Goal: Task Accomplishment & Management: Complete application form

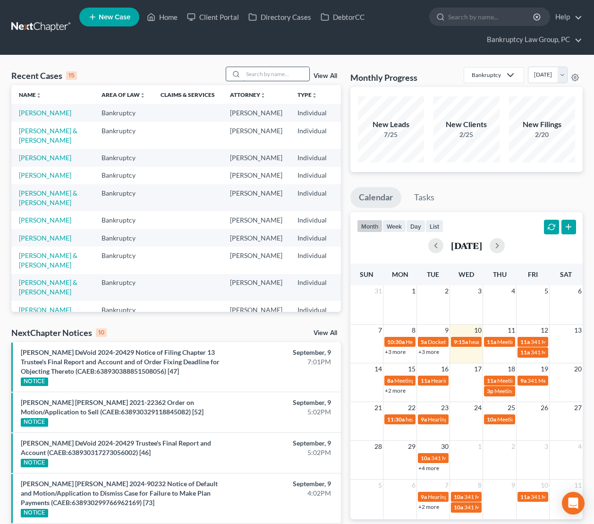
click at [254, 74] on input "search" at bounding box center [276, 74] width 66 height 14
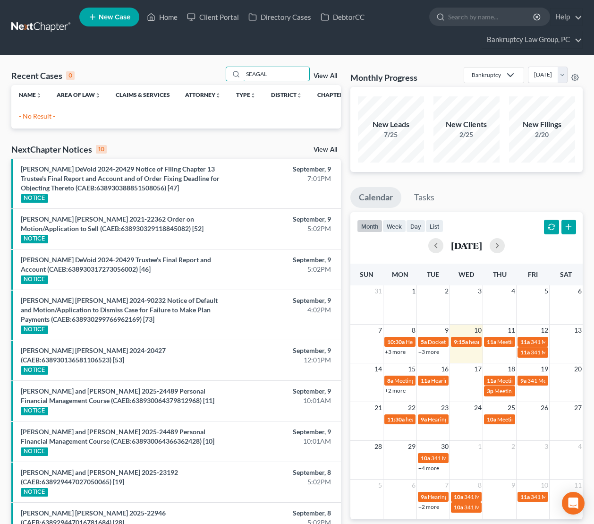
drag, startPoint x: 275, startPoint y: 75, endPoint x: 219, endPoint y: 72, distance: 56.8
click at [219, 73] on div "Recent Cases 0 SEAGAL View All" at bounding box center [176, 76] width 330 height 18
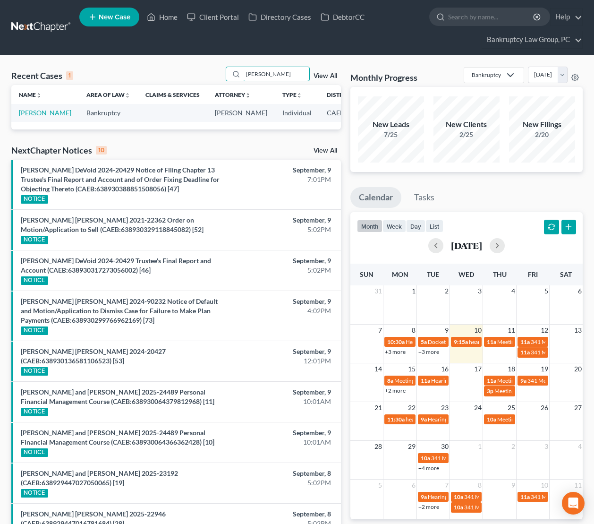
type input "SEGAL"
click at [26, 113] on link "[PERSON_NAME]" at bounding box center [45, 113] width 52 height 8
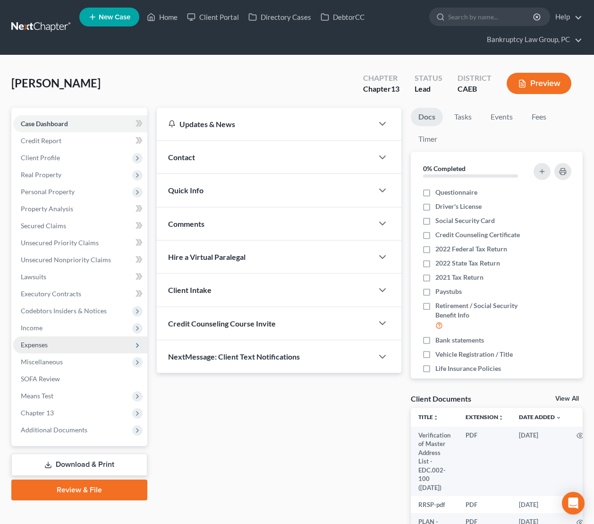
click at [32, 346] on span "Expenses" at bounding box center [34, 345] width 27 height 8
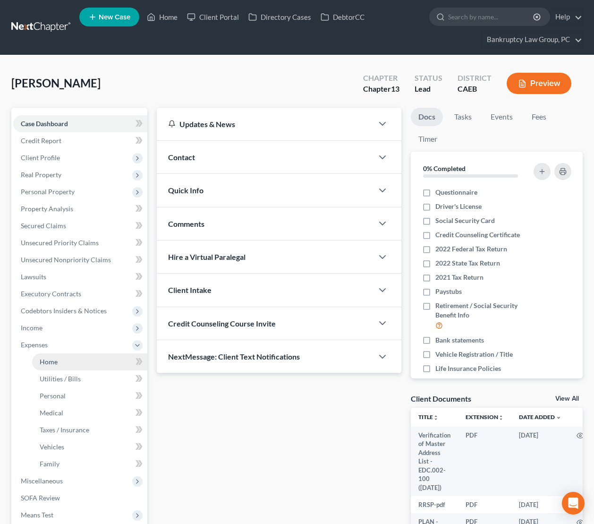
click at [52, 362] on span "Home" at bounding box center [49, 362] width 18 height 8
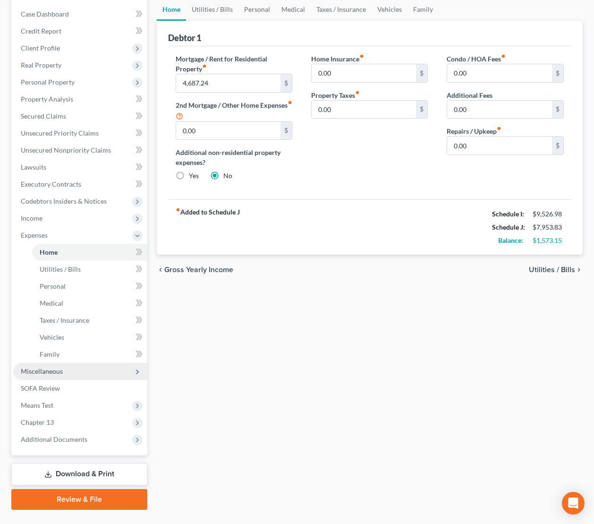
scroll to position [130, 0]
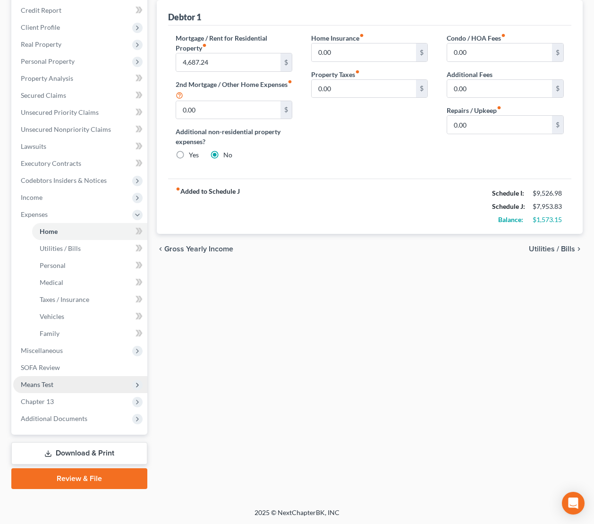
click at [49, 382] on span "Means Test" at bounding box center [37, 384] width 33 height 8
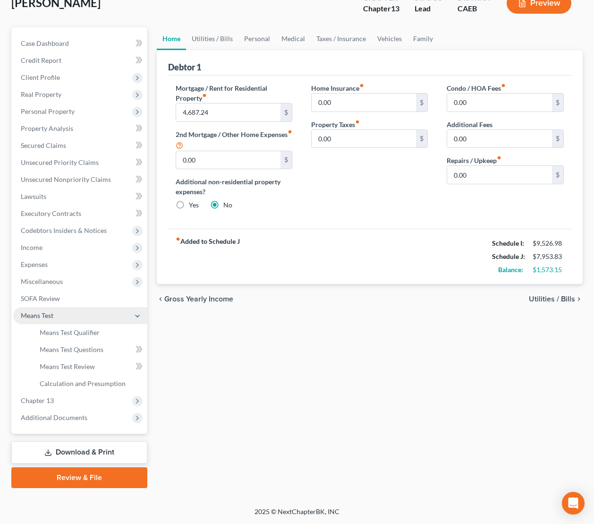
scroll to position [79, 0]
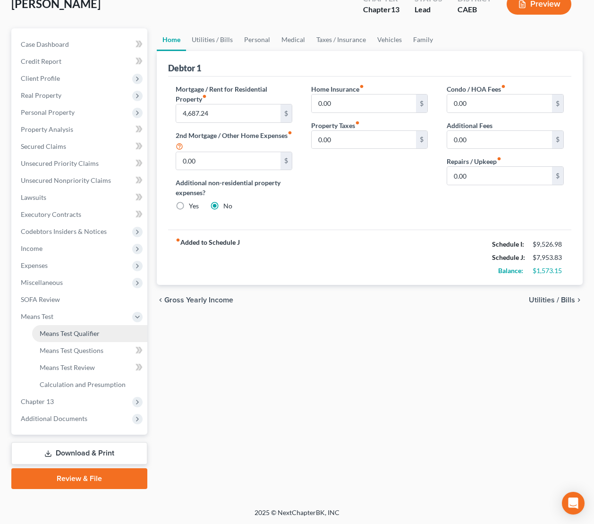
click at [65, 335] on span "Means Test Qualifier" at bounding box center [70, 333] width 60 height 8
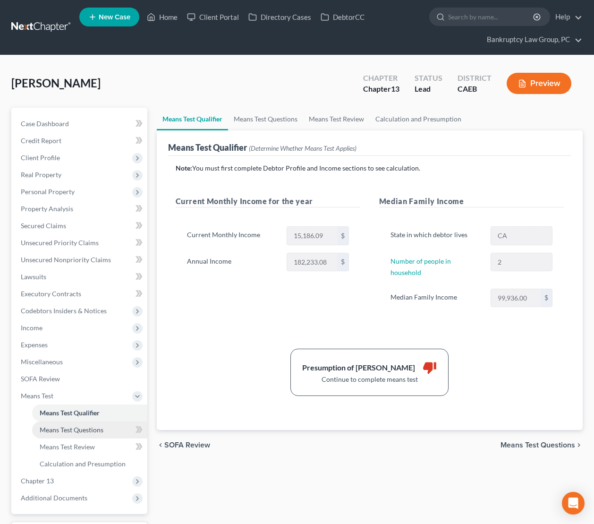
click at [69, 433] on link "Means Test Questions" at bounding box center [89, 429] width 115 height 17
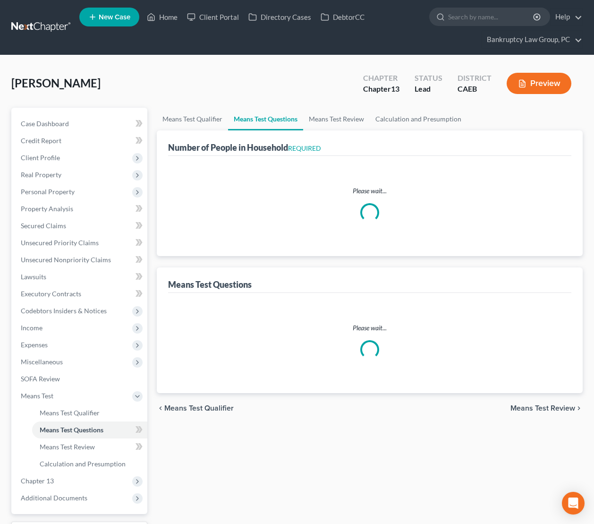
select select "0"
select select "60"
select select "1"
select select "60"
select select "1"
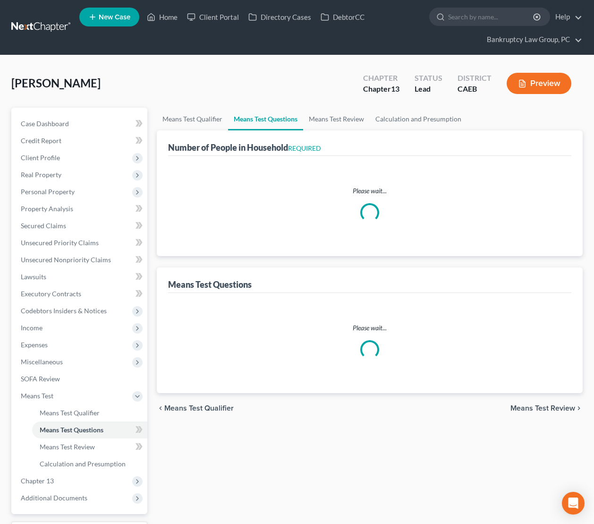
select select "60"
select select "2"
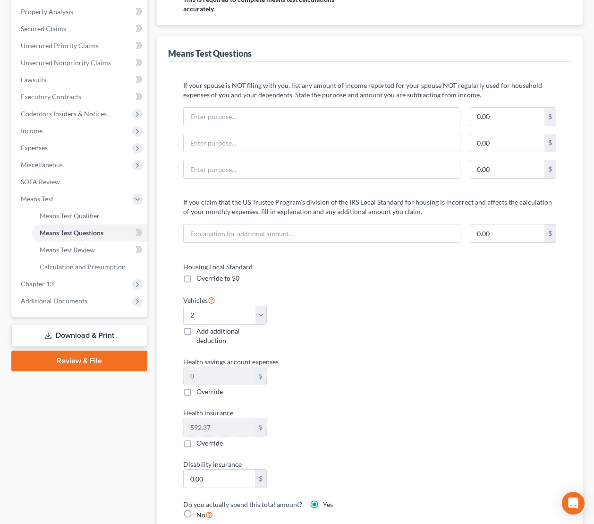
scroll to position [228, 0]
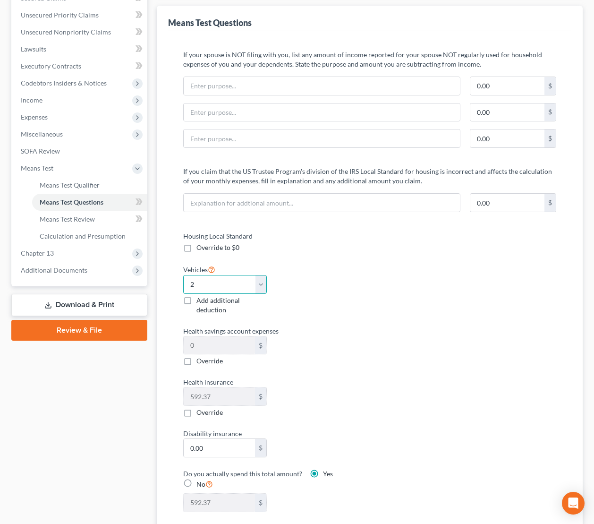
click at [229, 284] on select "Select 0 1 2 3 4 5" at bounding box center [225, 284] width 84 height 19
select select "1"
click at [183, 275] on select "Select 0 1 2 3 4 5" at bounding box center [225, 284] width 84 height 19
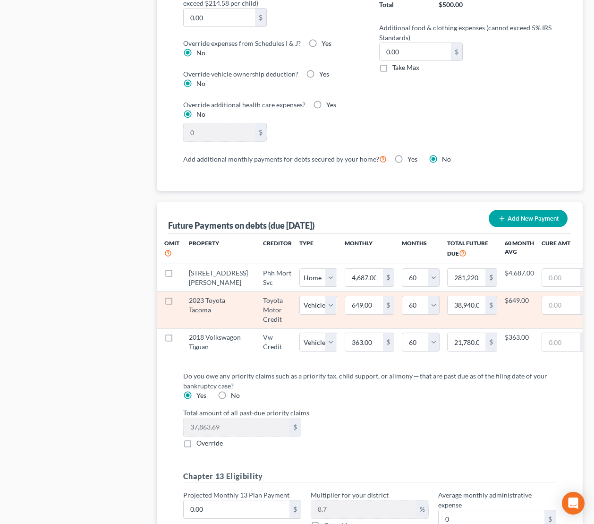
scroll to position [834, 0]
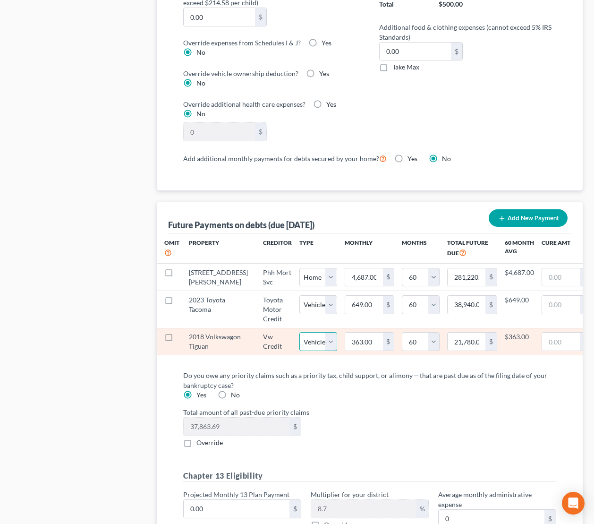
click at [305, 343] on select "Select Home Vehicle Other" at bounding box center [319, 341] width 38 height 19
select select "2"
click at [300, 332] on select "Select Home Vehicle Other" at bounding box center [319, 341] width 38 height 19
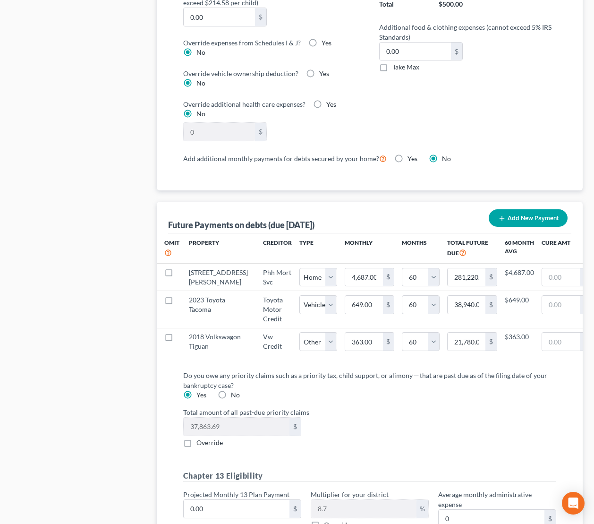
select select "2"
select select "60"
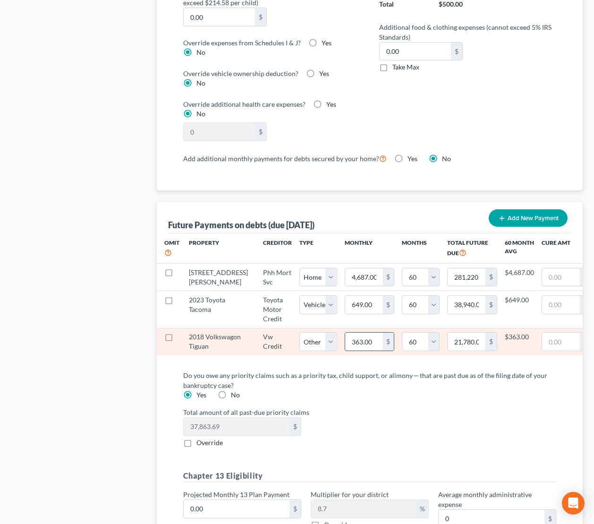
drag, startPoint x: 346, startPoint y: 340, endPoint x: 353, endPoint y: 343, distance: 7.5
click at [349, 341] on input "363.00" at bounding box center [364, 342] width 38 height 18
type input "1"
type input "60.00"
type input "13"
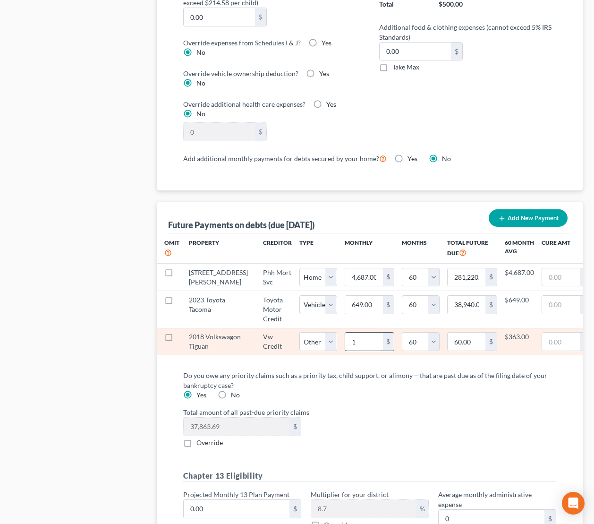
type input "780.00"
type input "132"
type input "7,920.00"
type input "132.2"
type input "7,932.00"
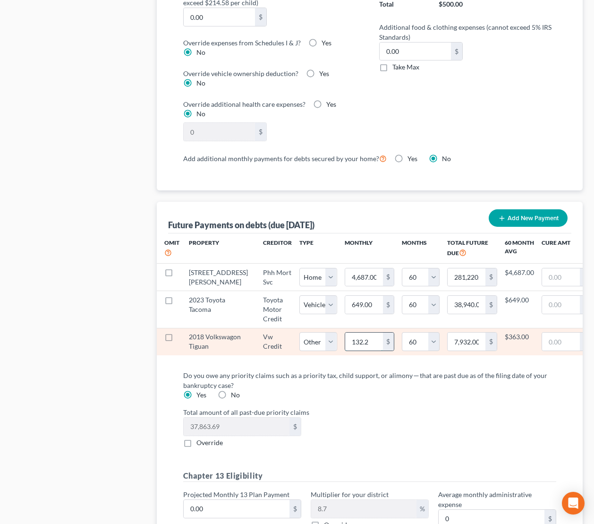
type input "132.23"
type input "7,933.80"
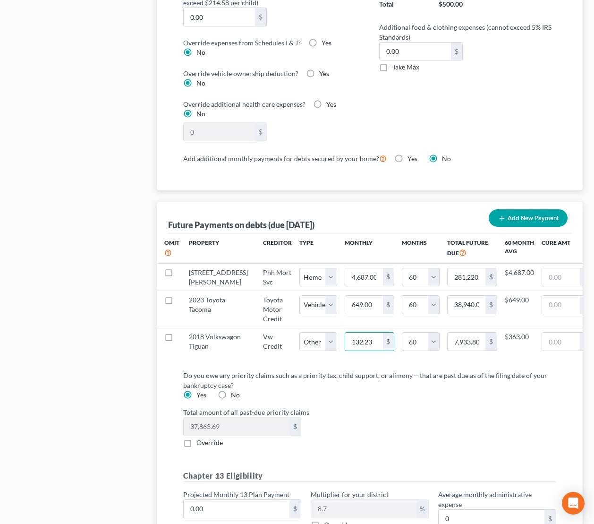
select select "2"
select select "60"
click at [370, 433] on div "Total amount of all past-due priority claims 37,863.69 $ Override" at bounding box center [370, 427] width 383 height 40
select select "2"
select select "60"
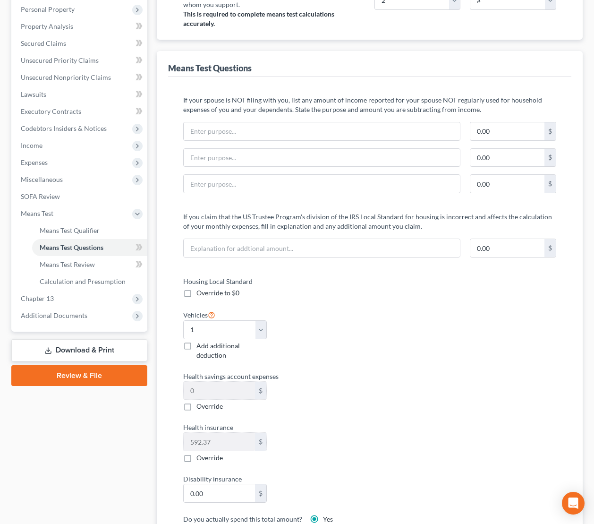
scroll to position [172, 0]
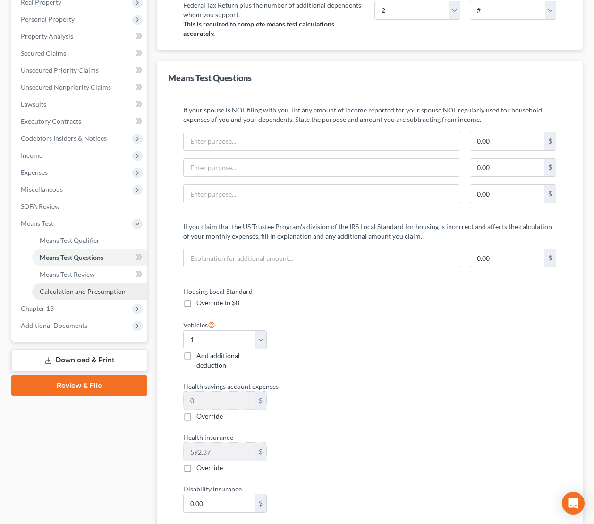
click at [81, 288] on span "Calculation and Presumption" at bounding box center [83, 291] width 86 height 8
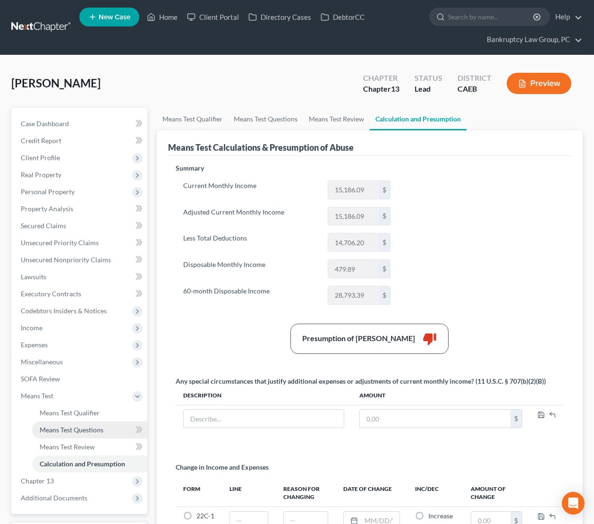
click at [78, 431] on span "Means Test Questions" at bounding box center [72, 430] width 64 height 8
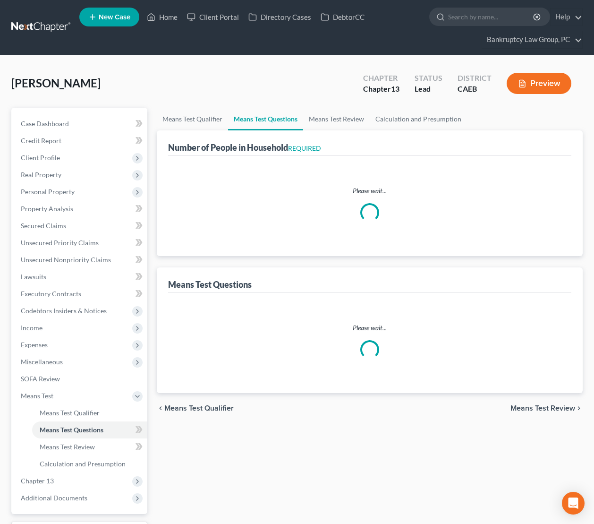
select select "0"
select select "60"
select select "1"
select select "60"
select select "2"
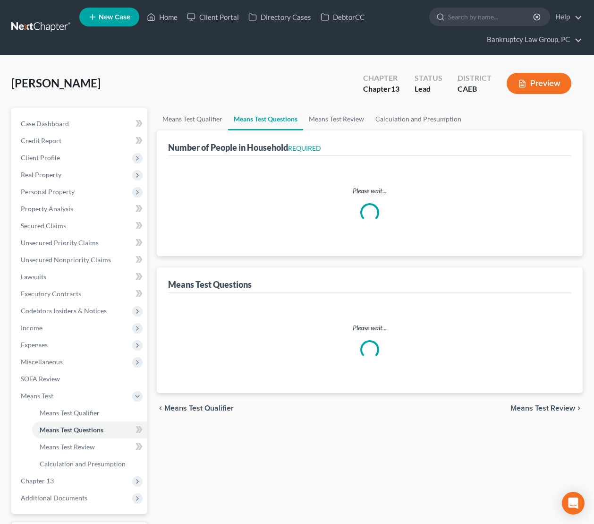
select select "60"
select select "2"
select select "1"
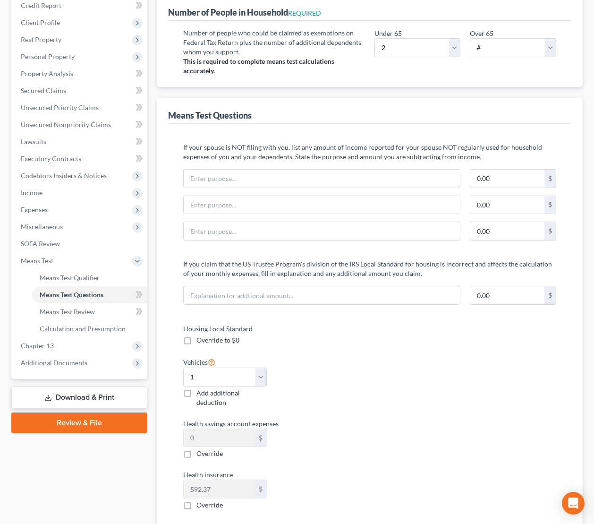
scroll to position [137, 0]
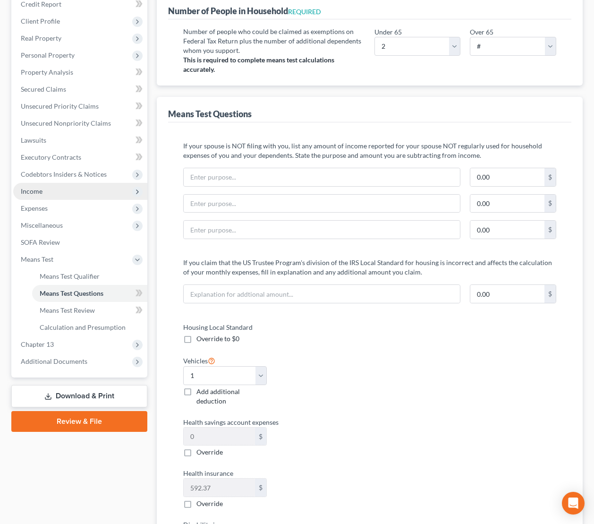
click at [34, 193] on span "Income" at bounding box center [32, 191] width 22 height 8
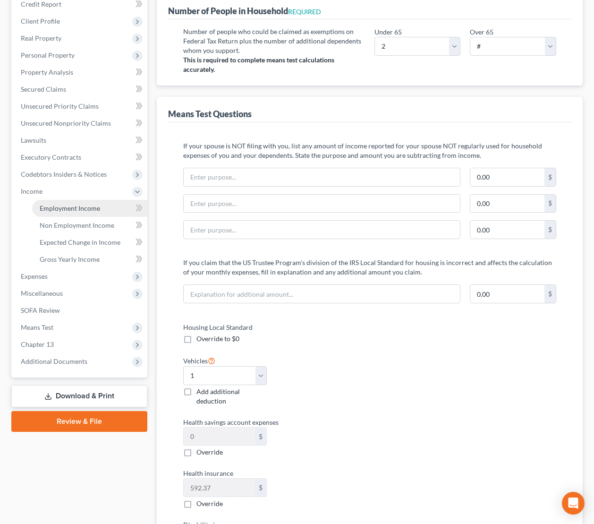
click at [55, 207] on span "Employment Income" at bounding box center [70, 208] width 60 height 8
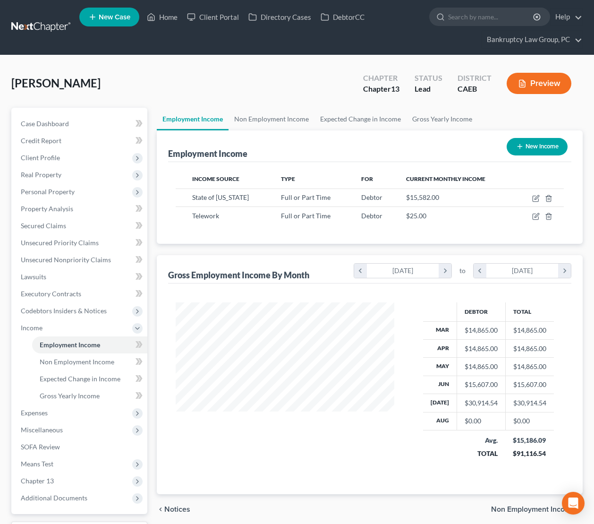
scroll to position [169, 238]
click at [538, 197] on icon "button" at bounding box center [537, 197] width 4 height 4
select select "0"
select select "4"
select select "0"
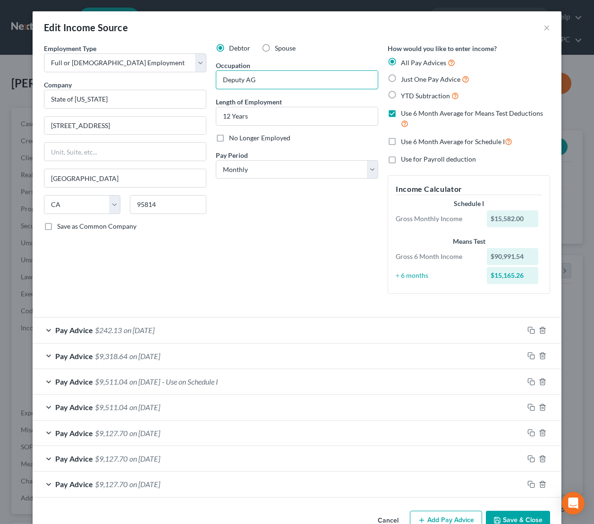
drag, startPoint x: 277, startPoint y: 81, endPoint x: 209, endPoint y: 81, distance: 68.0
click at [209, 81] on div "Employment Type * Select Full or Part Time Employment Self Employment Company *…" at bounding box center [297, 176] width 516 height 266
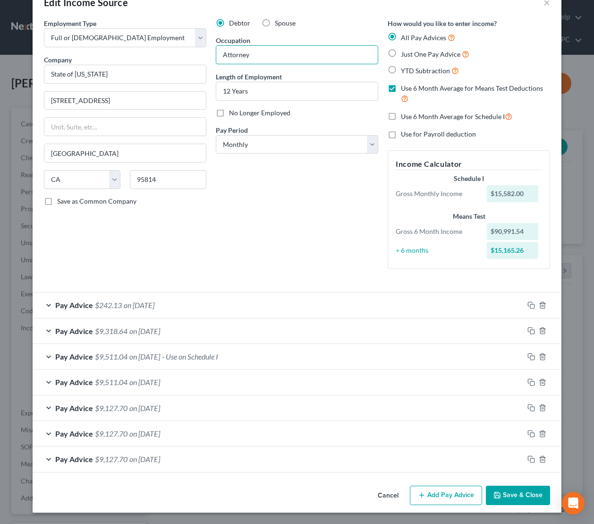
type input "Attorney"
click at [528, 494] on button "Save & Close" at bounding box center [518, 496] width 64 height 20
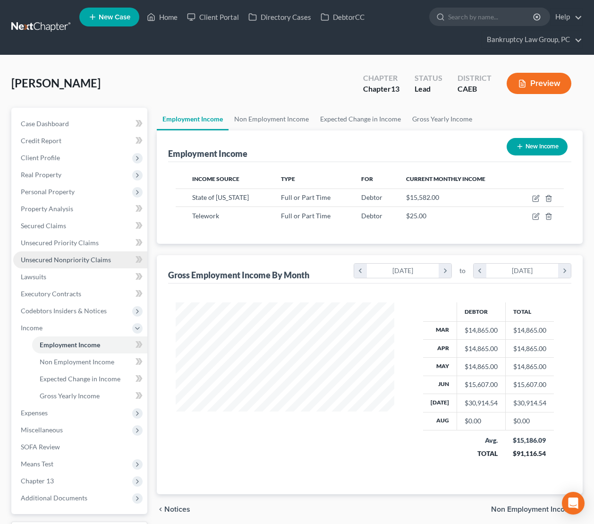
click at [77, 256] on span "Unsecured Nonpriority Claims" at bounding box center [66, 260] width 90 height 8
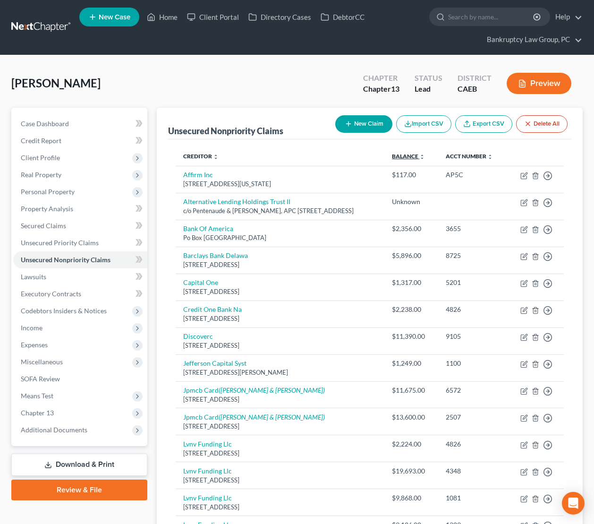
click at [425, 156] on link "Balance expand_more expand_less unfold_more" at bounding box center [408, 156] width 33 height 7
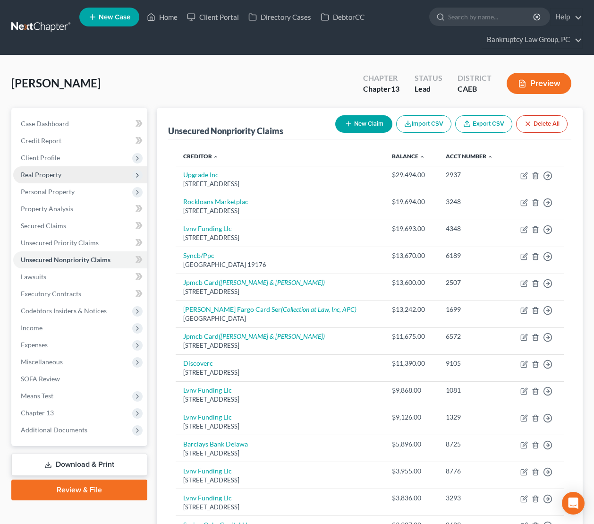
click at [50, 176] on span "Real Property" at bounding box center [41, 175] width 41 height 8
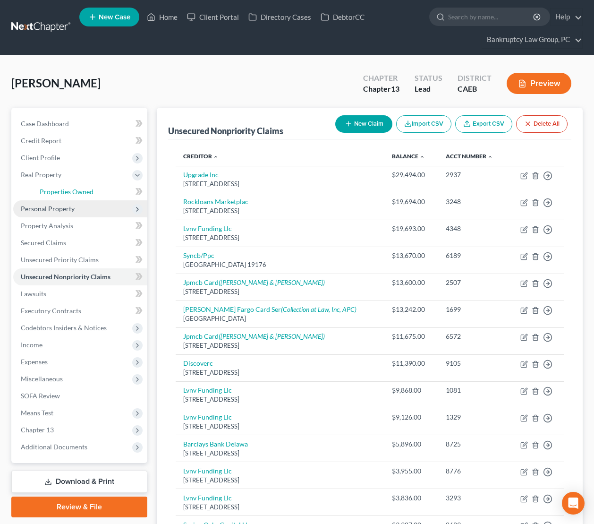
drag, startPoint x: 54, startPoint y: 190, endPoint x: 81, endPoint y: 200, distance: 29.1
click at [54, 190] on span "Properties Owned" at bounding box center [67, 192] width 54 height 8
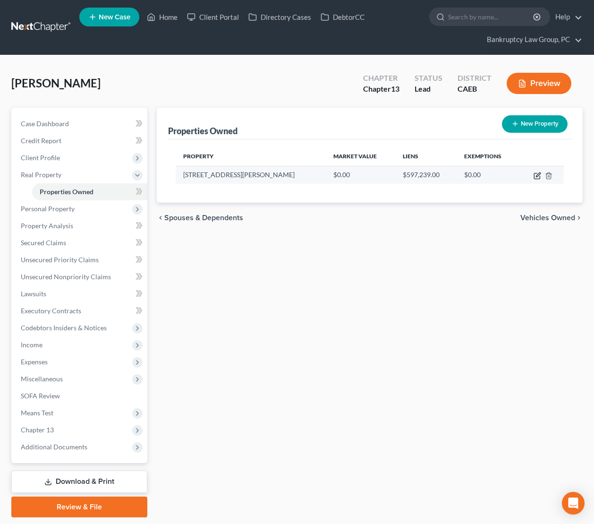
click at [536, 174] on icon "button" at bounding box center [538, 176] width 8 height 8
select select "4"
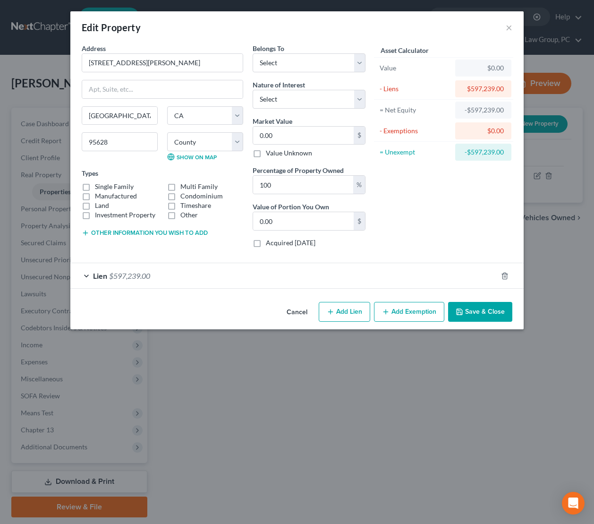
click at [95, 187] on label "Single Family" at bounding box center [114, 186] width 39 height 9
click at [99, 187] on input "Single Family" at bounding box center [102, 185] width 6 height 6
checkbox input "true"
drag, startPoint x: 187, startPoint y: 234, endPoint x: 209, endPoint y: 220, distance: 26.5
click at [187, 234] on button "Other information you wish to add" at bounding box center [145, 233] width 126 height 8
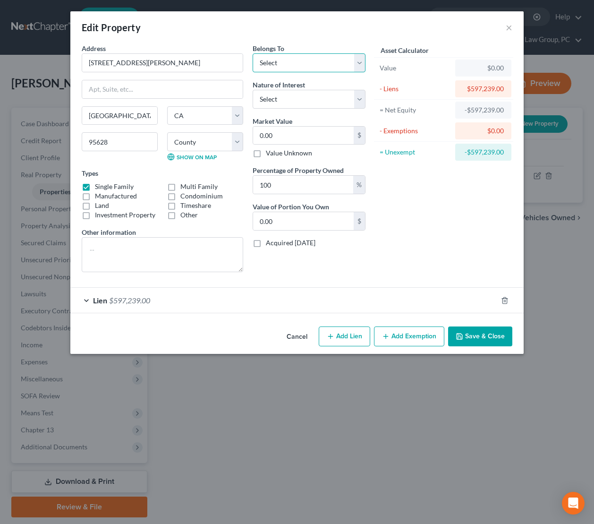
click at [302, 61] on select "Select Debtor 1 Only Debtor 2 Only Debtor 1 And Debtor 2 Only At Least One Of T…" at bounding box center [309, 62] width 113 height 19
select select "3"
click at [253, 53] on select "Select Debtor 1 Only Debtor 2 Only Debtor 1 And Debtor 2 Only At Least One Of T…" at bounding box center [309, 62] width 113 height 19
click at [303, 94] on select "Select Fee Simple Joint Tenant Life Estate Equitable Interest Future Interest T…" at bounding box center [309, 99] width 113 height 19
select select "1"
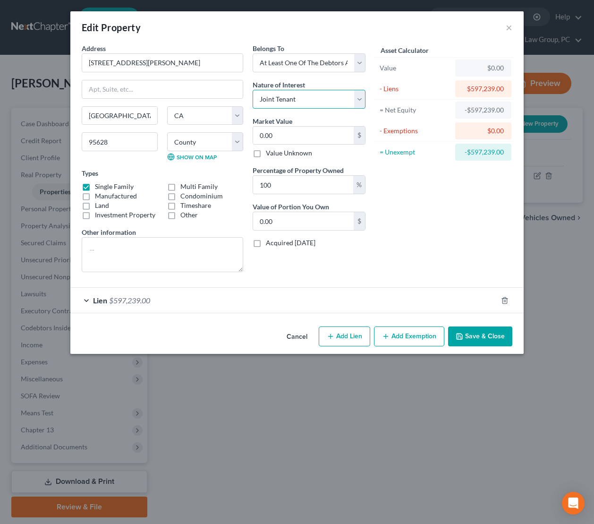
click at [253, 90] on select "Select Fee Simple Joint Tenant Life Estate Equitable Interest Future Interest T…" at bounding box center [309, 99] width 113 height 19
click at [301, 138] on input "0.00" at bounding box center [303, 136] width 101 height 18
type input "6"
type input "6.00"
type input "66"
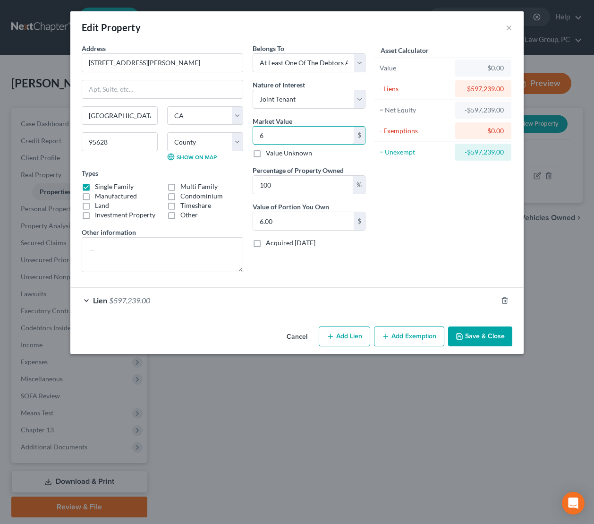
type input "66.00"
type input "665"
type input "665.00"
type input "6652"
type input "6,652.00"
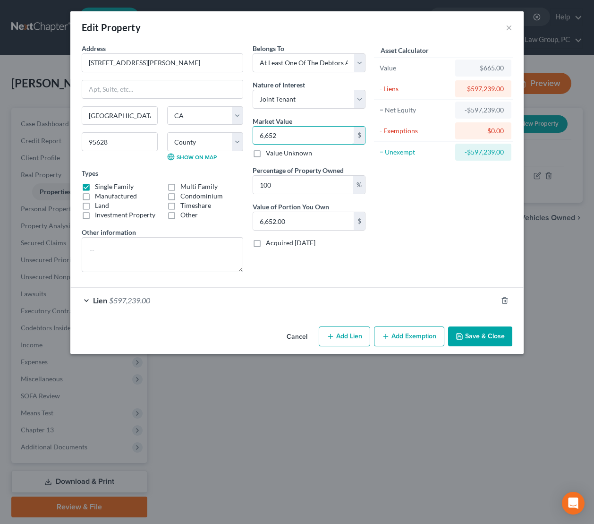
type input "6,6520"
type input "66,520.00"
type input "66,5200"
type input "665,200.00"
type input "665,200"
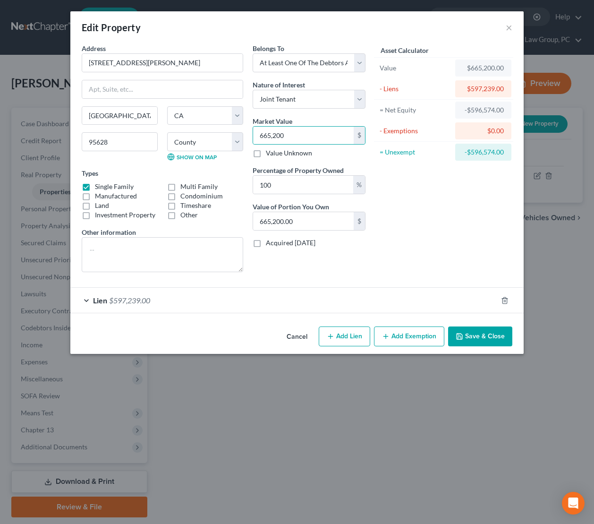
click at [435, 251] on div "Asset Calculator Value $665,200.00 - Liens $597,239.00 = Net Equity -$596,574.0…" at bounding box center [443, 161] width 147 height 236
click at [165, 260] on textarea at bounding box center [163, 254] width 162 height 35
type textarea "Purchased 5/12/2022"
click at [422, 336] on button "Add Exemption" at bounding box center [409, 337] width 70 height 20
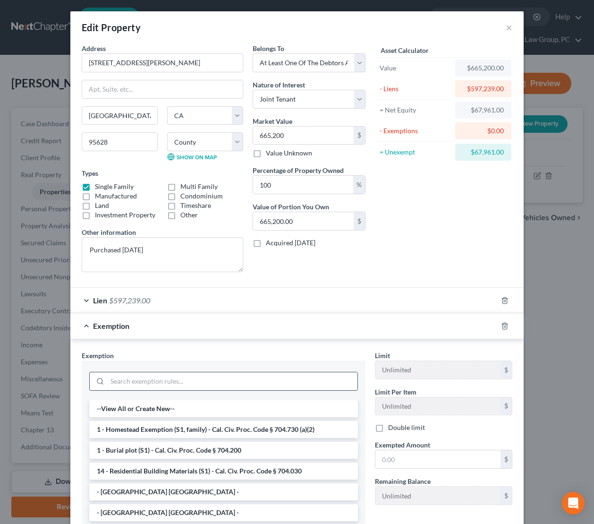
click at [254, 381] on input "search" at bounding box center [232, 381] width 250 height 18
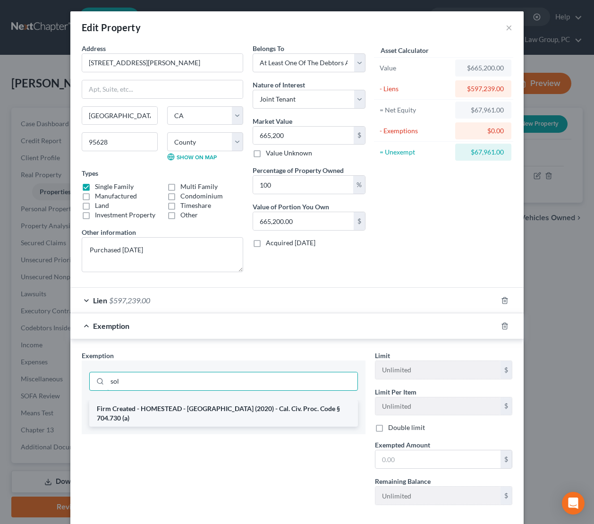
type input "sol"
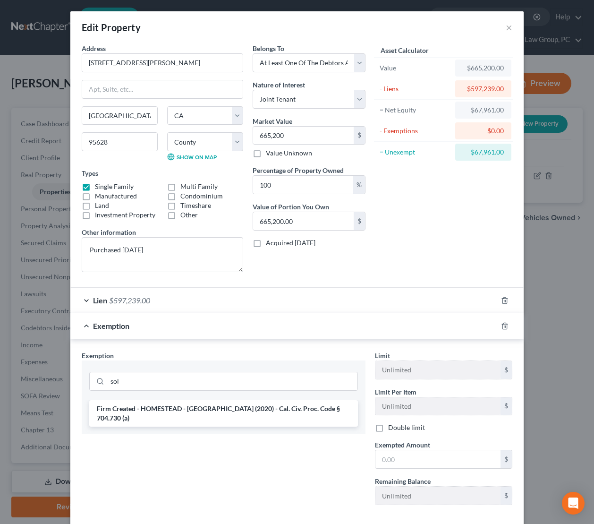
drag, startPoint x: 248, startPoint y: 410, endPoint x: 303, endPoint y: 437, distance: 61.9
click at [248, 410] on li "Firm Created - HOMESTEAD - SOLANO (2020) - Cal. Civ. Proc. Code § 704.730 (a)" at bounding box center [223, 413] width 269 height 26
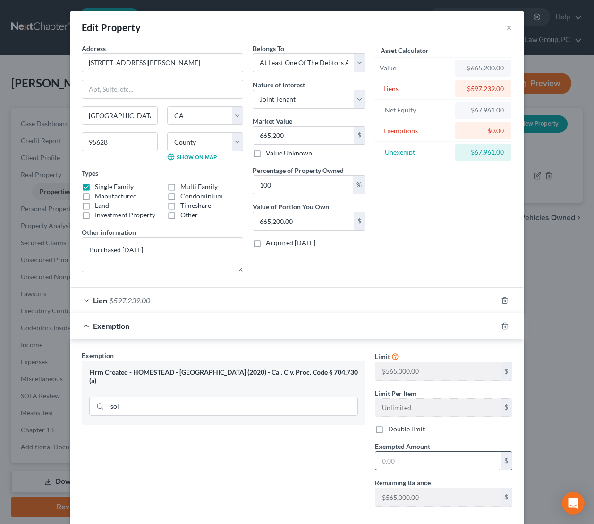
click at [421, 464] on input "text" at bounding box center [438, 461] width 125 height 18
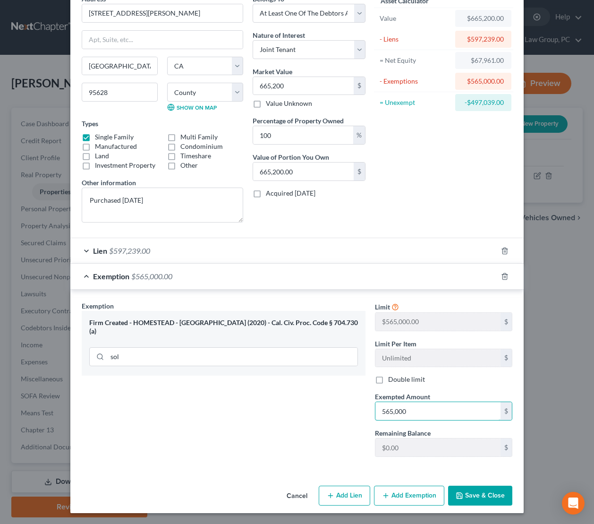
type input "565,000"
click at [221, 283] on div "Exemption $565,000.00" at bounding box center [283, 276] width 427 height 25
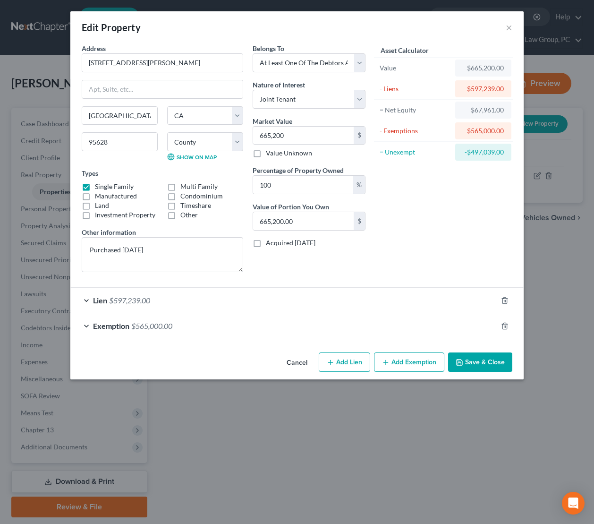
scroll to position [0, 0]
click at [481, 359] on button "Save & Close" at bounding box center [480, 362] width 64 height 20
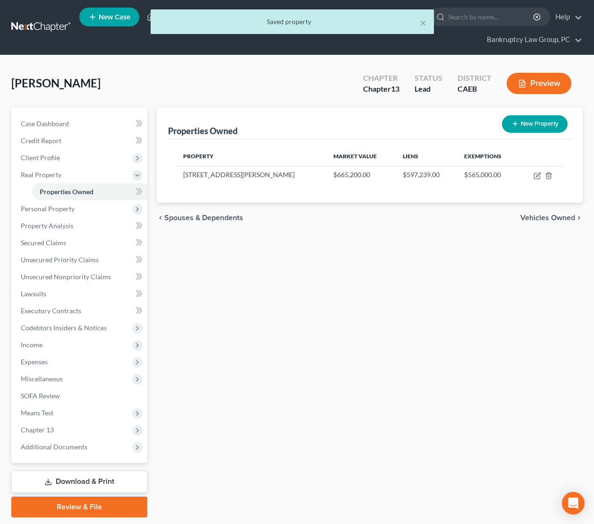
click at [576, 381] on div "Properties Owned New Property Property Market Value Liens Exemptions 5301 Cabod…" at bounding box center [370, 313] width 436 height 410
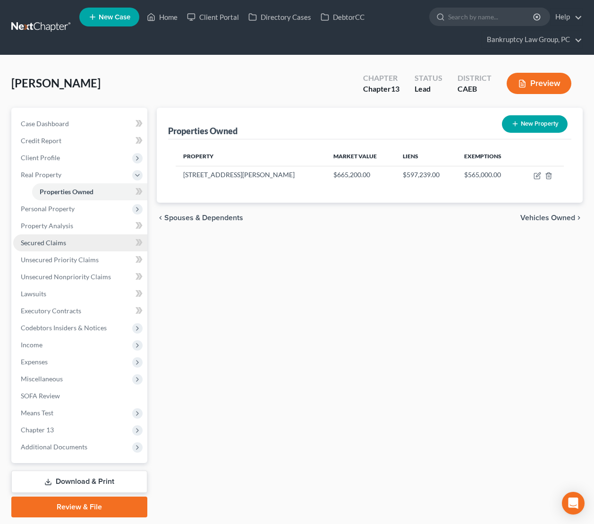
click at [58, 241] on span "Secured Claims" at bounding box center [43, 243] width 45 height 8
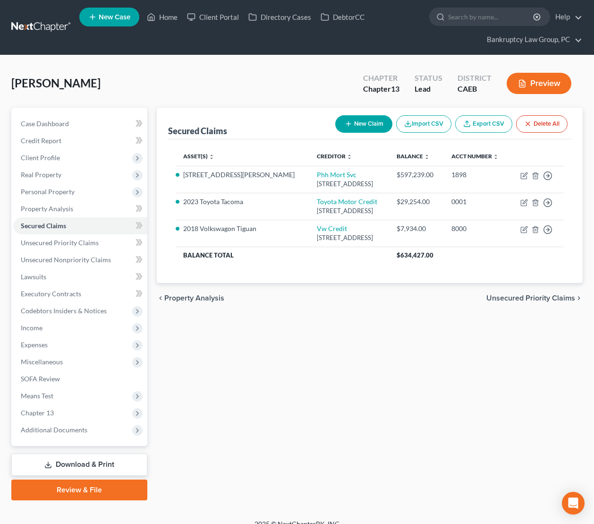
click at [368, 122] on button "New Claim" at bounding box center [363, 123] width 57 height 17
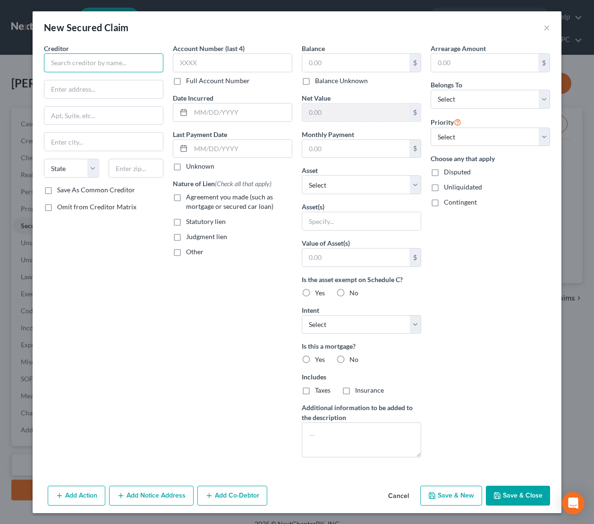
click at [105, 65] on input "text" at bounding box center [104, 62] width 120 height 19
drag, startPoint x: 94, startPoint y: 61, endPoint x: 22, endPoint y: 59, distance: 72.4
click at [22, 59] on div "New Secured Claim × Creditor * HUD State AL AK AR AZ CA CO CT DE DC FL GA GU HI…" at bounding box center [297, 262] width 594 height 524
type input "U"
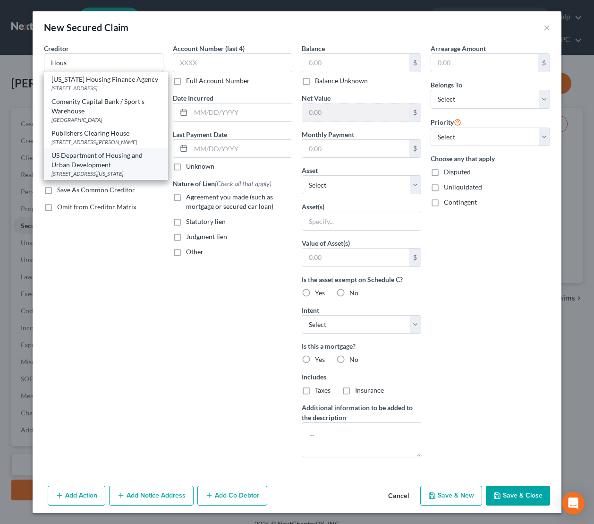
click at [70, 167] on div "US Department of Housing and Urban Development" at bounding box center [106, 160] width 109 height 19
type input "US Department of Housing and Urban Development"
type input "451 7th Street SW"
type input "Washington"
select select "8"
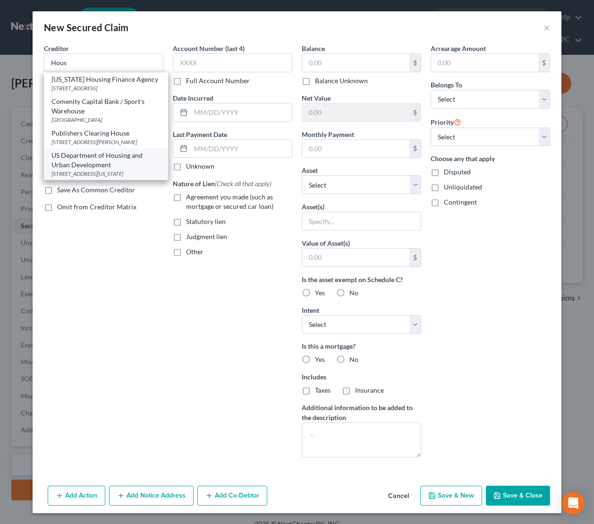
type input "20410"
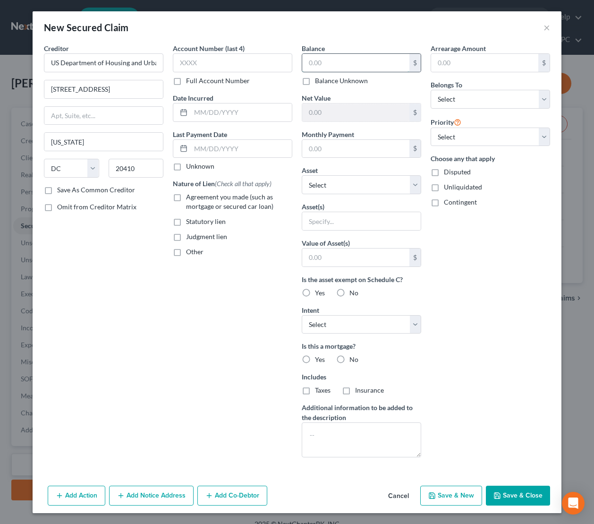
click at [384, 62] on input "text" at bounding box center [355, 63] width 107 height 18
type input "35,227.61"
click at [468, 96] on select "Select Debtor 1 Only Debtor 2 Only Debtor 1 And Debtor 2 Only At Least One Of T…" at bounding box center [491, 99] width 120 height 19
select select "2"
click at [431, 90] on select "Select Debtor 1 Only Debtor 2 Only Debtor 1 And Debtor 2 Only At Least One Of T…" at bounding box center [491, 99] width 120 height 19
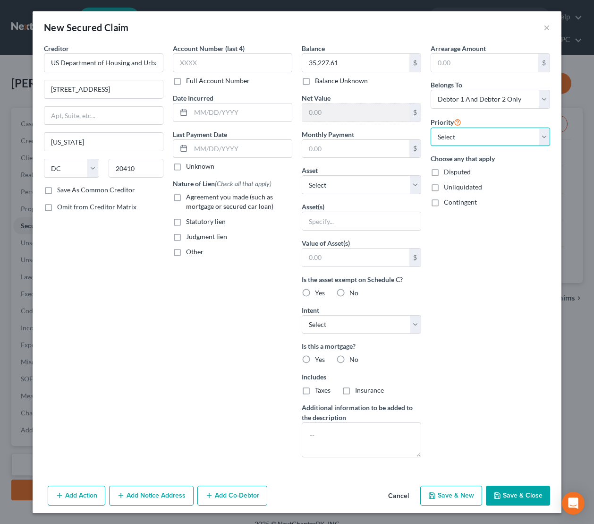
click at [465, 141] on select "Select 1st 2nd 3rd 4th 5th 6th 7th 8th 9th 10th 11th 12th 13th 14th 15th 16th 1…" at bounding box center [491, 137] width 120 height 19
select select "1"
click at [431, 128] on select "Select 1st 2nd 3rd 4th 5th 6th 7th 8th 9th 10th 11th 12th 13th 14th 15th 16th 1…" at bounding box center [491, 137] width 120 height 19
click at [355, 188] on select "Select Other Multiple Assets Bank (Safe Deposit Box) - $0.0 2023 Toyota Tacoma …" at bounding box center [362, 184] width 120 height 19
select select "6"
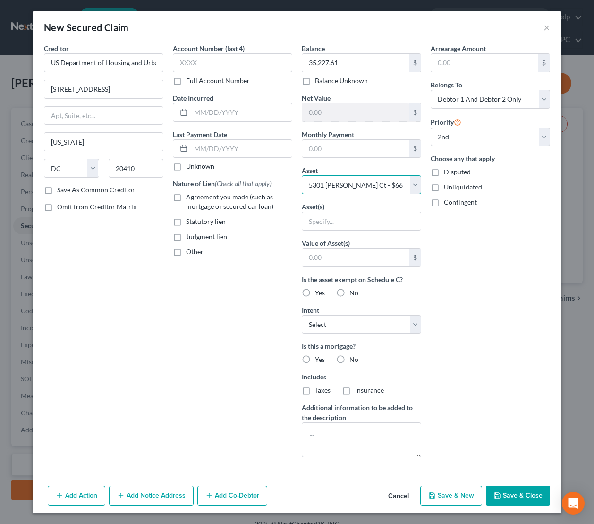
click at [302, 175] on select "Select Other Multiple Assets Bank (Safe Deposit Box) - $0.0 2023 Toyota Tacoma …" at bounding box center [362, 184] width 120 height 19
select select "0"
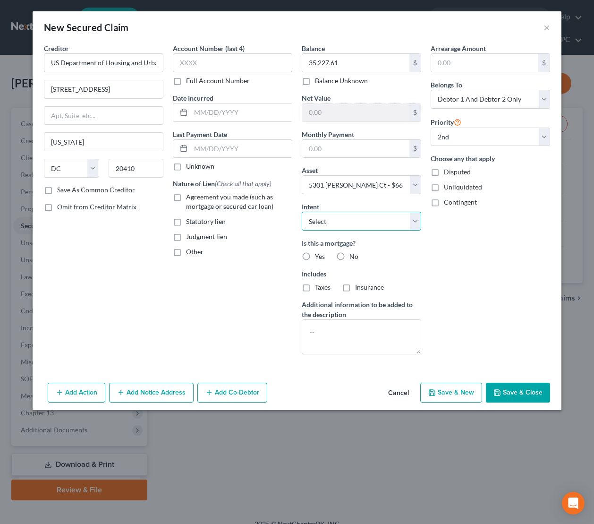
click at [359, 221] on select "Select Surrender Redeem Reaffirm Avoid Other" at bounding box center [362, 221] width 120 height 19
select select "4"
click at [302, 212] on select "Select Surrender Redeem Reaffirm Avoid Other" at bounding box center [362, 221] width 120 height 19
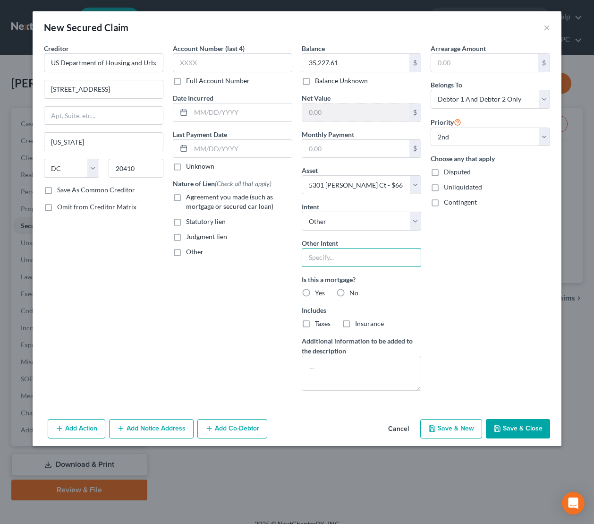
click at [360, 259] on input "text" at bounding box center [362, 257] width 120 height 19
type input "Pay Pursuant to Contract"
click at [383, 368] on textarea at bounding box center [362, 373] width 120 height 35
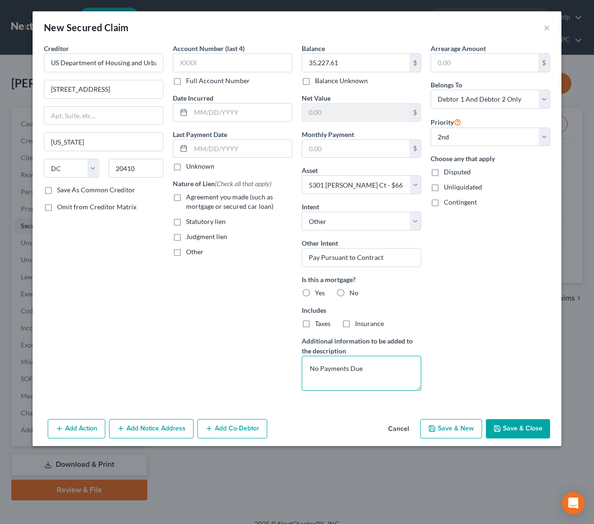
type textarea "No Payments Due"
click at [315, 291] on label "Yes" at bounding box center [320, 292] width 10 height 9
click at [319, 291] on input "Yes" at bounding box center [322, 291] width 6 height 6
radio input "true"
click at [536, 425] on button "Save & Close" at bounding box center [518, 429] width 64 height 20
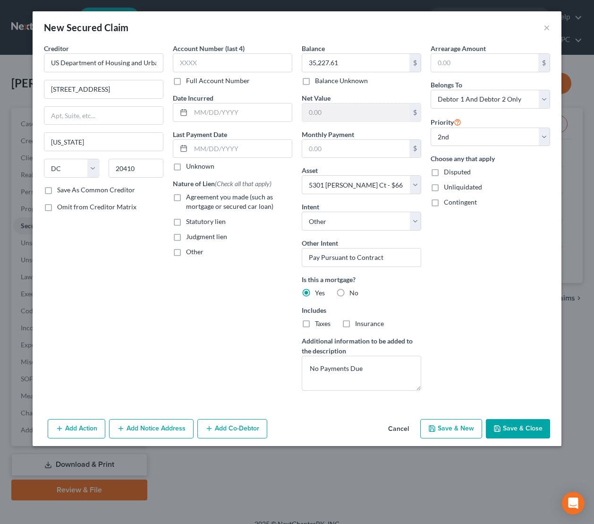
select select
select select "1"
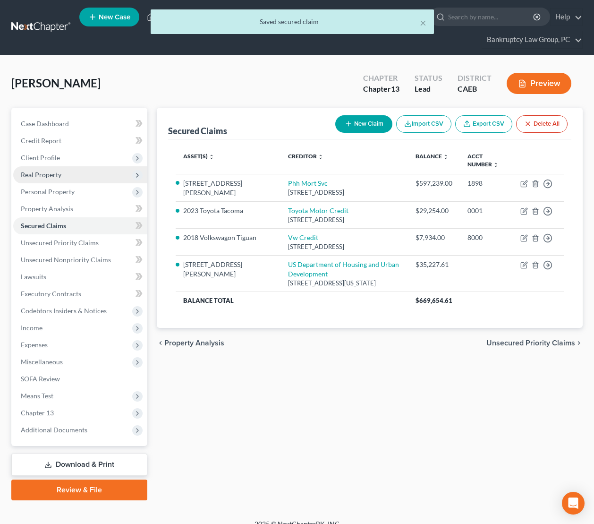
click at [46, 176] on span "Real Property" at bounding box center [41, 175] width 41 height 8
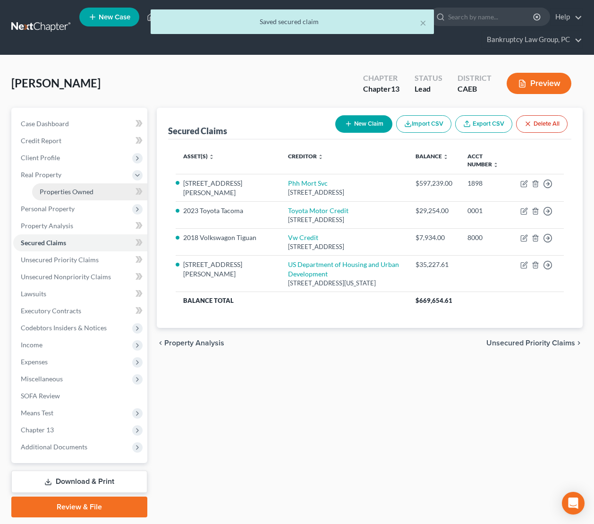
drag, startPoint x: 52, startPoint y: 188, endPoint x: 105, endPoint y: 196, distance: 54.1
click at [52, 188] on span "Properties Owned" at bounding box center [67, 192] width 54 height 8
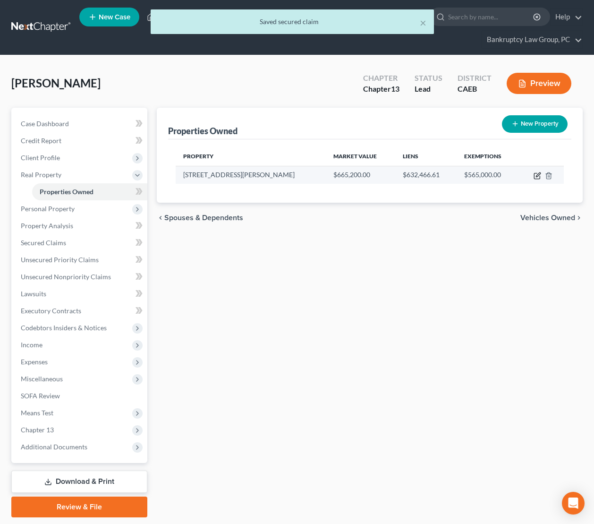
click at [536, 176] on icon "button" at bounding box center [538, 174] width 4 height 4
select select "4"
select select "33"
select select "3"
select select "1"
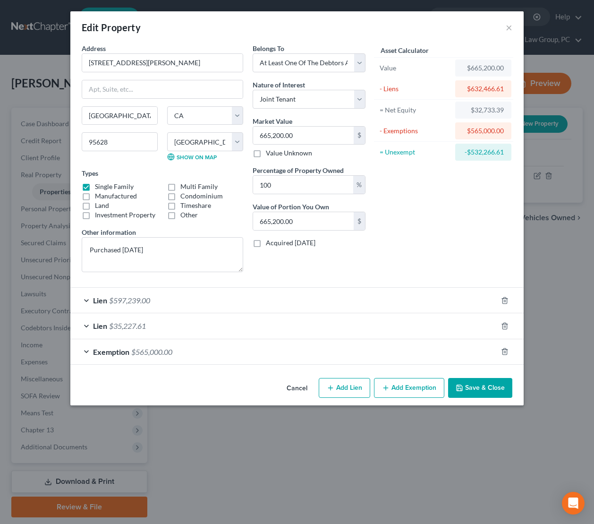
click at [483, 391] on button "Save & Close" at bounding box center [480, 388] width 64 height 20
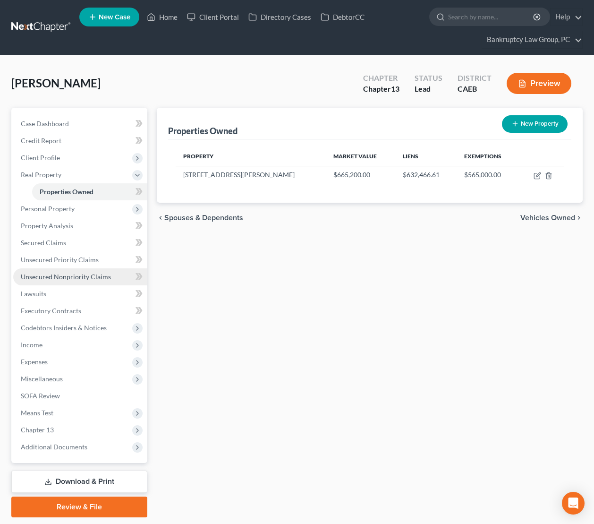
click at [89, 279] on span "Unsecured Nonpriority Claims" at bounding box center [66, 277] width 90 height 8
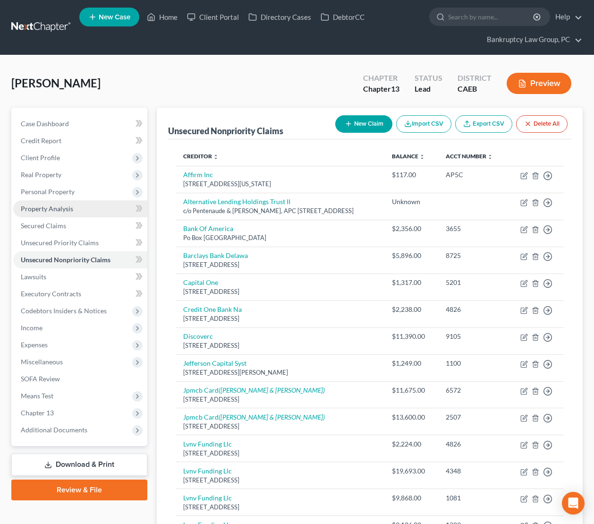
click at [45, 209] on span "Property Analysis" at bounding box center [47, 209] width 52 height 8
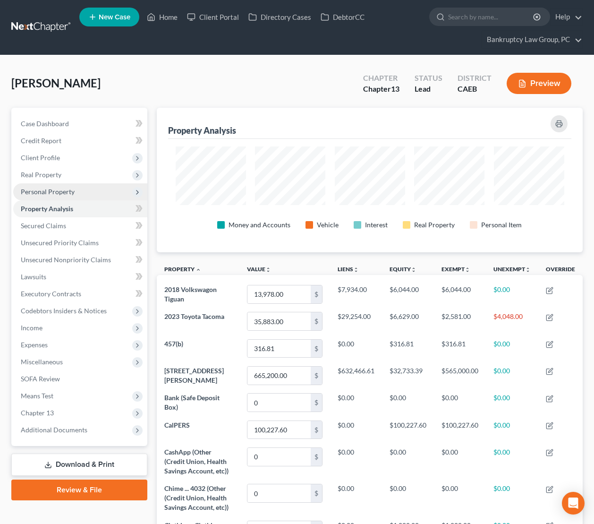
click at [46, 194] on span "Personal Property" at bounding box center [48, 192] width 54 height 8
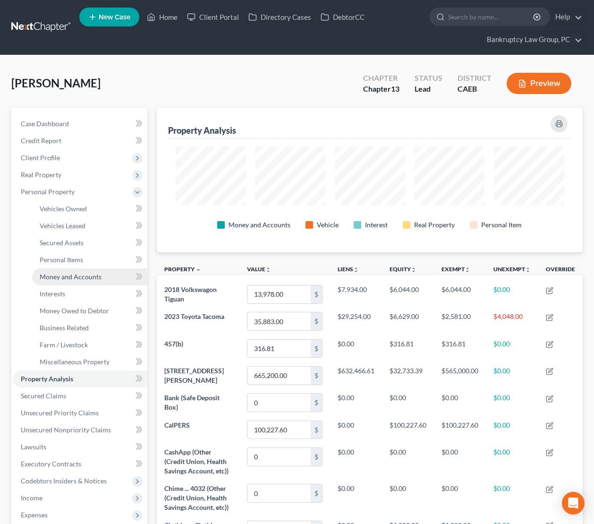
click at [65, 282] on link "Money and Accounts" at bounding box center [89, 276] width 115 height 17
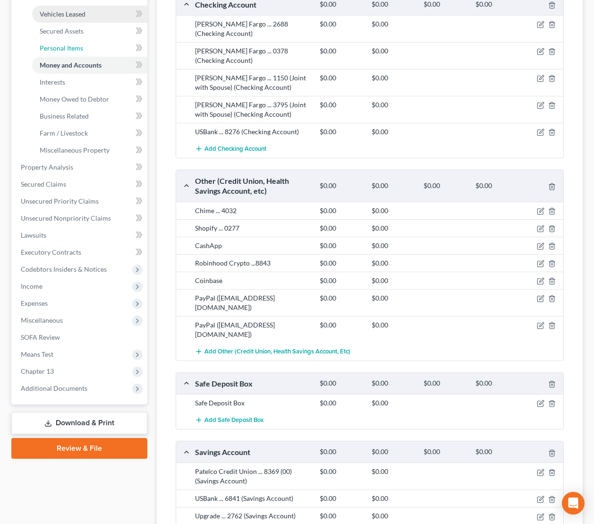
drag, startPoint x: 54, startPoint y: 42, endPoint x: 60, endPoint y: 46, distance: 7.1
click at [54, 43] on link "Personal Items" at bounding box center [89, 48] width 115 height 17
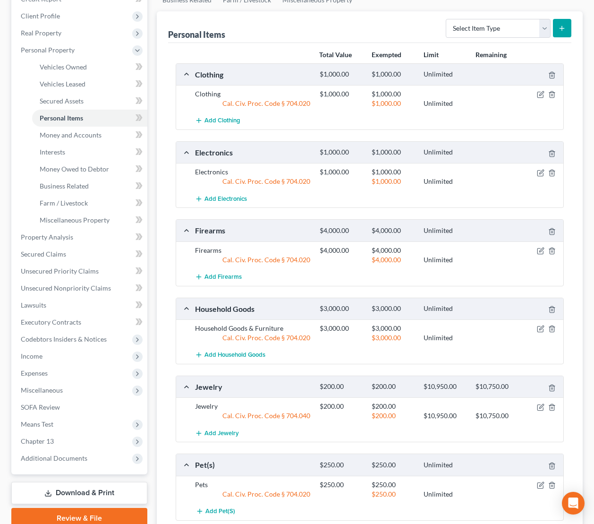
scroll to position [143, 0]
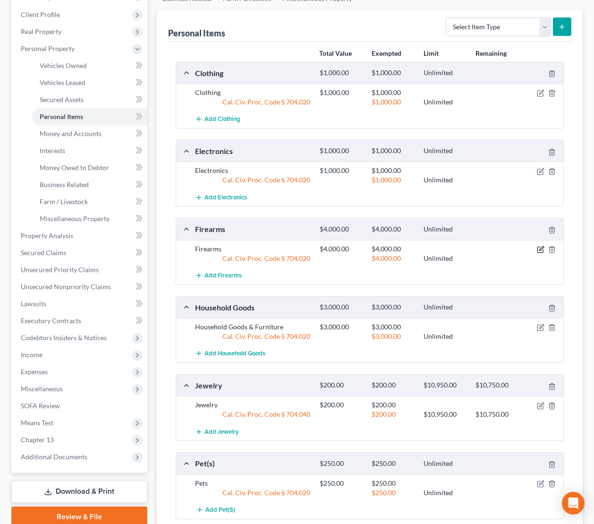
click at [540, 249] on icon "button" at bounding box center [542, 248] width 4 height 4
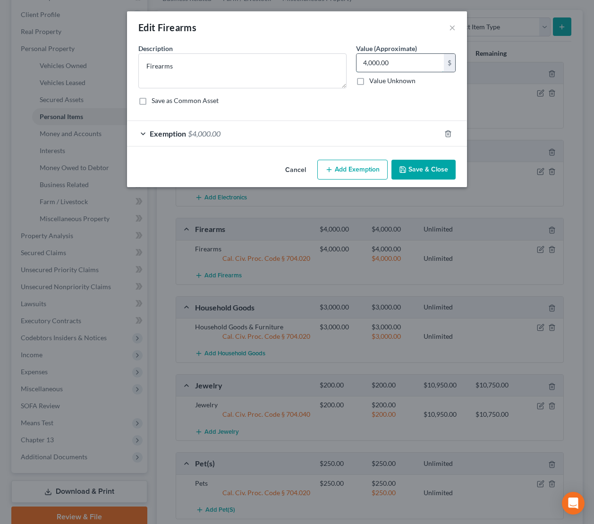
click at [398, 62] on input "4,000.00" at bounding box center [400, 63] width 87 height 18
drag, startPoint x: 196, startPoint y: 64, endPoint x: 215, endPoint y: 69, distance: 20.5
click at [196, 64] on textarea "Firearms" at bounding box center [242, 70] width 208 height 35
type textarea "Firearms -"
drag, startPoint x: 405, startPoint y: 67, endPoint x: 359, endPoint y: 62, distance: 46.5
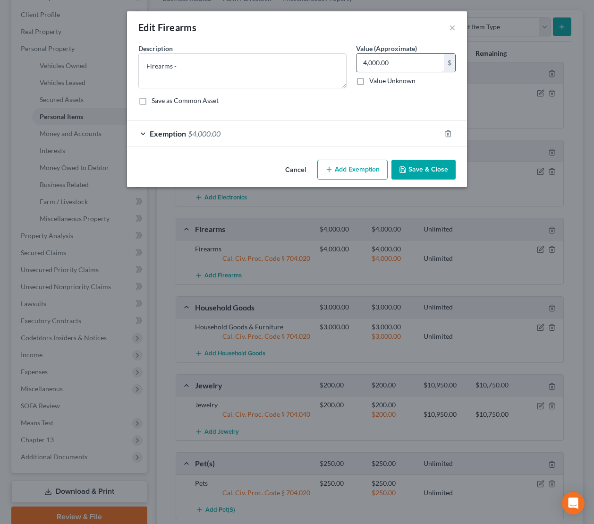
click at [359, 62] on input "4,000.00" at bounding box center [400, 63] width 87 height 18
click at [413, 64] on input "4,000.00" at bounding box center [400, 63] width 87 height 18
type input "2,000"
click at [281, 69] on textarea "Firearms -" at bounding box center [242, 70] width 208 height 35
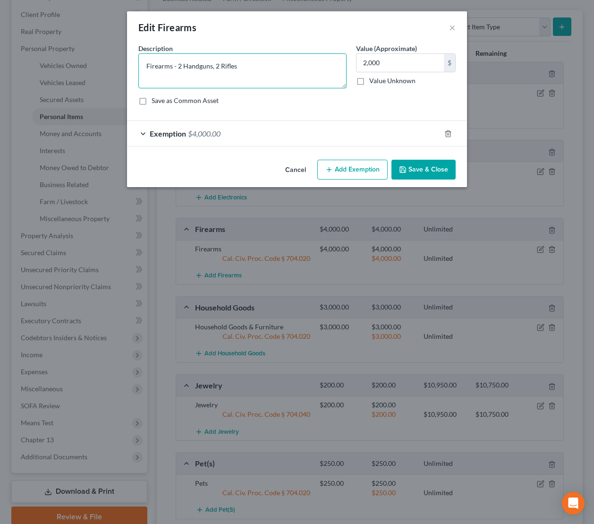
drag, startPoint x: 181, startPoint y: 67, endPoint x: 226, endPoint y: 105, distance: 59.4
click at [181, 67] on textarea "Firearms - 2 Handguns, 2 Rifles" at bounding box center [242, 70] width 208 height 35
click at [274, 68] on textarea "Firearms - 4 Handguns, 3 Rifles" at bounding box center [242, 70] width 208 height 35
type textarea "Firearms - 4 Handguns, 3 Rifles"
click at [253, 137] on div "Exemption $4,000.00" at bounding box center [284, 133] width 314 height 25
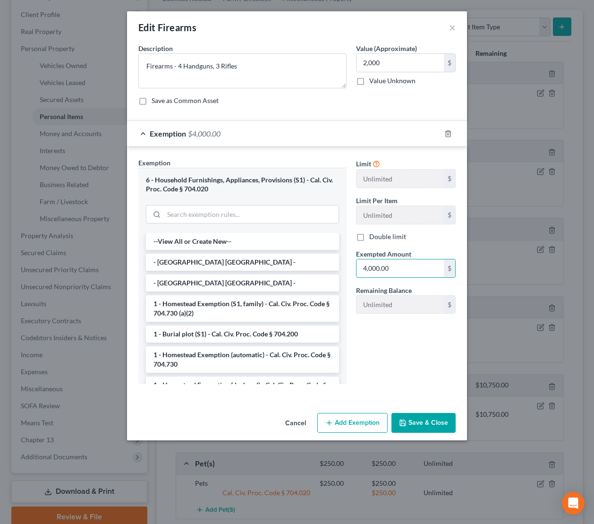
drag, startPoint x: 405, startPoint y: 270, endPoint x: 346, endPoint y: 270, distance: 58.6
click at [346, 270] on div "Exemption Set must be selected for CA. Exemption * 6 - Household Furnishings, A…" at bounding box center [297, 275] width 327 height 234
click at [346, 270] on div "--View All or Create New-- - Riverside County Homestead - - San Bernardino Coun…" at bounding box center [242, 308] width 208 height 151
drag, startPoint x: 413, startPoint y: 272, endPoint x: 353, endPoint y: 273, distance: 59.1
click at [353, 273] on div "Exempted Amount * 4,000.00 $" at bounding box center [406, 263] width 109 height 29
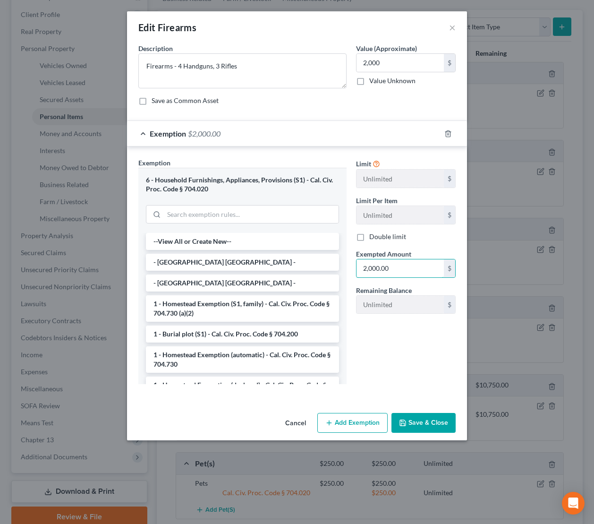
type input "2,000.00"
click at [428, 402] on div "An exemption set must first be selected from the Filing Information section. Co…" at bounding box center [297, 226] width 340 height 366
click at [428, 425] on button "Save & Close" at bounding box center [424, 423] width 64 height 20
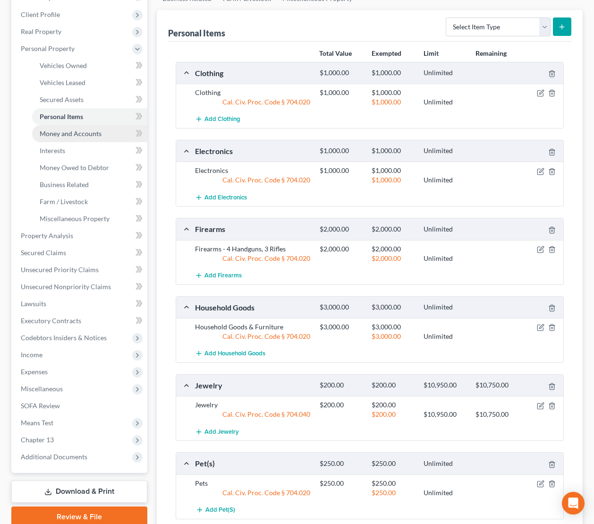
click at [79, 138] on link "Money and Accounts" at bounding box center [89, 133] width 115 height 17
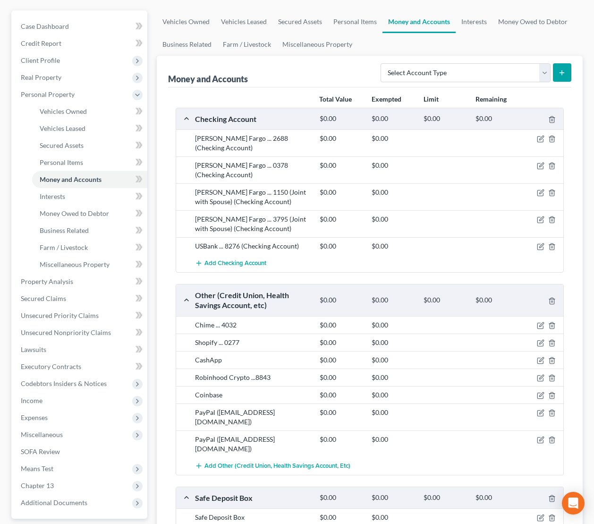
scroll to position [100, 0]
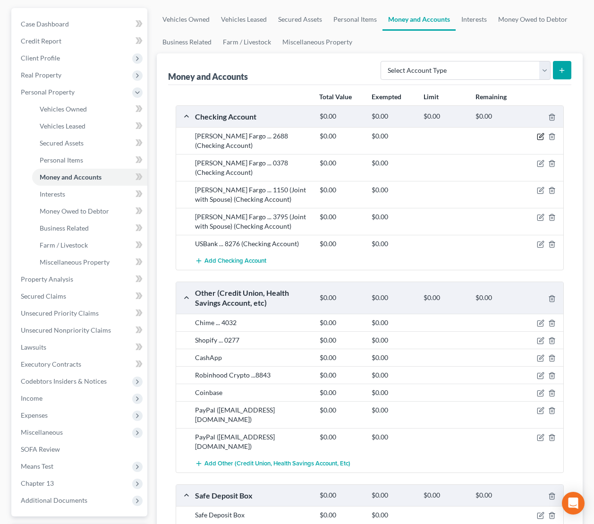
click at [542, 137] on icon "button" at bounding box center [541, 137] width 8 height 8
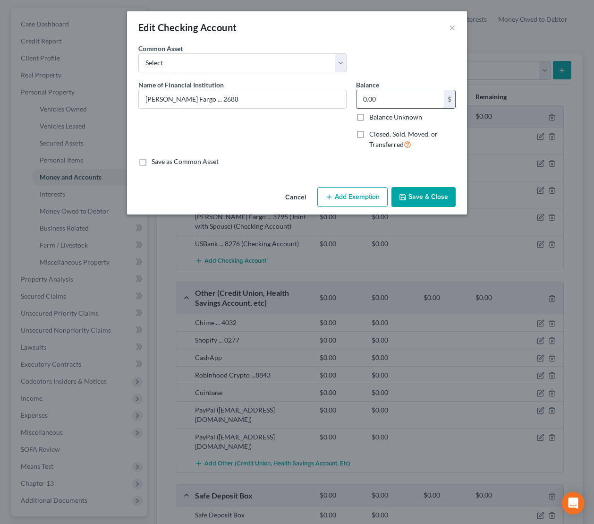
click at [429, 94] on input "0.00" at bounding box center [400, 99] width 87 height 18
click at [412, 197] on button "Save & Close" at bounding box center [424, 197] width 64 height 20
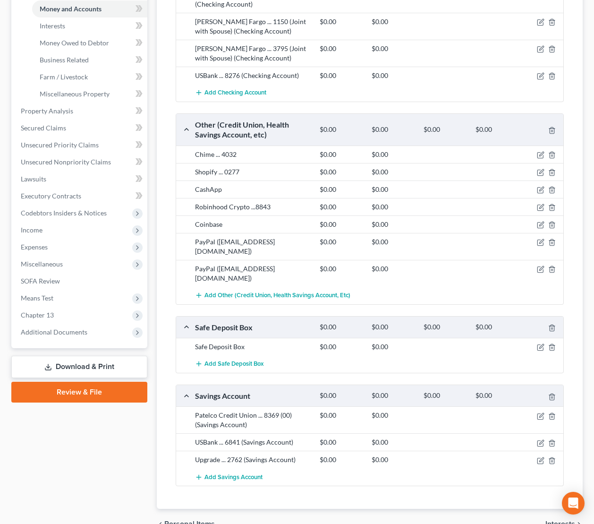
click at [462, 433] on div "USBank ... 6841 (Savings Account) $0.00 $0.00" at bounding box center [370, 441] width 388 height 17
click at [542, 413] on icon "button" at bounding box center [542, 415] width 4 height 4
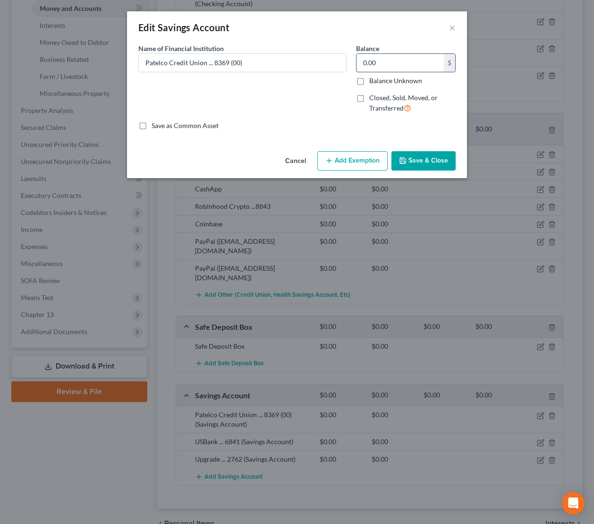
drag, startPoint x: 396, startPoint y: 64, endPoint x: 370, endPoint y: 64, distance: 26.5
click at [370, 64] on input "0.00" at bounding box center [400, 63] width 87 height 18
type input "1.00"
drag, startPoint x: 346, startPoint y: 166, endPoint x: 327, endPoint y: 180, distance: 23.0
click at [346, 166] on button "Add Exemption" at bounding box center [353, 161] width 70 height 20
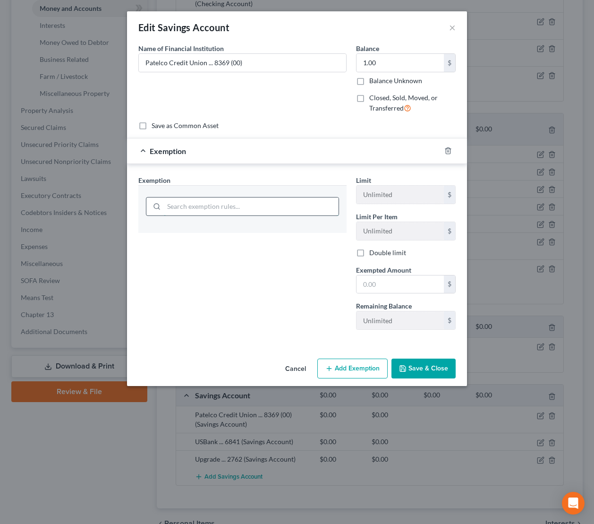
click at [301, 206] on input "search" at bounding box center [251, 207] width 175 height 18
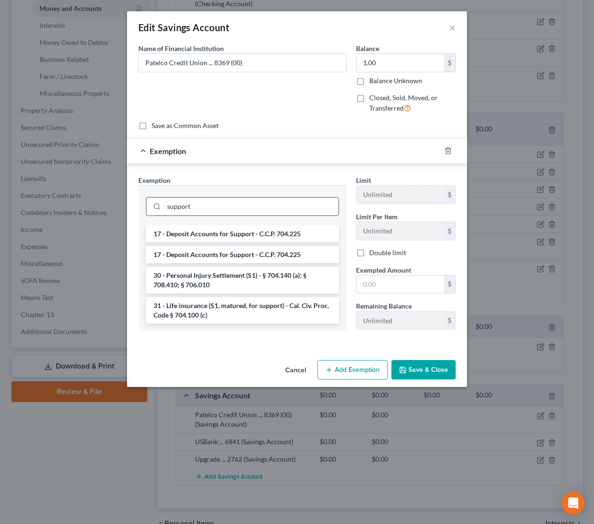
type input "support"
click at [298, 229] on li "17 - Deposit Accounts for Support - C.C.P. 704.225" at bounding box center [242, 233] width 193 height 17
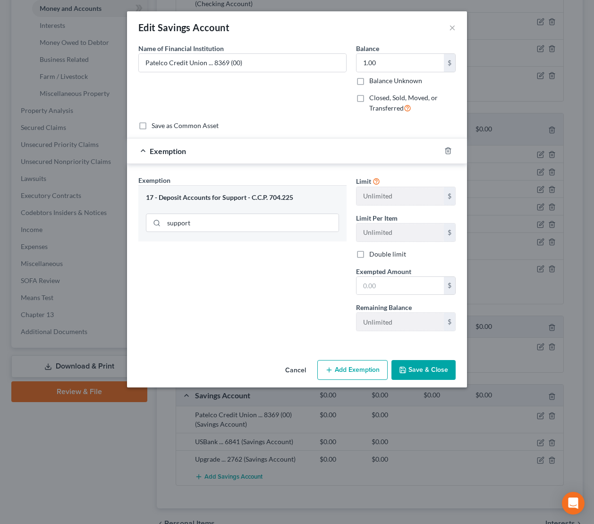
click at [415, 368] on button "Save & Close" at bounding box center [424, 370] width 64 height 20
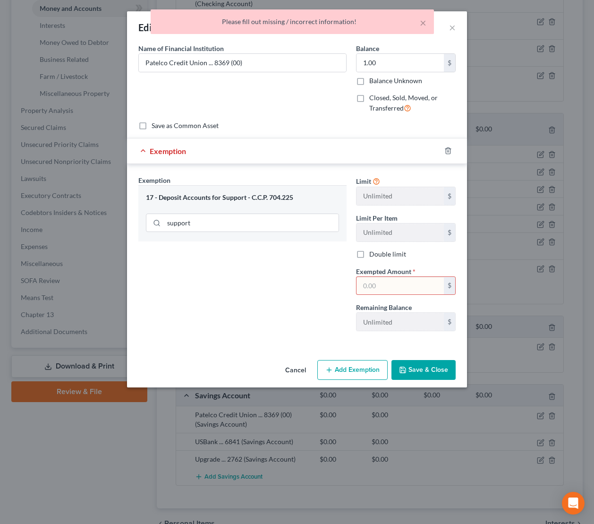
click at [392, 290] on input "text" at bounding box center [400, 286] width 87 height 18
type input "1.00"
drag, startPoint x: 293, startPoint y: 326, endPoint x: 341, endPoint y: 343, distance: 50.2
click at [303, 327] on div "Exemption Set must be selected for CA. Exemption * 17 - Deposit Accounts for Su…" at bounding box center [243, 256] width 218 height 163
click at [409, 367] on button "Save & Close" at bounding box center [424, 370] width 64 height 20
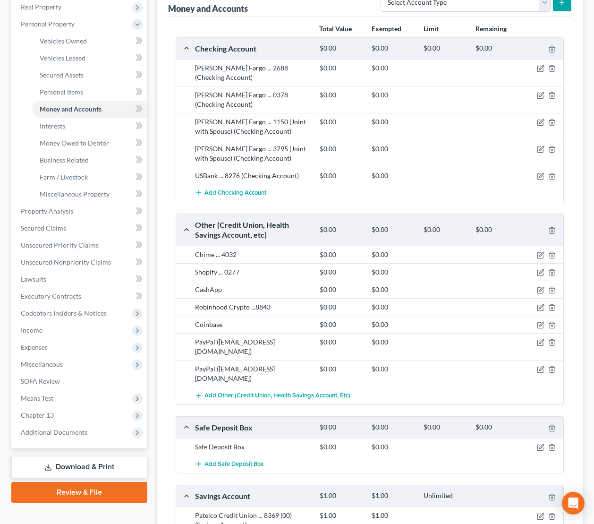
scroll to position [168, 0]
drag, startPoint x: 516, startPoint y: 179, endPoint x: 532, endPoint y: 165, distance: 21.1
click at [521, 184] on div "Add Checking Account" at bounding box center [377, 192] width 375 height 17
click at [538, 184] on div "Add Checking Account" at bounding box center [377, 192] width 375 height 17
click at [541, 173] on icon "button" at bounding box center [542, 175] width 4 height 4
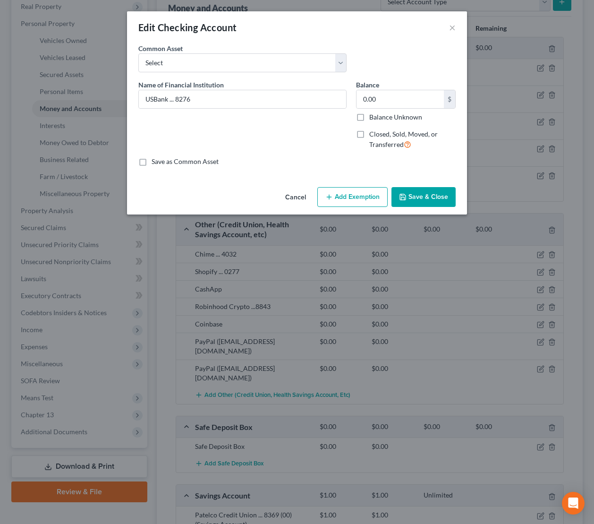
click at [363, 201] on button "Add Exemption" at bounding box center [353, 197] width 70 height 20
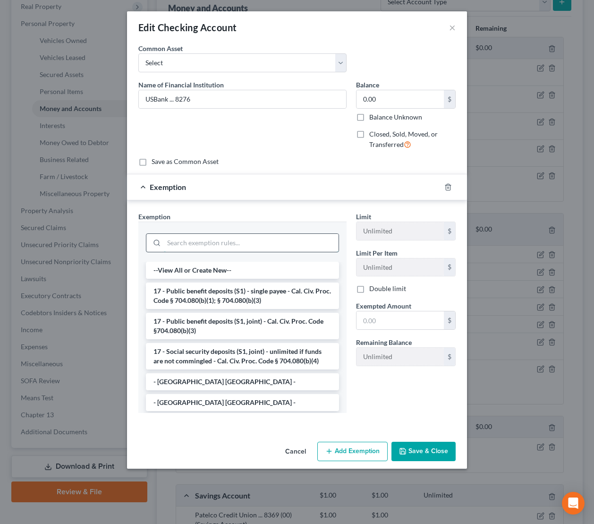
click at [294, 246] on input "search" at bounding box center [251, 243] width 175 height 18
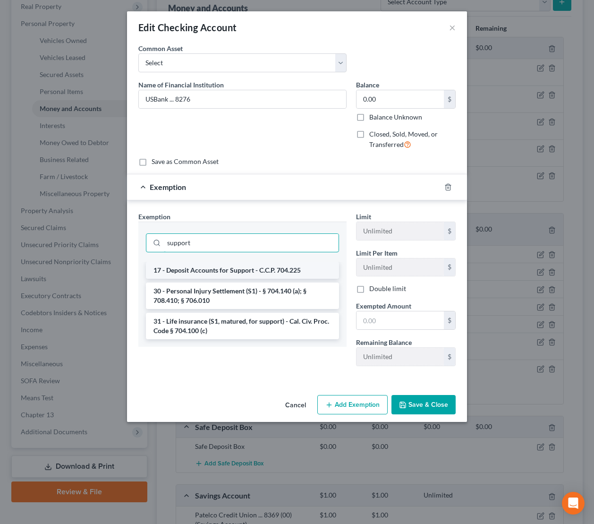
type input "support"
click at [300, 265] on li "17 - Deposit Accounts for Support - C.C.P. 704.225" at bounding box center [242, 270] width 193 height 17
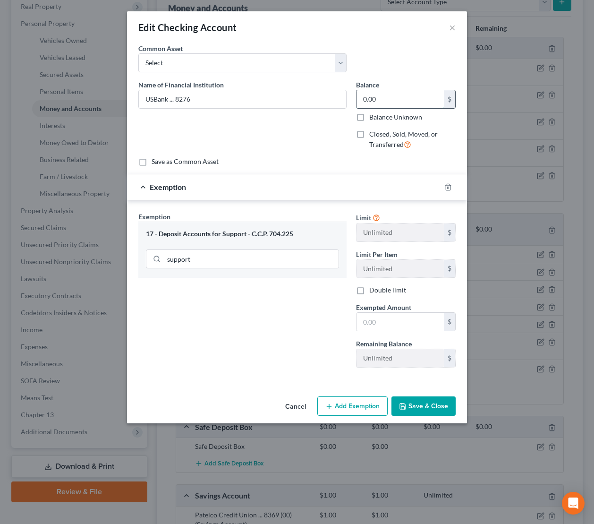
click at [423, 103] on input "0.00" at bounding box center [400, 99] width 87 height 18
type input "1,068"
click at [397, 321] on input "text" at bounding box center [400, 322] width 87 height 18
type input "1,068"
click at [422, 407] on button "Save & Close" at bounding box center [424, 406] width 64 height 20
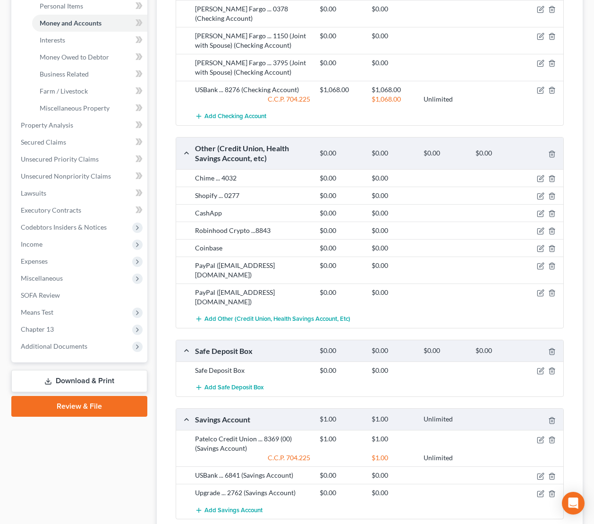
scroll to position [255, 0]
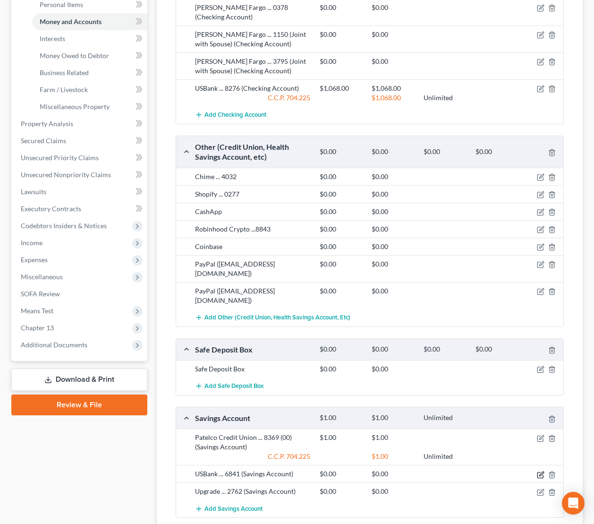
click at [541, 472] on icon "button" at bounding box center [542, 474] width 4 height 4
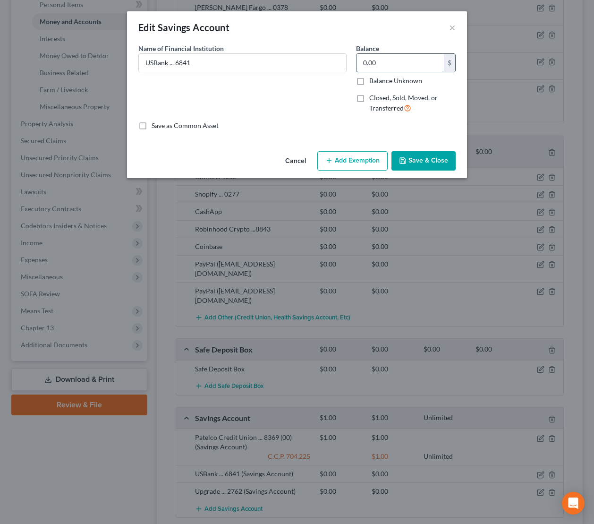
click at [411, 61] on input "0.00" at bounding box center [400, 63] width 87 height 18
type input "2,013"
click at [348, 160] on button "Add Exemption" at bounding box center [353, 161] width 70 height 20
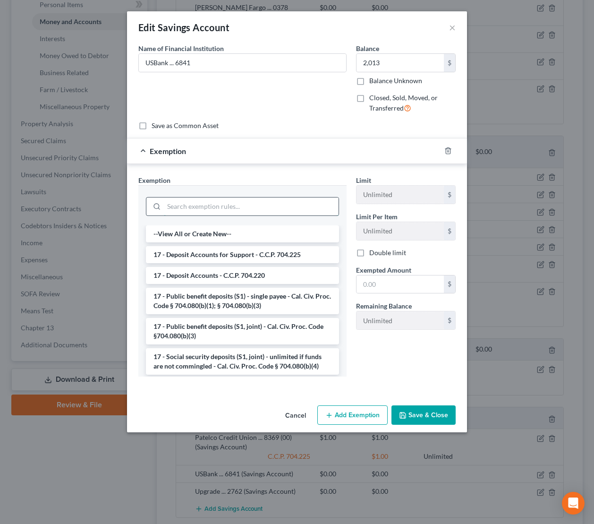
click at [308, 206] on input "search" at bounding box center [251, 207] width 175 height 18
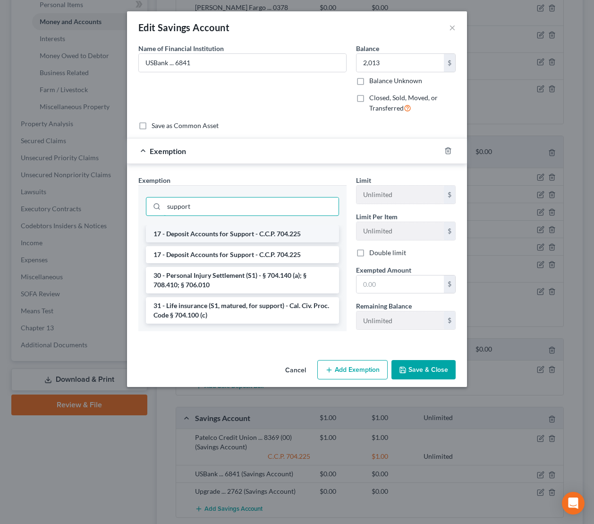
type input "support"
click at [306, 238] on li "17 - Deposit Accounts for Support - C.C.P. 704.225" at bounding box center [242, 233] width 193 height 17
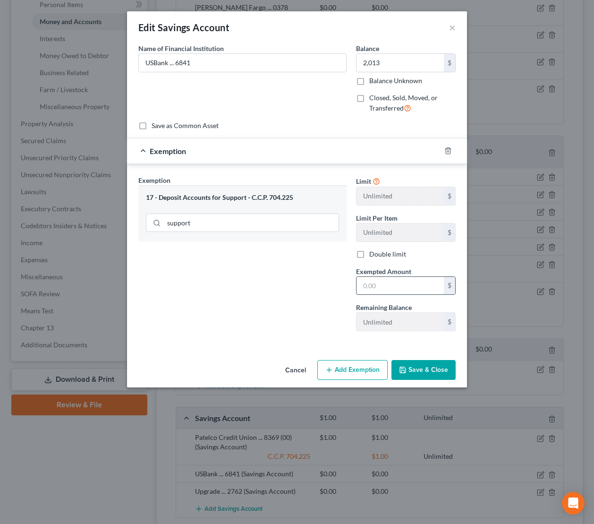
click at [402, 288] on input "text" at bounding box center [400, 286] width 87 height 18
type input "2,013"
drag, startPoint x: 438, startPoint y: 369, endPoint x: 434, endPoint y: 367, distance: 5.1
click at [438, 368] on button "Save & Close" at bounding box center [424, 370] width 64 height 20
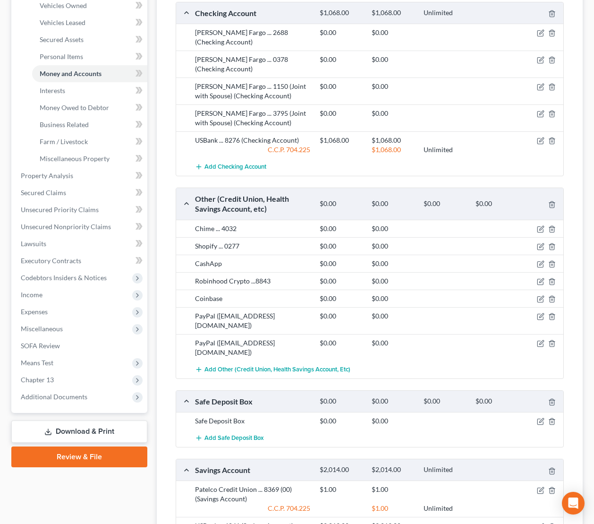
scroll to position [182, 0]
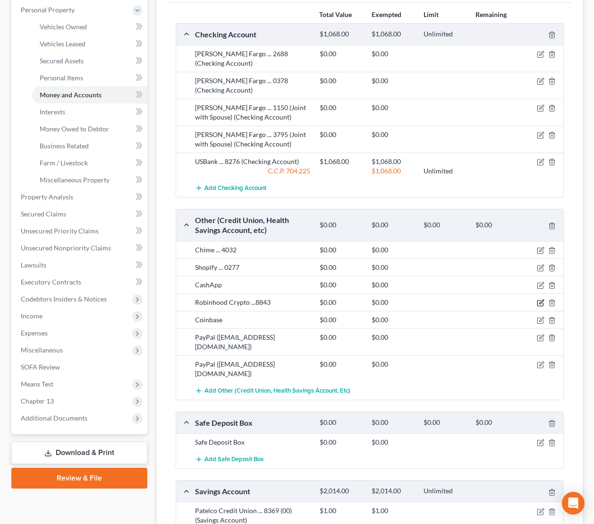
click at [538, 299] on icon "button" at bounding box center [541, 303] width 8 height 8
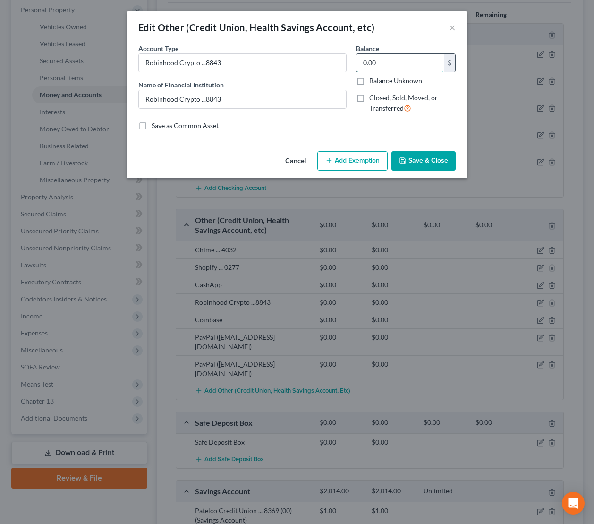
click at [401, 69] on input "0.00" at bounding box center [400, 63] width 87 height 18
type input "126"
click at [405, 134] on div "An exemption set must first be selected from the Filing Information section. Co…" at bounding box center [297, 95] width 340 height 104
click at [423, 156] on button "Save & Close" at bounding box center [424, 161] width 64 height 20
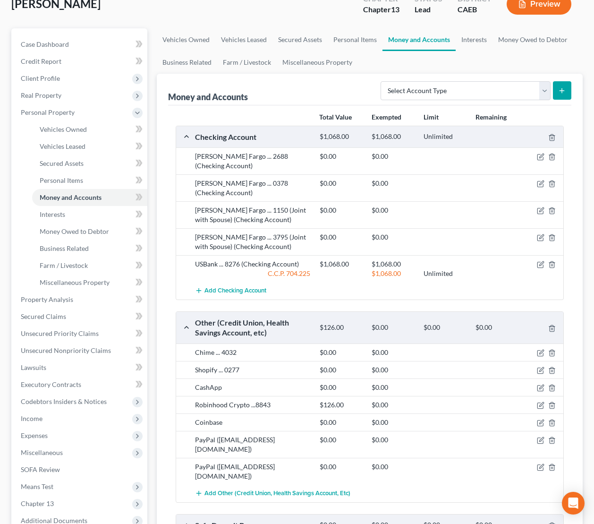
scroll to position [80, 0]
click at [70, 232] on span "Money Owed to Debtor" at bounding box center [74, 231] width 69 height 8
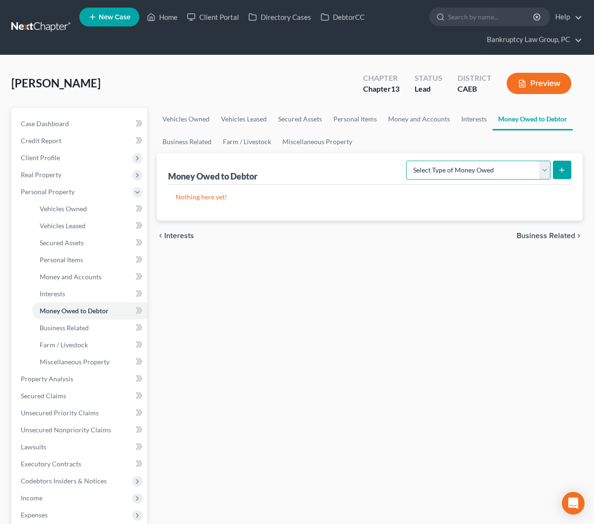
click at [454, 172] on select "Select Type of Money Owed Accounts Receivable Alimony Child Support Claims Agai…" at bounding box center [478, 170] width 145 height 19
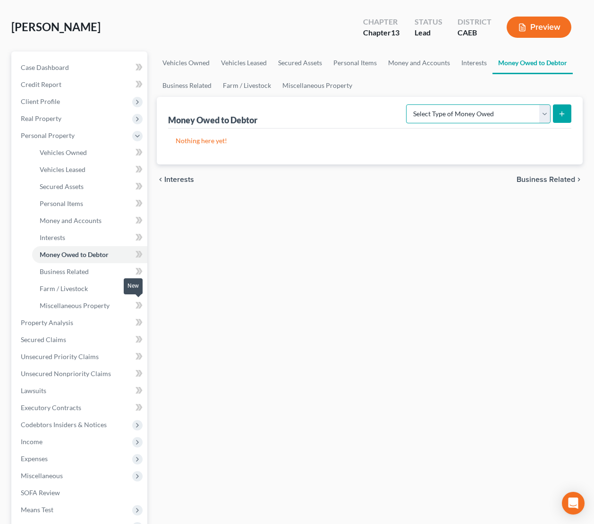
scroll to position [75, 0]
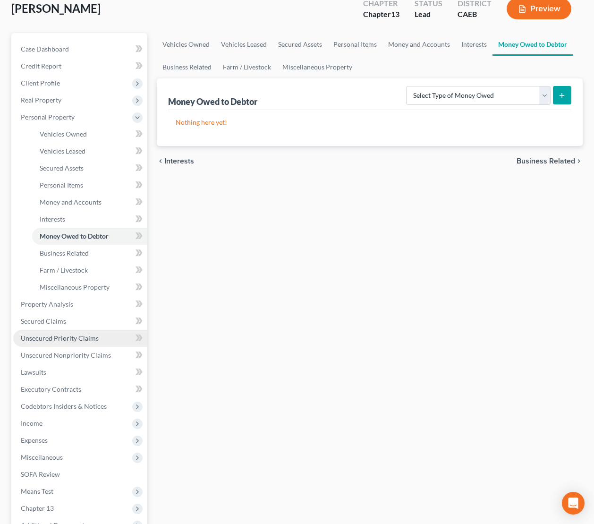
click at [63, 338] on span "Unsecured Priority Claims" at bounding box center [60, 338] width 78 height 8
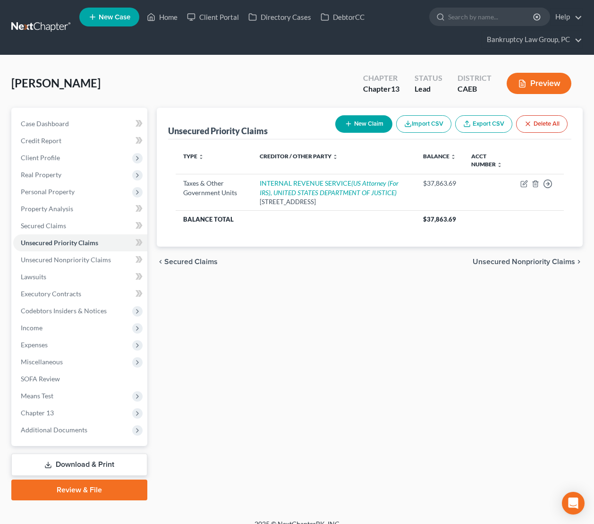
click at [354, 122] on button "New Claim" at bounding box center [363, 123] width 57 height 17
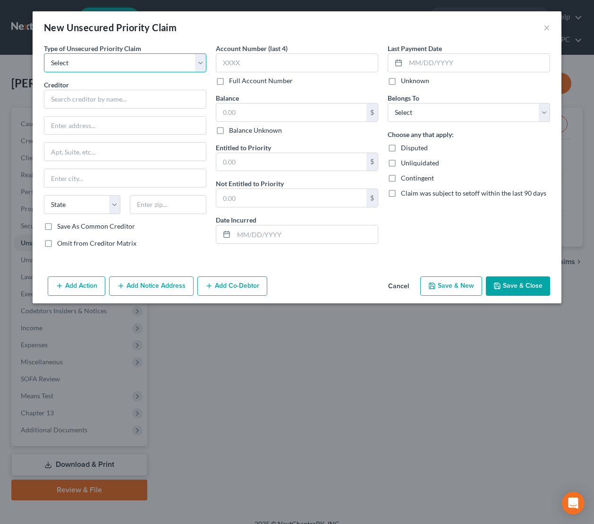
click at [142, 64] on select "Select Taxes & Other Government Units Domestic Support Obligations Extensions o…" at bounding box center [125, 62] width 163 height 19
select select "0"
click at [44, 53] on select "Select Taxes & Other Government Units Domestic Support Obligations Extensions o…" at bounding box center [125, 62] width 163 height 19
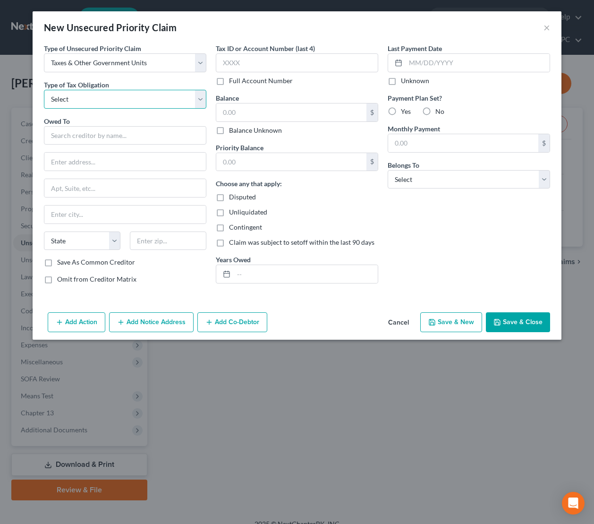
click at [135, 100] on select "Select Federal City State Franchise Tax Board Other" at bounding box center [125, 99] width 163 height 19
click at [44, 90] on select "Select Federal City State Franchise Tax Board Other" at bounding box center [125, 99] width 163 height 19
click at [134, 100] on select "Select Federal City State Franchise Tax Board Other" at bounding box center [125, 99] width 163 height 19
select select "3"
click at [44, 90] on select "Select Federal City State Franchise Tax Board Other" at bounding box center [125, 99] width 163 height 19
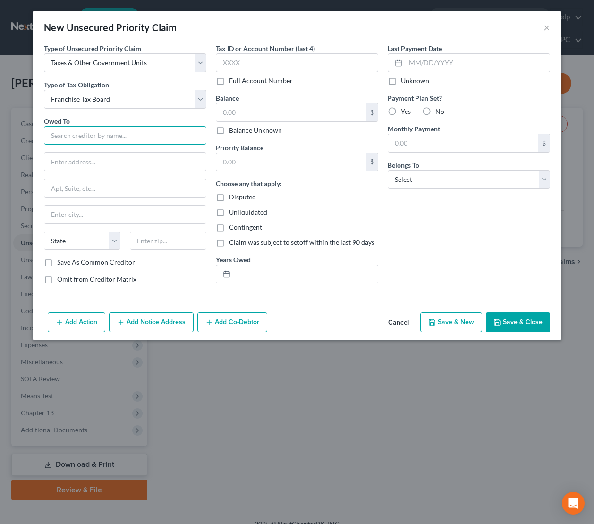
click at [126, 141] on input "text" at bounding box center [125, 135] width 163 height 19
drag, startPoint x: 103, startPoint y: 134, endPoint x: -23, endPoint y: 133, distance: 126.2
click at [0, 133] on html "Home New Case Client Portal Directory Cases DebtorCC Bankruptcy Law Group, PC c…" at bounding box center [297, 268] width 594 height 536
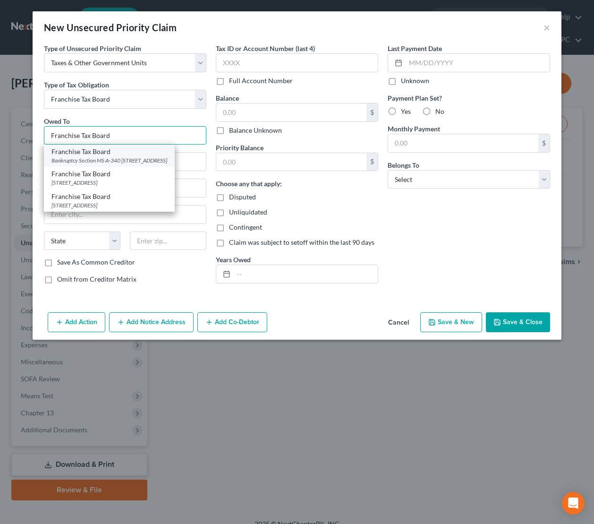
type input "Franchise Tax Board"
click at [71, 158] on div "Bankruptcy Section MS A-340 PO Box 2952, Sacramento, CA 95812" at bounding box center [110, 160] width 116 height 8
type input "Bankruptcy Section MS A-340"
type input "PO Box 2952"
type input "[GEOGRAPHIC_DATA]"
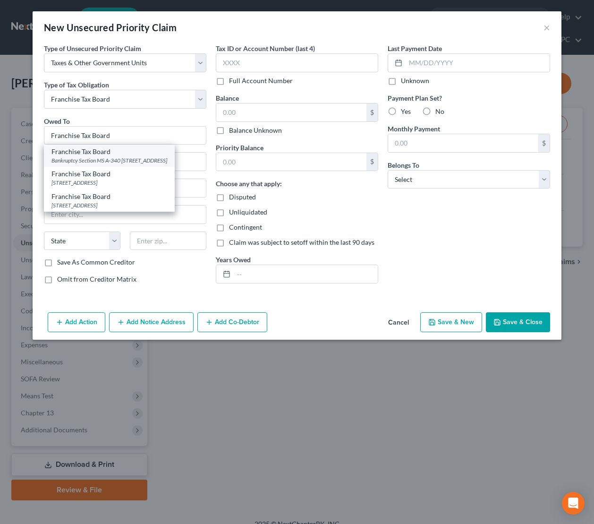
select select "4"
type input "95812"
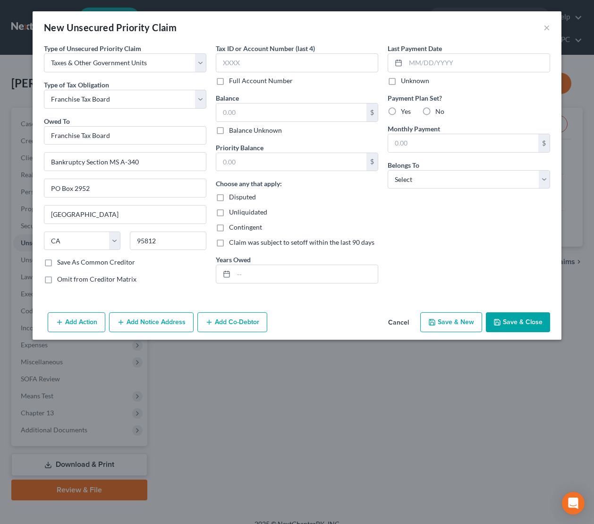
click at [252, 133] on label "Balance Unknown" at bounding box center [255, 130] width 53 height 9
click at [229, 131] on label "Balance Unknown" at bounding box center [255, 130] width 53 height 9
click at [233, 131] on input "Balance Unknown" at bounding box center [236, 129] width 6 height 6
checkbox input "true"
type input "0.00"
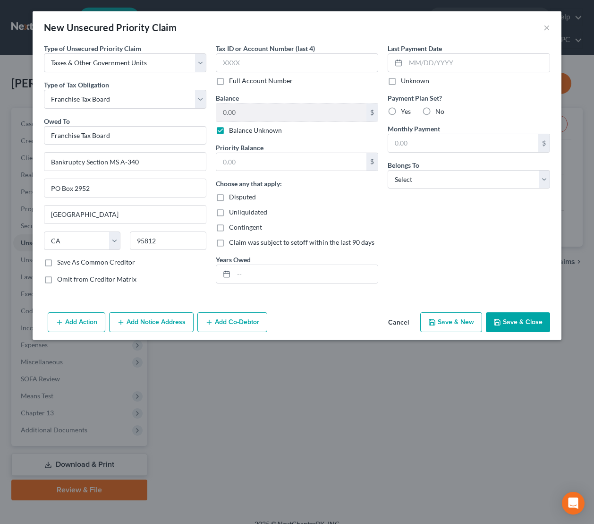
click at [432, 249] on div "Last Payment Date Unknown Payment Plan Set? Yes No Monthly Payment $ Belongs To…" at bounding box center [469, 167] width 172 height 248
click at [365, 267] on input "text" at bounding box center [306, 274] width 144 height 18
type input "2022"
click at [445, 249] on div "Last Payment Date Unknown Payment Plan Set? Yes No Monthly Payment $ Belongs To…" at bounding box center [469, 167] width 172 height 248
click at [441, 181] on select "Select Debtor 1 Only Debtor 2 Only Debtor 1 And Debtor 2 Only At Least One Of T…" at bounding box center [469, 179] width 163 height 19
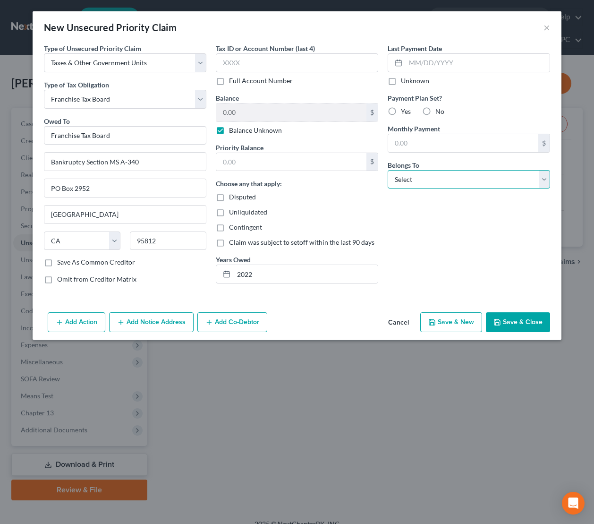
select select "0"
click at [388, 170] on select "Select Debtor 1 Only Debtor 2 Only Debtor 1 And Debtor 2 Only At Least One Of T…" at bounding box center [469, 179] width 163 height 19
click at [325, 272] on input "2022" at bounding box center [306, 274] width 144 height 18
drag, startPoint x: 257, startPoint y: 273, endPoint x: 234, endPoint y: 273, distance: 22.2
click at [234, 273] on input "2022" at bounding box center [306, 274] width 144 height 18
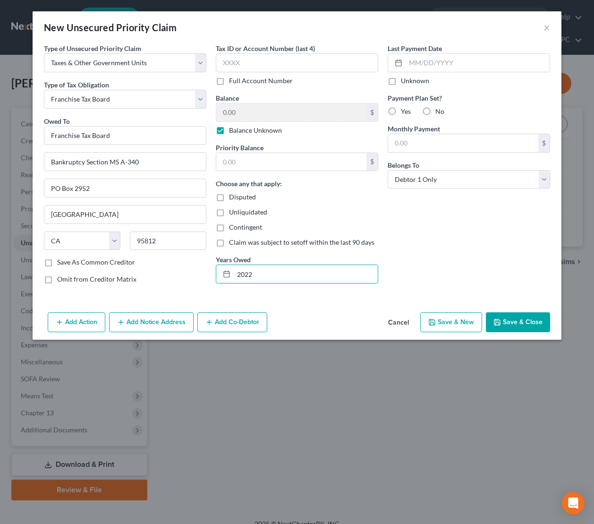
click at [520, 323] on button "Save & Close" at bounding box center [518, 322] width 64 height 20
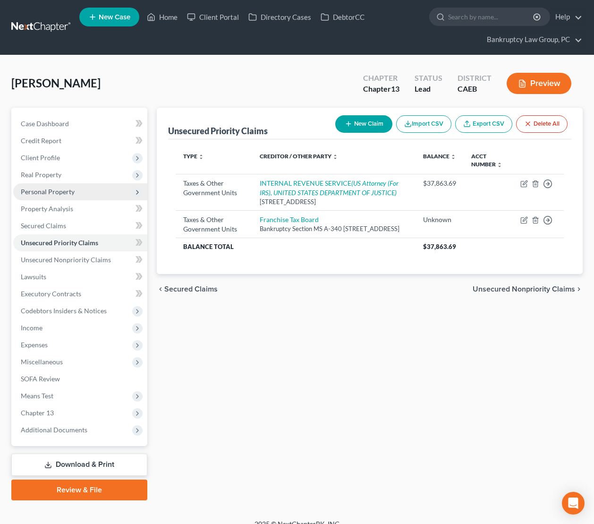
click at [48, 188] on span "Personal Property" at bounding box center [48, 192] width 54 height 8
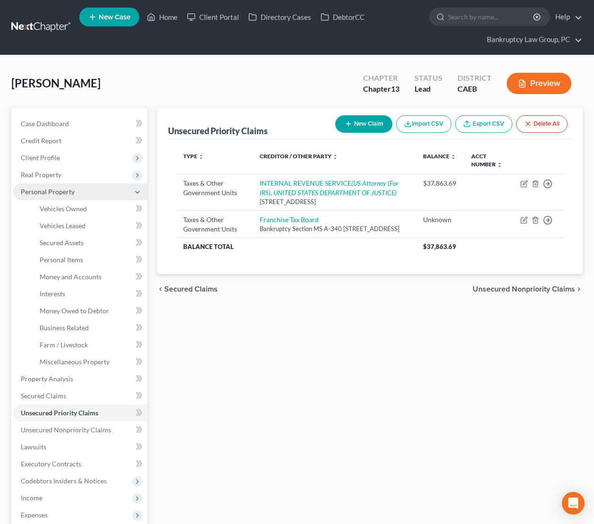
click at [48, 188] on span "Personal Property" at bounding box center [48, 192] width 54 height 8
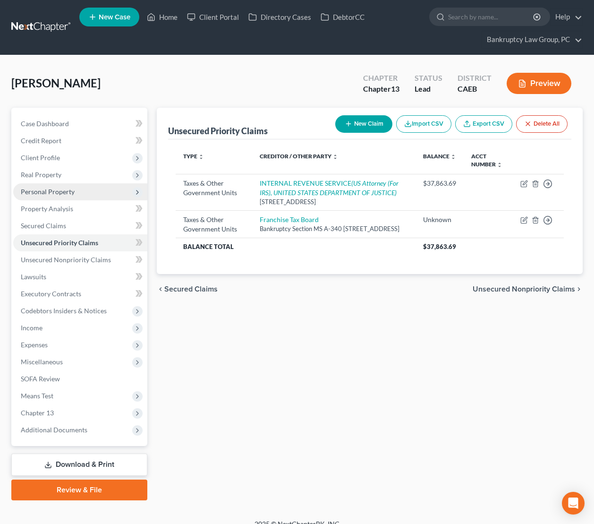
click at [55, 192] on span "Personal Property" at bounding box center [48, 192] width 54 height 8
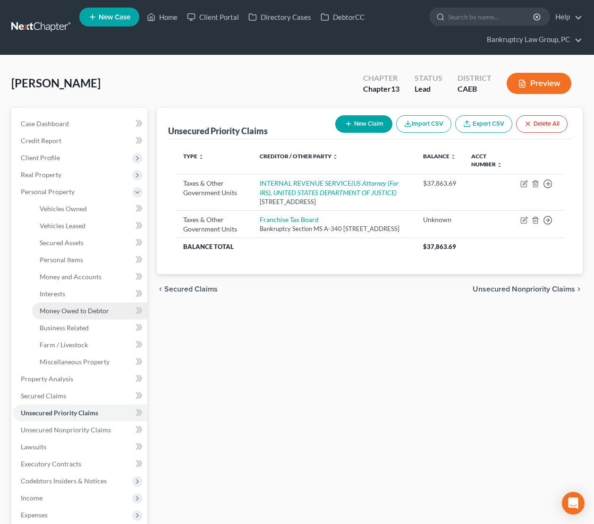
click at [60, 308] on span "Money Owed to Debtor" at bounding box center [74, 311] width 69 height 8
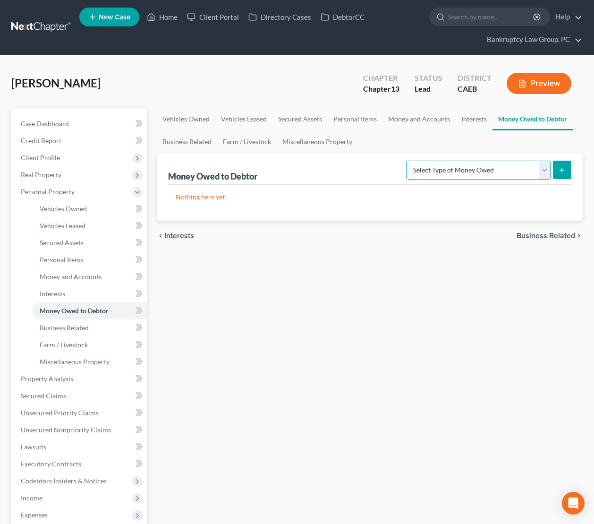
click at [459, 163] on select "Select Type of Money Owed Accounts Receivable Alimony Child Support Claims Agai…" at bounding box center [478, 170] width 145 height 19
select select "expected_tax_refund"
click at [408, 161] on select "Select Type of Money Owed Accounts Receivable Alimony Child Support Claims Agai…" at bounding box center [478, 170] width 145 height 19
click at [562, 167] on icon "submit" at bounding box center [563, 170] width 8 height 8
select select "0"
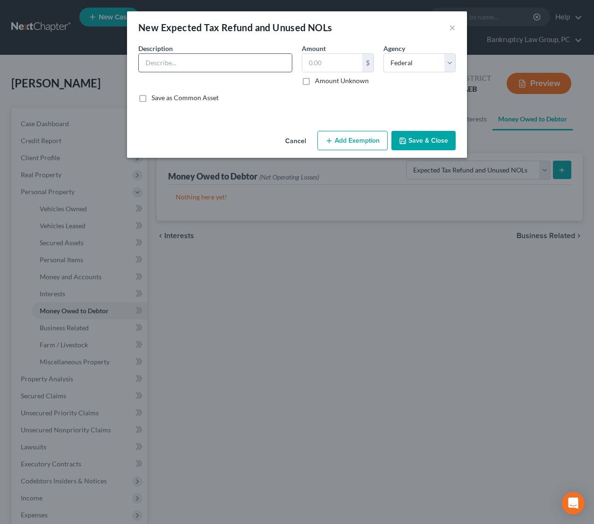
click at [223, 60] on input "text" at bounding box center [215, 63] width 153 height 18
type input "2024 State Tax Refund"
type input "4,300"
click at [417, 67] on select "Select Federal State Local" at bounding box center [420, 62] width 72 height 19
select select "1"
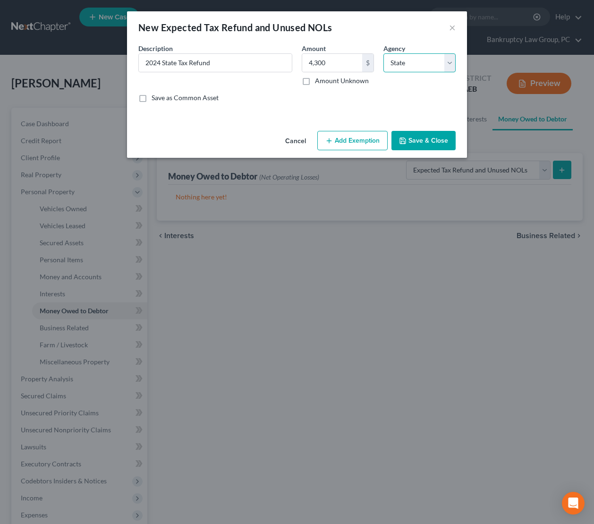
click at [384, 53] on select "Select Federal State Local" at bounding box center [420, 62] width 72 height 19
click at [433, 139] on button "Save & Close" at bounding box center [424, 141] width 64 height 20
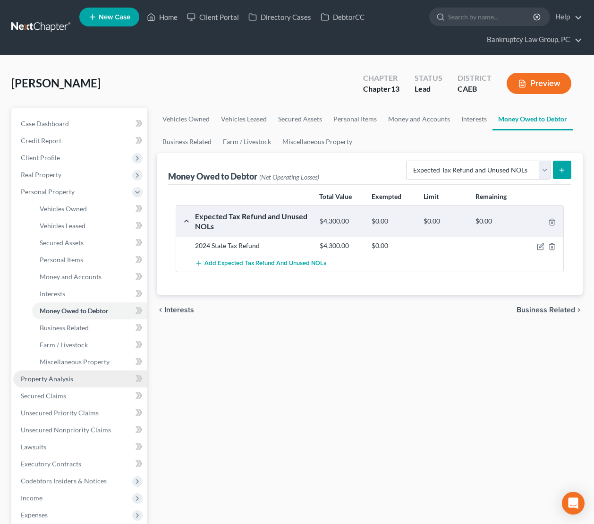
drag, startPoint x: 61, startPoint y: 380, endPoint x: 87, endPoint y: 378, distance: 25.6
click at [61, 380] on span "Property Analysis" at bounding box center [47, 379] width 52 height 8
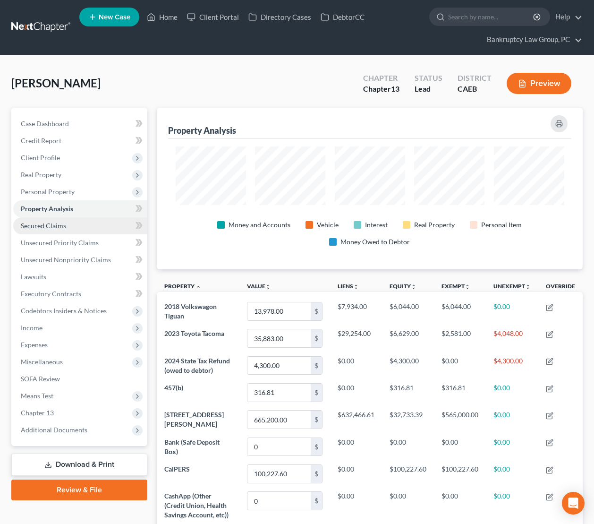
click at [66, 231] on link "Secured Claims" at bounding box center [80, 225] width 134 height 17
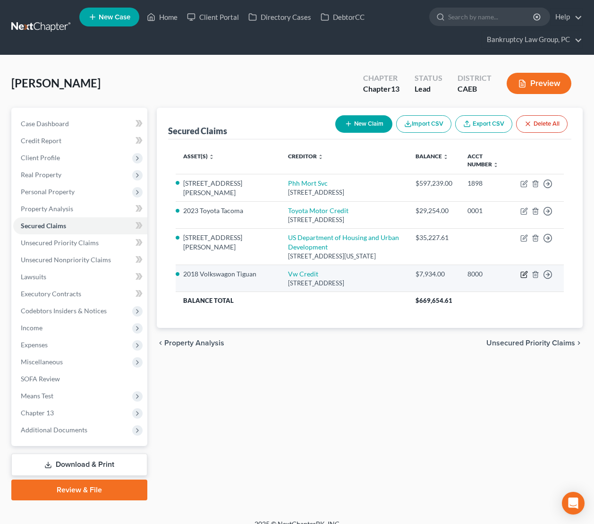
click at [524, 274] on icon "button" at bounding box center [525, 275] width 8 height 8
select select "14"
select select "0"
select select "2"
select select "0"
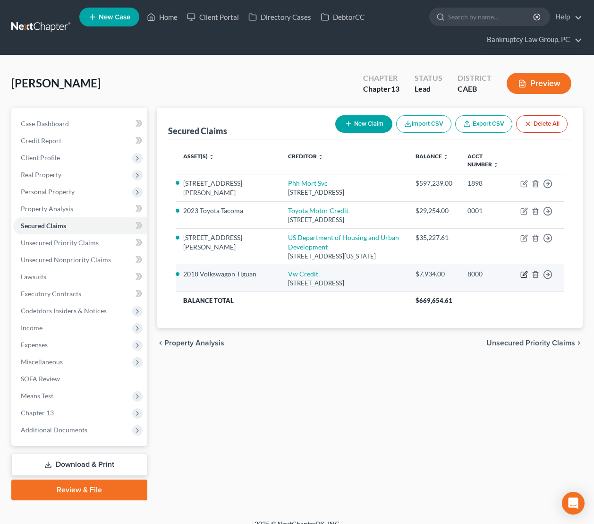
select select "0"
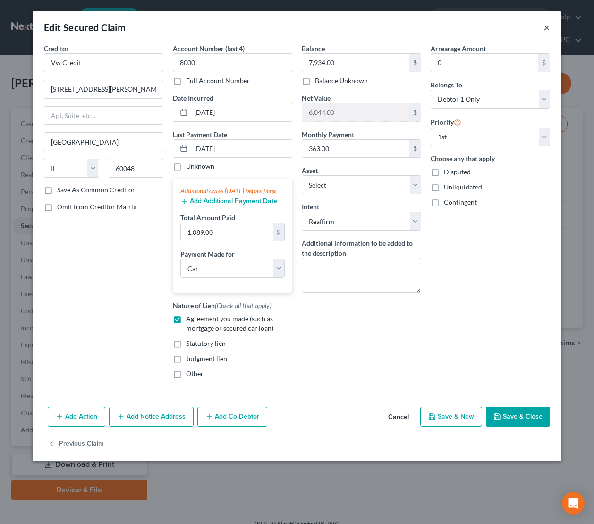
click at [549, 25] on button "×" at bounding box center [547, 27] width 7 height 11
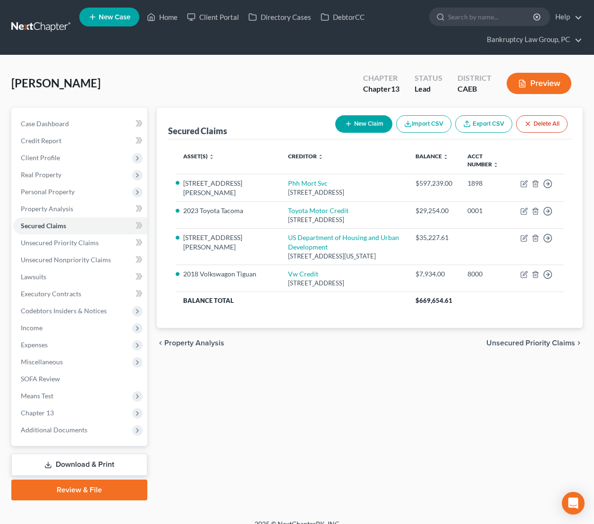
click at [407, 421] on div "Secured Claims New Claim Import CSV Export CSV Delete All Asset(s) expand_more …" at bounding box center [370, 304] width 436 height 393
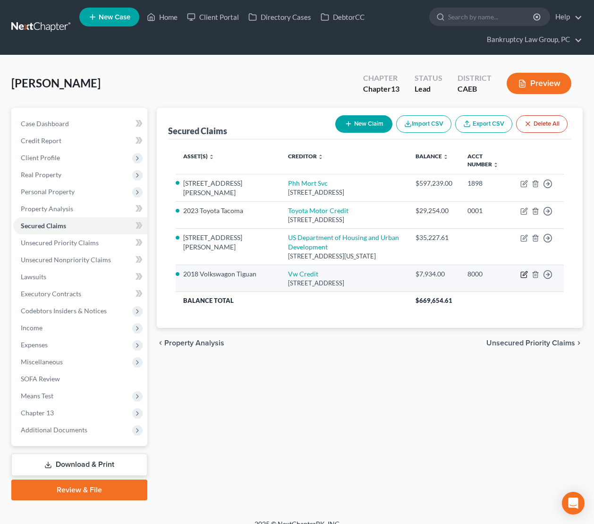
click at [523, 274] on icon "button" at bounding box center [525, 275] width 8 height 8
select select "14"
select select "0"
select select "13"
select select "2"
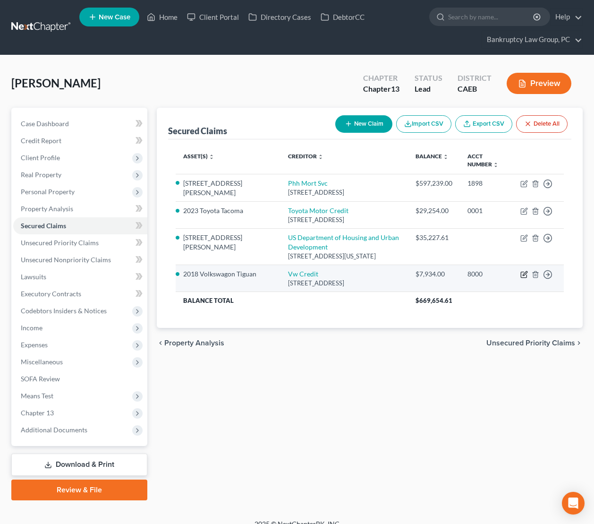
select select "0"
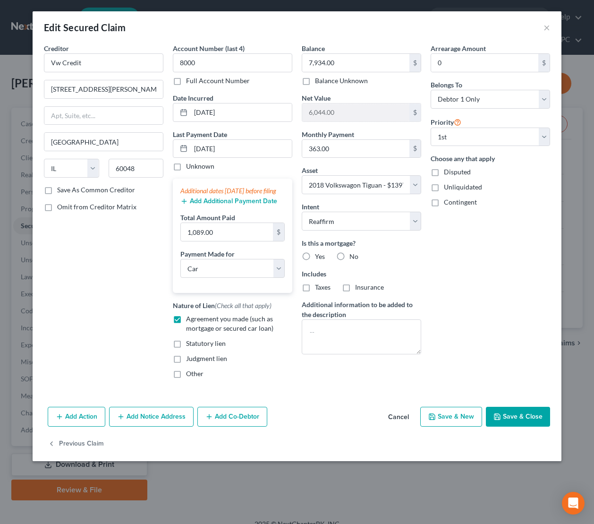
click at [232, 424] on button "Add Co-Debtor" at bounding box center [233, 417] width 70 height 20
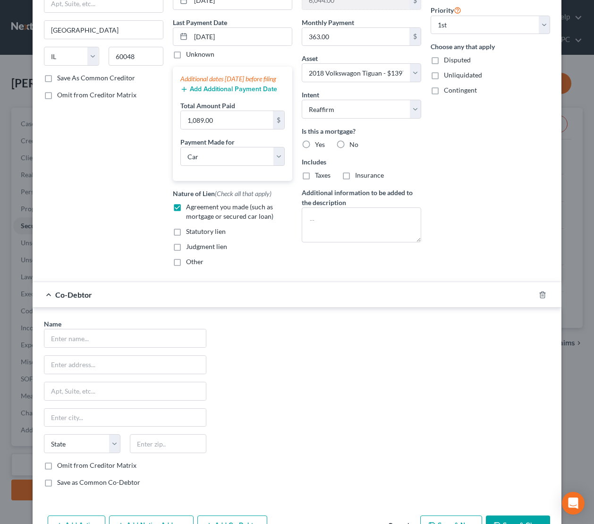
scroll to position [179, 0]
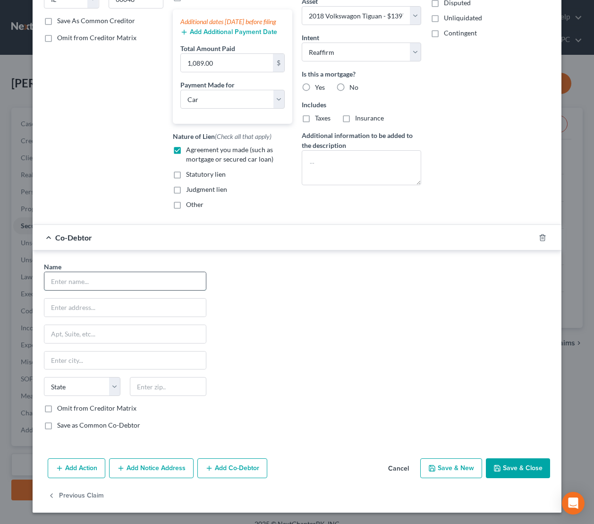
click at [145, 288] on input "text" at bounding box center [125, 281] width 162 height 18
type input "Lyca Valdez Segal"
click at [57, 409] on label "Omit from Creditor Matrix" at bounding box center [96, 408] width 79 height 9
click at [61, 409] on input "Omit from Creditor Matrix" at bounding box center [64, 407] width 6 height 6
checkbox input "true"
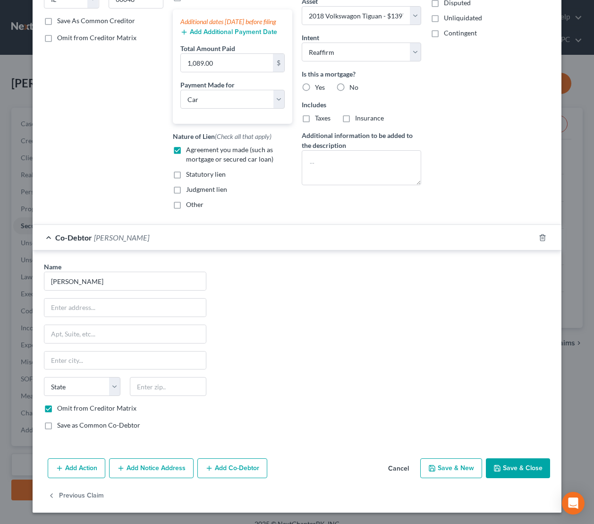
click at [511, 466] on button "Save & Close" at bounding box center [518, 468] width 64 height 20
select select
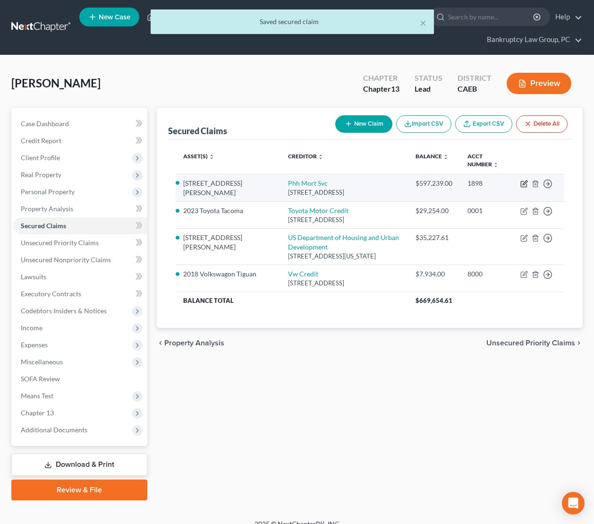
click at [524, 183] on icon "button" at bounding box center [525, 183] width 4 height 4
select select "33"
select select "3"
select select "4"
select select "3"
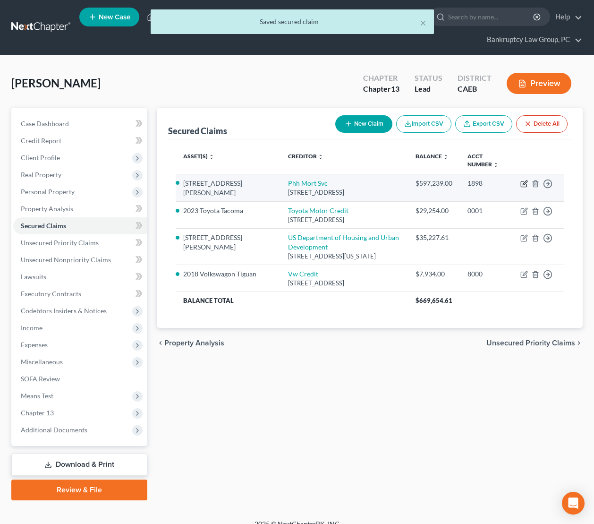
select select "0"
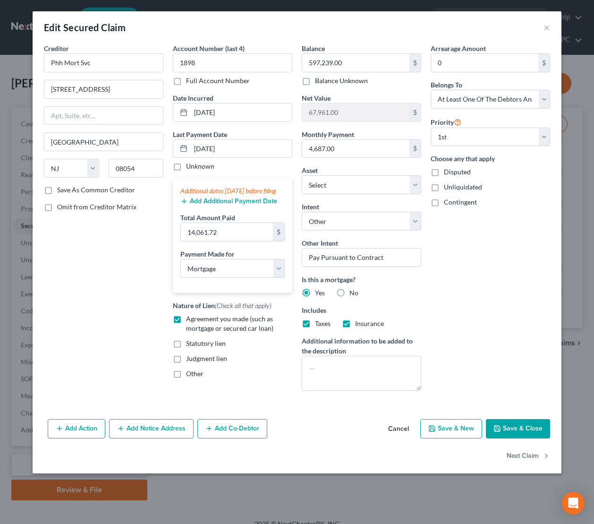
click at [251, 427] on button "Add Co-Debtor" at bounding box center [233, 429] width 70 height 20
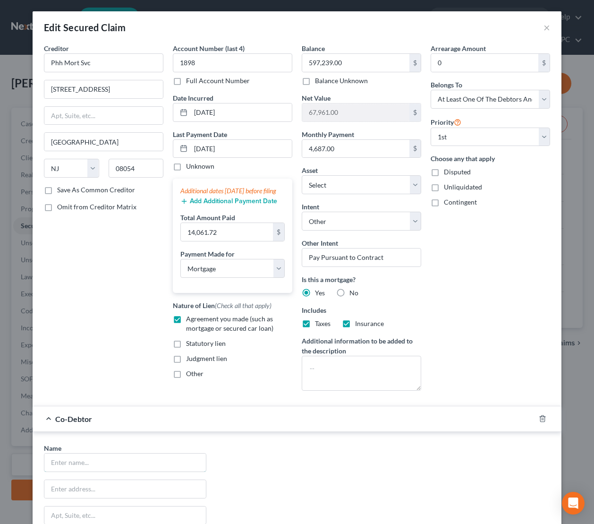
drag, startPoint x: 161, startPoint y: 460, endPoint x: 244, endPoint y: 456, distance: 83.7
click at [161, 459] on input "text" at bounding box center [125, 463] width 162 height 18
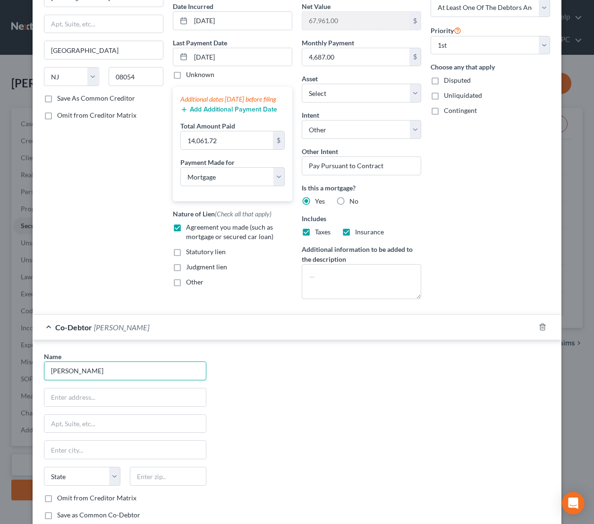
scroll to position [181, 0]
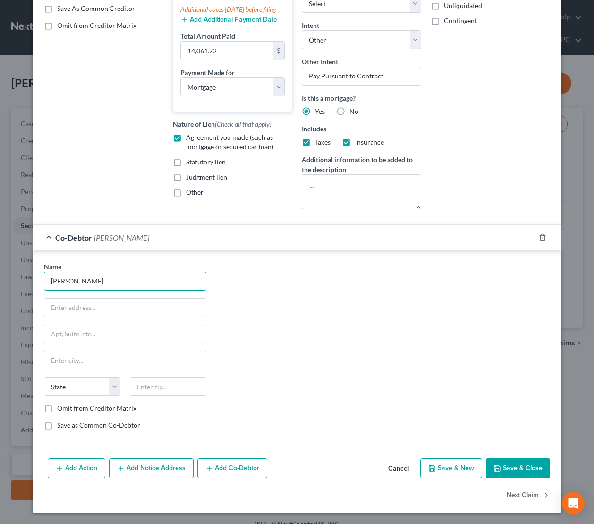
type input "Lyca Valdez Segal"
drag, startPoint x: 529, startPoint y: 473, endPoint x: 529, endPoint y: 467, distance: 5.7
click at [529, 473] on button "Save & Close" at bounding box center [518, 468] width 64 height 20
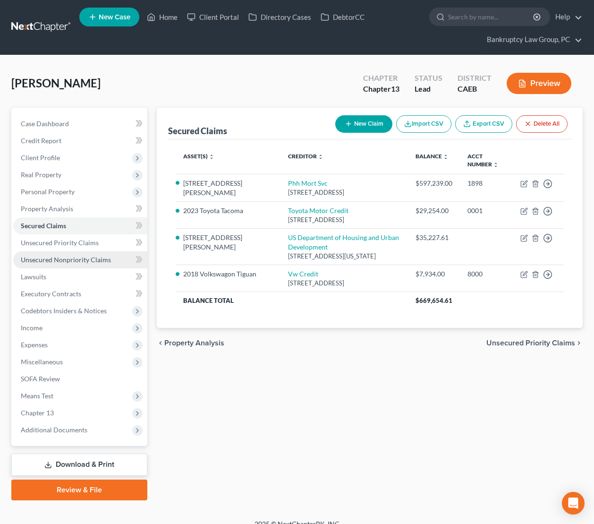
click at [49, 259] on span "Unsecured Nonpriority Claims" at bounding box center [66, 260] width 90 height 8
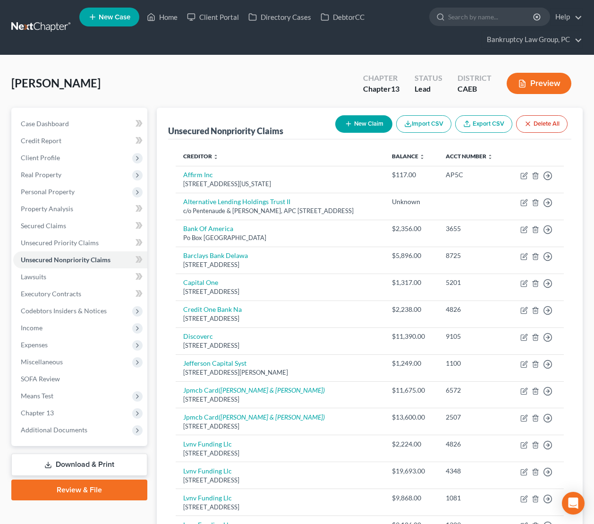
click at [361, 127] on button "New Claim" at bounding box center [363, 123] width 57 height 17
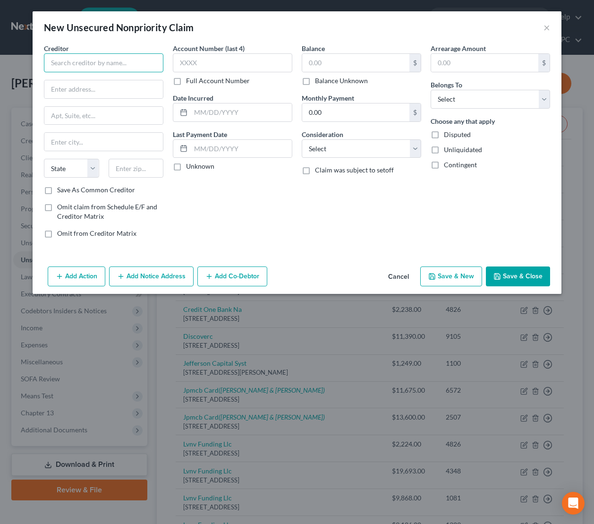
click at [136, 65] on input "text" at bounding box center [104, 62] width 120 height 19
type input "S"
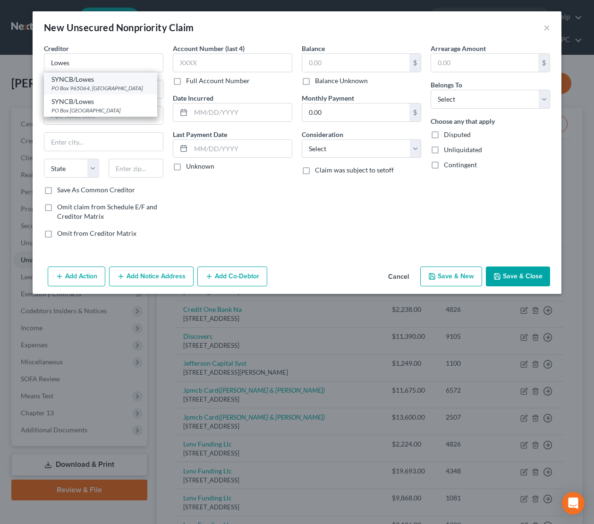
click at [127, 81] on div "SYNCB/Lowes" at bounding box center [101, 79] width 98 height 9
type input "SYNCB/Lowes"
type input "PO Box 965064"
type input "Orlando"
select select "9"
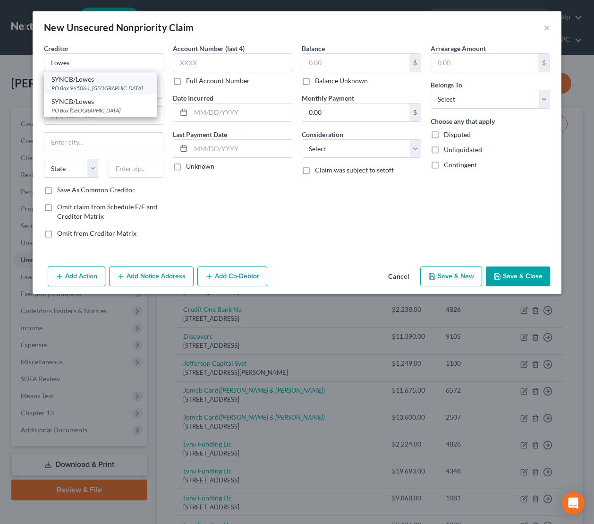
type input "32896"
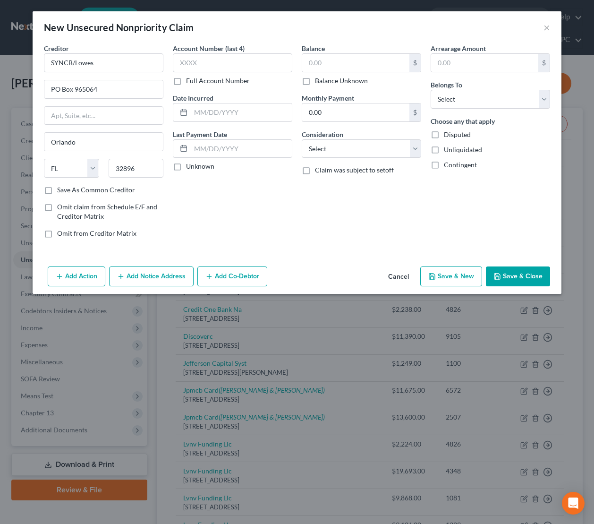
click at [327, 81] on label "Balance Unknown" at bounding box center [341, 80] width 53 height 9
click at [325, 81] on input "Balance Unknown" at bounding box center [322, 79] width 6 height 6
checkbox input "true"
type input "0.00"
click at [394, 151] on select "Select Cable / Satellite Services Collection Agency Credit Card Debt Debt Couns…" at bounding box center [362, 148] width 120 height 19
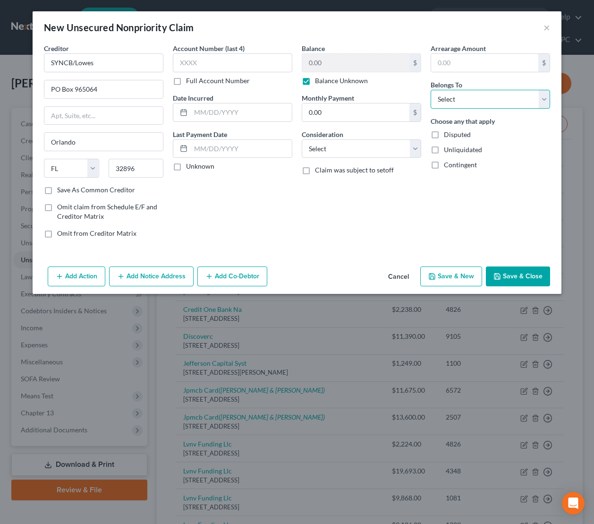
click at [469, 100] on select "Select Debtor 1 Only Debtor 2 Only Debtor 1 And Debtor 2 Only At Least One Of T…" at bounding box center [491, 99] width 120 height 19
select select "4"
click at [431, 90] on select "Select Debtor 1 Only Debtor 2 Only Debtor 1 And Debtor 2 Only At Least One Of T…" at bounding box center [491, 99] width 120 height 19
click at [520, 277] on button "Save & Close" at bounding box center [518, 276] width 64 height 20
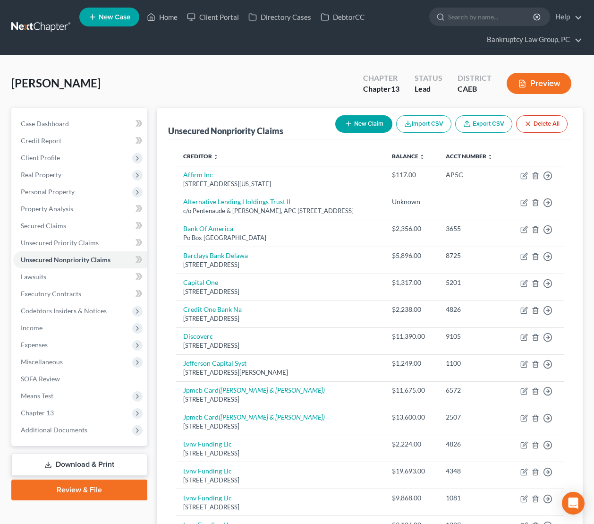
click at [361, 126] on button "New Claim" at bounding box center [363, 123] width 57 height 17
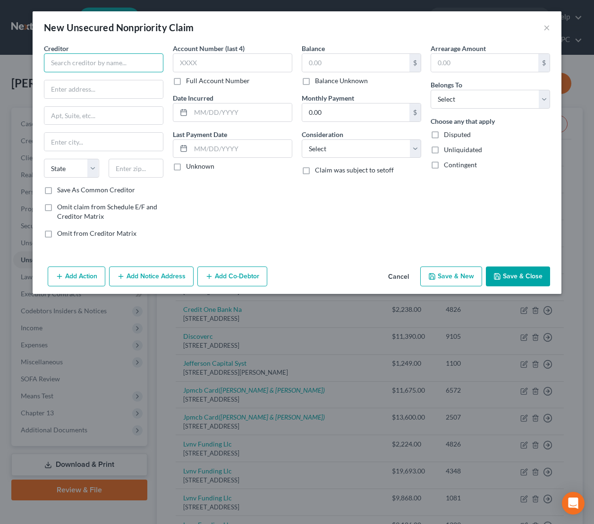
click at [127, 66] on input "text" at bounding box center [104, 62] width 120 height 19
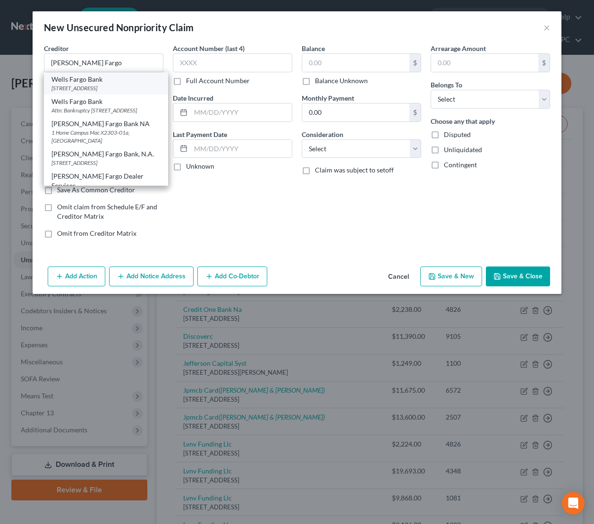
click at [119, 88] on div "PO Box 3908, Portland, OR 97208" at bounding box center [106, 88] width 109 height 8
type input "Wells Fargo Bank"
type input "PO Box 3908"
type input "Portland"
select select "38"
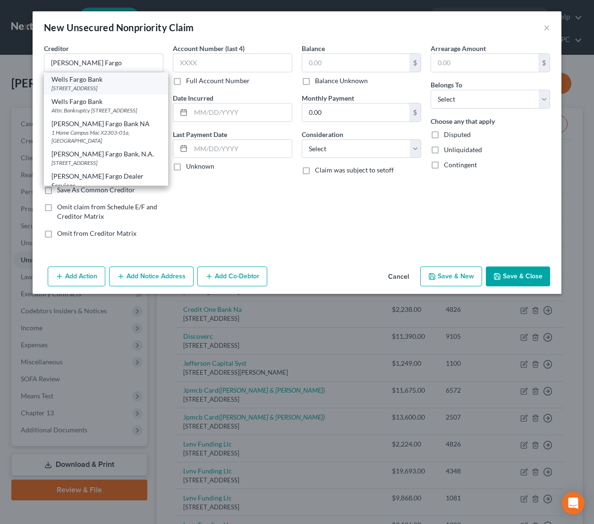
type input "97208"
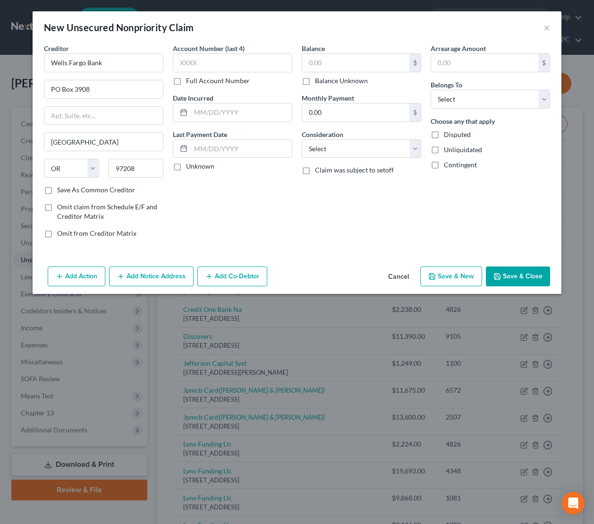
click at [332, 81] on label "Balance Unknown" at bounding box center [341, 80] width 53 height 9
click at [325, 81] on input "Balance Unknown" at bounding box center [322, 79] width 6 height 6
checkbox input "true"
type input "0.00"
click at [462, 95] on select "Select Debtor 1 Only Debtor 2 Only Debtor 1 And Debtor 2 Only At Least One Of T…" at bounding box center [491, 99] width 120 height 19
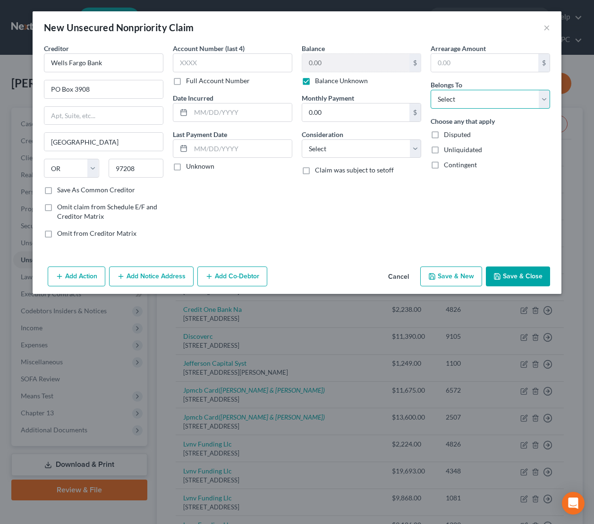
select select "4"
click at [431, 90] on select "Select Debtor 1 Only Debtor 2 Only Debtor 1 And Debtor 2 Only At Least One Of T…" at bounding box center [491, 99] width 120 height 19
click at [521, 273] on button "Save & Close" at bounding box center [518, 276] width 64 height 20
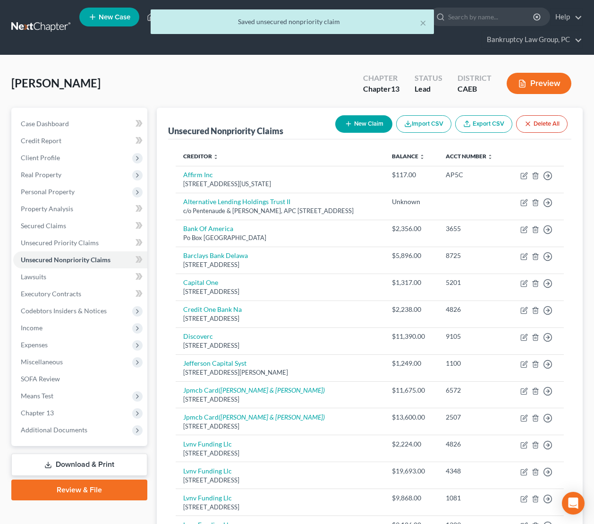
click at [369, 128] on button "New Claim" at bounding box center [363, 123] width 57 height 17
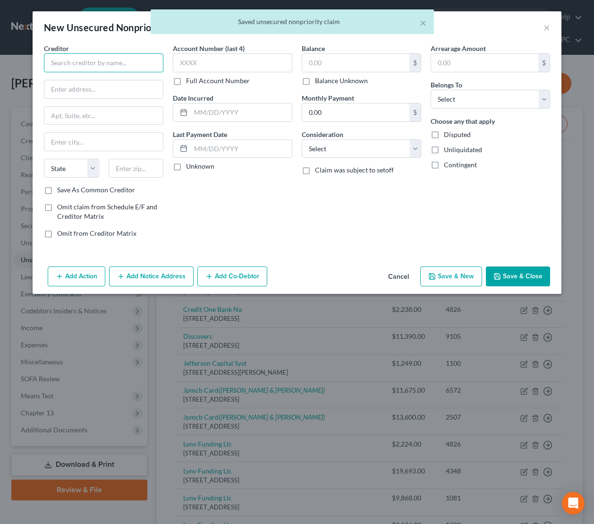
click at [115, 64] on input "text" at bounding box center [104, 62] width 120 height 19
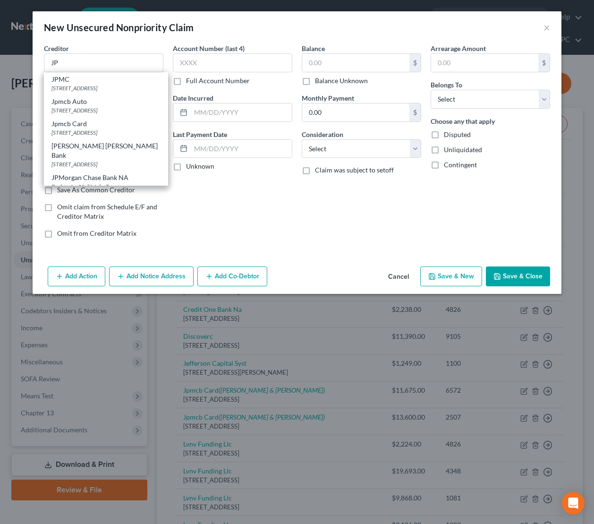
click at [118, 91] on div "PO Box 15369, Wilmington, DE 19850" at bounding box center [106, 88] width 109 height 8
type input "JPMC"
type input "PO Box 15369"
type input "Wilmington"
select select "7"
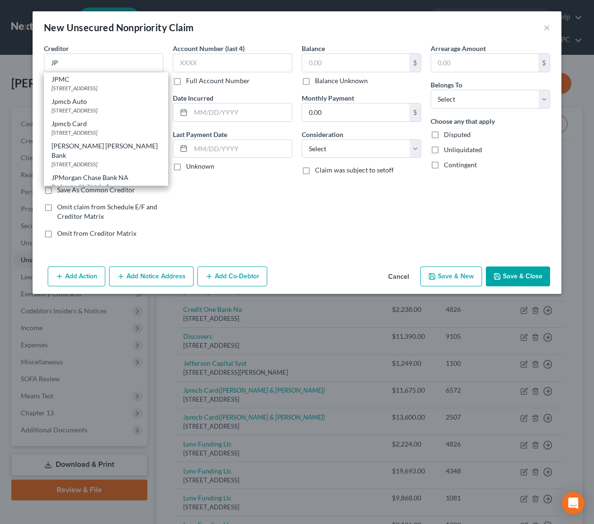
type input "19850"
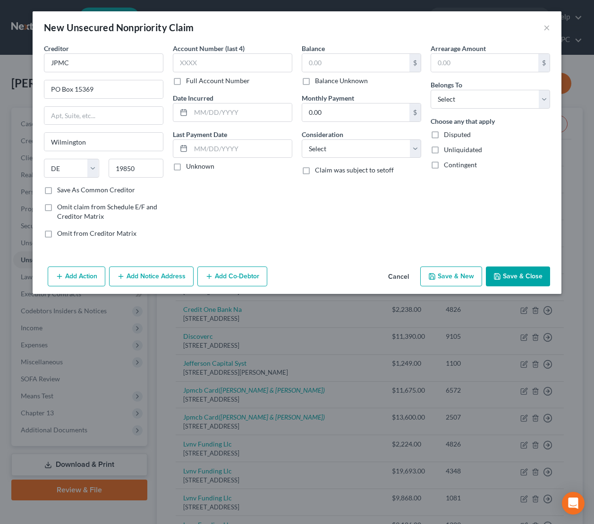
click at [315, 79] on label "Balance Unknown" at bounding box center [341, 80] width 53 height 9
click at [319, 79] on input "Balance Unknown" at bounding box center [322, 79] width 6 height 6
checkbox input "true"
type input "0.00"
click at [461, 101] on select "Select Debtor 1 Only Debtor 2 Only Debtor 1 And Debtor 2 Only At Least One Of T…" at bounding box center [491, 99] width 120 height 19
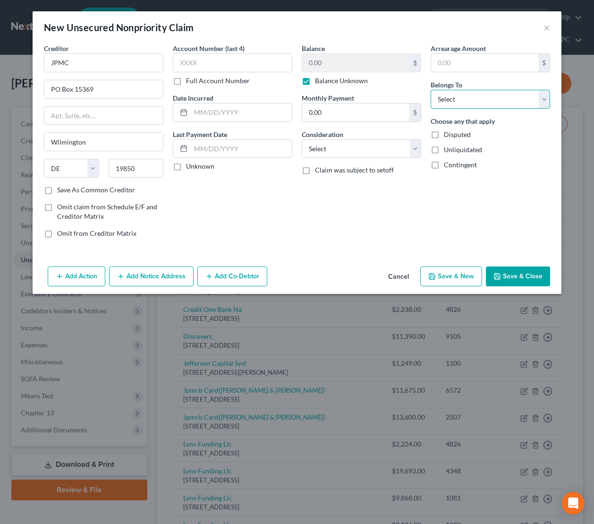
select select "4"
click at [431, 90] on select "Select Debtor 1 Only Debtor 2 Only Debtor 1 And Debtor 2 Only At Least One Of T…" at bounding box center [491, 99] width 120 height 19
click at [465, 280] on button "Save & New" at bounding box center [452, 276] width 62 height 20
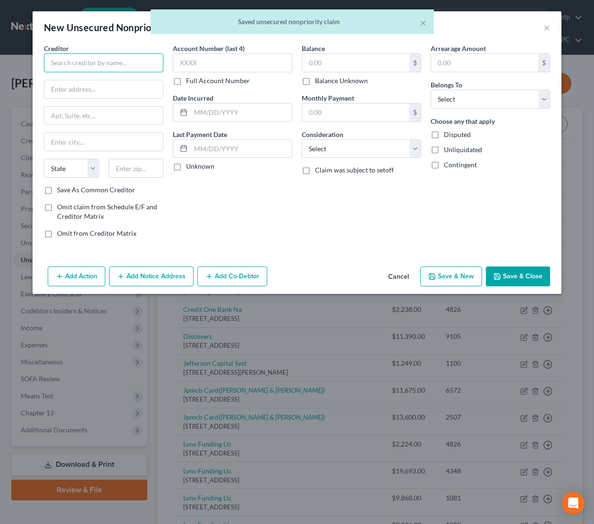
click at [124, 69] on input "text" at bounding box center [104, 62] width 120 height 19
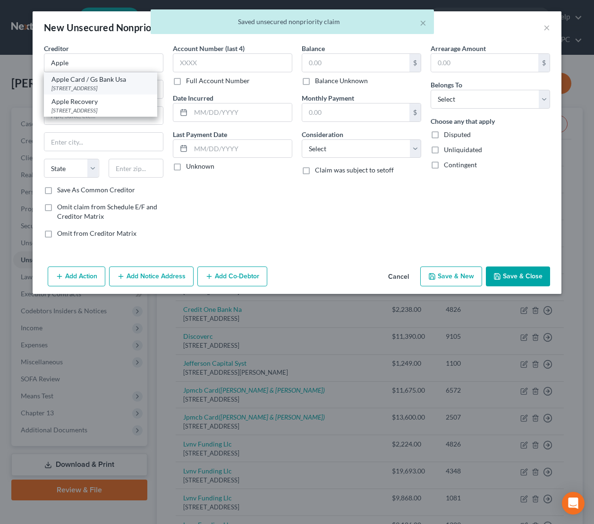
click at [140, 85] on div "PO Box 45400, Salt Lake City, UT 84145" at bounding box center [101, 88] width 98 height 8
type input "Apple Card / Gs Bank Usa"
type input "PO Box 45400"
type input "Salt Lake City"
select select "46"
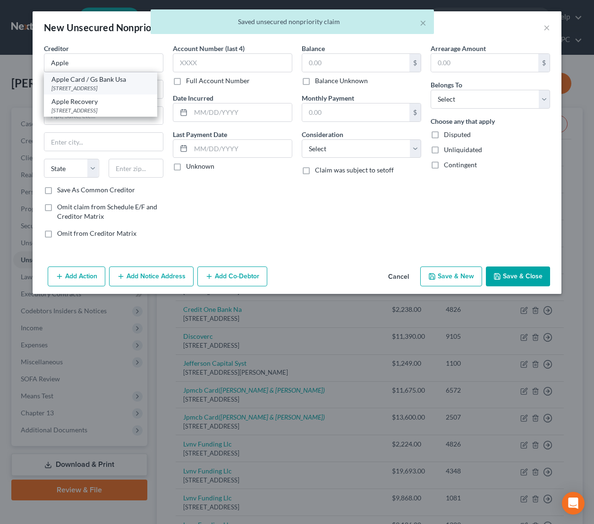
type input "84145"
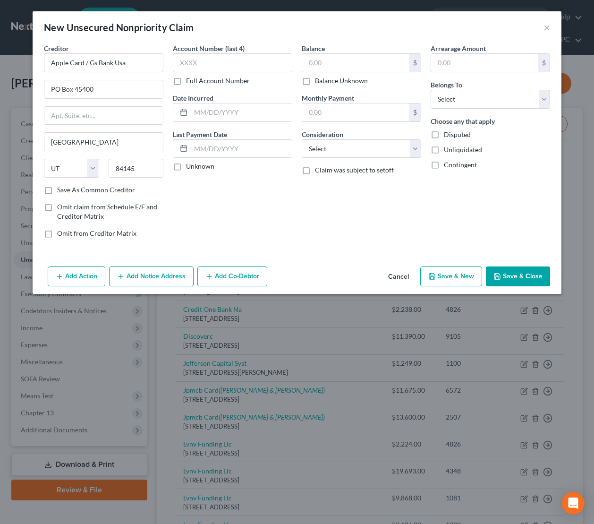
click at [332, 79] on label "Balance Unknown" at bounding box center [341, 80] width 53 height 9
click at [325, 79] on input "Balance Unknown" at bounding box center [322, 79] width 6 height 6
checkbox input "true"
type input "0.00"
click at [469, 98] on select "Select Debtor 1 Only Debtor 2 Only Debtor 1 And Debtor 2 Only At Least One Of T…" at bounding box center [491, 99] width 120 height 19
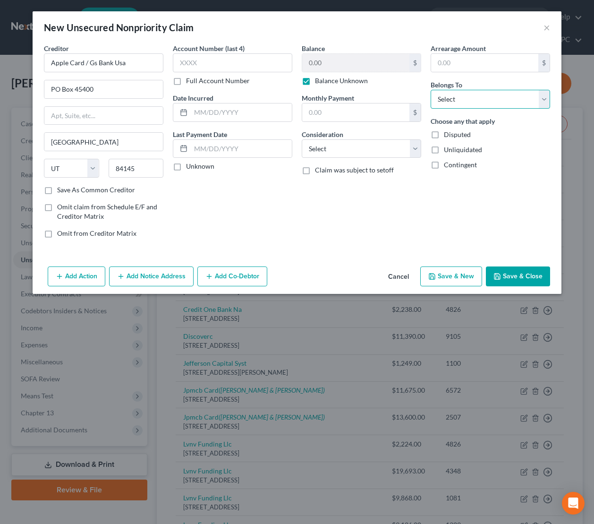
select select "4"
click at [431, 90] on select "Select Debtor 1 Only Debtor 2 Only Debtor 1 And Debtor 2 Only At Least One Of T…" at bounding box center [491, 99] width 120 height 19
click at [526, 278] on button "Save & Close" at bounding box center [518, 276] width 64 height 20
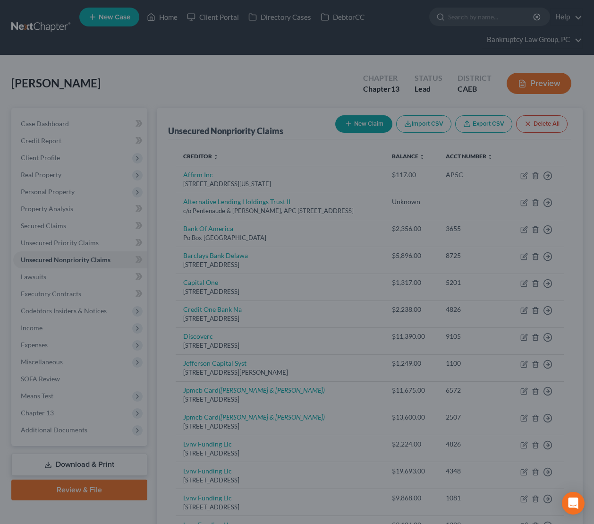
type input "0.00"
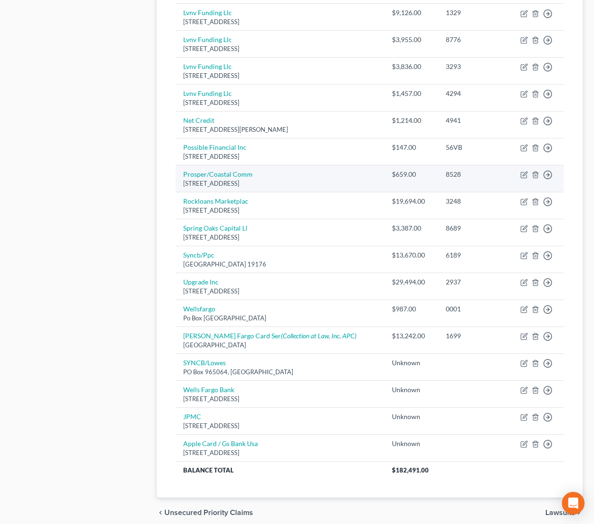
scroll to position [568, 0]
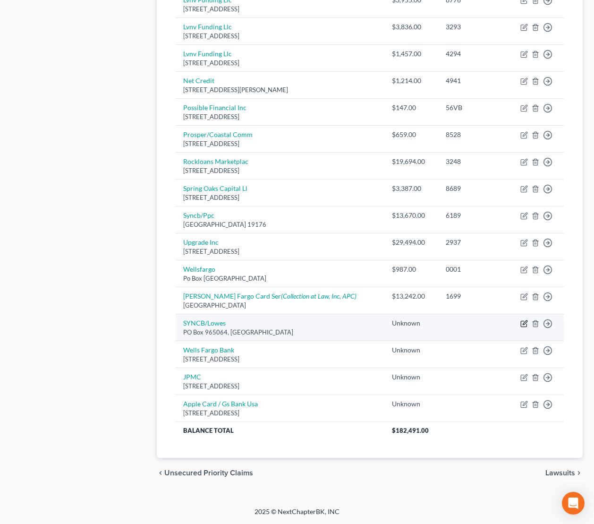
click at [524, 324] on icon "button" at bounding box center [525, 324] width 8 height 8
select select "9"
select select "4"
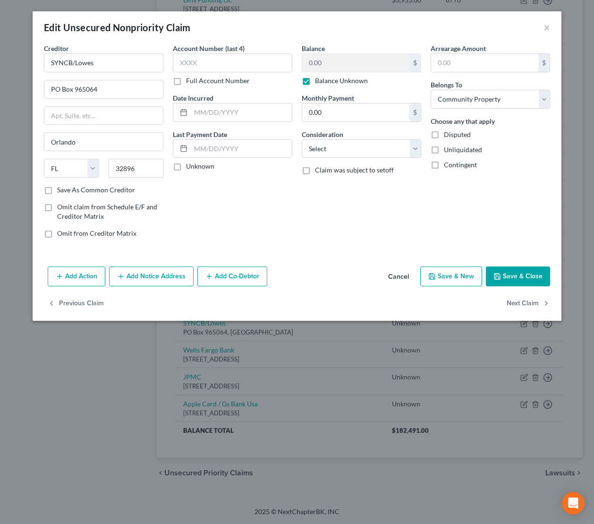
drag, startPoint x: 244, startPoint y: 277, endPoint x: 240, endPoint y: 280, distance: 5.4
click at [244, 277] on button "Add Co-Debtor" at bounding box center [233, 276] width 70 height 20
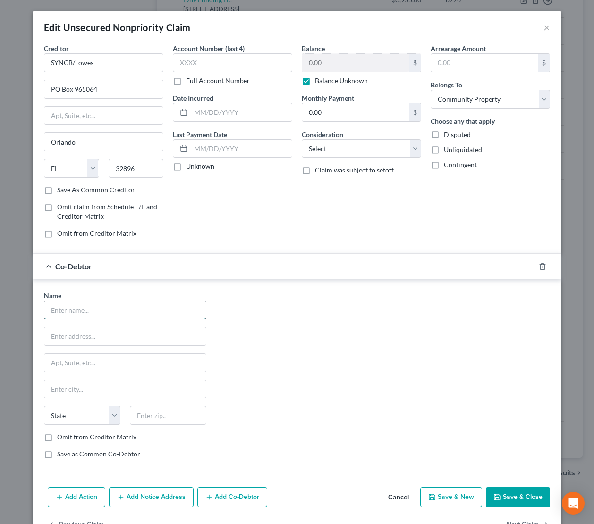
click at [129, 314] on input "text" at bounding box center [125, 310] width 162 height 18
type input "Lyca Valdez Segal"
drag, startPoint x: 115, startPoint y: 310, endPoint x: 29, endPoint y: 307, distance: 86.6
click at [29, 307] on div "Edit Unsecured Nonpriority Claim × Creditor * SYNCB/Lowes PO Box 965064 Orlando…" at bounding box center [297, 262] width 594 height 524
click at [531, 499] on button "Save & Close" at bounding box center [518, 497] width 64 height 20
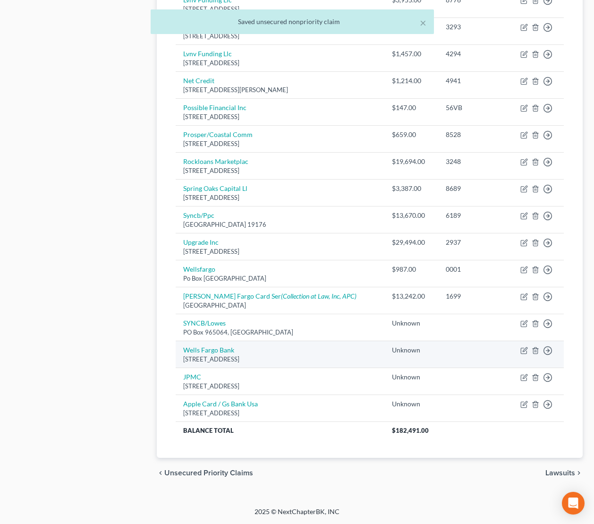
click at [523, 344] on td "Move to D Move to E Move to G Move to Notice Only" at bounding box center [535, 354] width 57 height 27
click at [522, 351] on icon "button" at bounding box center [525, 351] width 8 height 8
select select "38"
select select "4"
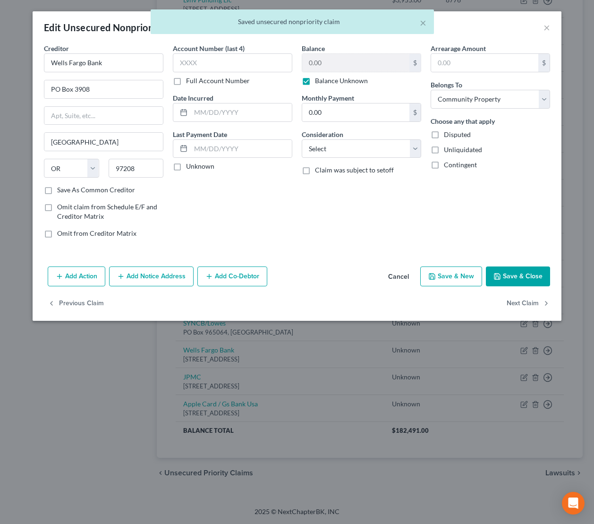
click at [220, 276] on button "Add Co-Debtor" at bounding box center [233, 276] width 70 height 20
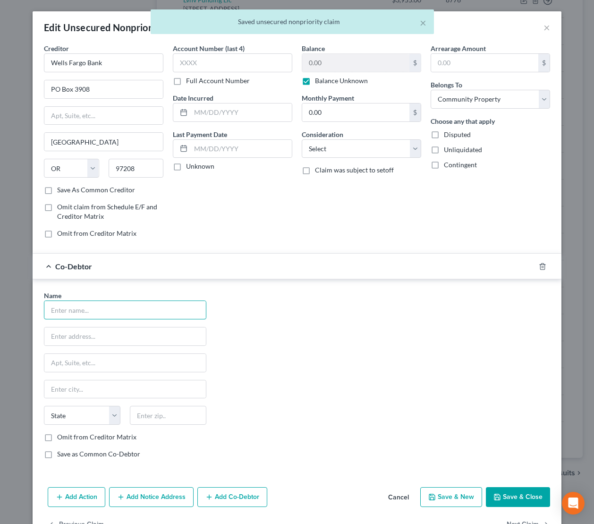
drag, startPoint x: 155, startPoint y: 307, endPoint x: 277, endPoint y: 354, distance: 131.6
click at [155, 307] on input "text" at bounding box center [125, 310] width 162 height 18
paste input "Lyca Valdez Segal"
type input "Lyca Valdez Segal"
click at [57, 436] on label "Omit from Creditor Matrix" at bounding box center [96, 436] width 79 height 9
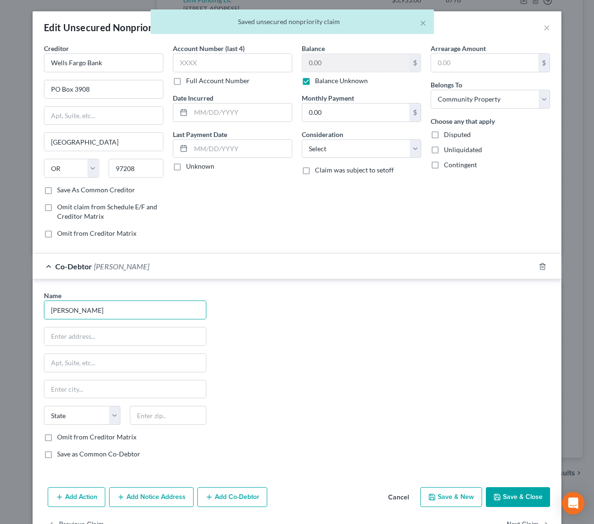
click at [61, 436] on input "Omit from Creditor Matrix" at bounding box center [64, 435] width 6 height 6
checkbox input "true"
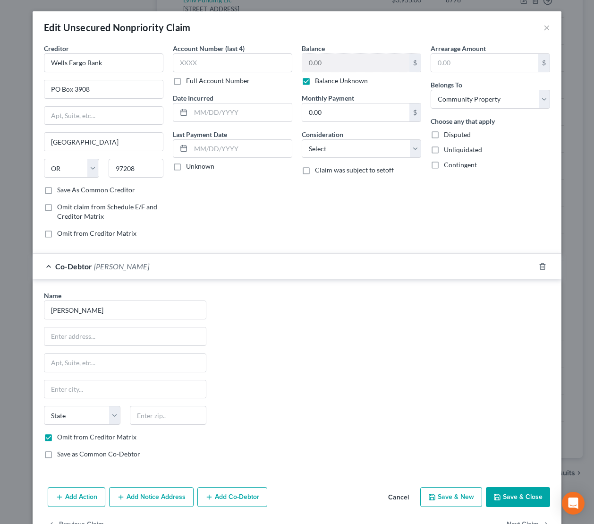
click at [510, 498] on button "Save & Close" at bounding box center [518, 497] width 64 height 20
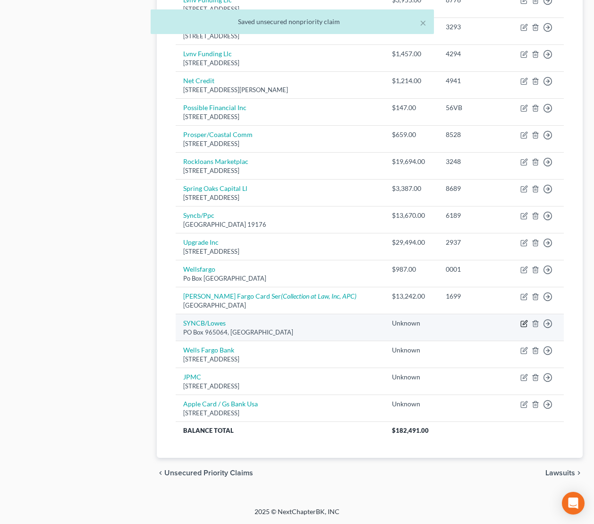
click at [524, 323] on icon "button" at bounding box center [525, 322] width 4 height 4
select select "9"
select select "4"
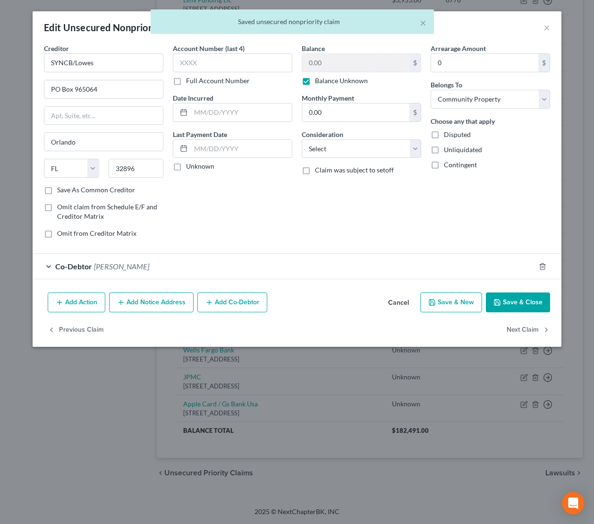
drag, startPoint x: 65, startPoint y: 266, endPoint x: 69, endPoint y: 275, distance: 9.9
click at [65, 266] on span "Co-Debtor" at bounding box center [73, 266] width 37 height 9
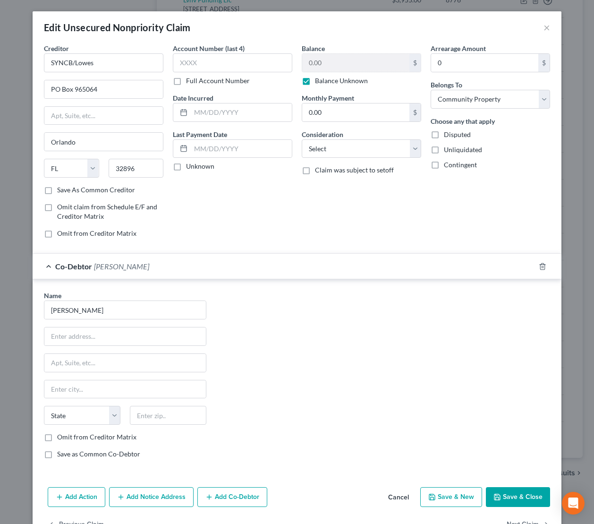
drag, startPoint x: 49, startPoint y: 438, endPoint x: 54, endPoint y: 441, distance: 5.7
click at [57, 438] on label "Omit from Creditor Matrix" at bounding box center [96, 436] width 79 height 9
click at [61, 438] on input "Omit from Creditor Matrix" at bounding box center [64, 435] width 6 height 6
checkbox input "true"
click at [503, 495] on button "Save & Close" at bounding box center [518, 497] width 64 height 20
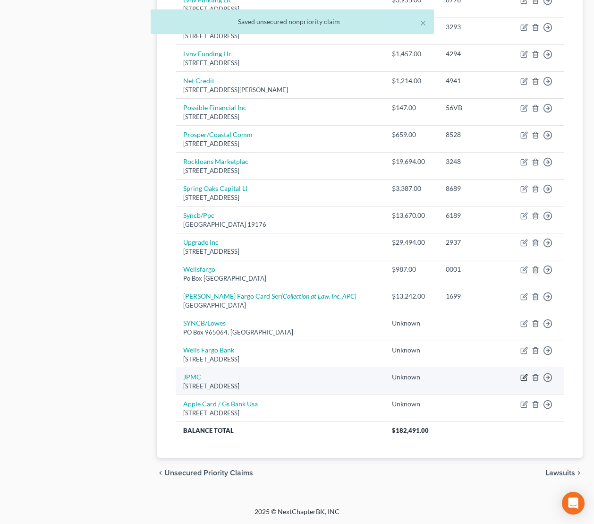
click at [524, 376] on icon "button" at bounding box center [525, 378] width 8 height 8
select select "7"
select select "4"
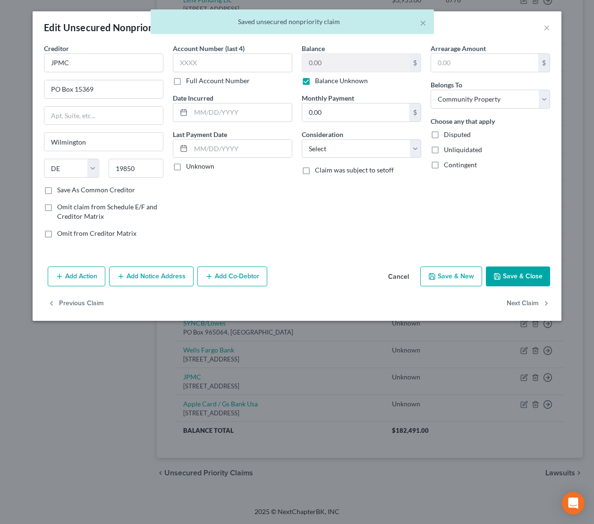
click at [234, 276] on button "Add Co-Debtor" at bounding box center [233, 276] width 70 height 20
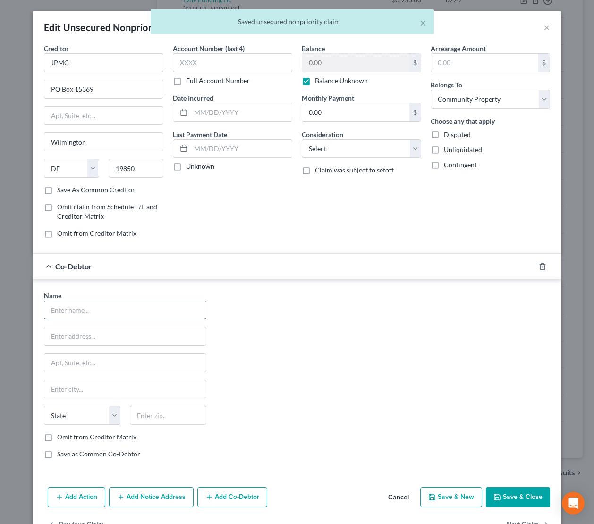
click at [72, 309] on input "text" at bounding box center [125, 310] width 162 height 18
paste input "Lyca Valdez Segal"
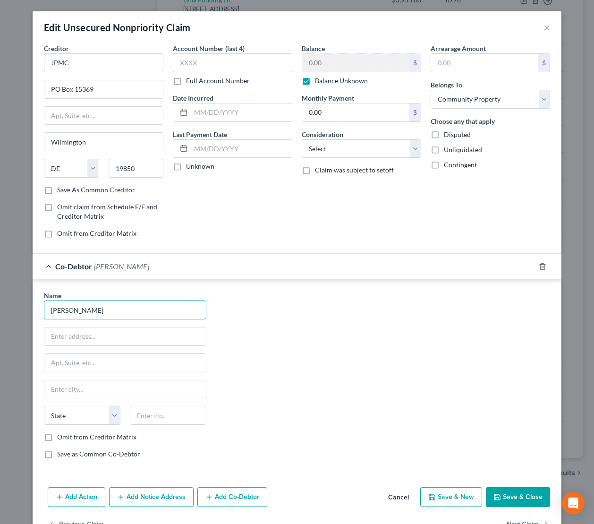
type input "Lyca Valdez Segal"
click at [57, 437] on label "Omit from Creditor Matrix" at bounding box center [96, 436] width 79 height 9
click at [61, 437] on input "Omit from Creditor Matrix" at bounding box center [64, 435] width 6 height 6
checkbox input "true"
click at [534, 494] on button "Save & Close" at bounding box center [518, 497] width 64 height 20
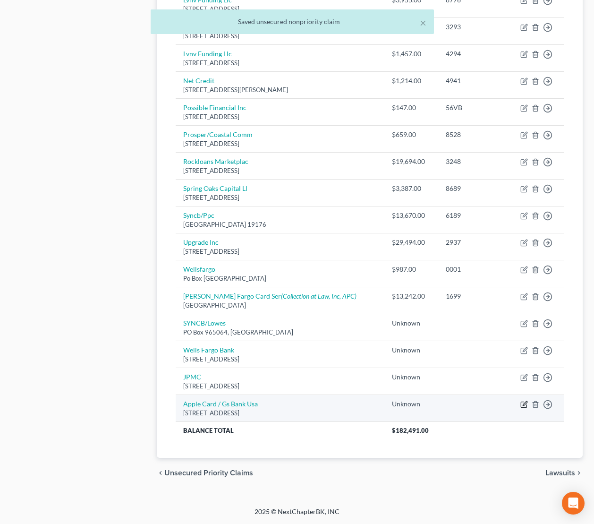
click at [525, 405] on icon "button" at bounding box center [525, 403] width 4 height 4
select select "46"
select select "4"
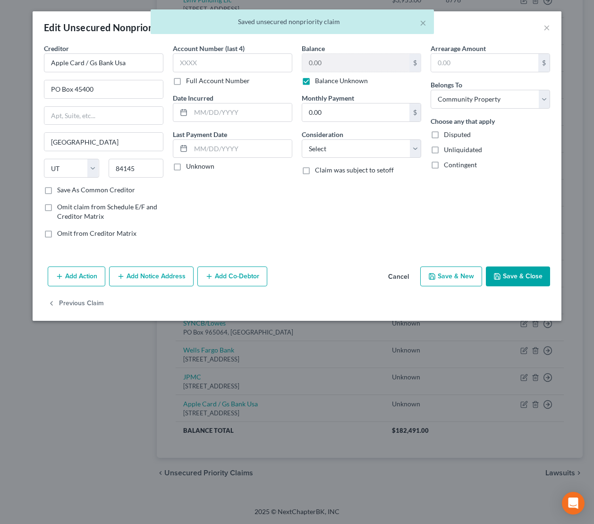
click at [232, 277] on button "Add Co-Debtor" at bounding box center [233, 276] width 70 height 20
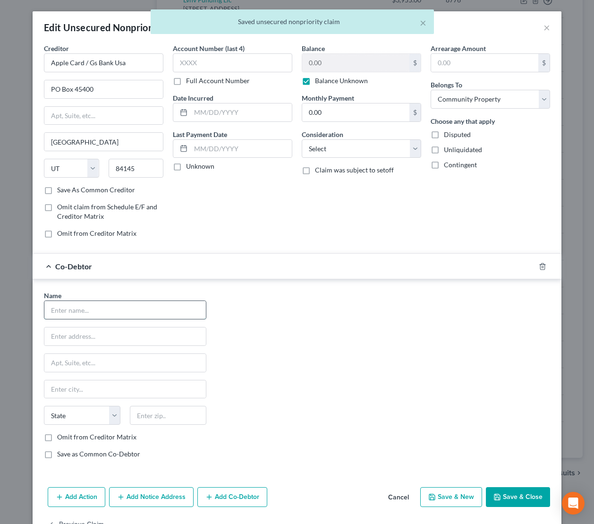
drag, startPoint x: 104, startPoint y: 309, endPoint x: 106, endPoint y: 315, distance: 5.8
click at [105, 310] on input "text" at bounding box center [125, 310] width 162 height 18
paste input "Lyca Valdez Segal"
type input "Lyca Valdez Segal"
drag, startPoint x: 44, startPoint y: 437, endPoint x: 80, endPoint y: 444, distance: 36.1
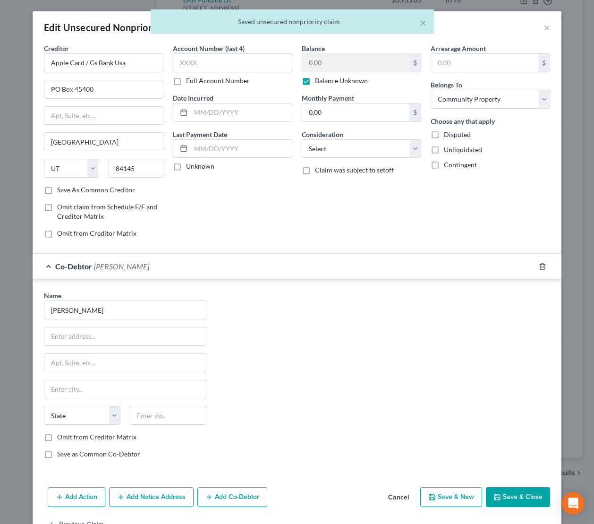
click at [57, 437] on label "Omit from Creditor Matrix" at bounding box center [96, 436] width 79 height 9
click at [61, 437] on input "Omit from Creditor Matrix" at bounding box center [64, 435] width 6 height 6
checkbox input "true"
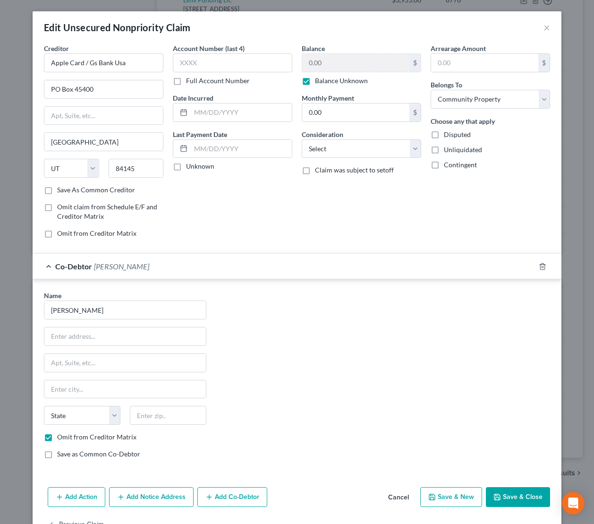
click at [518, 491] on button "Save & Close" at bounding box center [518, 497] width 64 height 20
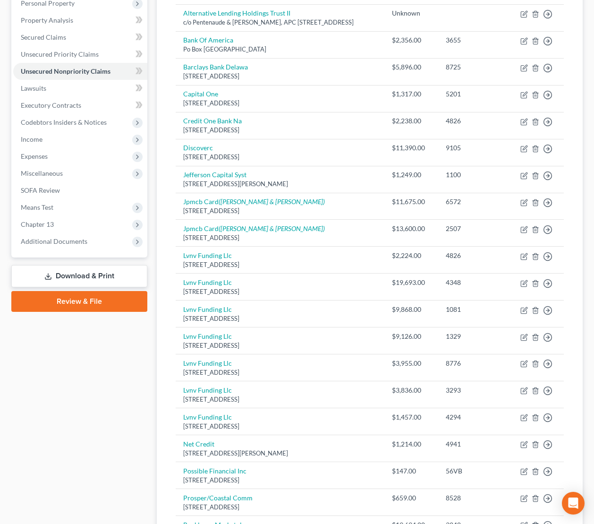
scroll to position [0, 0]
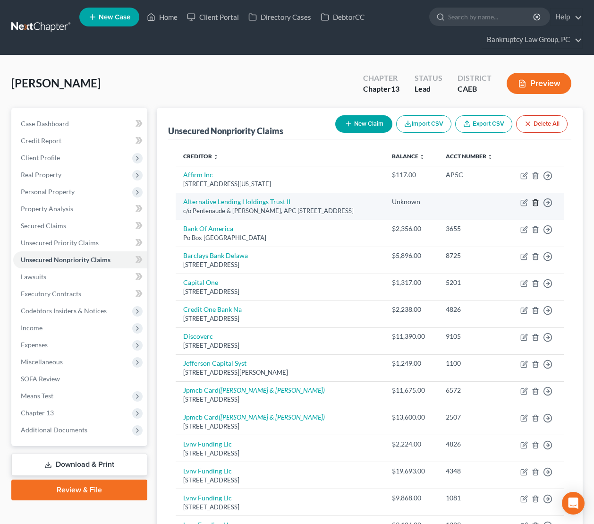
click at [537, 206] on icon "button" at bounding box center [536, 203] width 8 height 8
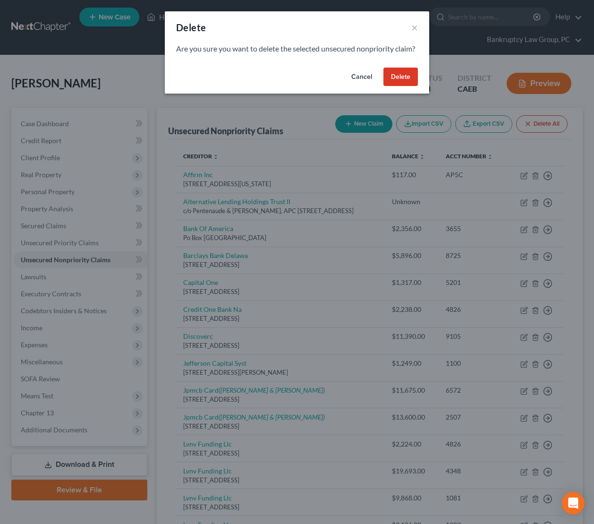
click at [405, 86] on button "Delete" at bounding box center [401, 77] width 34 height 19
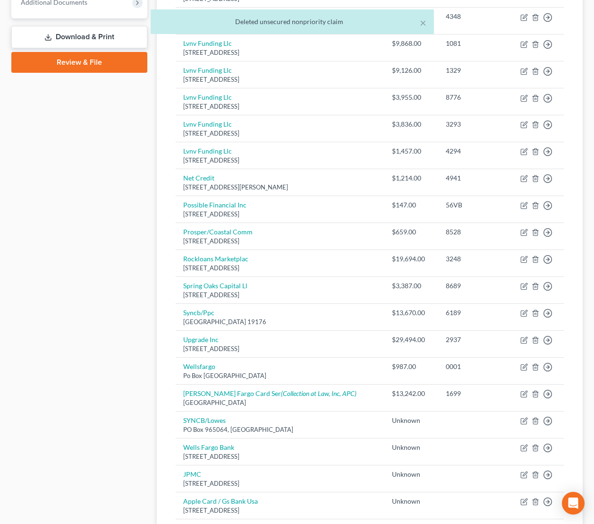
scroll to position [524, 0]
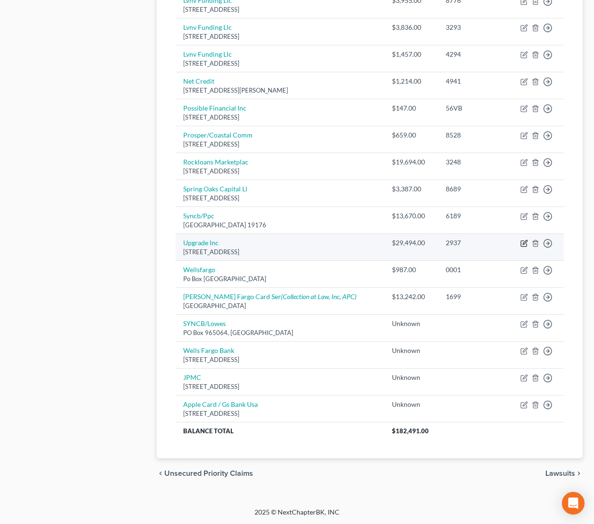
click at [524, 241] on icon "button" at bounding box center [525, 244] width 8 height 8
select select "4"
select select "1"
select select "0"
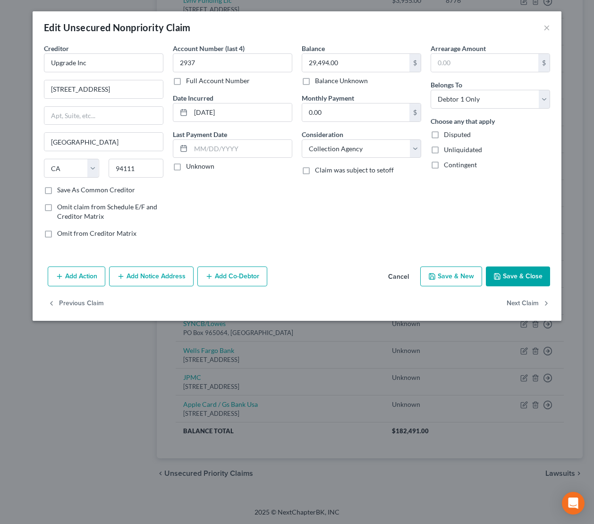
click at [175, 275] on button "Add Notice Address" at bounding box center [151, 276] width 85 height 20
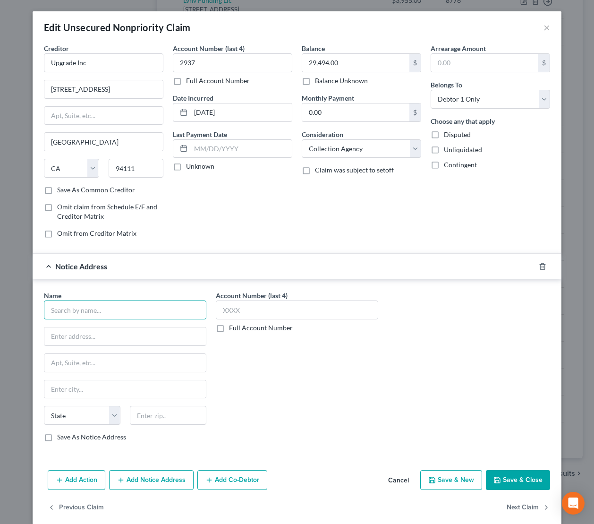
click at [137, 310] on input "text" at bounding box center [125, 310] width 163 height 19
click at [86, 311] on input "text" at bounding box center [125, 310] width 163 height 19
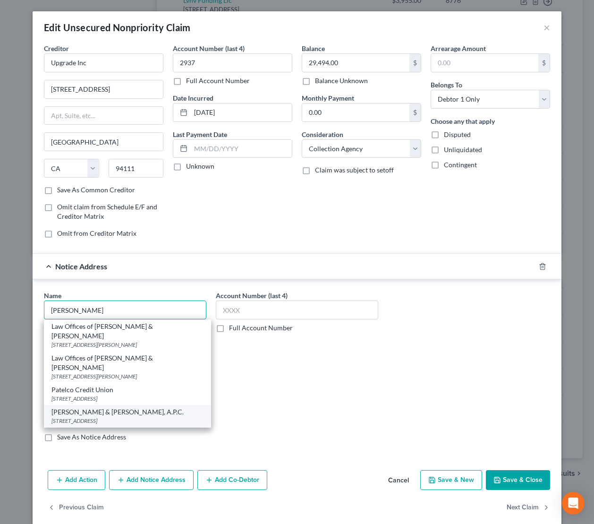
scroll to position [12, 0]
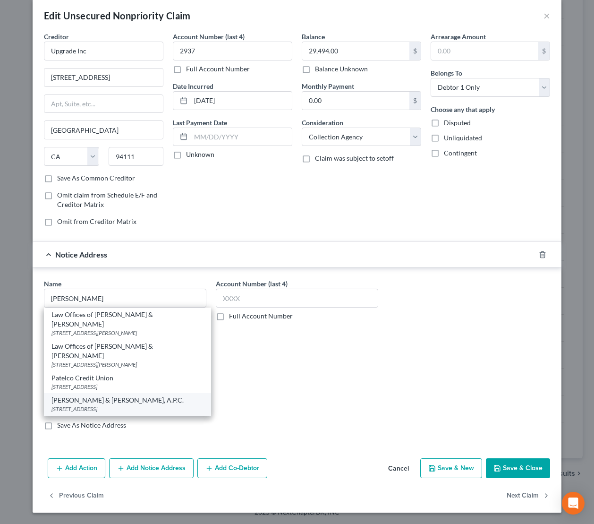
click at [112, 405] on div "9619 Chesapeake Dr Suite 300, San Diego, CA 92123" at bounding box center [128, 409] width 152 height 8
type input "Patenaude & Felix, A.P.C."
type input "9619 Chesapeake Dr"
type input "Suite 300"
type input "San Diego"
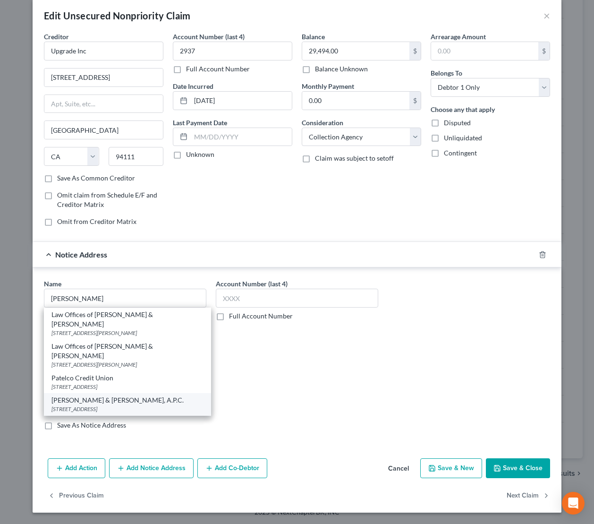
select select "4"
type input "92123"
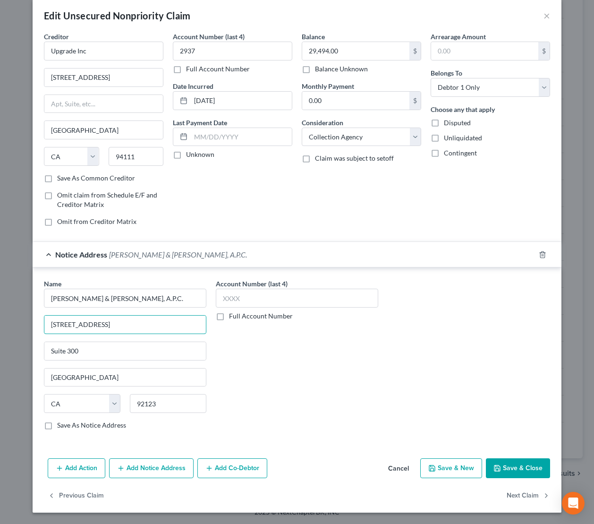
drag, startPoint x: 121, startPoint y: 325, endPoint x: 29, endPoint y: 328, distance: 92.7
click at [25, 318] on div "Edit Unsecured Nonpriority Claim × Creditor * Upgrade Inc 275 Battery St 22nd F…" at bounding box center [297, 262] width 594 height 524
drag, startPoint x: 153, startPoint y: 326, endPoint x: 138, endPoint y: 326, distance: 14.7
click at [151, 326] on input "6800 Owensmouth Ave, Suite 290" at bounding box center [125, 325] width 162 height 18
click at [122, 325] on input "6800 Owensmouth Ave, Suite 290" at bounding box center [125, 325] width 162 height 18
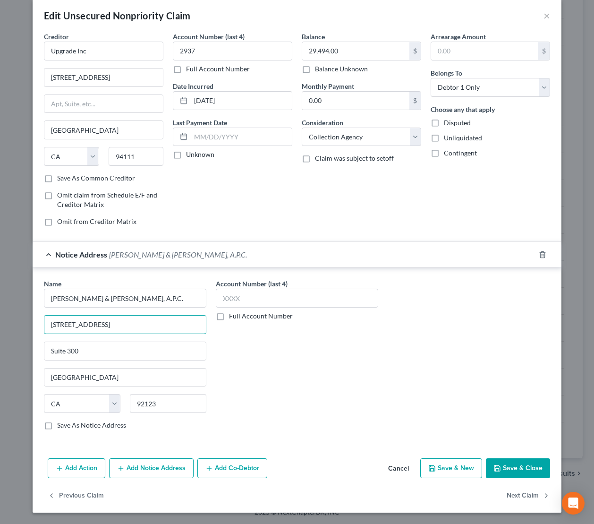
type input "6800 Owensmouth Ave"
paste input "29"
type input "Suite 290"
type input "91303"
type input "Canoga Park"
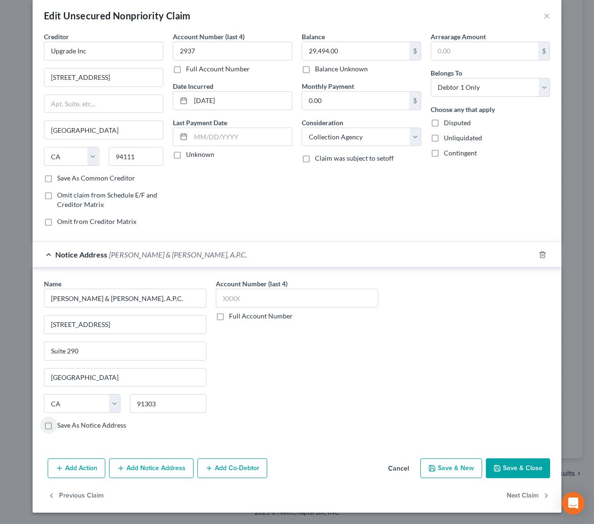
click at [326, 379] on div "Account Number (last 4) Full Account Number" at bounding box center [297, 358] width 172 height 159
drag, startPoint x: 413, startPoint y: 381, endPoint x: 125, endPoint y: 258, distance: 313.8
click at [413, 381] on div "Name * Patenaude & Felix, A.P.C. 6800 Owensmouth Ave Suite 290 Canoga Park Stat…" at bounding box center [297, 358] width 516 height 159
click at [103, 254] on span "Notice Address" at bounding box center [81, 254] width 52 height 9
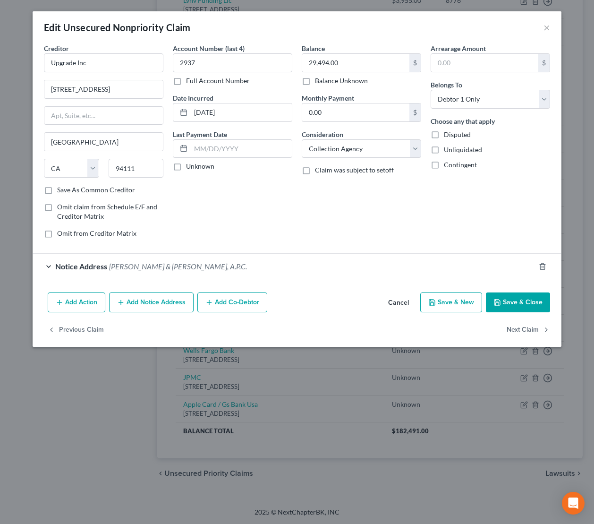
scroll to position [0, 0]
click at [155, 307] on button "Add Notice Address" at bounding box center [151, 302] width 85 height 20
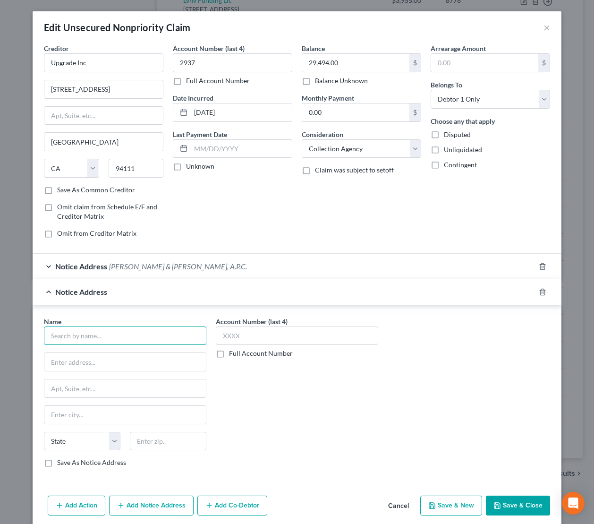
click at [141, 338] on input "text" at bounding box center [125, 336] width 163 height 19
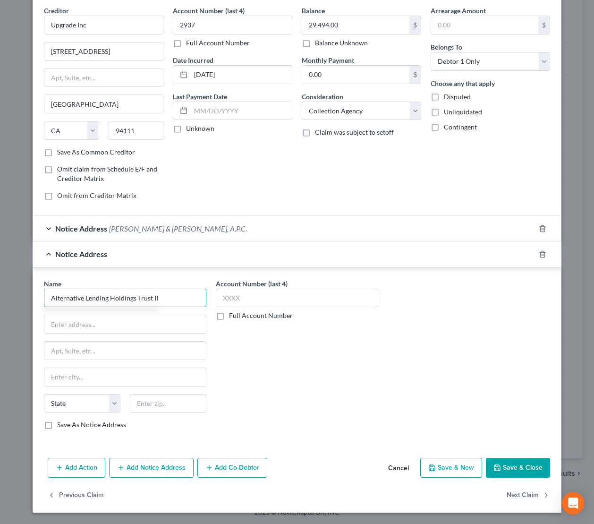
type input "Alternative Lending Holdings Trust II"
drag, startPoint x: 131, startPoint y: 300, endPoint x: 45, endPoint y: 298, distance: 85.6
click at [45, 298] on input "Alternative Lending Holdings Trust II" at bounding box center [125, 298] width 163 height 19
click at [544, 254] on icon "button" at bounding box center [543, 254] width 8 height 8
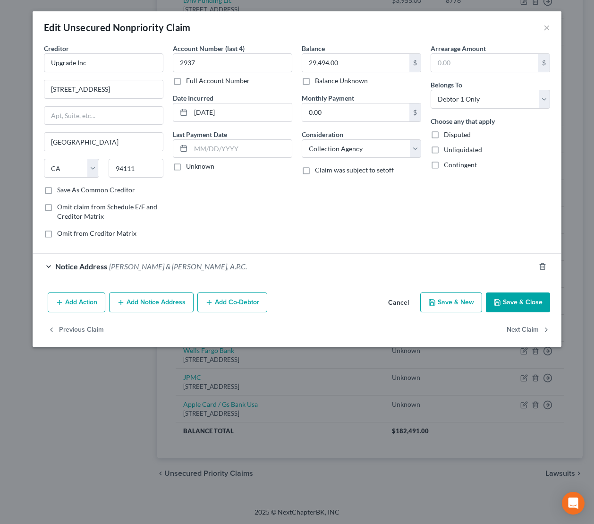
scroll to position [0, 0]
click at [514, 301] on button "Save & Close" at bounding box center [518, 302] width 64 height 20
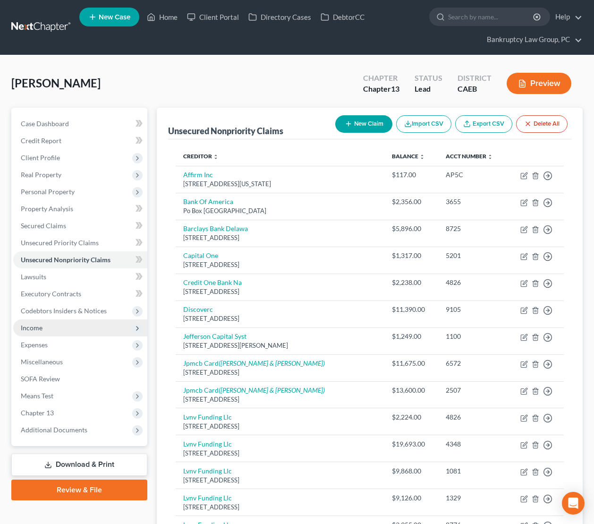
click at [42, 329] on span "Income" at bounding box center [32, 328] width 22 height 8
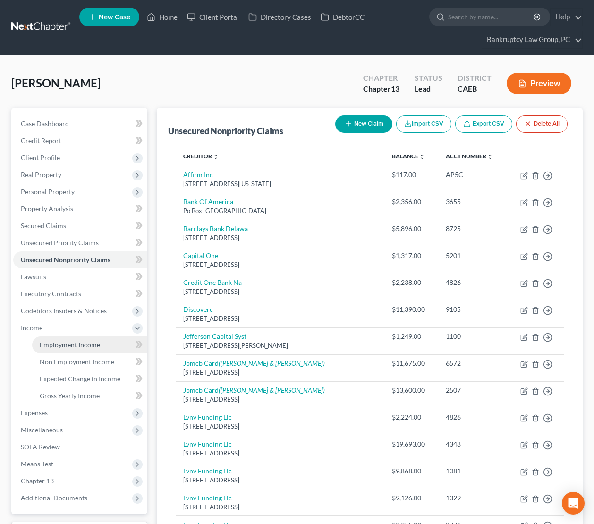
click at [46, 346] on span "Employment Income" at bounding box center [70, 345] width 60 height 8
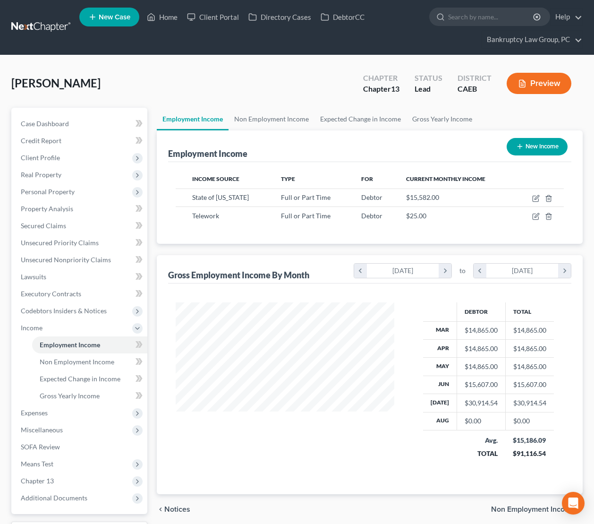
scroll to position [169, 238]
click at [533, 200] on icon "button" at bounding box center [537, 199] width 8 height 8
select select "0"
select select "4"
select select "0"
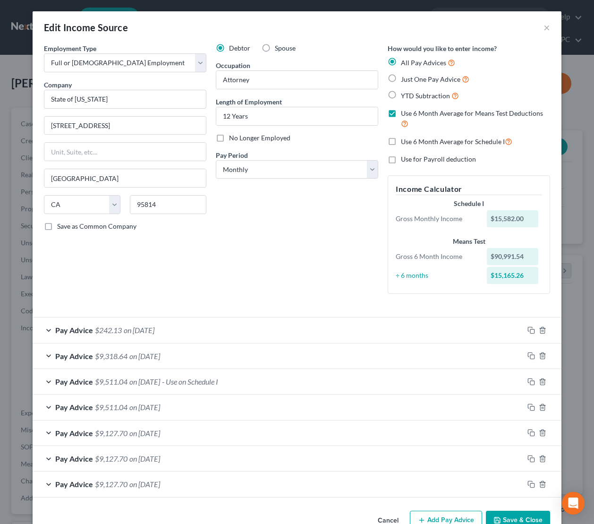
scroll to position [25, 0]
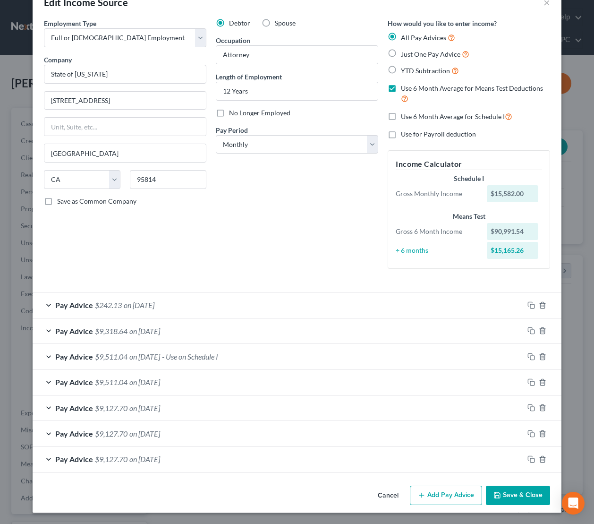
click at [155, 355] on span "on 07/01/2025" at bounding box center [144, 356] width 31 height 9
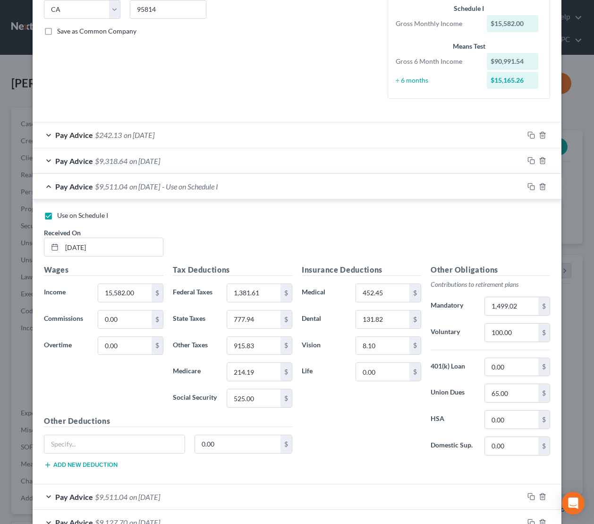
scroll to position [194, 0]
click at [517, 232] on div "Use on Schedule I Received On * 07/01/2025" at bounding box center [297, 238] width 516 height 53
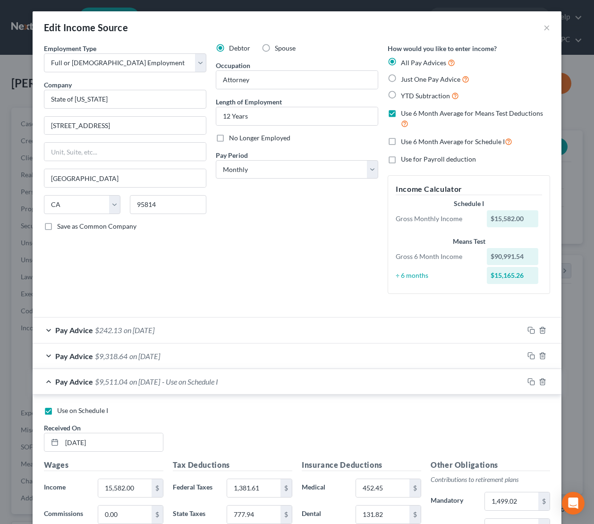
scroll to position [309, 0]
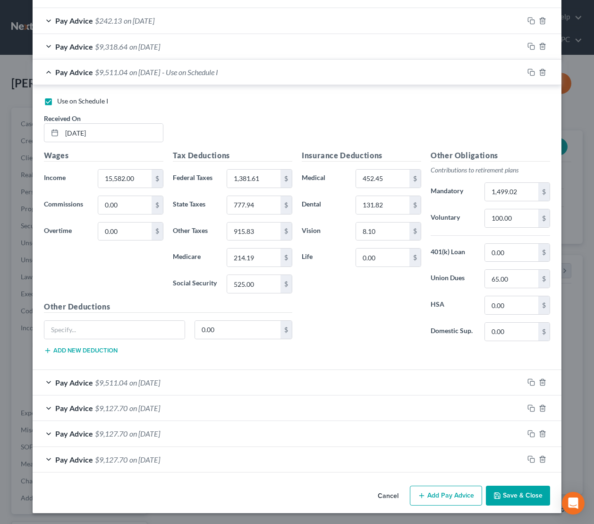
click at [516, 505] on div "Cancel Add Pay Advice Save & Close" at bounding box center [297, 497] width 529 height 31
drag, startPoint x: 517, startPoint y: 499, endPoint x: 519, endPoint y: 486, distance: 12.5
click at [517, 498] on button "Save & Close" at bounding box center [518, 496] width 64 height 20
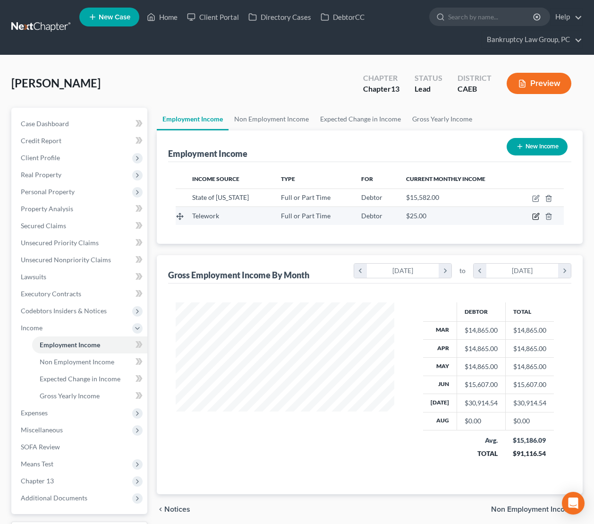
click at [533, 217] on icon "button" at bounding box center [536, 217] width 6 height 6
select select "0"
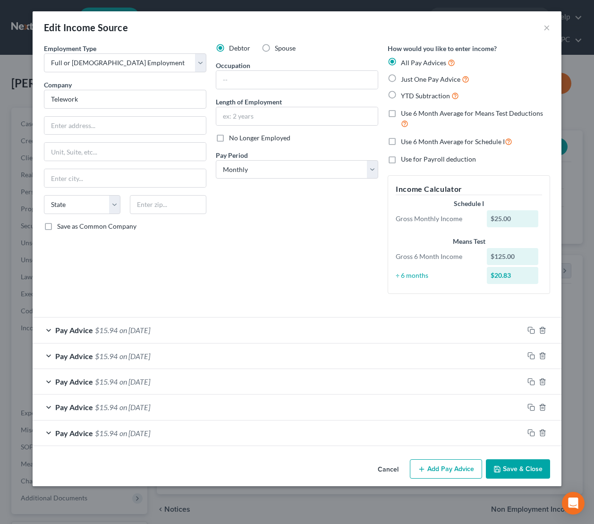
click at [172, 323] on div "Pay Advice $15.94 on 07/17/2025" at bounding box center [278, 330] width 491 height 25
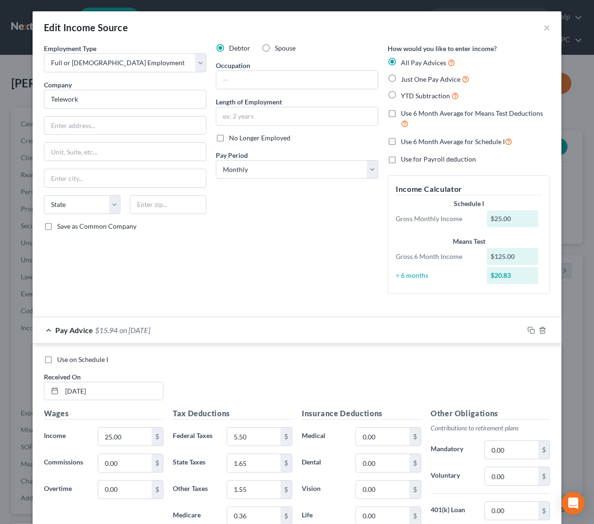
drag, startPoint x: 52, startPoint y: 360, endPoint x: 85, endPoint y: 350, distance: 34.9
click at [57, 359] on label "Use on Schedule I" at bounding box center [82, 359] width 51 height 9
click at [61, 359] on input "Use on Schedule I" at bounding box center [64, 358] width 6 height 6
checkbox input "true"
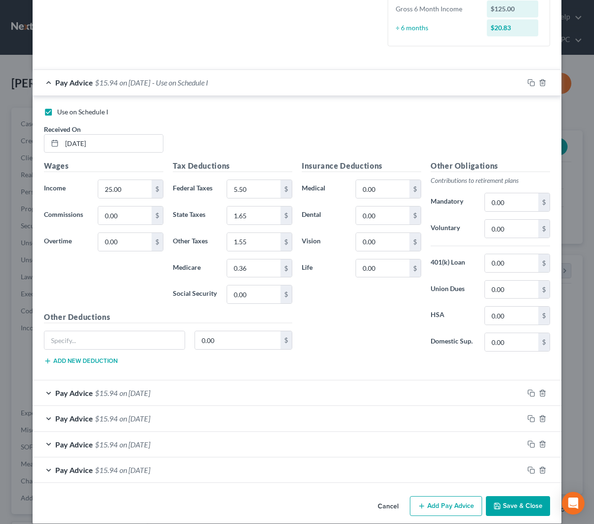
scroll to position [258, 0]
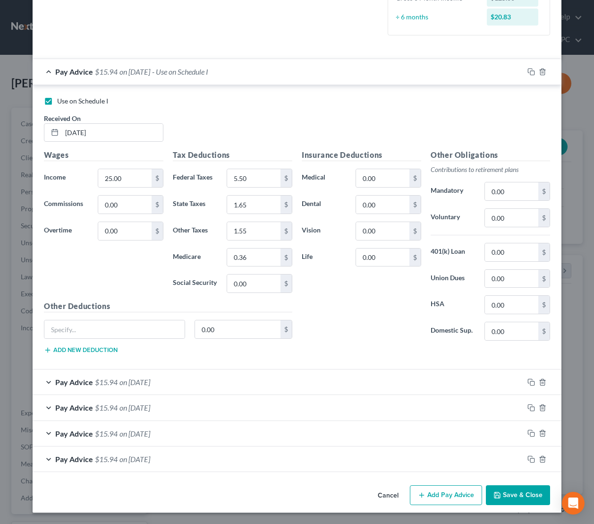
click at [512, 500] on button "Save & Close" at bounding box center [518, 495] width 64 height 20
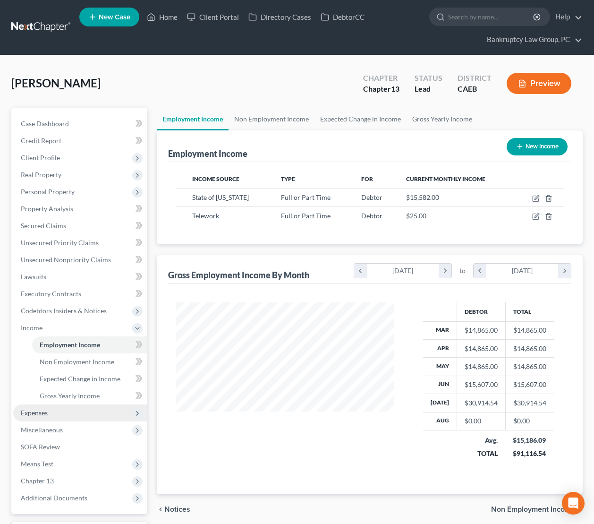
click at [48, 419] on span "Expenses" at bounding box center [80, 412] width 134 height 17
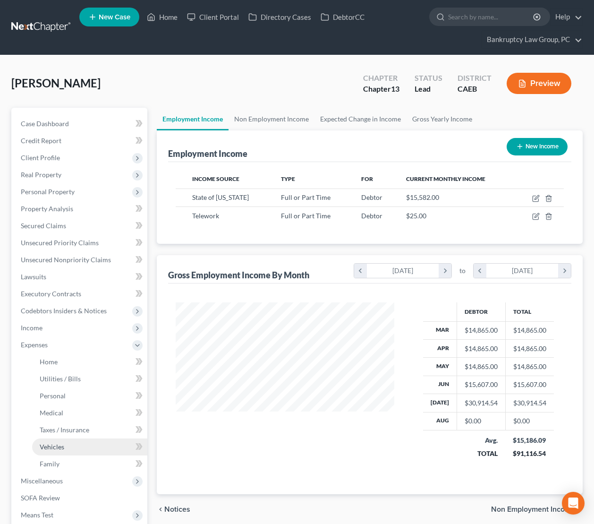
click at [56, 444] on span "Vehicles" at bounding box center [52, 447] width 25 height 8
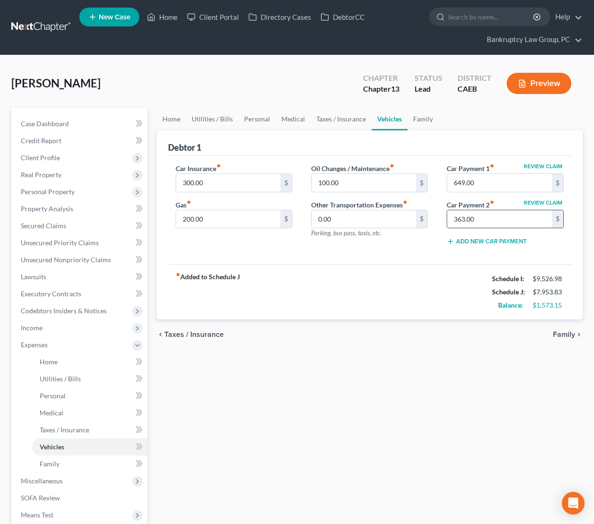
drag, startPoint x: 484, startPoint y: 219, endPoint x: 492, endPoint y: 221, distance: 7.8
click at [491, 221] on input "363.00" at bounding box center [499, 219] width 105 height 18
type input "0"
click at [488, 180] on input "649.00" at bounding box center [499, 183] width 105 height 18
type input "0"
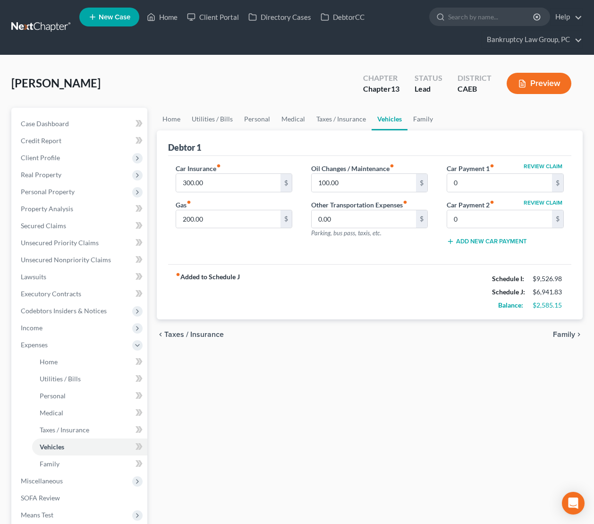
click at [418, 397] on div "Home Utilities / Bills Personal Medical Taxes / Insurance Vehicles Family Debto…" at bounding box center [370, 364] width 436 height 512
click at [169, 121] on link "Home" at bounding box center [171, 119] width 29 height 23
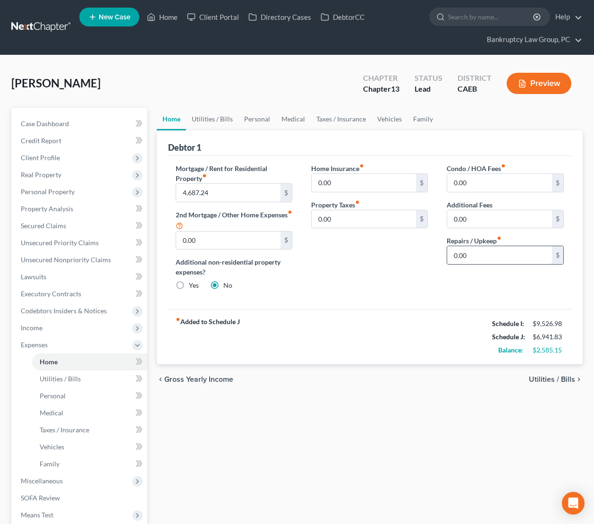
drag, startPoint x: 490, startPoint y: 258, endPoint x: 546, endPoint y: 256, distance: 55.8
click at [490, 258] on input "0.00" at bounding box center [499, 255] width 105 height 18
type input "300.00"
click at [422, 318] on div "fiber_manual_record Added to Schedule J Schedule I: $9,526.98 Schedule J: $7,24…" at bounding box center [370, 336] width 404 height 55
click at [227, 123] on link "Utilities / Bills" at bounding box center [212, 119] width 52 height 23
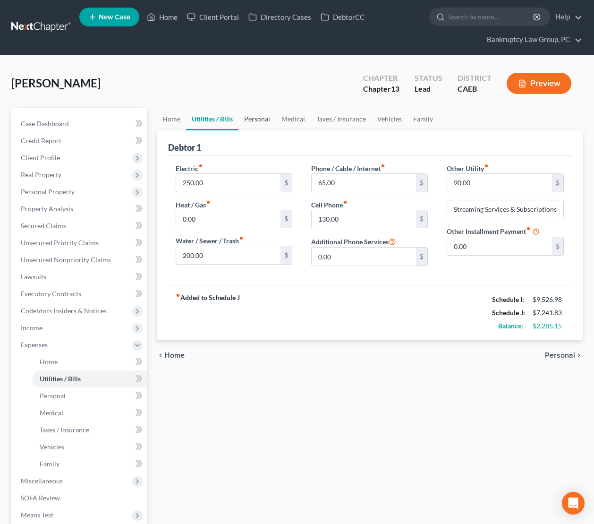
click at [257, 118] on link "Personal" at bounding box center [257, 119] width 37 height 23
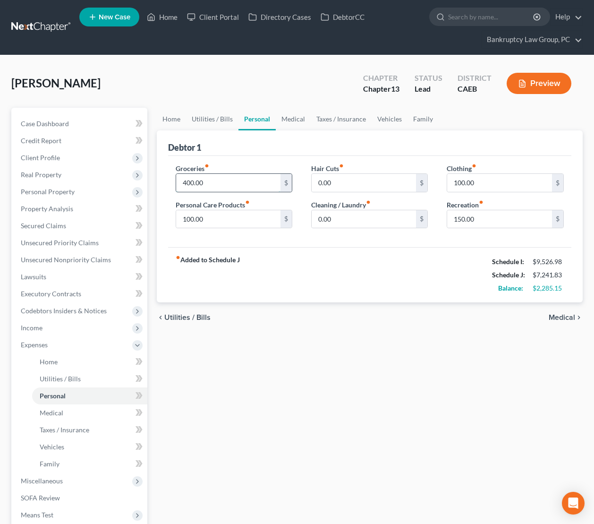
drag, startPoint x: 218, startPoint y: 181, endPoint x: 526, endPoint y: 177, distance: 308.6
click at [218, 181] on input "400.00" at bounding box center [228, 183] width 105 height 18
type input "800.00"
click at [466, 355] on div "Home Utilities / Bills Personal Medical Taxes / Insurance Vehicles Family Debto…" at bounding box center [370, 364] width 436 height 512
click at [491, 187] on input "100.00" at bounding box center [499, 183] width 105 height 18
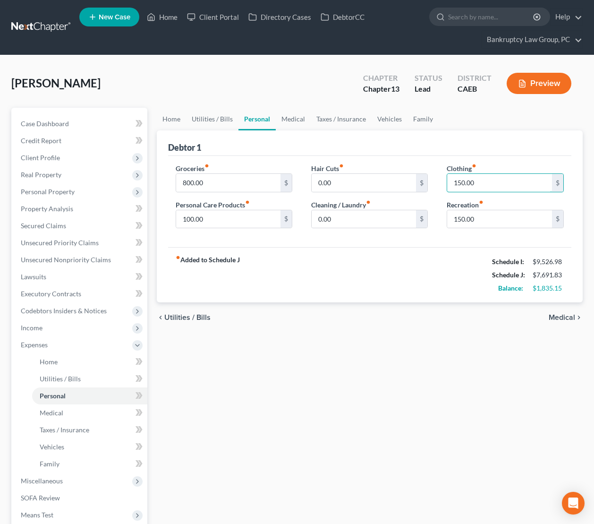
type input "150.00"
drag, startPoint x: 278, startPoint y: 343, endPoint x: 554, endPoint y: 342, distance: 275.5
click at [279, 343] on div "Home Utilities / Bills Personal Medical Taxes / Insurance Vehicles Family Debto…" at bounding box center [370, 364] width 436 height 512
drag, startPoint x: 516, startPoint y: 223, endPoint x: 551, endPoint y: 221, distance: 35.0
click at [518, 222] on input "150.00" at bounding box center [499, 219] width 105 height 18
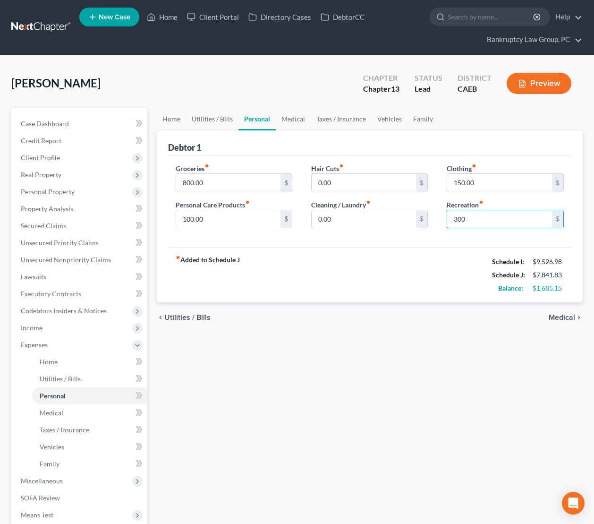
type input "300"
drag, startPoint x: 464, startPoint y: 369, endPoint x: 473, endPoint y: 366, distance: 9.9
click at [465, 369] on div "Home Utilities / Bills Personal Medical Taxes / Insurance Vehicles Family Debto…" at bounding box center [370, 364] width 436 height 512
click at [292, 120] on link "Medical" at bounding box center [293, 119] width 35 height 23
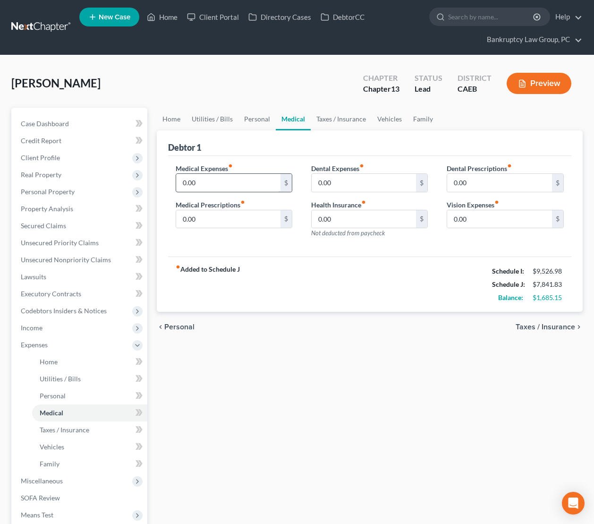
click at [209, 189] on input "0.00" at bounding box center [228, 183] width 105 height 18
type input "100.00"
click at [442, 373] on div "Home Utilities / Bills Personal Medical Taxes / Insurance Vehicles Family Debto…" at bounding box center [370, 364] width 436 height 512
click at [414, 115] on link "Family" at bounding box center [423, 119] width 31 height 23
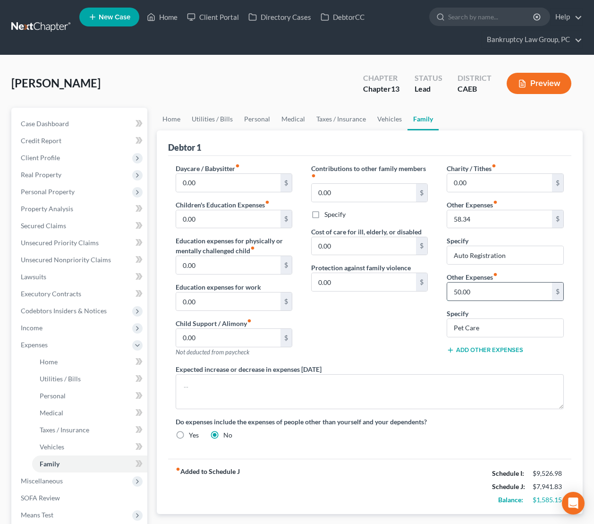
click at [478, 293] on input "50.00" at bounding box center [499, 292] width 105 height 18
type input "100.00"
click at [397, 328] on div "Contributions to other family members fiber_manual_record 0.00 $ Specify Cost o…" at bounding box center [370, 263] width 136 height 201
click at [372, 329] on div "Contributions to other family members fiber_manual_record 0.00 $ Specify Cost o…" at bounding box center [370, 263] width 136 height 201
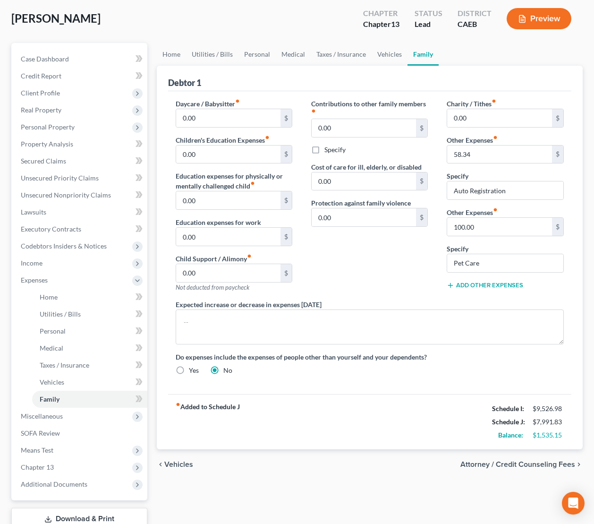
drag, startPoint x: 399, startPoint y: 264, endPoint x: 312, endPoint y: 138, distance: 153.2
click at [398, 264] on div "Contributions to other family members fiber_manual_record 0.00 $ Specify Cost o…" at bounding box center [370, 199] width 136 height 201
click at [258, 56] on link "Personal" at bounding box center [257, 54] width 37 height 23
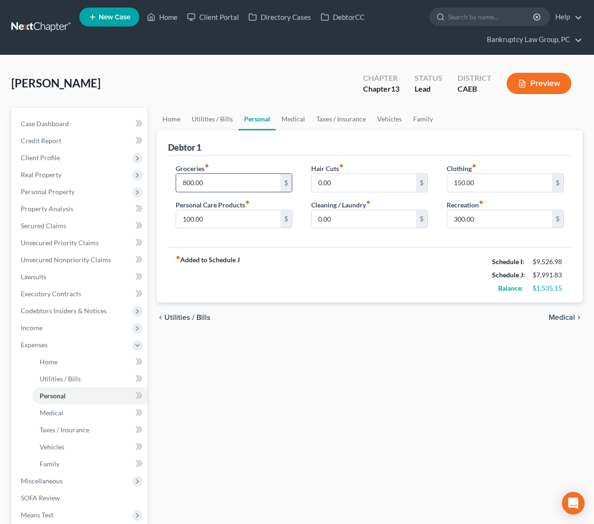
click at [237, 185] on input "800.00" at bounding box center [228, 183] width 105 height 18
type input "835"
drag, startPoint x: 358, startPoint y: 276, endPoint x: 369, endPoint y: 278, distance: 11.1
click at [358, 276] on div "fiber_manual_record Added to Schedule J Schedule I: $9,526.98 Schedule J: $8,02…" at bounding box center [370, 274] width 404 height 55
click at [59, 463] on span "Family" at bounding box center [50, 464] width 20 height 8
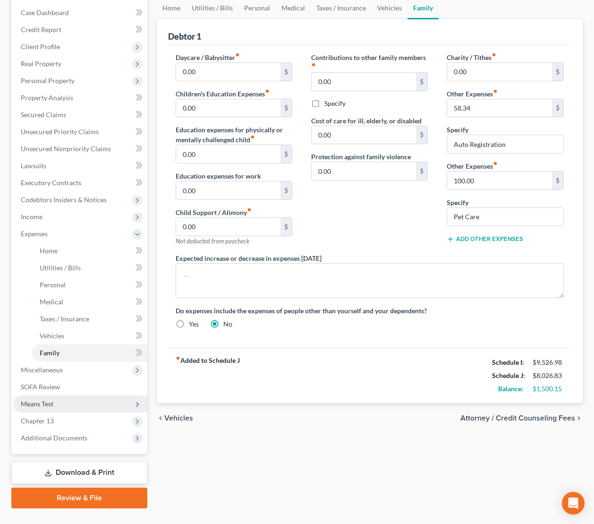
scroll to position [130, 0]
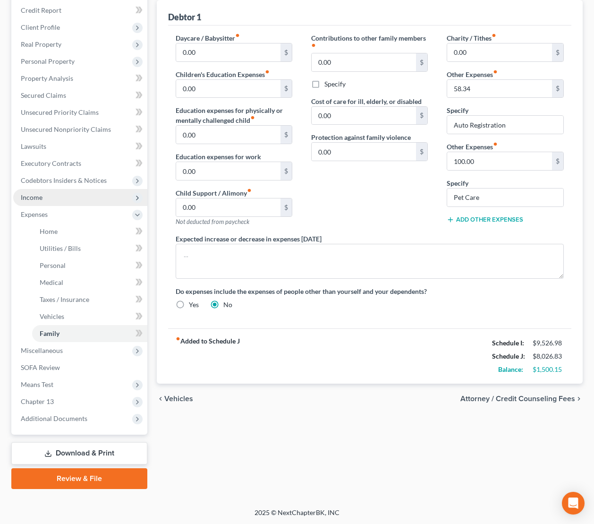
click at [39, 195] on span "Income" at bounding box center [32, 197] width 22 height 8
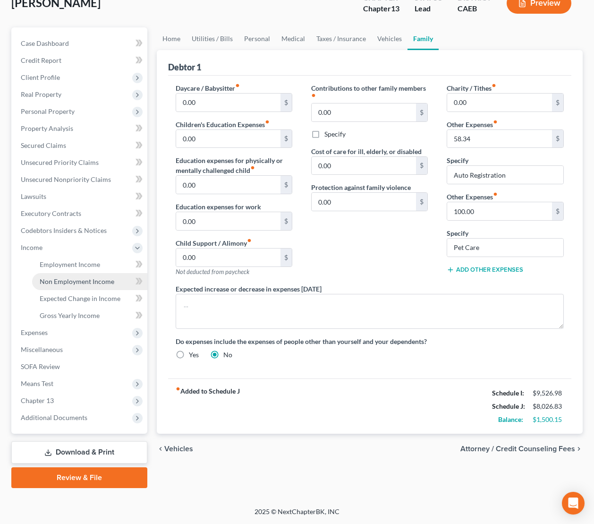
scroll to position [79, 0]
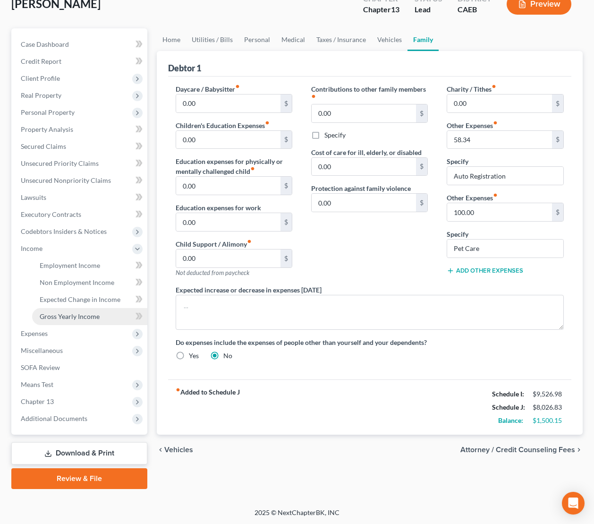
click at [67, 314] on span "Gross Yearly Income" at bounding box center [70, 316] width 60 height 8
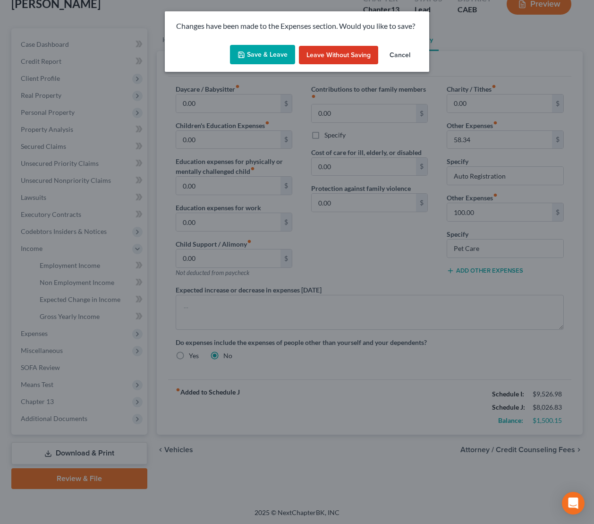
drag, startPoint x: 247, startPoint y: 47, endPoint x: 256, endPoint y: 60, distance: 15.3
click at [249, 50] on button "Save & Leave" at bounding box center [262, 55] width 65 height 20
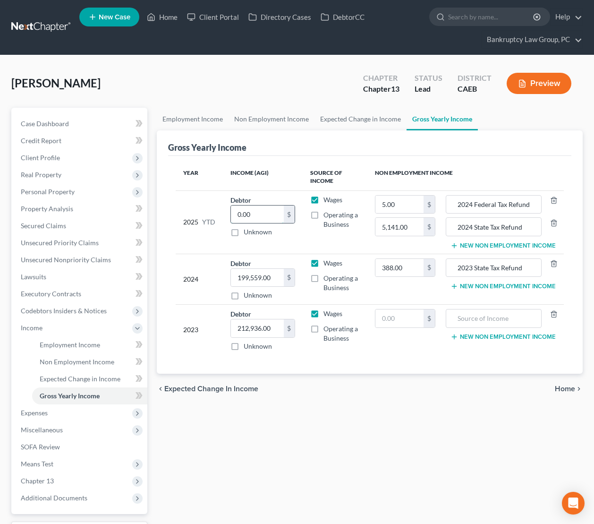
click at [261, 214] on input "0.00" at bounding box center [257, 215] width 53 height 18
type input "120,401.11"
click at [317, 412] on div "Employment Income Non Employment Income Expected Change in Income Gross Yearly …" at bounding box center [370, 338] width 436 height 461
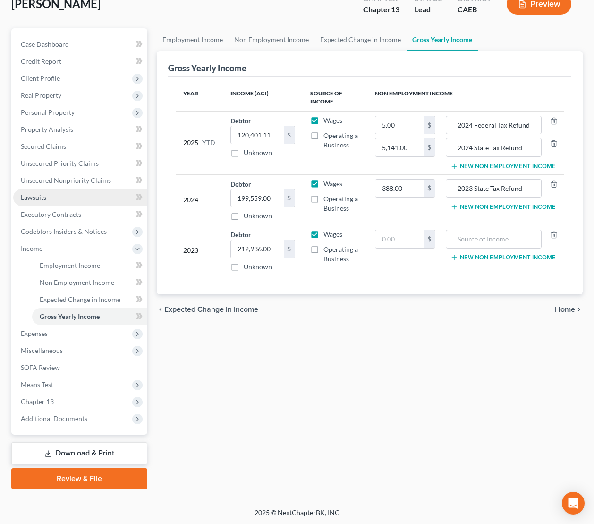
click at [53, 198] on link "Lawsuits" at bounding box center [80, 197] width 134 height 17
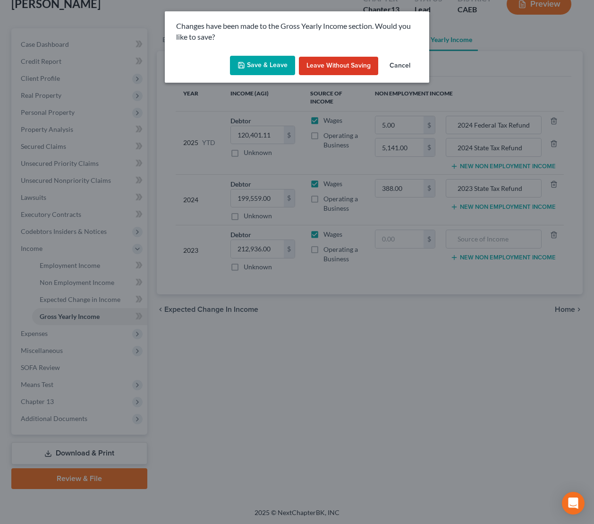
click at [268, 65] on button "Save & Leave" at bounding box center [262, 66] width 65 height 20
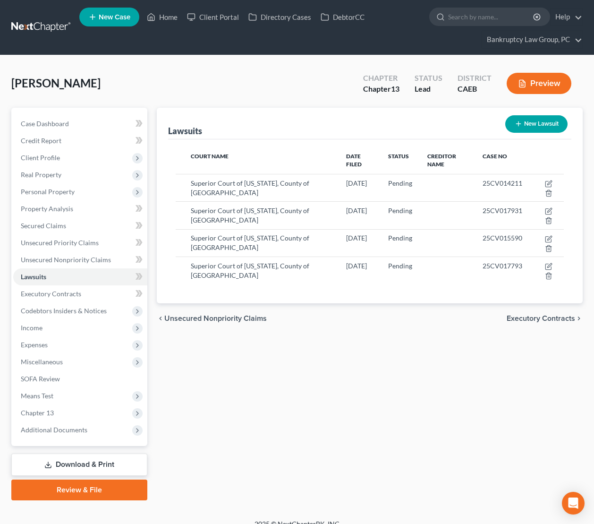
click at [529, 129] on button "New Lawsuit" at bounding box center [537, 123] width 62 height 17
select select "0"
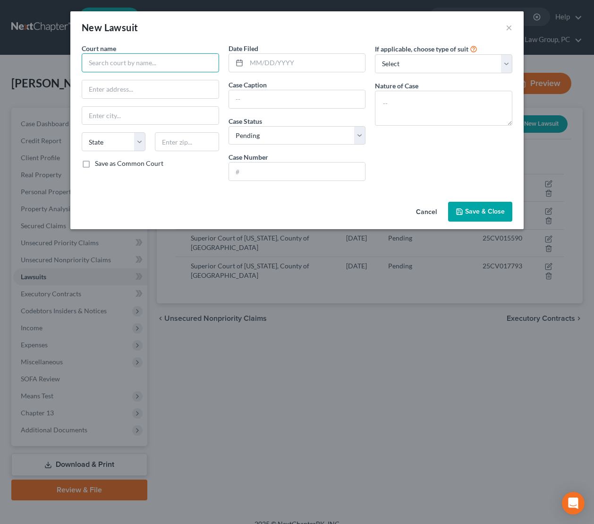
click at [124, 68] on input "text" at bounding box center [151, 62] width 138 height 19
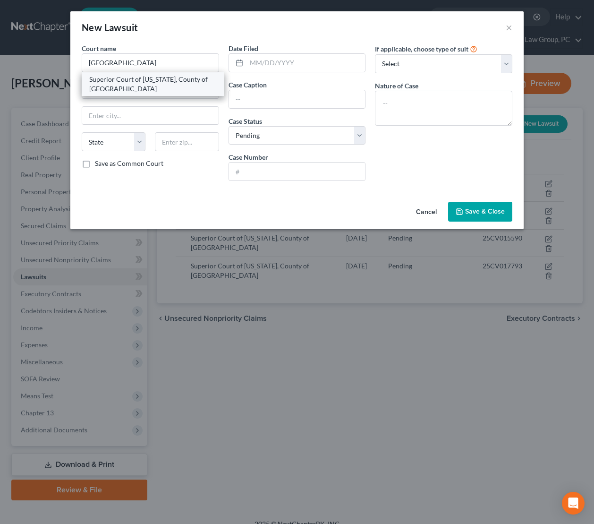
click at [137, 85] on div "Superior Court of California, County of Sacramento" at bounding box center [152, 84] width 127 height 19
type input "Superior Court of California, County of Sacramento"
type input "720 Ninth Street"
type input "[GEOGRAPHIC_DATA]"
select select "4"
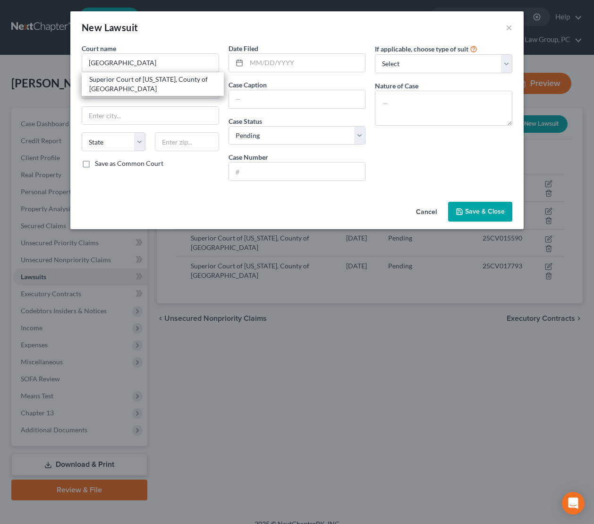
type input "05814"
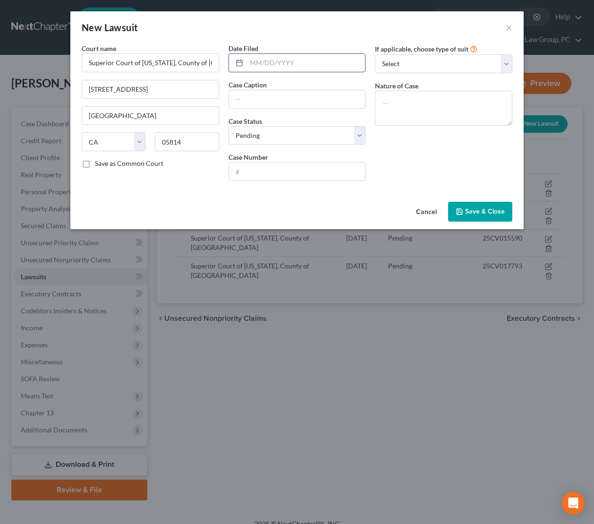
click at [293, 62] on input "text" at bounding box center [306, 63] width 119 height 18
type input "03/12/2024"
type input "In re The Marriage of Segal"
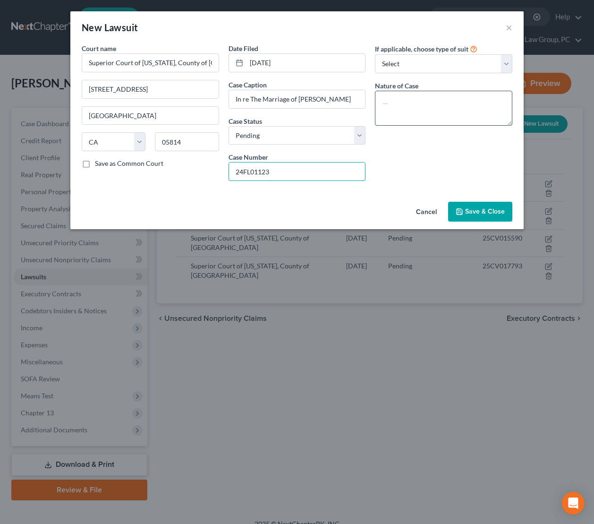
type input "24FL01123"
click at [402, 118] on textarea at bounding box center [444, 108] width 138 height 35
type textarea "Dissolution of Marriage"
click at [495, 210] on span "Save & Close" at bounding box center [485, 211] width 40 height 8
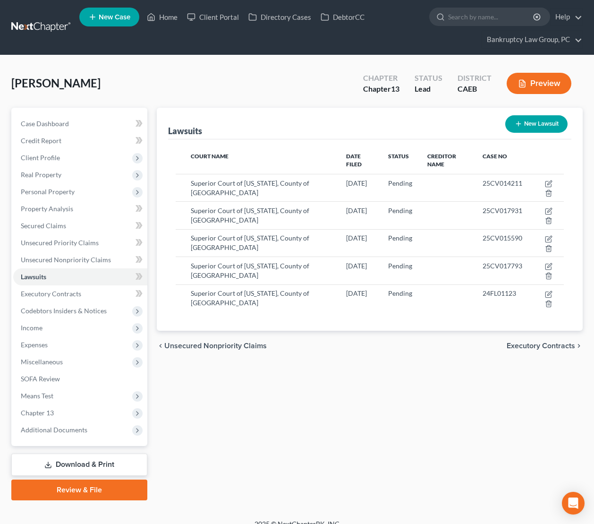
click at [527, 114] on div "New Lawsuit" at bounding box center [537, 124] width 70 height 25
click at [544, 122] on button "New Lawsuit" at bounding box center [537, 123] width 62 height 17
select select "0"
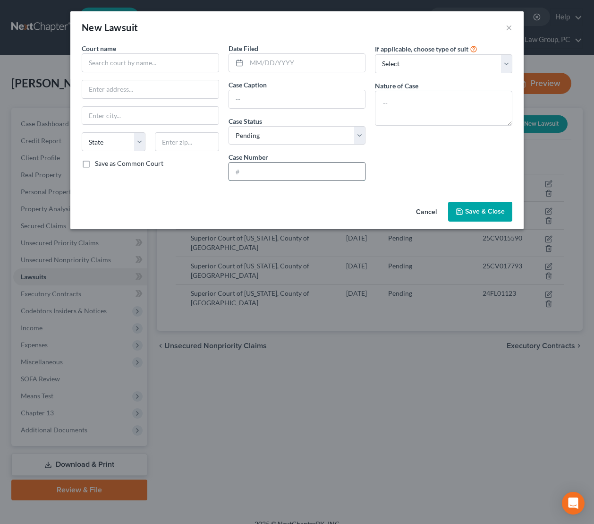
click at [266, 172] on input "text" at bounding box center [297, 172] width 137 height 18
type input "24-CV-07044-CRB"
click at [105, 60] on input "text" at bounding box center [151, 62] width 138 height 19
click at [279, 105] on input "text" at bounding box center [297, 99] width 137 height 18
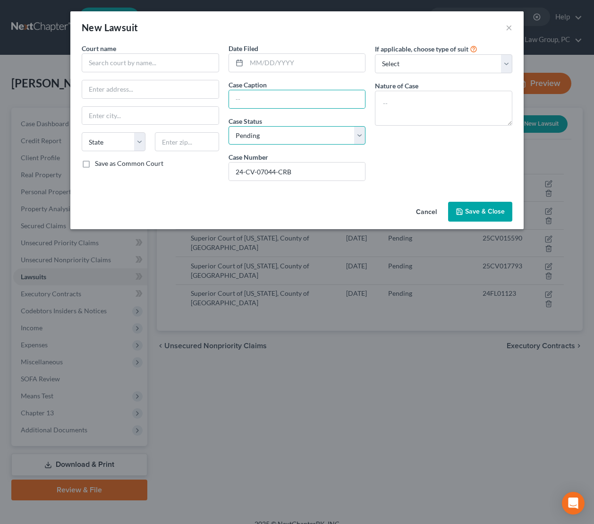
click at [275, 139] on select "Select Pending On Appeal Concluded" at bounding box center [298, 135] width 138 height 19
select select "2"
click at [229, 126] on select "Select Pending On Appeal Concluded" at bounding box center [298, 135] width 138 height 19
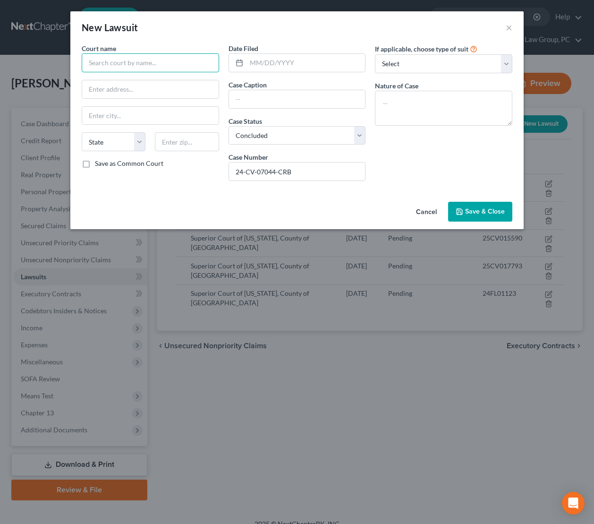
click at [174, 68] on input "text" at bounding box center [151, 62] width 138 height 19
click at [106, 89] on input "text" at bounding box center [150, 89] width 137 height 18
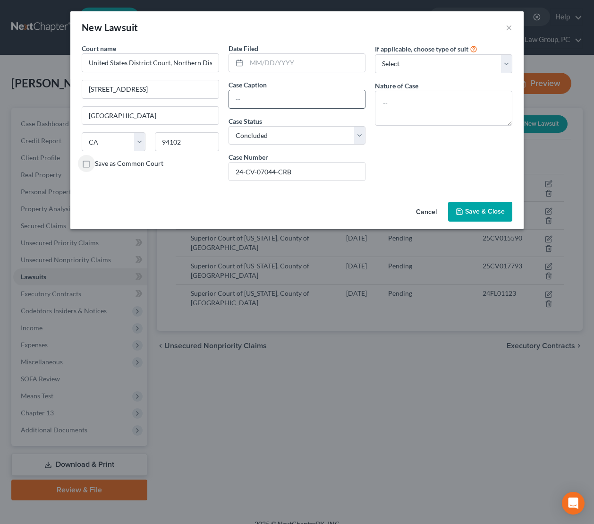
click at [279, 104] on input "text" at bounding box center [297, 99] width 137 height 18
click at [478, 210] on span "Save & Close" at bounding box center [485, 211] width 40 height 8
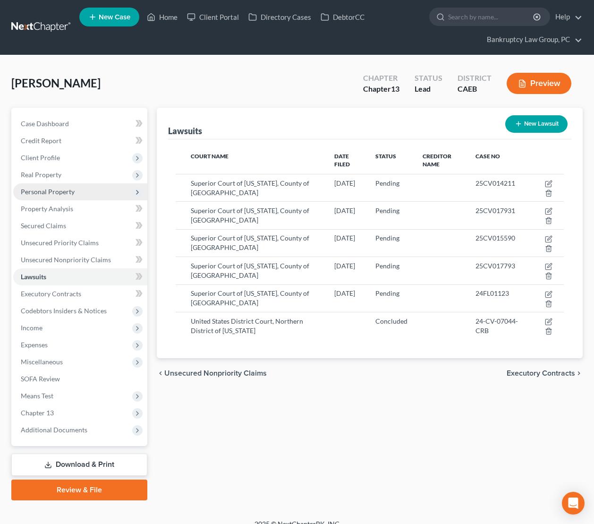
click at [56, 197] on span "Personal Property" at bounding box center [80, 191] width 134 height 17
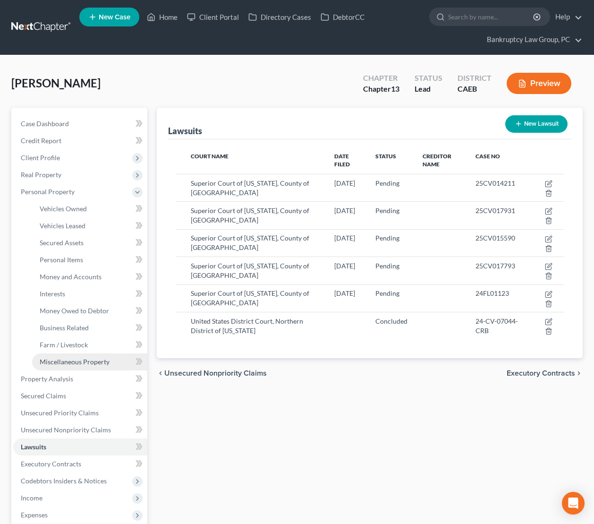
click at [69, 362] on span "Miscellaneous Property" at bounding box center [75, 362] width 70 height 8
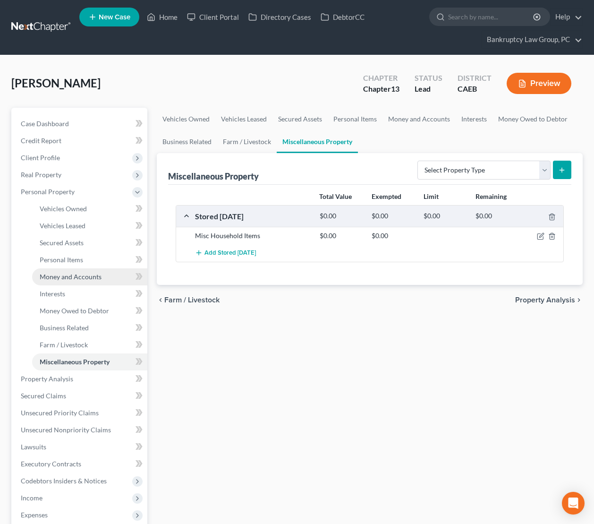
click at [58, 281] on link "Money and Accounts" at bounding box center [89, 276] width 115 height 17
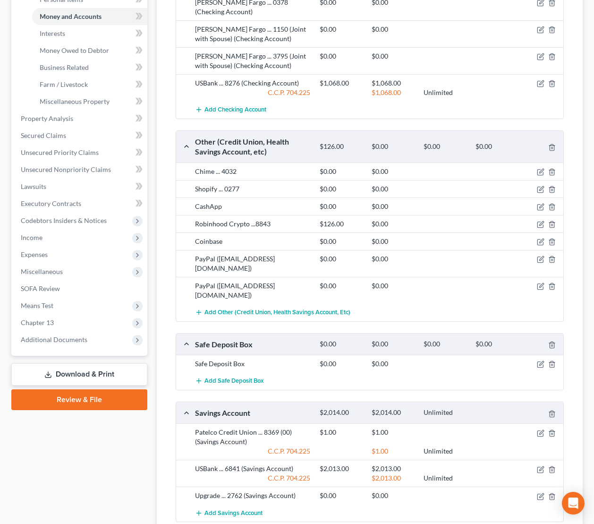
scroll to position [275, 0]
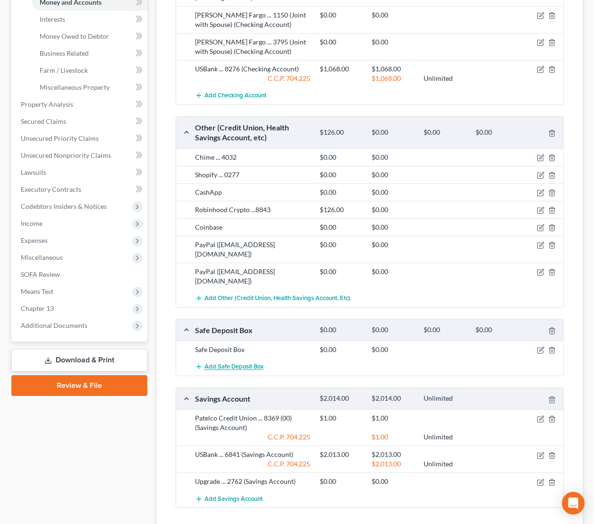
click at [248, 363] on span "Add Safe Deposit Box" at bounding box center [234, 367] width 59 height 8
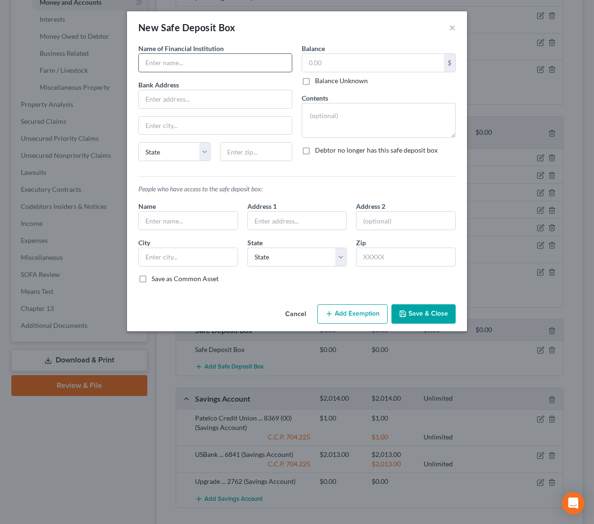
click at [212, 64] on input "text" at bounding box center [215, 63] width 153 height 18
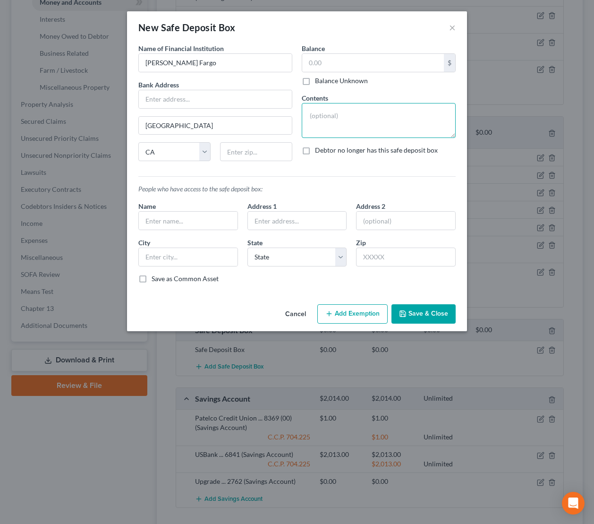
click at [377, 120] on textarea at bounding box center [379, 120] width 154 height 35
click at [324, 181] on div "Common Asset Select Name of Financial Institution * Wells Fargo Bank Address Sa…" at bounding box center [297, 163] width 318 height 240
click at [430, 311] on button "Save & Close" at bounding box center [424, 314] width 64 height 20
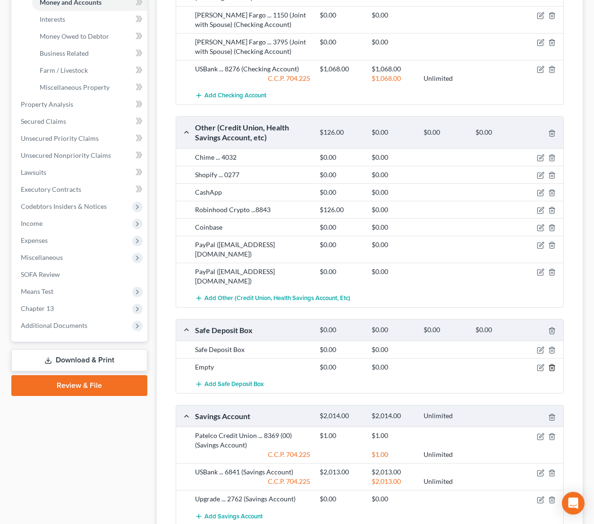
click at [552, 364] on icon "button" at bounding box center [553, 368] width 8 height 8
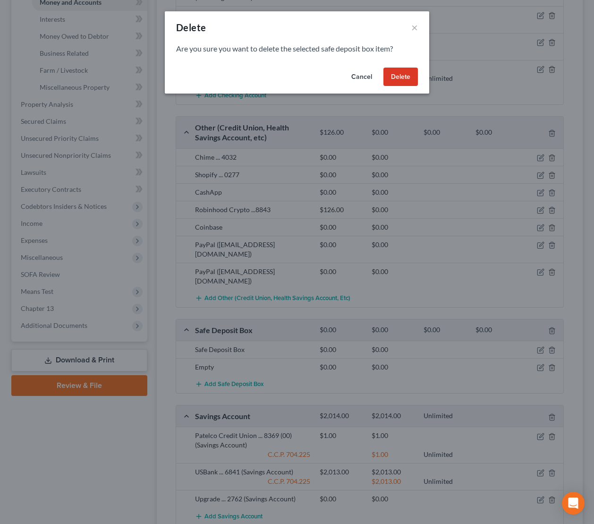
click at [402, 82] on button "Delete" at bounding box center [401, 77] width 34 height 19
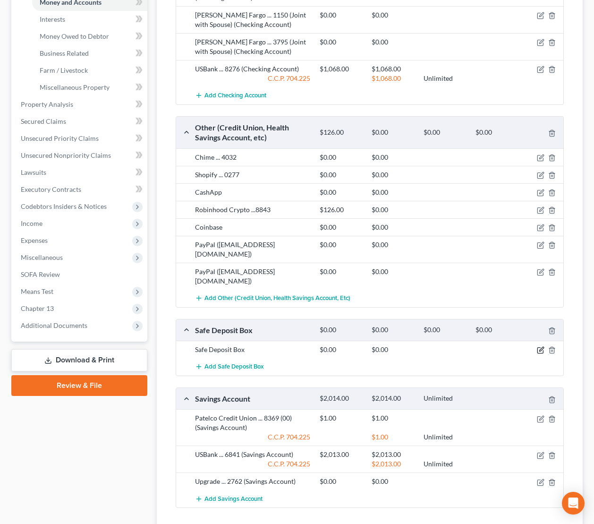
click at [539, 346] on icon "button" at bounding box center [541, 350] width 8 height 8
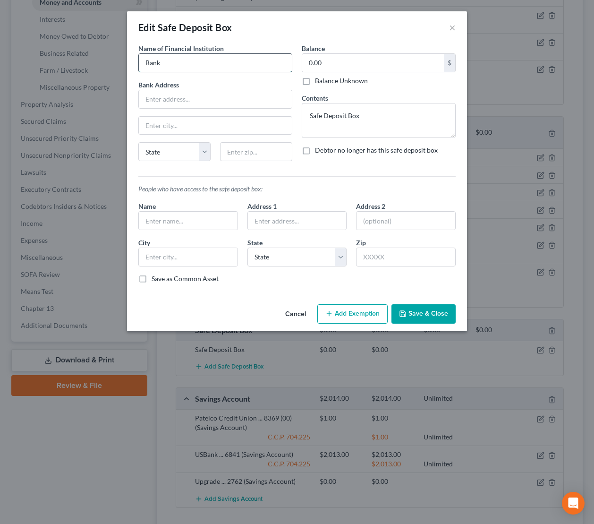
click at [188, 64] on input "Bank" at bounding box center [215, 63] width 153 height 18
drag, startPoint x: 187, startPoint y: 64, endPoint x: 133, endPoint y: 60, distance: 54.0
click at [134, 60] on div "Name of Financial Institution * Bank Bank Address State AL AK AR AZ CA CO CT DE…" at bounding box center [215, 105] width 163 height 125
click at [367, 117] on textarea "Safe Deposit Box" at bounding box center [379, 120] width 154 height 35
click at [165, 129] on input "text" at bounding box center [215, 126] width 153 height 18
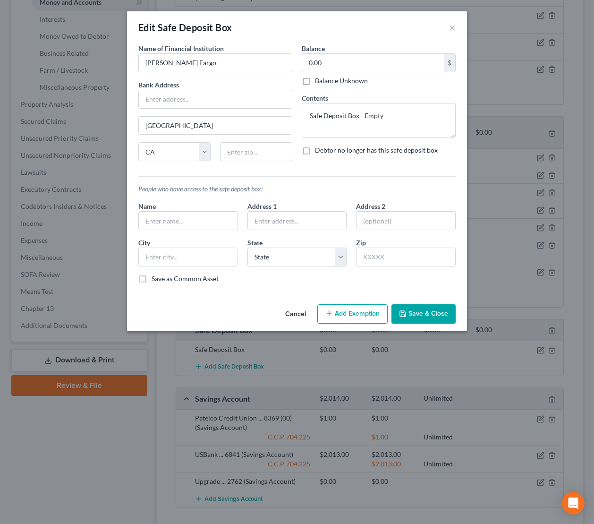
click at [438, 317] on button "Save & Close" at bounding box center [424, 314] width 64 height 20
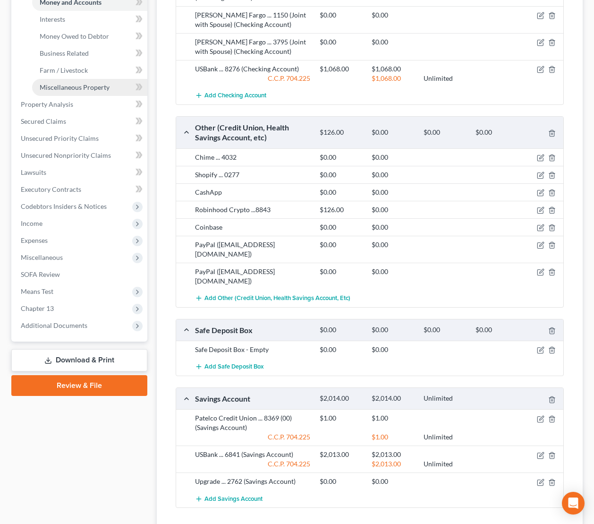
click at [71, 88] on span "Miscellaneous Property" at bounding box center [75, 87] width 70 height 8
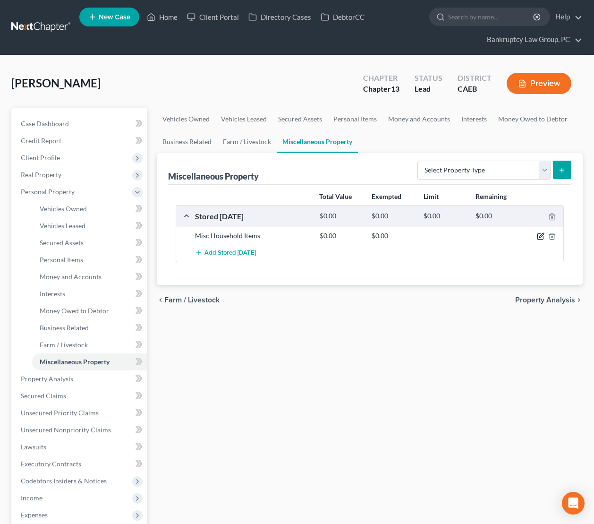
click at [538, 235] on icon "button" at bounding box center [541, 236] width 8 height 8
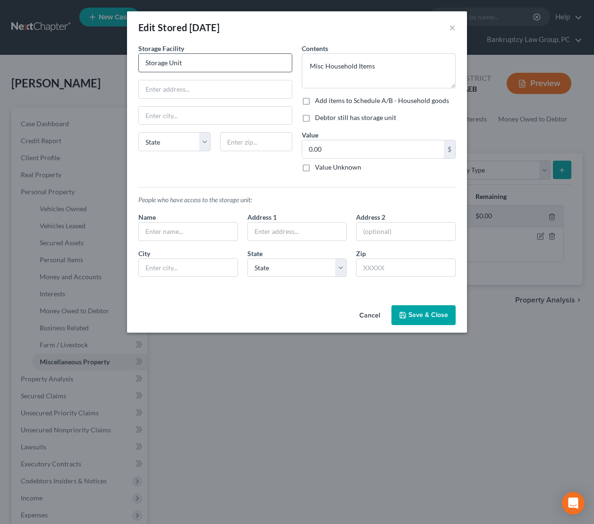
click at [238, 63] on input "Storage Unit" at bounding box center [215, 63] width 153 height 18
drag, startPoint x: 203, startPoint y: 64, endPoint x: 141, endPoint y: 56, distance: 62.4
click at [136, 59] on div "Storage Facility Storage Unit State AL AK AR AZ CA CO CT DE DC FL GA GU HI ID I…" at bounding box center [215, 111] width 163 height 136
click at [421, 313] on button "Save & Close" at bounding box center [424, 315] width 64 height 20
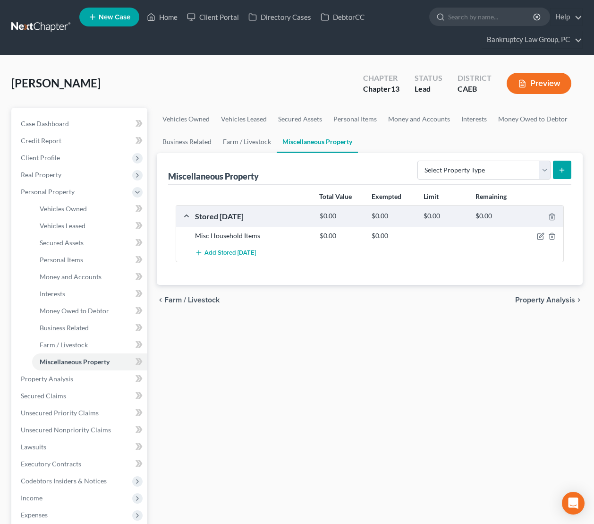
drag, startPoint x: 421, startPoint y: 319, endPoint x: 442, endPoint y: 307, distance: 24.0
click at [421, 319] on div "Vehicles Owned Vehicles Leased Secured Assets Personal Items Money and Accounts…" at bounding box center [370, 389] width 436 height 563
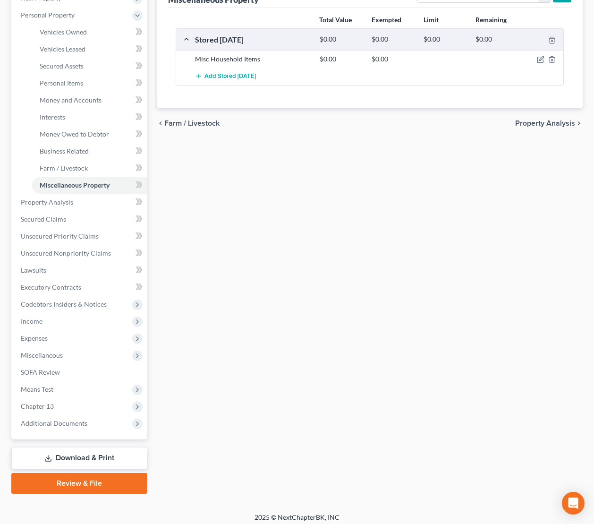
scroll to position [181, 0]
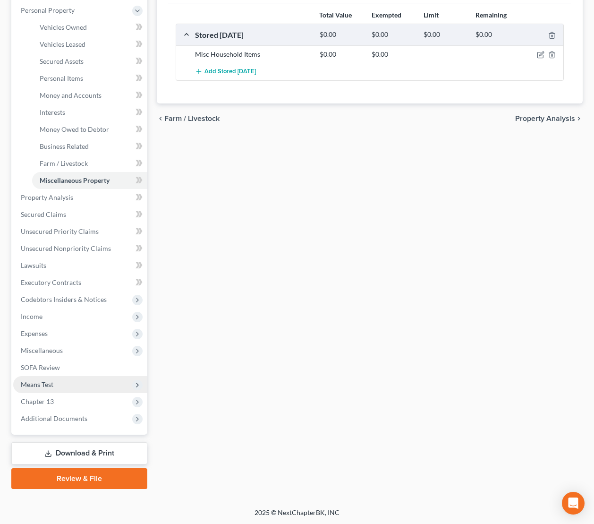
click at [44, 387] on span "Means Test" at bounding box center [37, 384] width 33 height 8
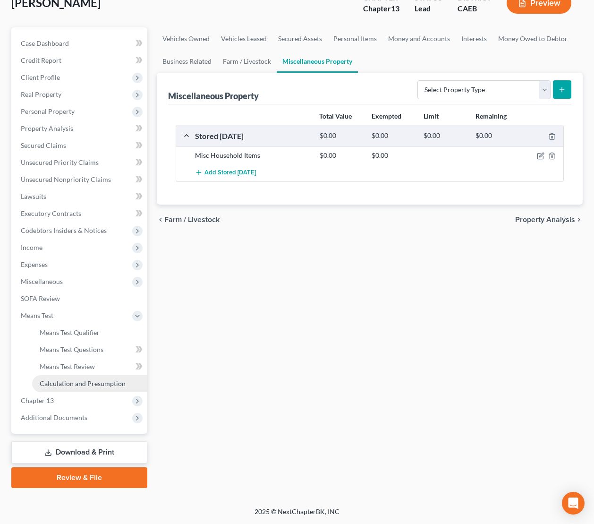
scroll to position [79, 0]
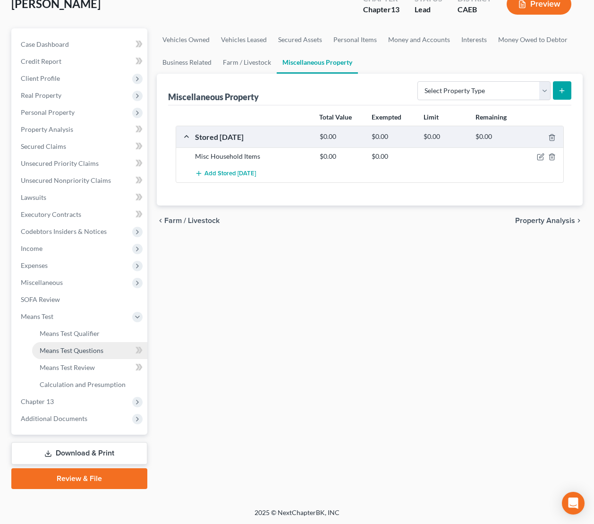
click at [67, 352] on span "Means Test Questions" at bounding box center [72, 350] width 64 height 8
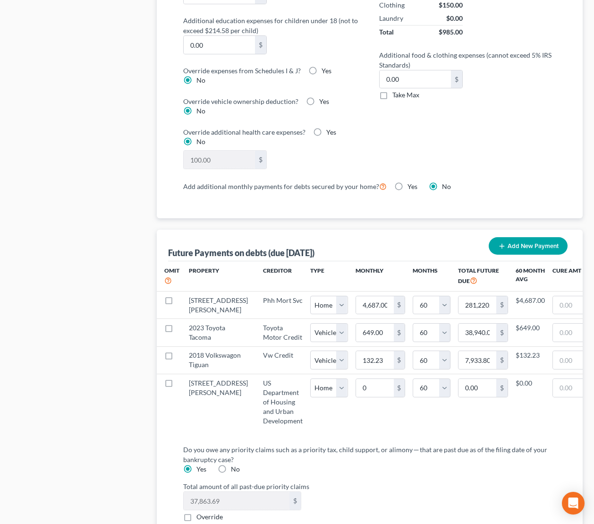
scroll to position [807, 0]
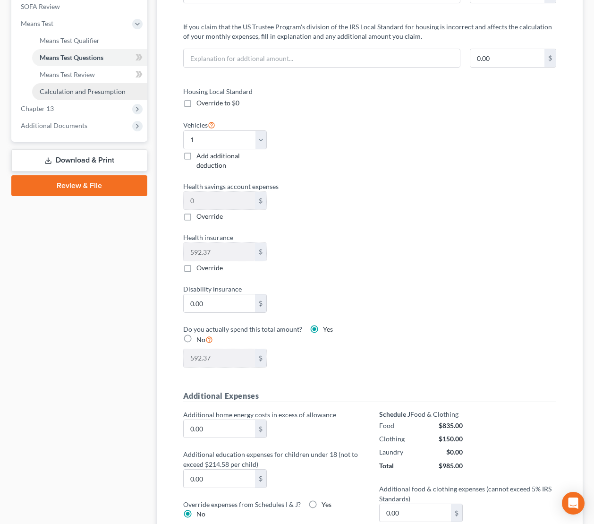
click at [70, 91] on span "Calculation and Presumption" at bounding box center [83, 91] width 86 height 8
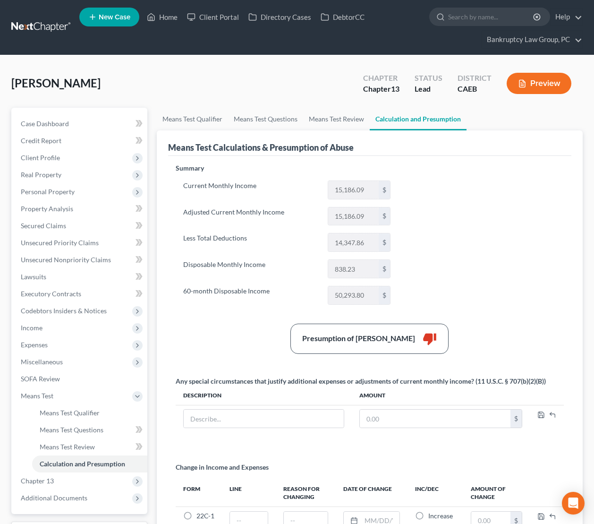
scroll to position [112, 0]
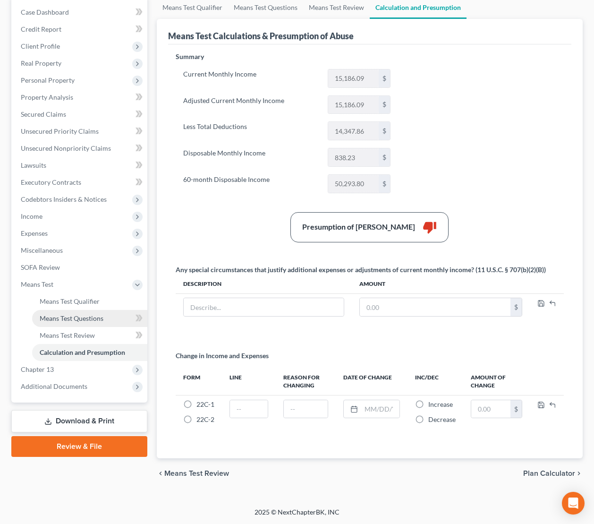
click at [69, 321] on span "Means Test Questions" at bounding box center [72, 318] width 64 height 8
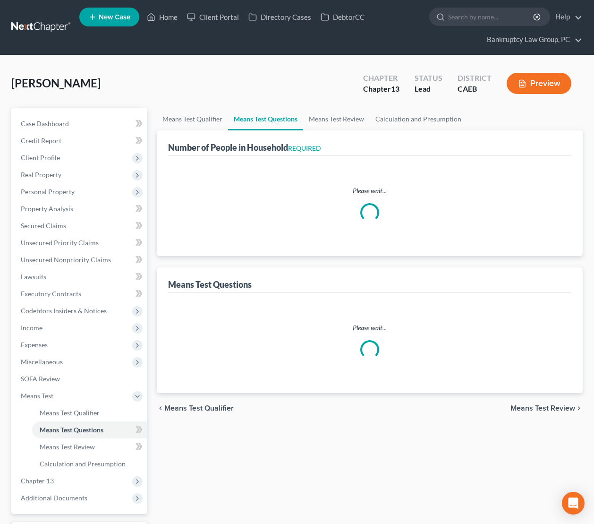
select select "0"
select select "60"
select select "1"
select select "60"
select select "1"
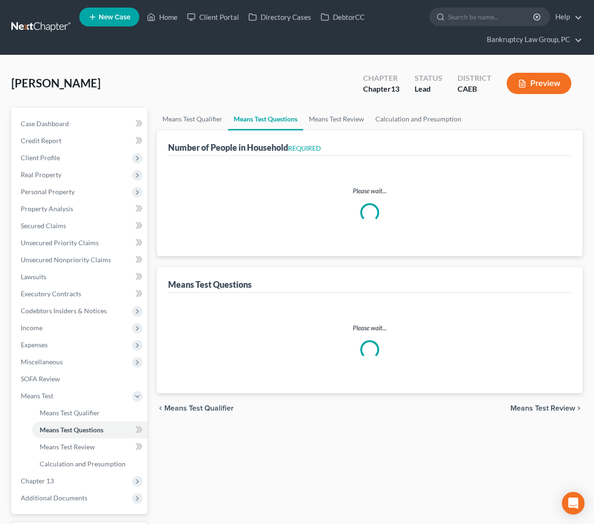
select select "60"
select select "0"
select select "60"
select select "2"
select select "1"
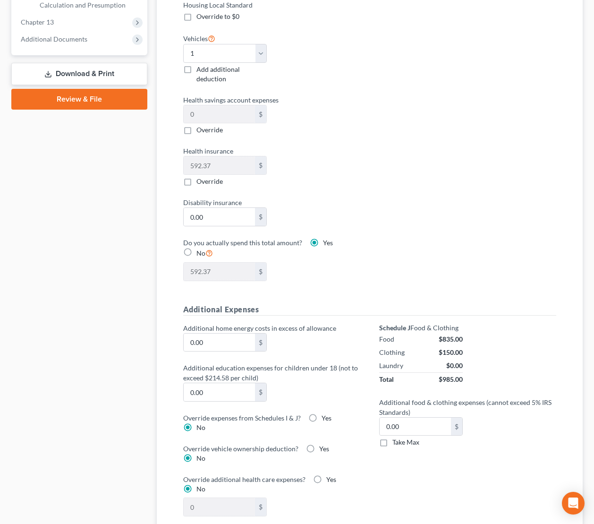
scroll to position [271, 0]
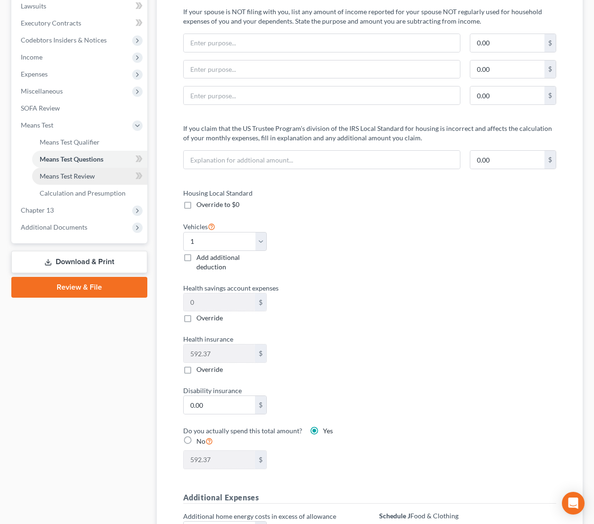
click at [74, 176] on span "Means Test Review" at bounding box center [67, 176] width 55 height 8
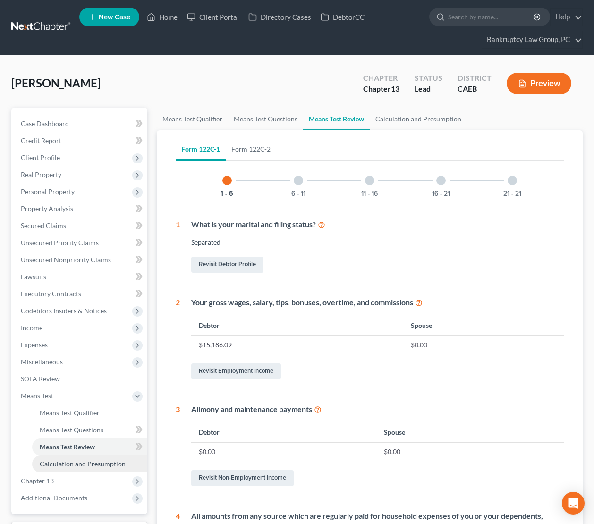
click at [75, 465] on span "Calculation and Presumption" at bounding box center [83, 464] width 86 height 8
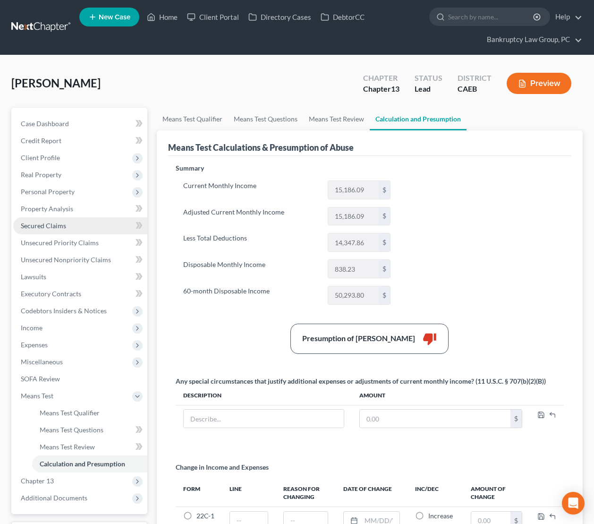
click at [48, 229] on span "Secured Claims" at bounding box center [43, 226] width 45 height 8
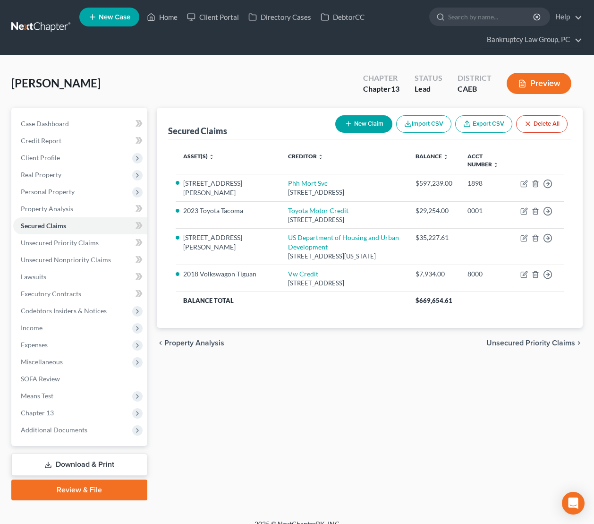
click at [267, 87] on div "Segal, Brian Upgraded Chapter Chapter 13 Status Lead District CAEB Preview" at bounding box center [297, 87] width 572 height 41
click at [263, 85] on div "Segal, Brian Upgraded Chapter Chapter 13 Status Lead District CAEB Preview" at bounding box center [297, 87] width 572 height 41
click at [37, 344] on span "Expenses" at bounding box center [34, 345] width 27 height 8
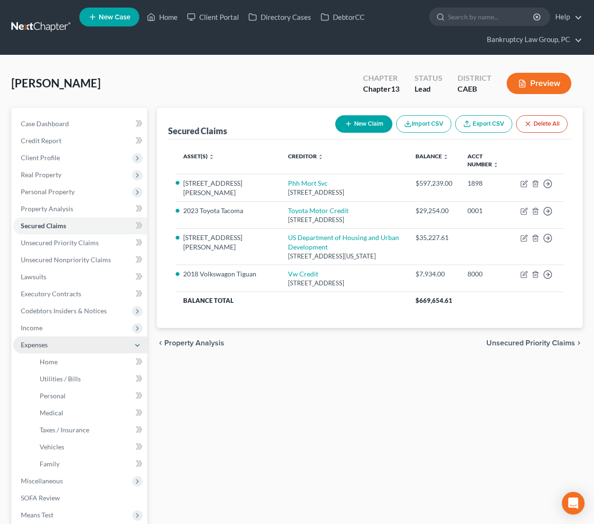
click at [37, 344] on span "Expenses" at bounding box center [34, 345] width 27 height 8
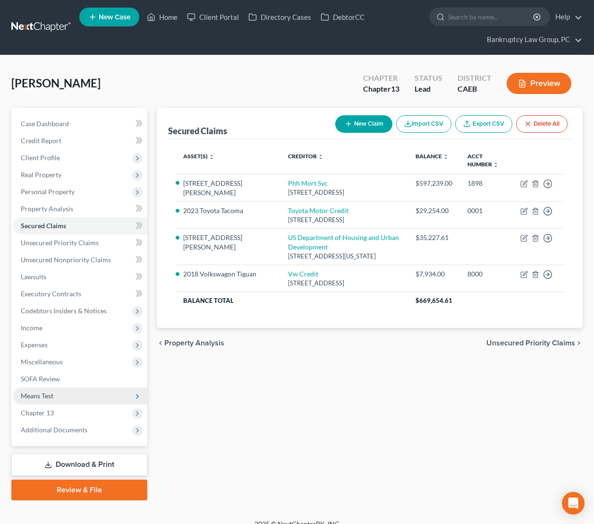
click at [41, 393] on span "Means Test" at bounding box center [37, 396] width 33 height 8
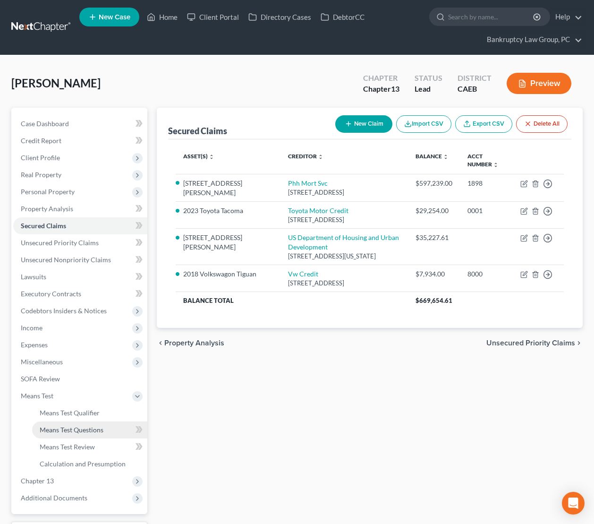
click at [66, 431] on span "Means Test Questions" at bounding box center [72, 430] width 64 height 8
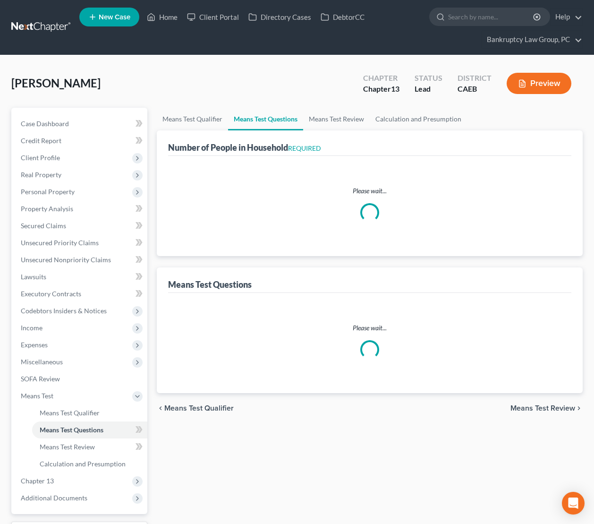
select select "0"
select select "60"
select select "1"
select select "60"
select select "1"
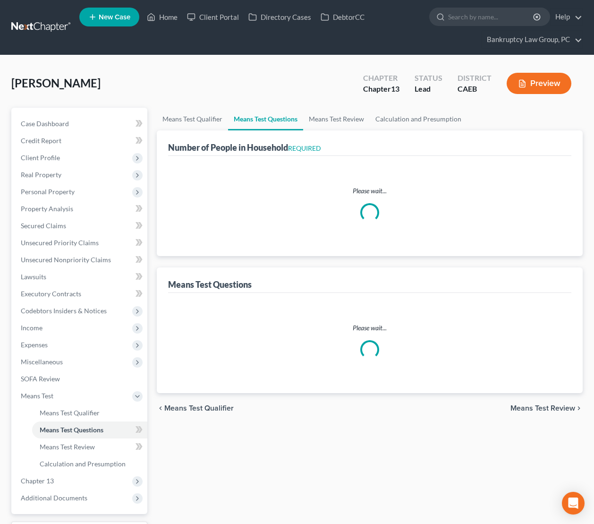
select select "60"
select select "0"
select select "60"
select select "1"
select select "2"
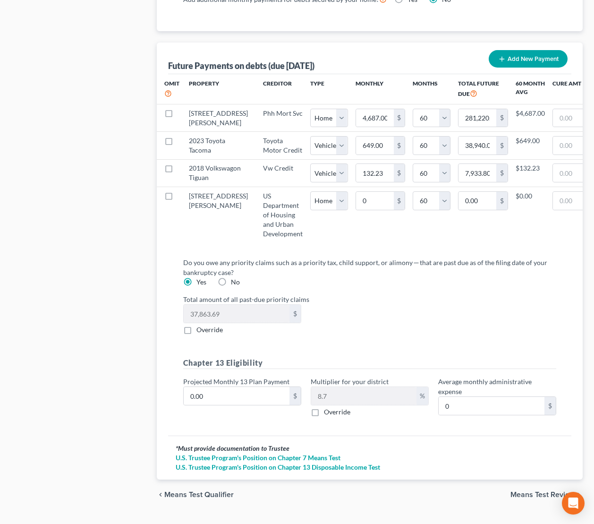
scroll to position [1033, 0]
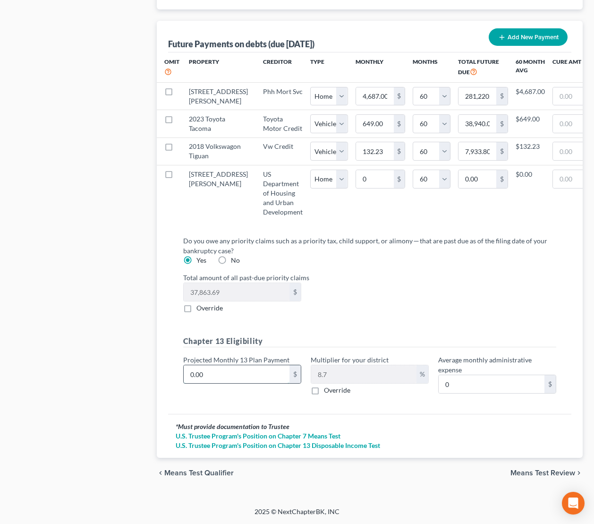
drag, startPoint x: 240, startPoint y: 374, endPoint x: 527, endPoint y: 327, distance: 290.8
click at [241, 373] on input "0.00" at bounding box center [237, 374] width 106 height 18
type input "2"
type input "0.17"
type input "21"
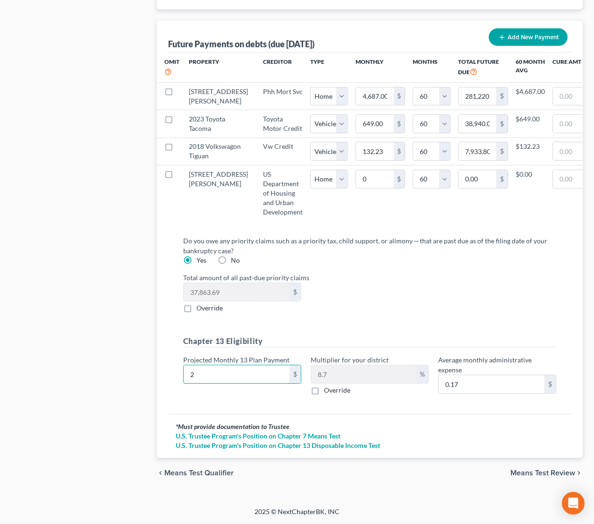
type input "1.82"
type input "210"
type input "18.26"
type input "2100"
type input "182.70"
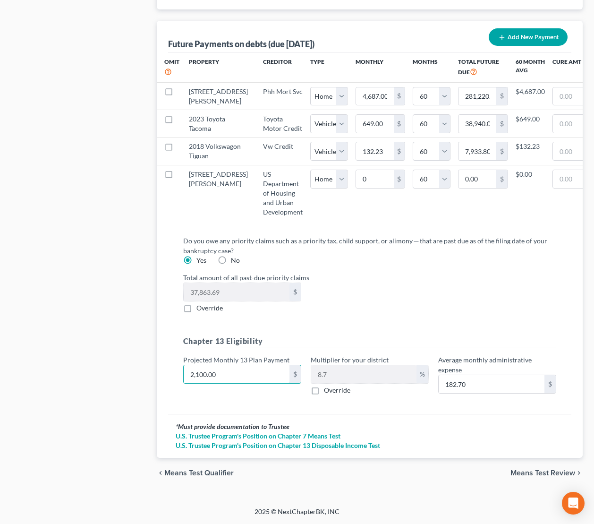
type input "2,100.00"
click at [413, 319] on div "Do you owe any priority claims such as a priority tax, child support, or alimon…" at bounding box center [370, 319] width 389 height 167
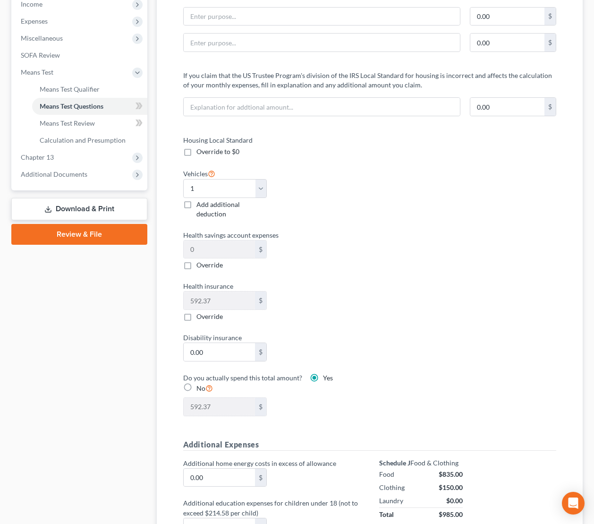
scroll to position [323, 0]
click at [80, 143] on span "Calculation and Presumption" at bounding box center [83, 141] width 86 height 8
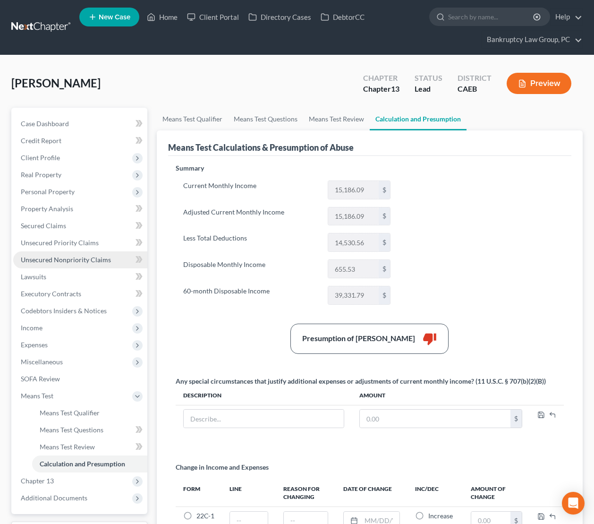
click at [83, 260] on span "Unsecured Nonpriority Claims" at bounding box center [66, 260] width 90 height 8
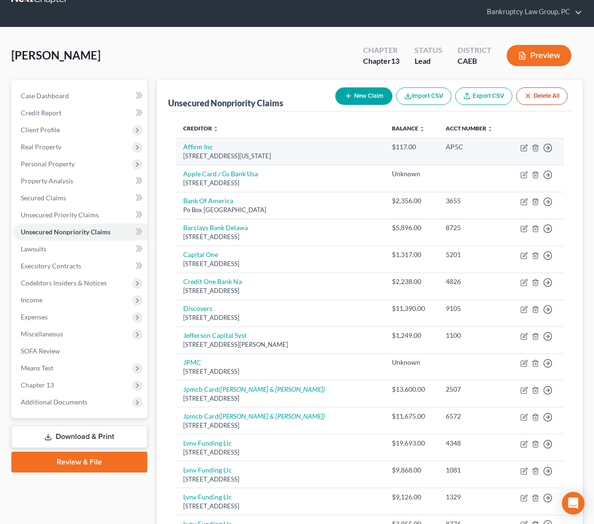
scroll to position [25, 0]
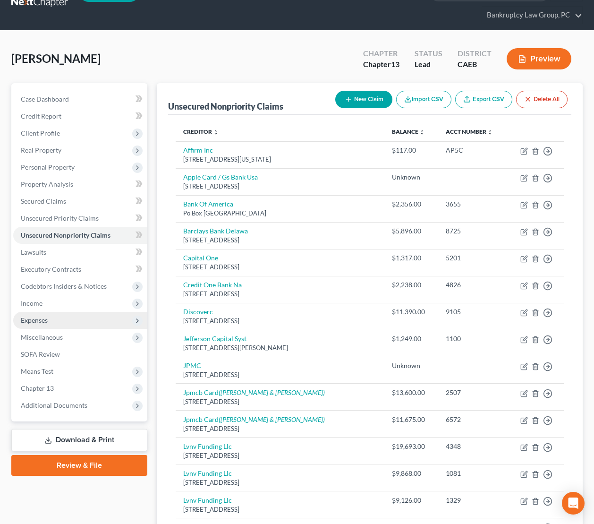
click at [52, 322] on span "Expenses" at bounding box center [80, 320] width 134 height 17
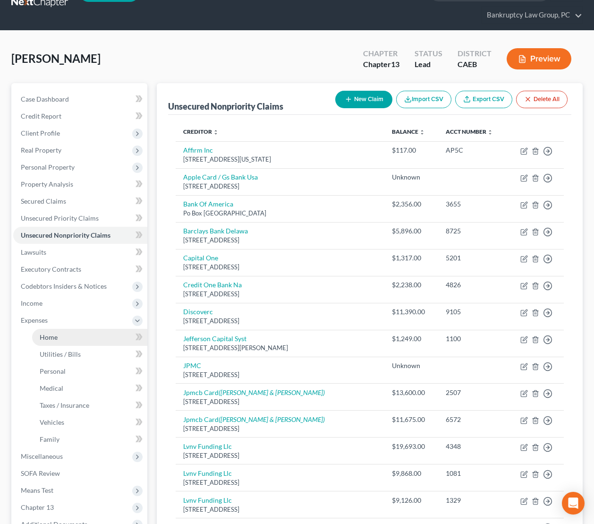
click at [52, 342] on link "Home" at bounding box center [89, 337] width 115 height 17
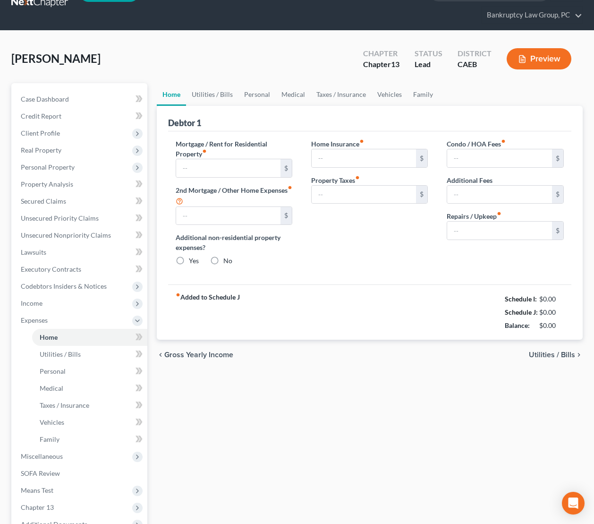
scroll to position [5, 0]
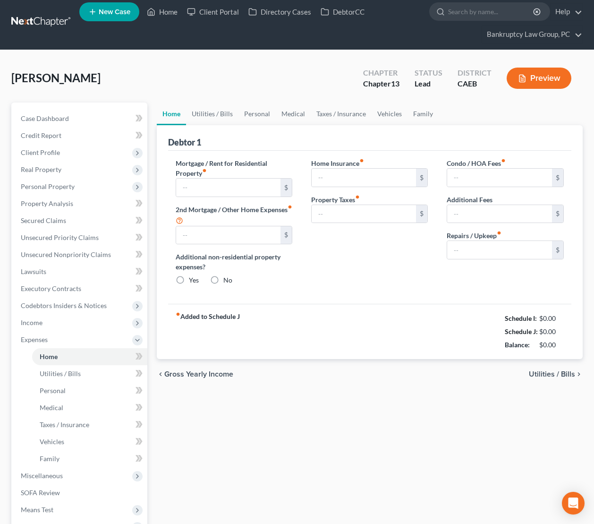
type input "4,687.24"
type input "0.00"
radio input "true"
type input "0.00"
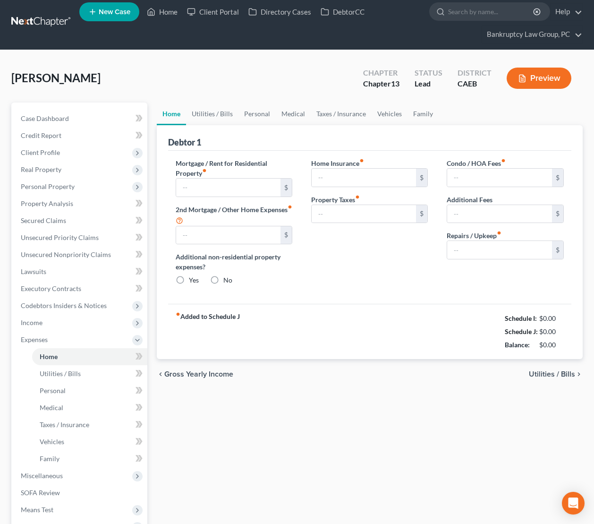
type input "0.00"
type input "300.00"
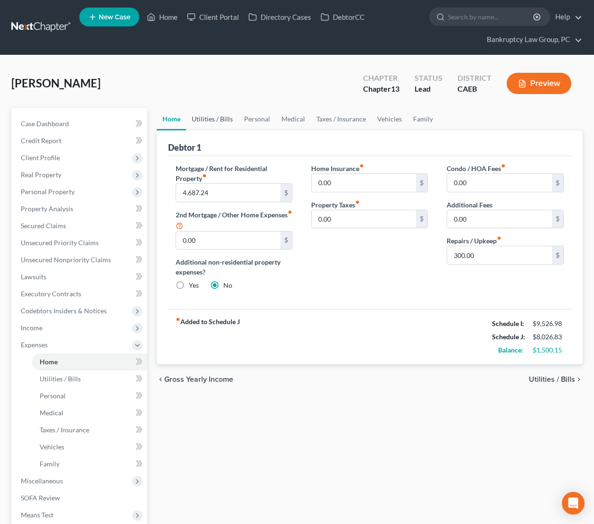
drag, startPoint x: 208, startPoint y: 133, endPoint x: 204, endPoint y: 119, distance: 15.3
click at [206, 127] on ui-view "Home Utilities / Bills Personal Medical Taxes / Insurance Vehicles Family Debto…" at bounding box center [370, 251] width 427 height 287
click at [204, 119] on link "Utilities / Bills" at bounding box center [212, 119] width 52 height 23
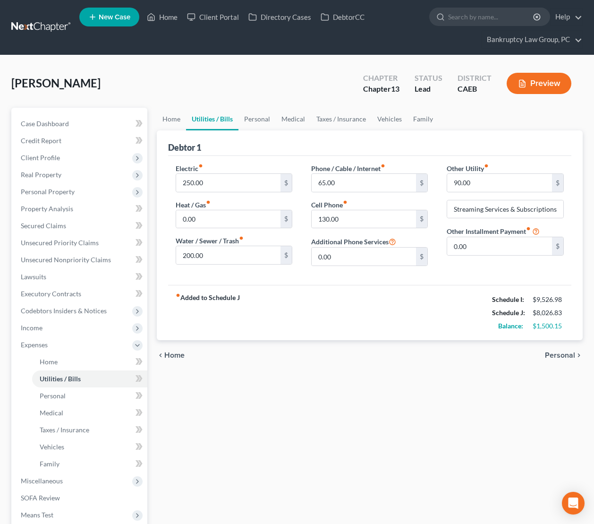
drag, startPoint x: 233, startPoint y: 143, endPoint x: 242, endPoint y: 135, distance: 12.0
click at [233, 143] on div "Debtor 1" at bounding box center [370, 143] width 404 height 26
click at [257, 121] on link "Personal" at bounding box center [257, 119] width 37 height 23
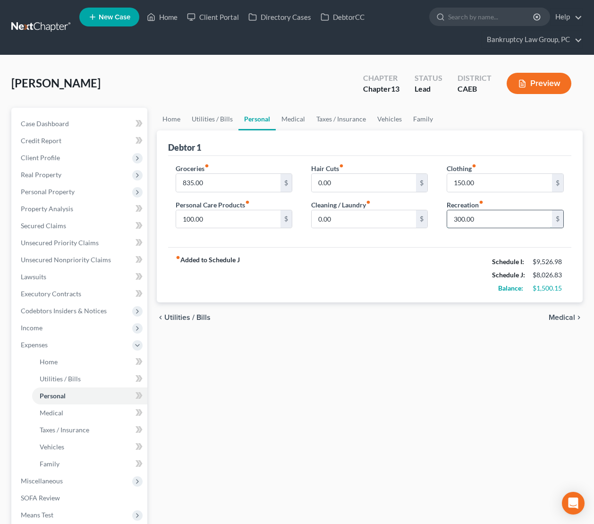
click at [509, 220] on input "300.00" at bounding box center [499, 219] width 105 height 18
type input "200"
click at [209, 179] on input "835.00" at bounding box center [228, 183] width 105 height 18
type input "735"
click at [401, 289] on div "fiber_manual_record Added to Schedule J Schedule I: $9,526.98 Schedule J: $7,82…" at bounding box center [370, 274] width 404 height 55
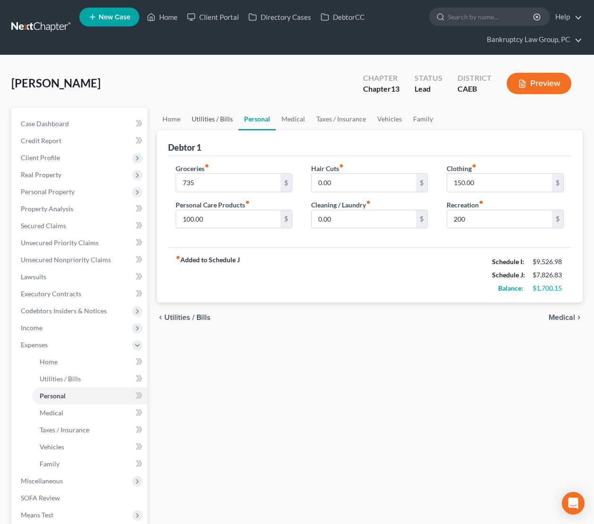
click at [207, 120] on link "Utilities / Bills" at bounding box center [212, 119] width 52 height 23
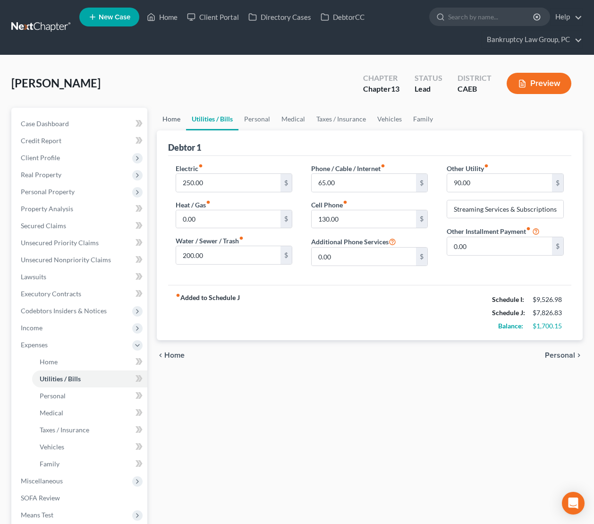
drag, startPoint x: 164, startPoint y: 120, endPoint x: 167, endPoint y: 127, distance: 6.6
click at [164, 120] on link "Home" at bounding box center [171, 119] width 29 height 23
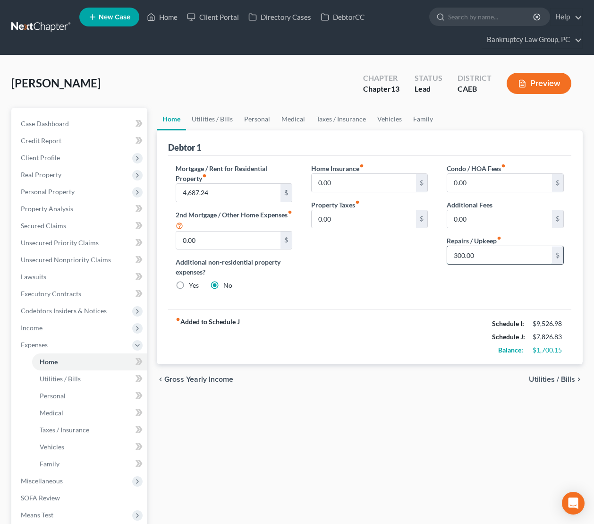
click at [484, 251] on input "300.00" at bounding box center [499, 255] width 105 height 18
type input "150"
click at [349, 292] on div "Home Insurance fiber_manual_record 0.00 $ Property Taxes fiber_manual_record 0.…" at bounding box center [370, 230] width 136 height 135
click at [225, 120] on link "Utilities / Bills" at bounding box center [212, 119] width 52 height 23
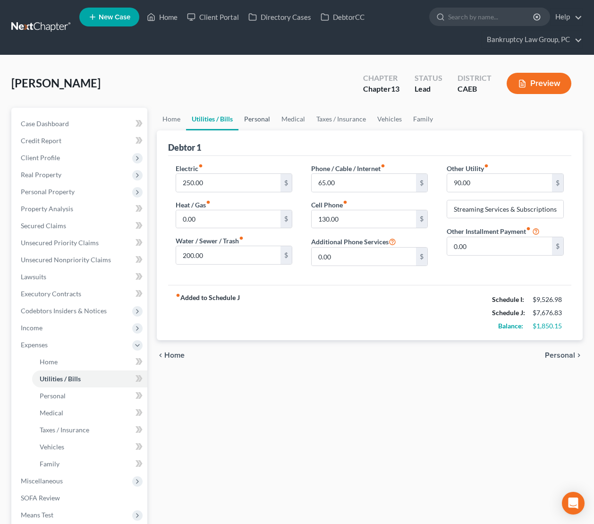
click at [252, 121] on link "Personal" at bounding box center [257, 119] width 37 height 23
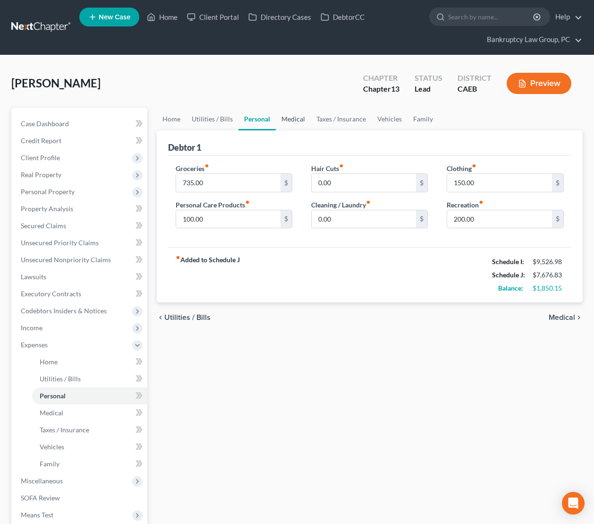
click at [289, 121] on link "Medical" at bounding box center [293, 119] width 35 height 23
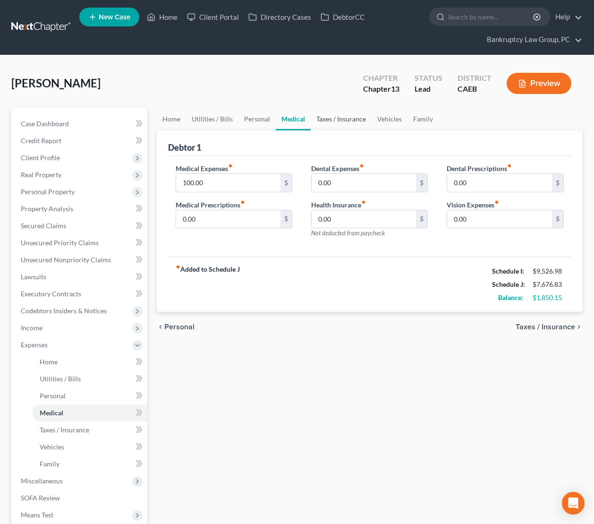
click at [335, 120] on link "Taxes / Insurance" at bounding box center [341, 119] width 61 height 23
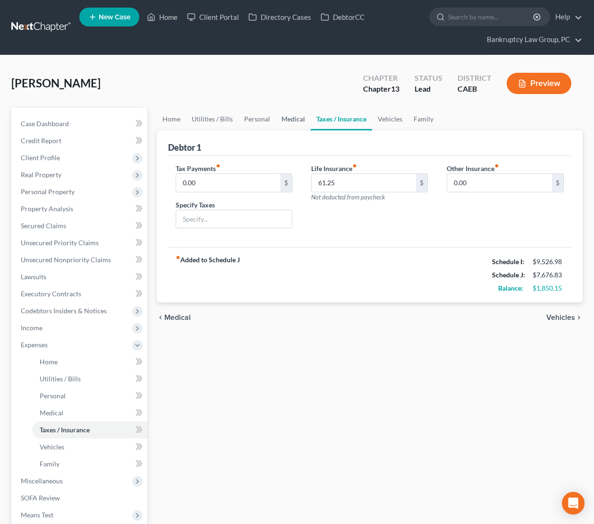
drag, startPoint x: 294, startPoint y: 120, endPoint x: 277, endPoint y: 127, distance: 17.6
click at [294, 121] on link "Medical" at bounding box center [293, 119] width 35 height 23
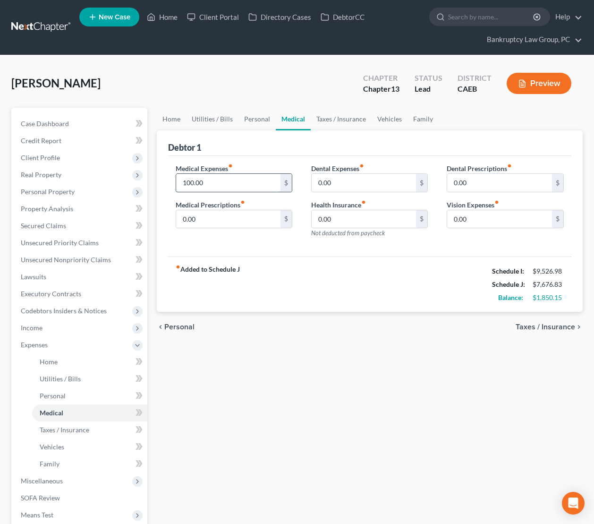
drag, startPoint x: 219, startPoint y: 178, endPoint x: 228, endPoint y: 181, distance: 8.8
click at [221, 178] on input "100.00" at bounding box center [228, 183] width 105 height 18
type input "75.00"
drag, startPoint x: 382, startPoint y: 298, endPoint x: 387, endPoint y: 258, distance: 40.4
click at [385, 287] on div "fiber_manual_record Added to Schedule J Schedule I: $9,526.98 Schedule J: $7,65…" at bounding box center [370, 284] width 404 height 55
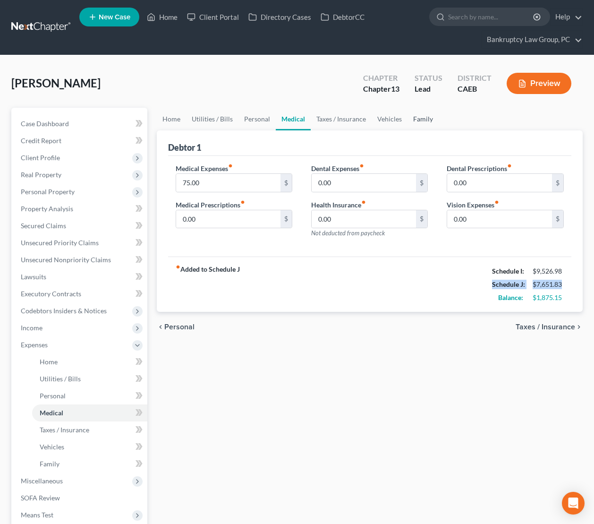
click at [421, 119] on link "Family" at bounding box center [423, 119] width 31 height 23
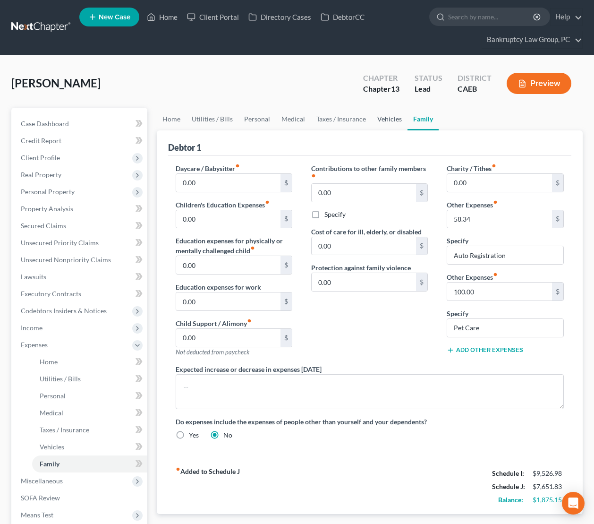
click at [388, 123] on link "Vehicles" at bounding box center [390, 119] width 36 height 23
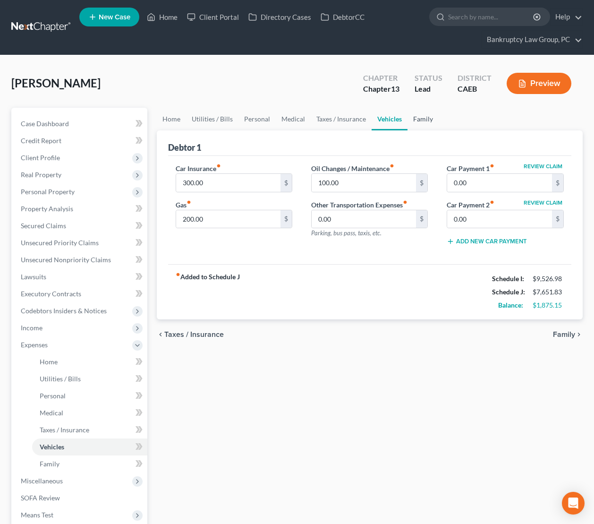
click at [420, 119] on link "Family" at bounding box center [423, 119] width 31 height 23
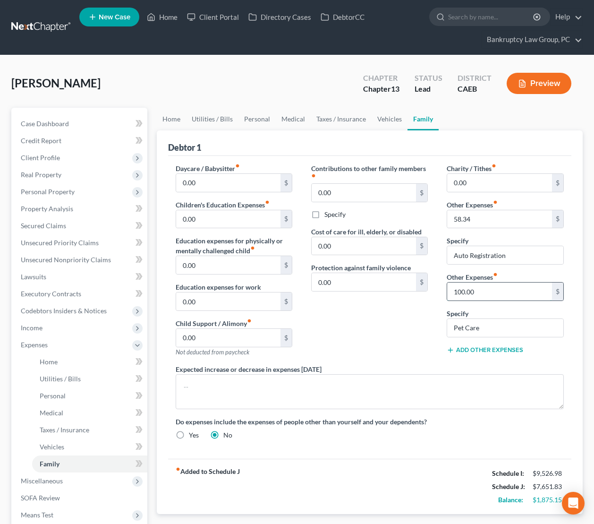
click at [489, 292] on input "100.00" at bounding box center [499, 292] width 105 height 18
type input "50.00"
click at [338, 325] on div "Contributions to other family members fiber_manual_record 0.00 $ Specify Cost o…" at bounding box center [370, 263] width 136 height 201
click at [256, 122] on link "Personal" at bounding box center [257, 119] width 37 height 23
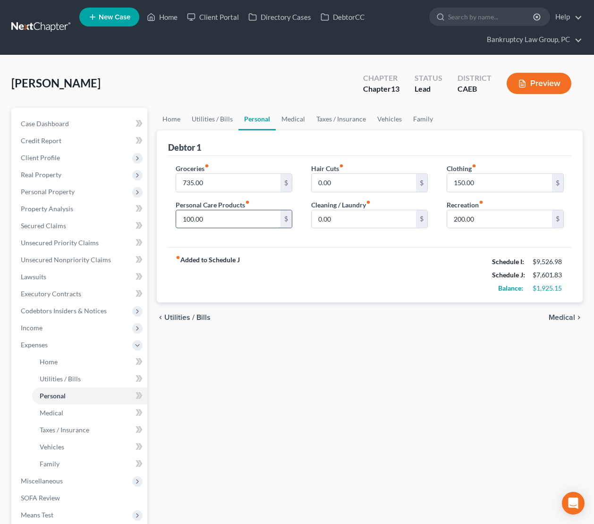
drag, startPoint x: 221, startPoint y: 222, endPoint x: 229, endPoint y: 221, distance: 8.1
click at [221, 221] on input "100.00" at bounding box center [228, 219] width 105 height 18
type input "75.00"
click at [516, 183] on input "150.00" at bounding box center [499, 183] width 105 height 18
type input "100"
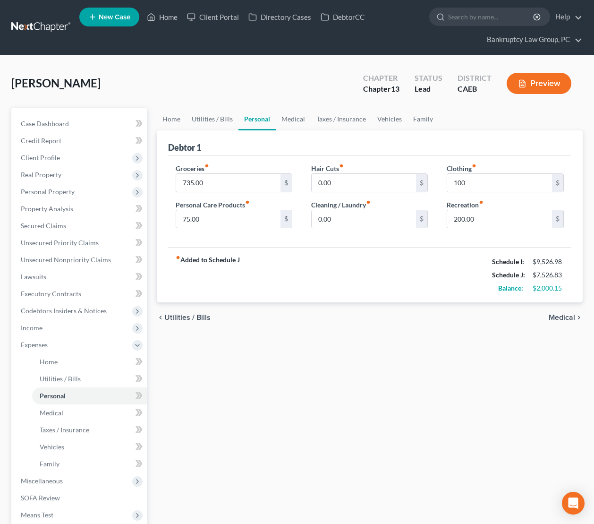
click at [438, 271] on div "fiber_manual_record Added to Schedule J Schedule I: $9,526.98 Schedule J: $7,52…" at bounding box center [370, 274] width 404 height 55
click at [492, 222] on input "200.00" at bounding box center [499, 219] width 105 height 18
type input "150"
click at [379, 285] on div "fiber_manual_record Added to Schedule J Schedule I: $9,526.98 Schedule J: $7,47…" at bounding box center [370, 274] width 404 height 55
drag, startPoint x: 217, startPoint y: 181, endPoint x: 166, endPoint y: 181, distance: 51.0
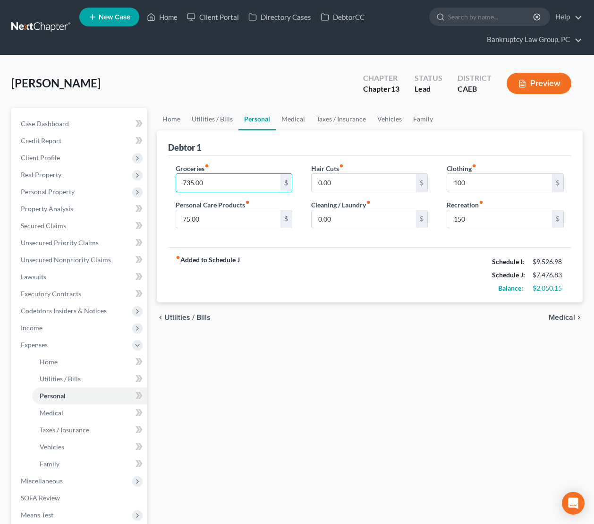
click at [165, 180] on div "Debtor 1 Groceries fiber_manual_record 735.00 $ Personal Care Products fiber_ma…" at bounding box center [370, 216] width 427 height 172
drag, startPoint x: 203, startPoint y: 182, endPoint x: 165, endPoint y: 181, distance: 37.8
click at [165, 181] on div "Debtor 1 Groceries fiber_manual_record 735.00 $ Personal Care Products fiber_ma…" at bounding box center [370, 216] width 427 height 172
click at [354, 410] on div "Home Utilities / Bills Personal Medical Taxes / Insurance Vehicles Family Debto…" at bounding box center [370, 364] width 436 height 512
click at [227, 183] on input "685.15" at bounding box center [228, 183] width 105 height 18
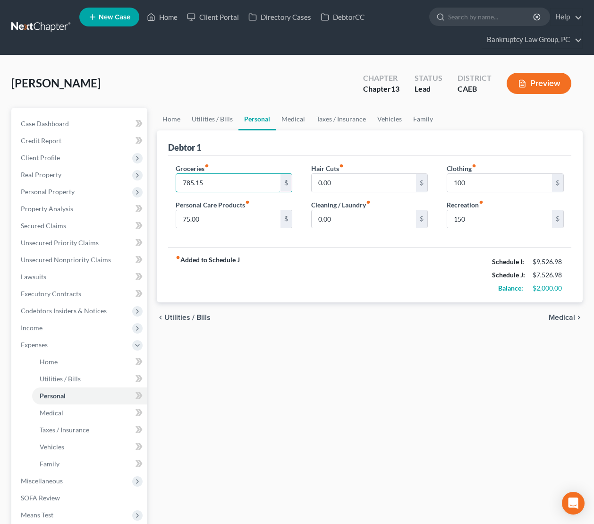
type input "785.15"
click at [451, 380] on div "Home Utilities / Bills Personal Medical Taxes / Insurance Vehicles Family Debto…" at bounding box center [370, 364] width 436 height 512
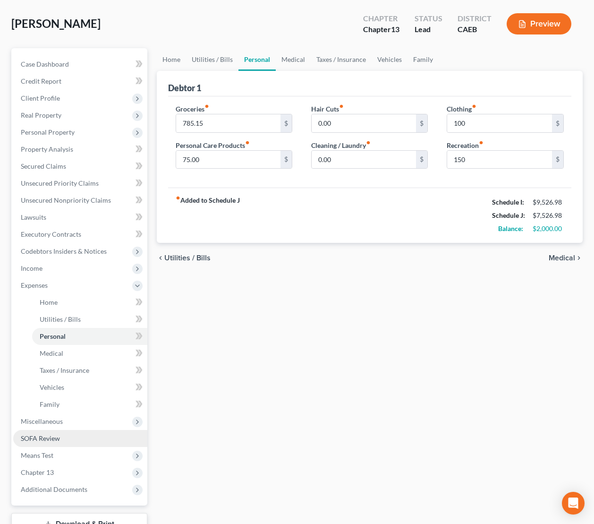
scroll to position [62, 0]
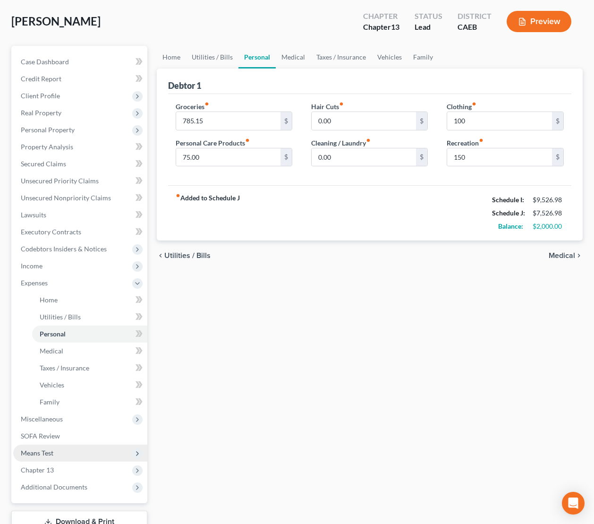
click at [52, 452] on span "Means Test" at bounding box center [37, 453] width 33 height 8
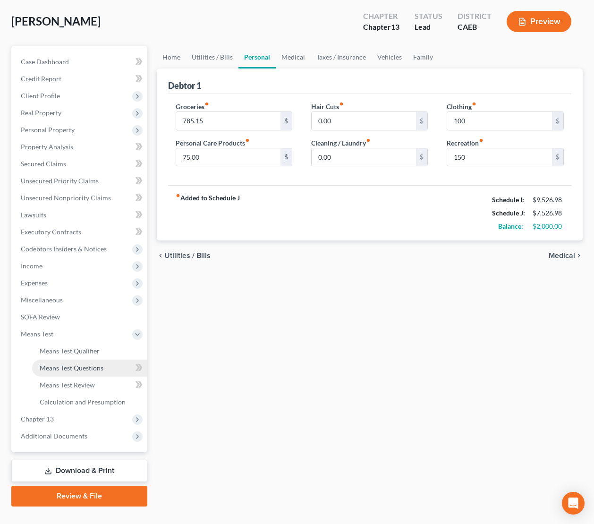
click at [68, 371] on link "Means Test Questions" at bounding box center [89, 368] width 115 height 17
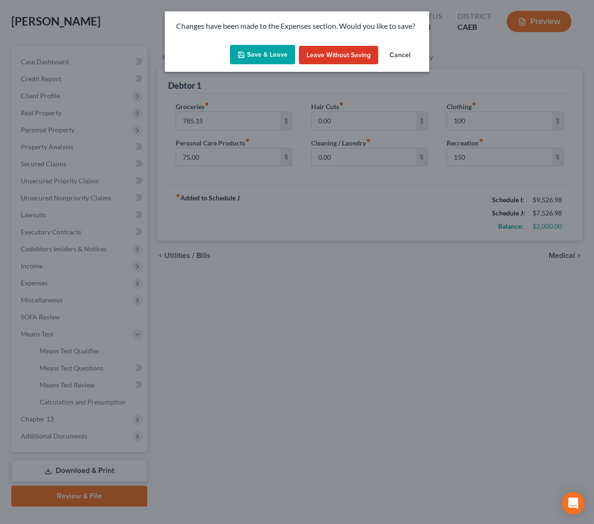
click at [262, 50] on button "Save & Leave" at bounding box center [262, 55] width 65 height 20
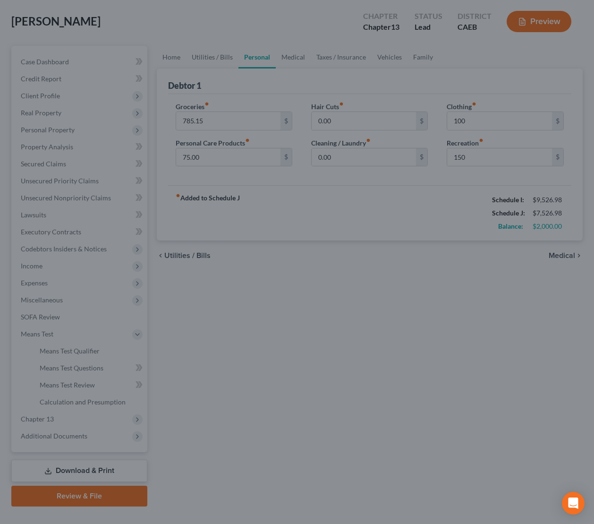
type input "100.00"
type input "150.00"
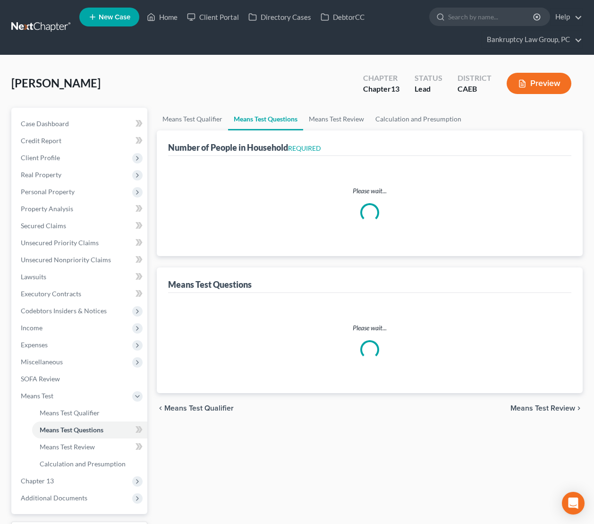
select select "0"
select select "60"
select select "1"
select select "60"
select select "1"
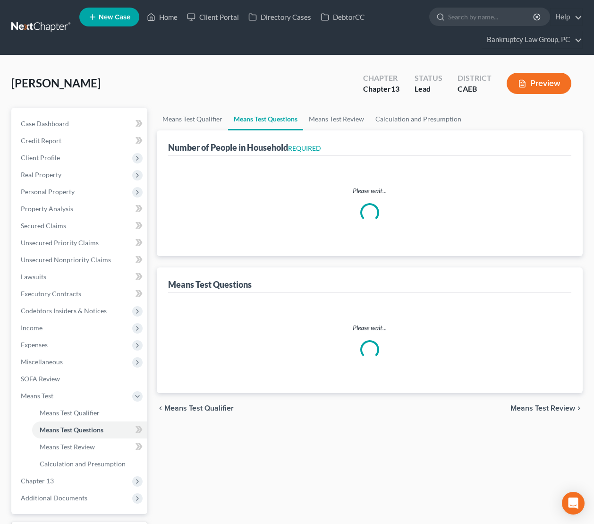
select select "60"
select select "0"
select select "60"
select select "1"
select select "2"
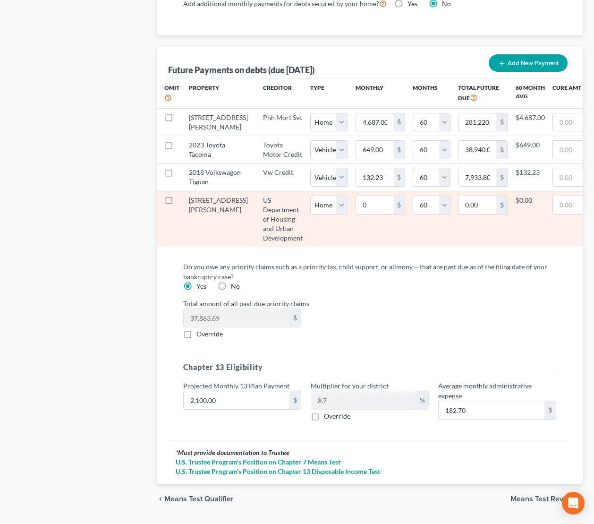
scroll to position [1033, 0]
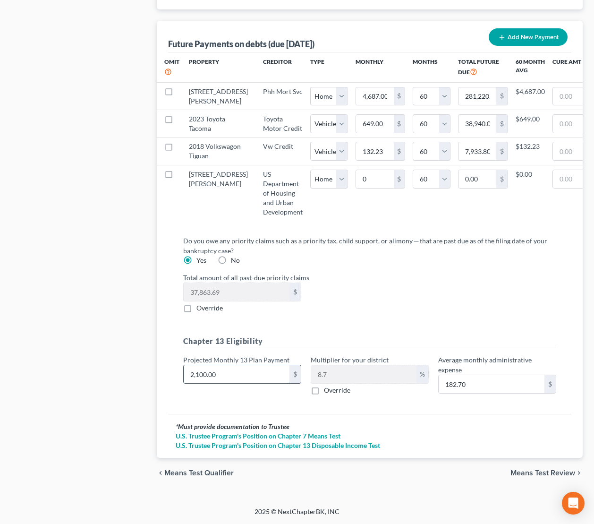
click at [233, 374] on input "2,100.00" at bounding box center [237, 374] width 106 height 18
type input "2"
type input "0.17"
type input "20"
type input "1.74"
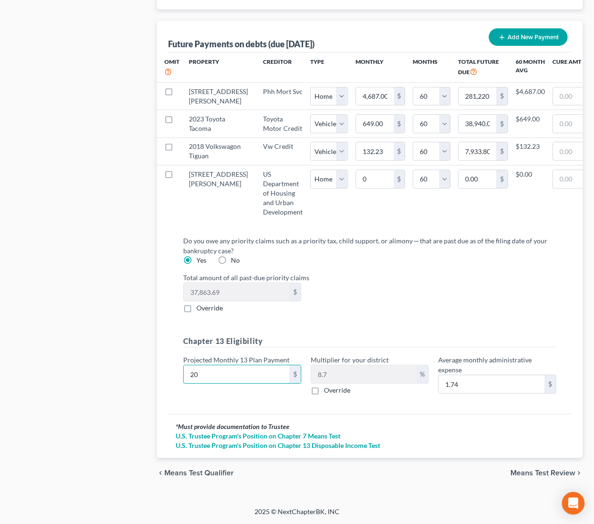
type input "200"
type input "17.40"
type input "2000"
type input "174.00"
type input "2,000.00"
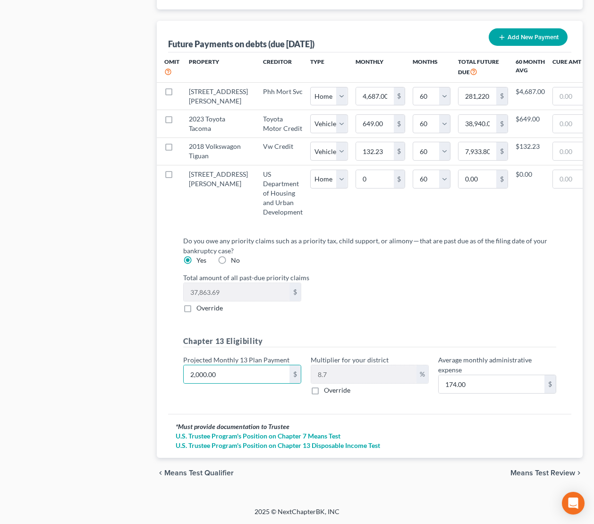
click at [377, 311] on div "Total amount of all past-due priority claims 37,863.69 $ Override" at bounding box center [370, 293] width 383 height 40
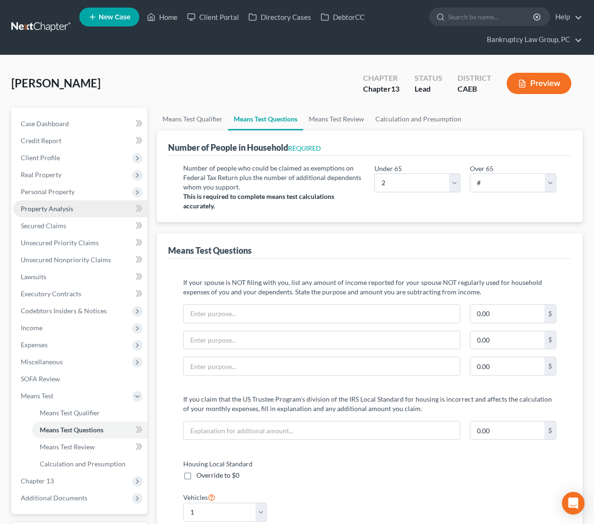
scroll to position [0, 0]
click at [171, 17] on link "Home" at bounding box center [162, 16] width 40 height 17
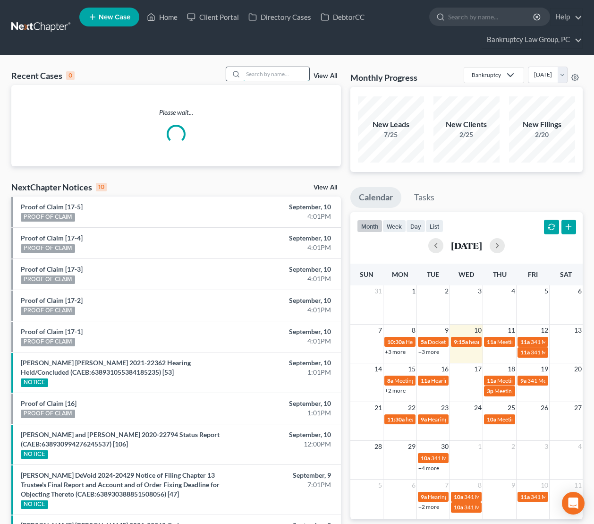
click at [261, 74] on input "search" at bounding box center [276, 74] width 66 height 14
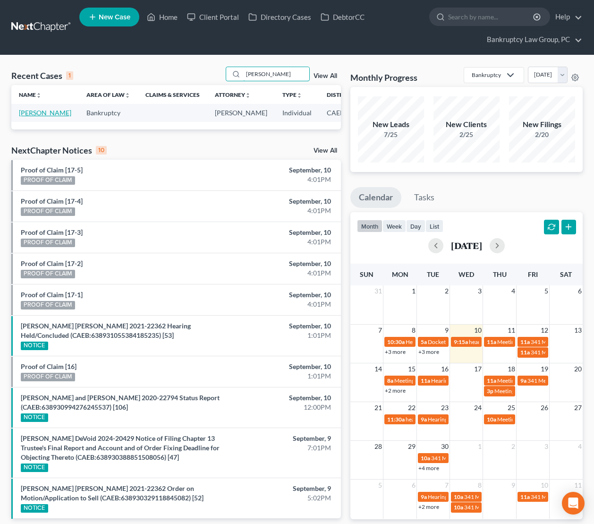
type input "kreb"
click at [24, 117] on link "Krebs, Theresa" at bounding box center [45, 113] width 52 height 8
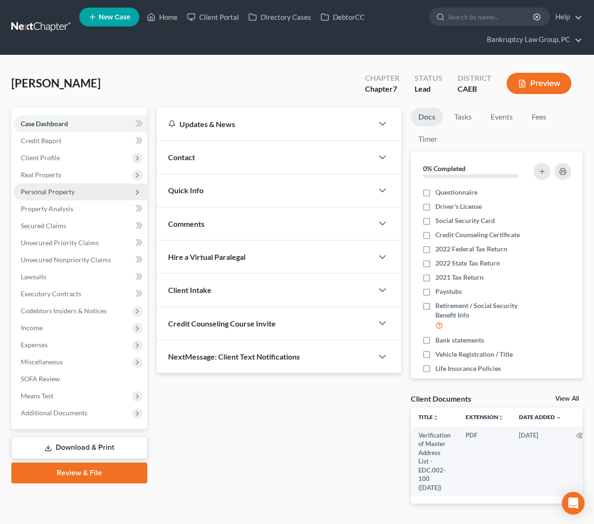
click at [44, 188] on span "Personal Property" at bounding box center [48, 192] width 54 height 8
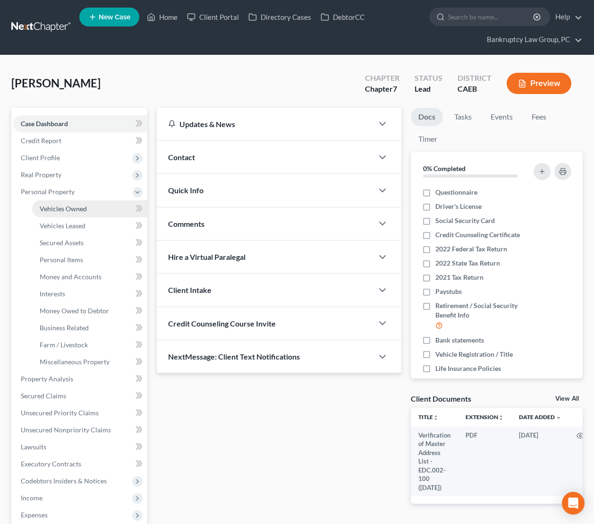
click at [53, 210] on span "Vehicles Owned" at bounding box center [63, 209] width 47 height 8
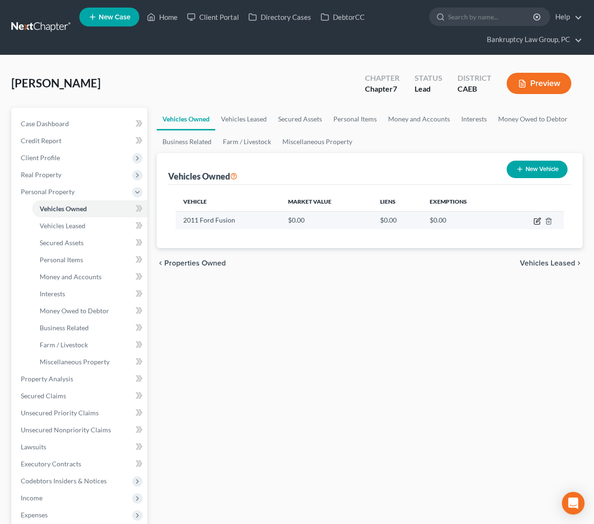
click at [534, 221] on icon "button" at bounding box center [537, 222] width 6 height 6
select select "0"
select select "15"
select select "3"
select select "0"
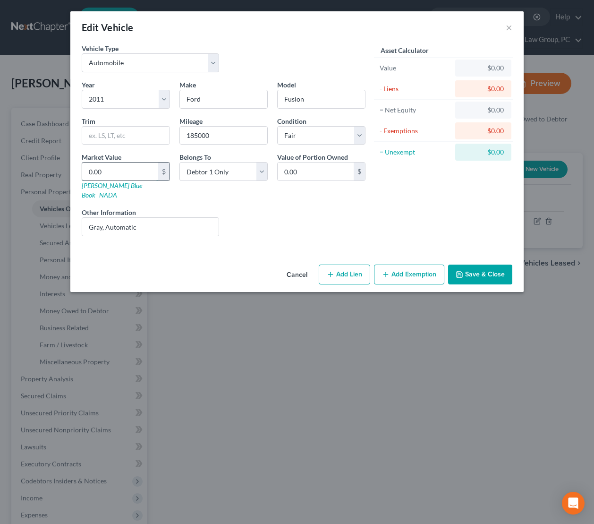
click at [123, 171] on input "0.00" at bounding box center [120, 172] width 76 height 18
type input "2"
type input "2.00"
type input "29"
type input "29.00"
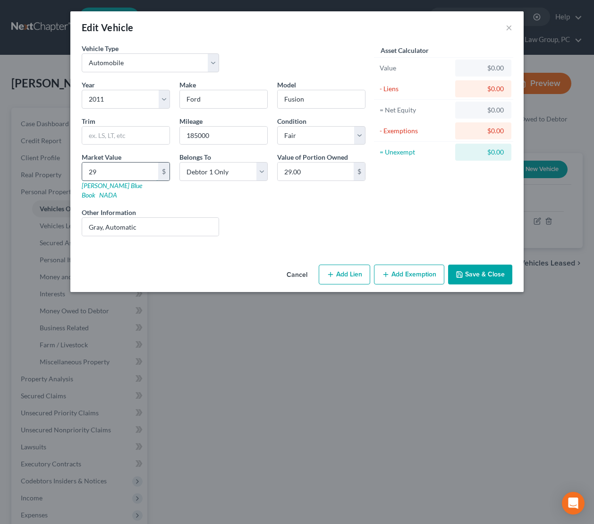
type input "298"
type input "298.00"
type input "2984"
type input "2,984.00"
type input "2,984"
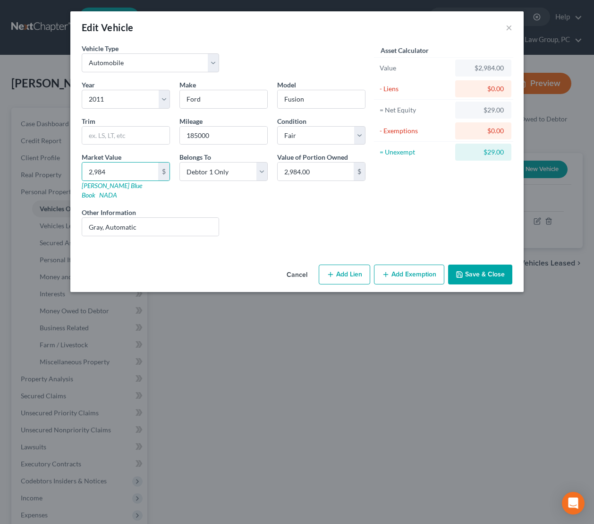
click at [434, 266] on button "Add Exemption" at bounding box center [409, 275] width 70 height 20
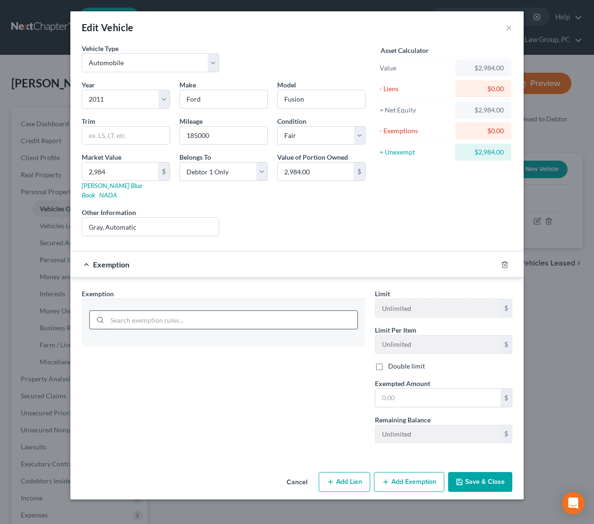
click at [335, 311] on input "search" at bounding box center [232, 320] width 250 height 18
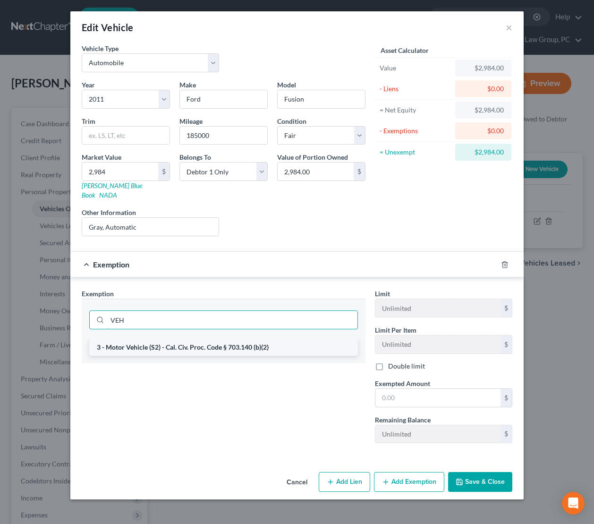
type input "VEH"
drag, startPoint x: 319, startPoint y: 338, endPoint x: 410, endPoint y: 382, distance: 101.4
click at [319, 339] on li "3 - Motor Vehicle (S2) - Cal. Civ. Proc. Code § 703.140 (b)(2)" at bounding box center [223, 347] width 269 height 17
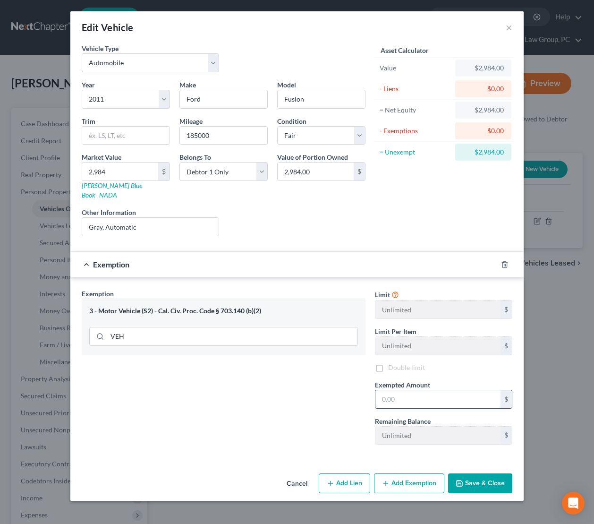
click at [413, 390] on input "text" at bounding box center [438, 399] width 125 height 18
type input "2,984"
click at [481, 478] on button "Save & Close" at bounding box center [480, 483] width 64 height 20
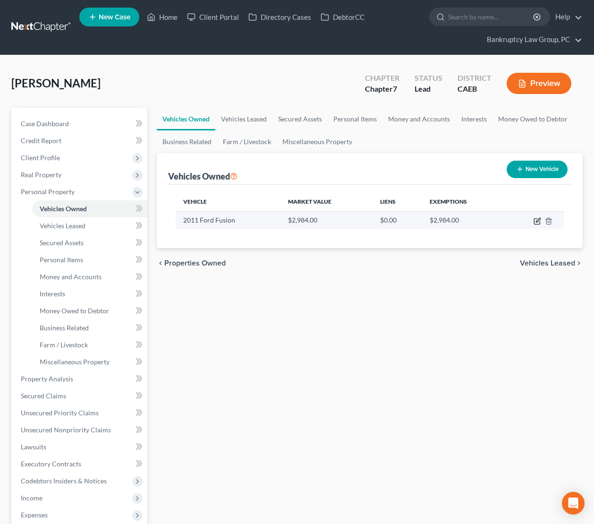
click at [539, 219] on icon "button" at bounding box center [538, 221] width 8 height 8
select select "0"
select select "15"
select select "3"
select select "0"
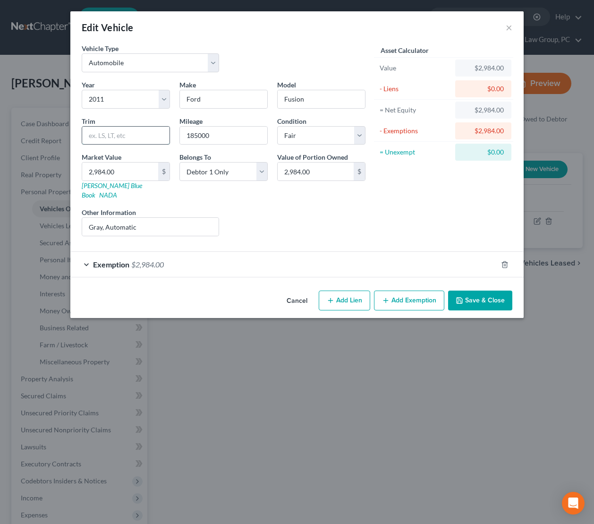
click at [156, 135] on input "text" at bounding box center [125, 136] width 87 height 18
type input "SE"
click at [473, 292] on button "Save & Close" at bounding box center [480, 301] width 64 height 20
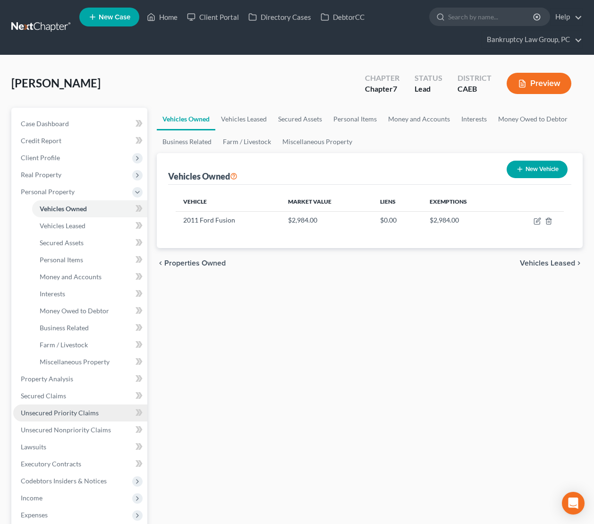
scroll to position [6, 0]
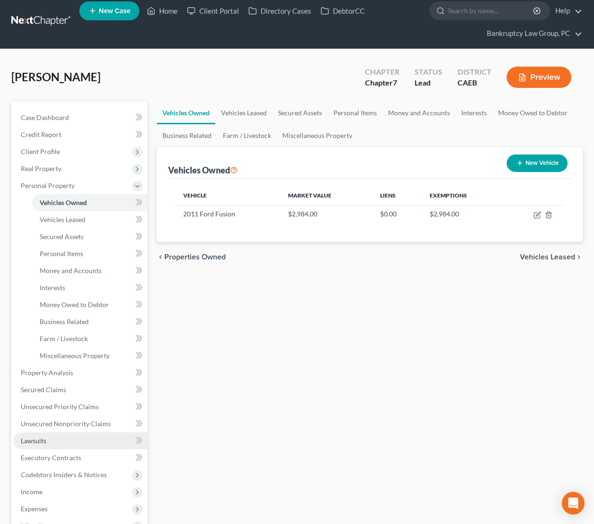
click at [40, 441] on span "Lawsuits" at bounding box center [34, 441] width 26 height 8
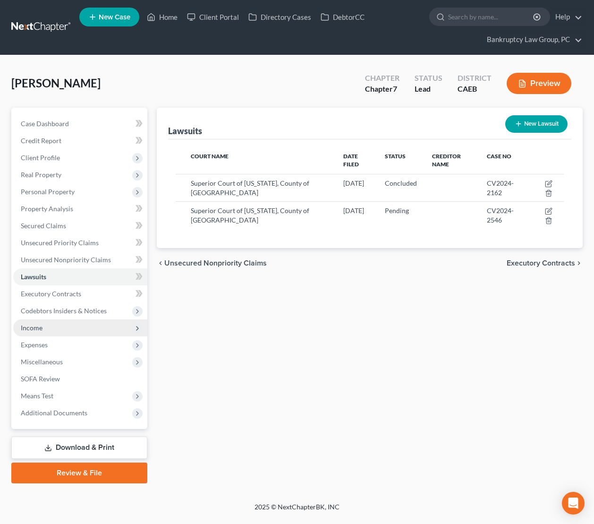
click at [30, 325] on span "Income" at bounding box center [32, 328] width 22 height 8
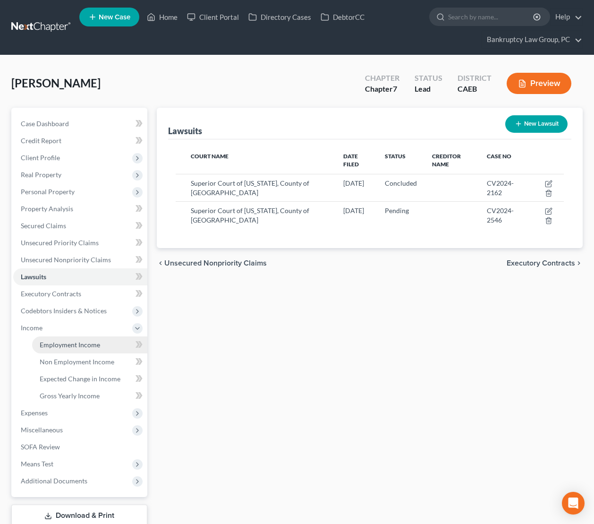
click at [55, 344] on span "Employment Income" at bounding box center [70, 345] width 60 height 8
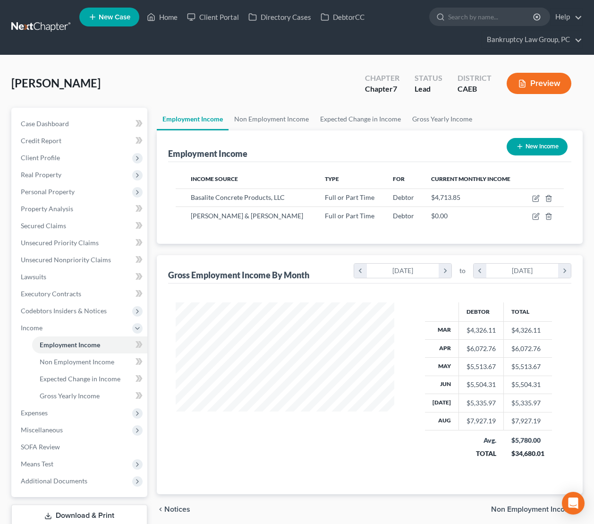
scroll to position [169, 238]
click at [534, 195] on icon "button" at bounding box center [537, 199] width 8 height 8
select select "0"
select select "4"
select select "2"
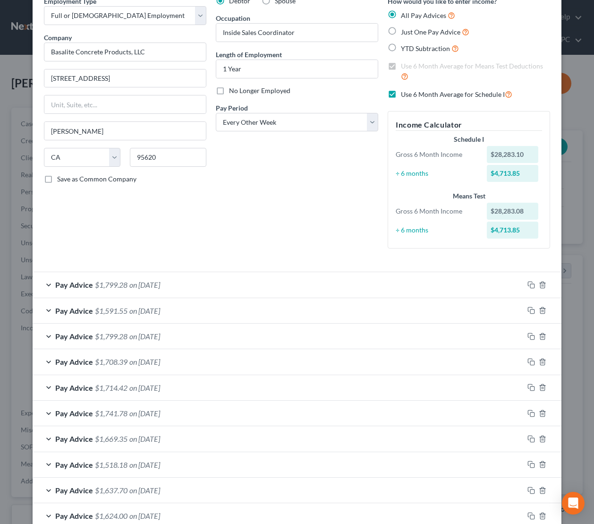
scroll to position [61, 0]
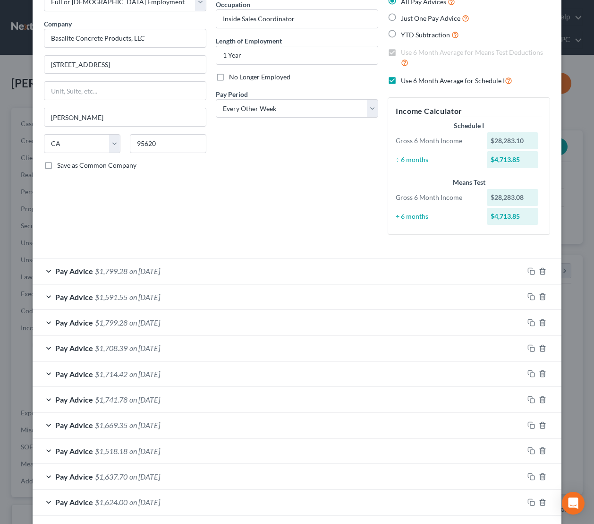
click at [157, 323] on span "on [DATE]" at bounding box center [144, 322] width 31 height 9
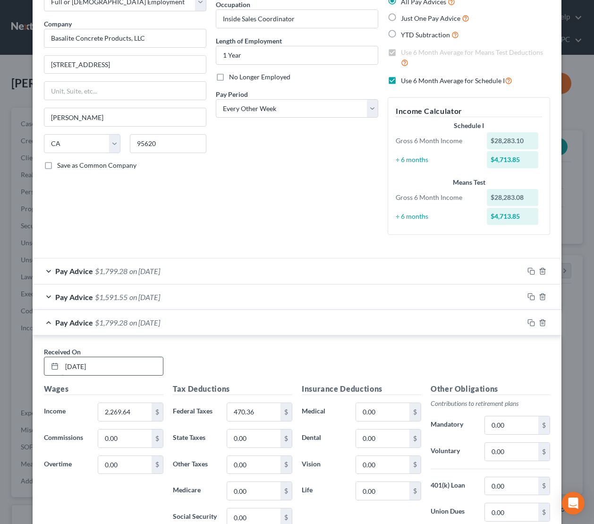
click at [130, 366] on input "[DATE]" at bounding box center [112, 366] width 101 height 18
drag, startPoint x: 132, startPoint y: 370, endPoint x: 50, endPoint y: 370, distance: 82.2
click at [51, 370] on div "[DATE]" at bounding box center [104, 366] width 120 height 19
type input "8/29/2025"
type input "2,406.77"
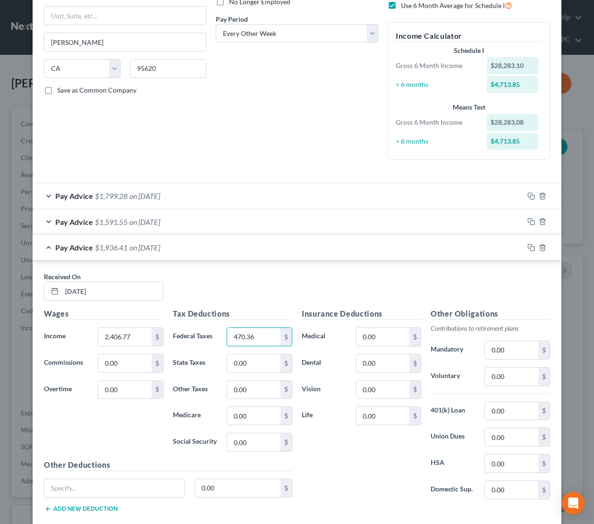
scroll to position [137, 0]
type input "509.00"
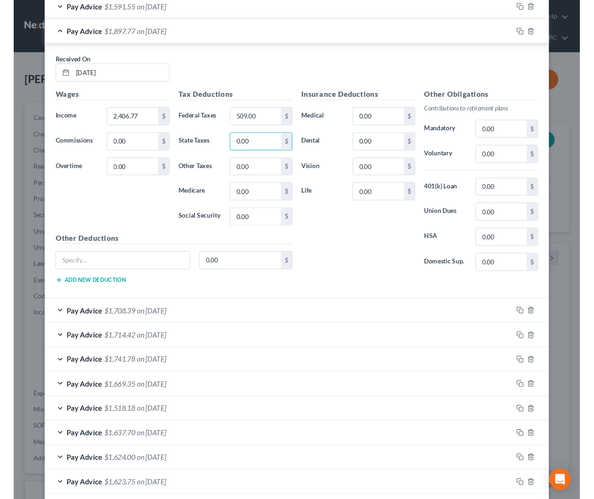
scroll to position [448, 0]
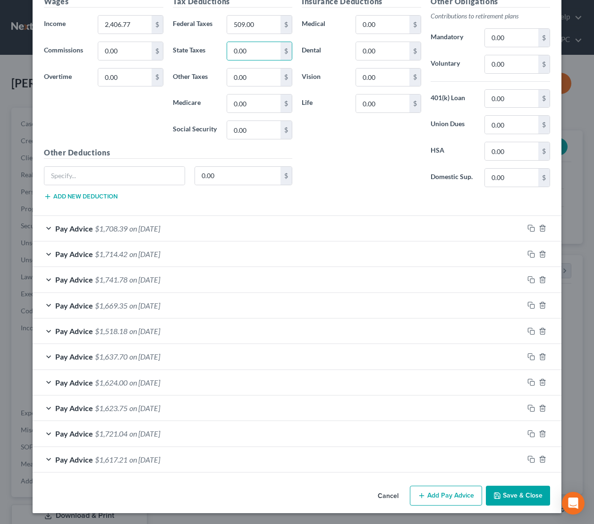
click at [516, 493] on button "Save & Close" at bounding box center [518, 496] width 64 height 20
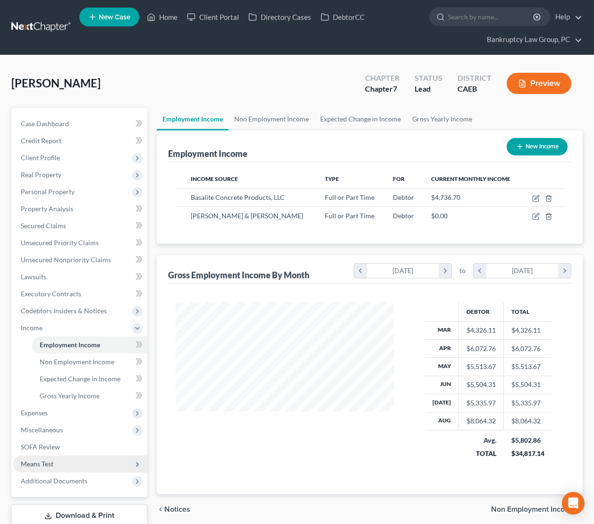
click at [66, 462] on span "Means Test" at bounding box center [80, 464] width 134 height 17
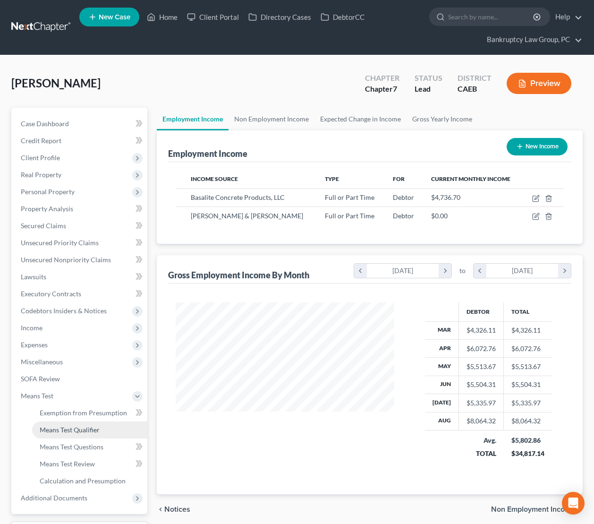
click at [65, 432] on span "Means Test Qualifier" at bounding box center [70, 430] width 60 height 8
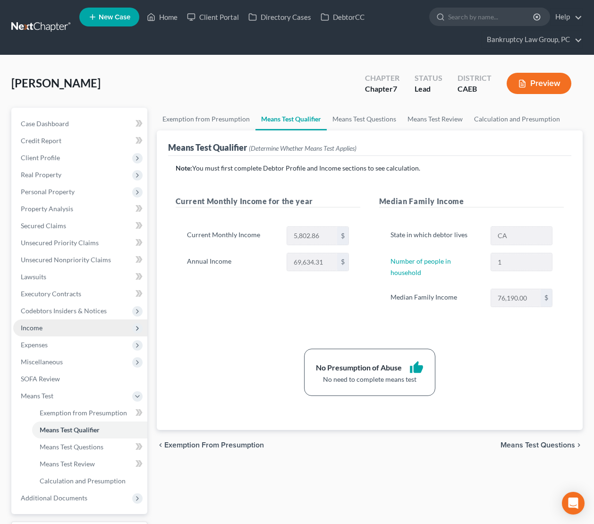
click at [26, 332] on span "Income" at bounding box center [80, 327] width 134 height 17
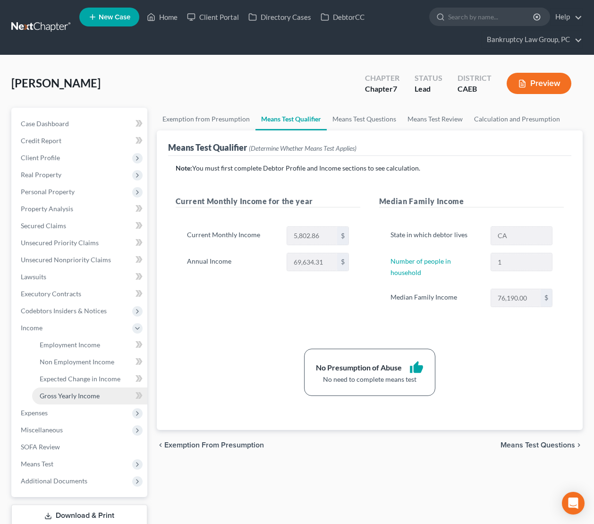
drag, startPoint x: 49, startPoint y: 396, endPoint x: 101, endPoint y: 393, distance: 52.1
click at [49, 395] on span "Gross Yearly Income" at bounding box center [70, 396] width 60 height 8
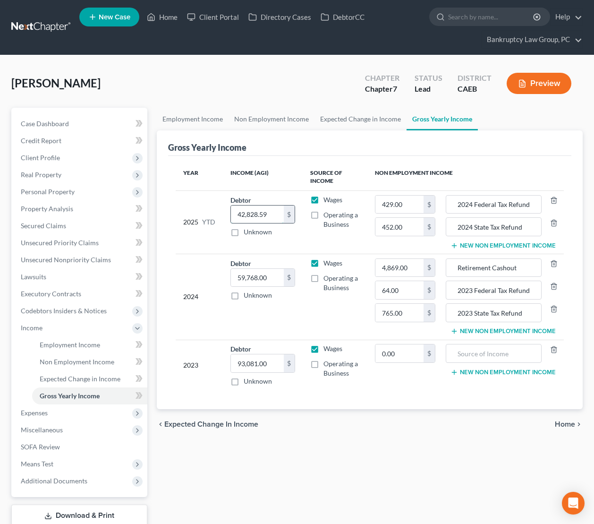
click at [280, 218] on input "42,828.59" at bounding box center [257, 215] width 53 height 18
click at [362, 452] on div "Employment Income Non Employment Income Expected Change in Income Gross Yearly …" at bounding box center [370, 330] width 436 height 444
click at [46, 172] on span "Real Property" at bounding box center [41, 175] width 41 height 8
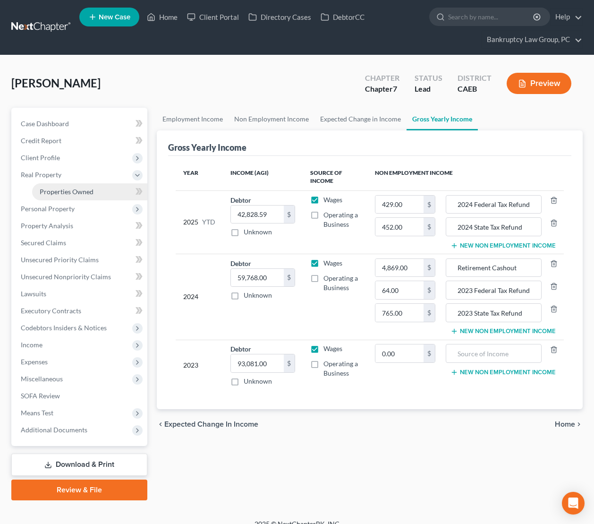
click at [57, 188] on span "Properties Owned" at bounding box center [67, 192] width 54 height 8
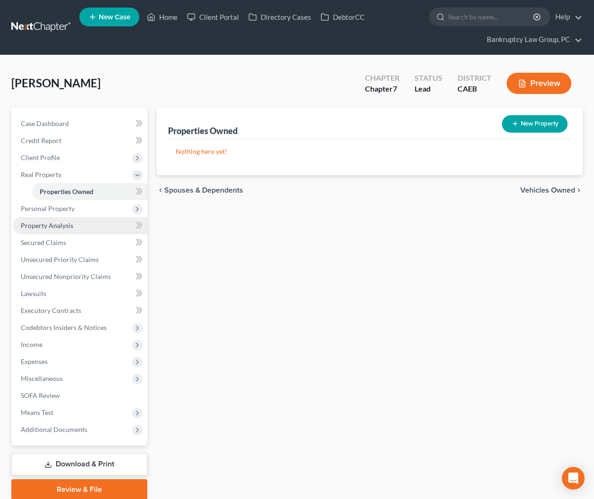
click at [52, 222] on span "Property Analysis" at bounding box center [47, 226] width 52 height 8
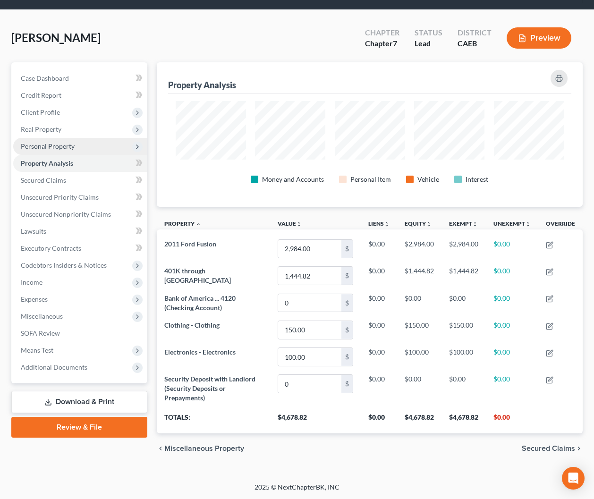
click at [39, 152] on span "Personal Property" at bounding box center [80, 146] width 134 height 17
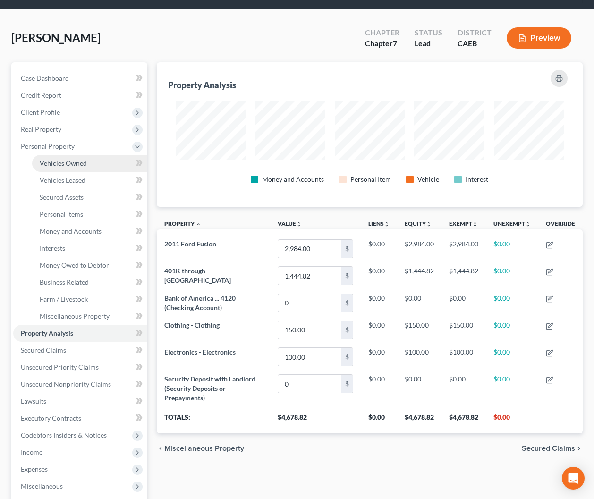
click at [53, 163] on span "Vehicles Owned" at bounding box center [63, 163] width 47 height 8
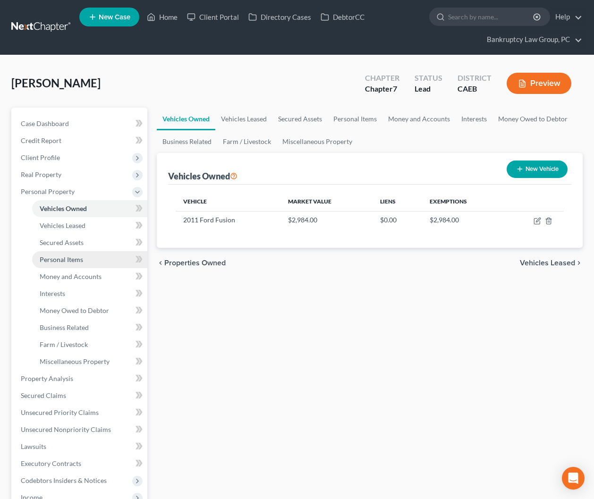
click at [81, 256] on span "Personal Items" at bounding box center [61, 260] width 43 height 8
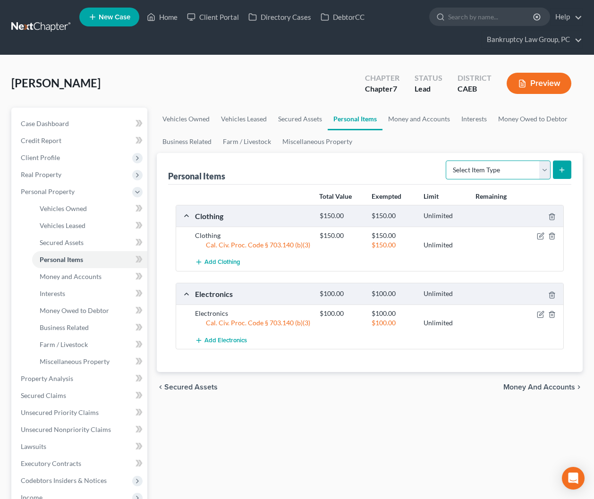
click at [533, 174] on select "Select Item Type Clothing Collectibles Of Value Electronics Firearms Household …" at bounding box center [498, 170] width 105 height 19
select select "household_goods"
click at [447, 161] on select "Select Item Type Clothing Collectibles Of Value Electronics Firearms Household …" at bounding box center [498, 170] width 105 height 19
click at [561, 169] on icon "submit" at bounding box center [563, 170] width 8 height 8
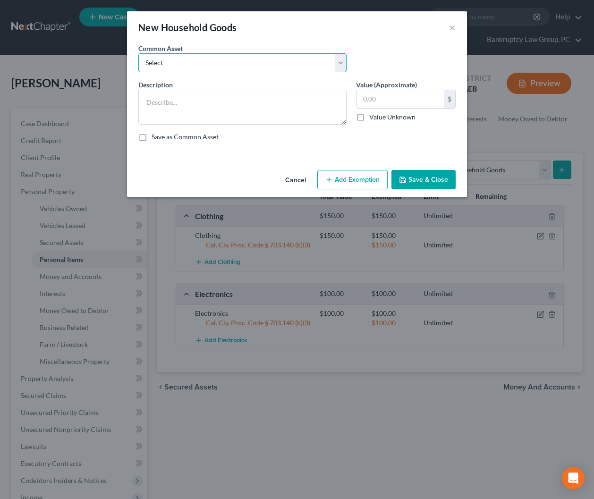
click at [238, 65] on select "Select Household Goods & Furniture" at bounding box center [242, 62] width 208 height 19
select select "0"
click at [138, 53] on select "Select Household Goods & Furniture" at bounding box center [242, 62] width 208 height 19
type textarea "Household Goods & Furniture"
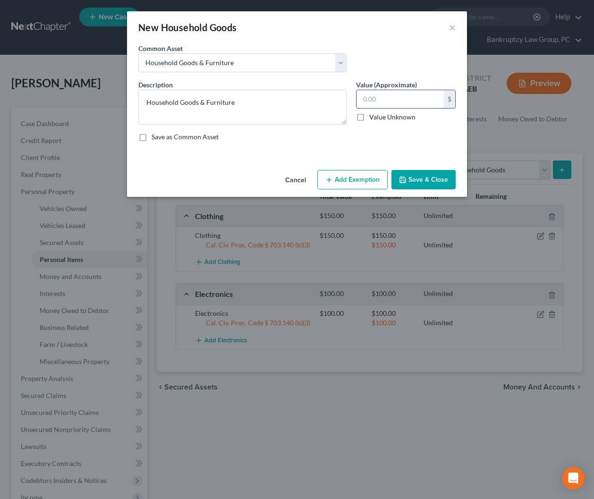
click at [385, 98] on input "text" at bounding box center [400, 99] width 87 height 18
type input "200.00"
click at [341, 181] on button "Add Exemption" at bounding box center [353, 180] width 70 height 20
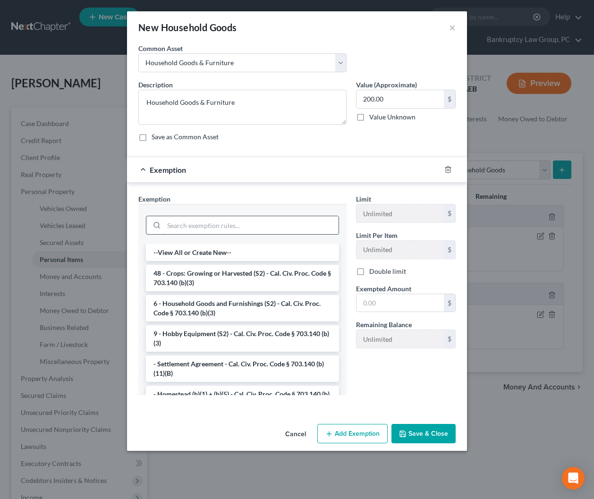
click at [243, 221] on input "search" at bounding box center [251, 225] width 175 height 18
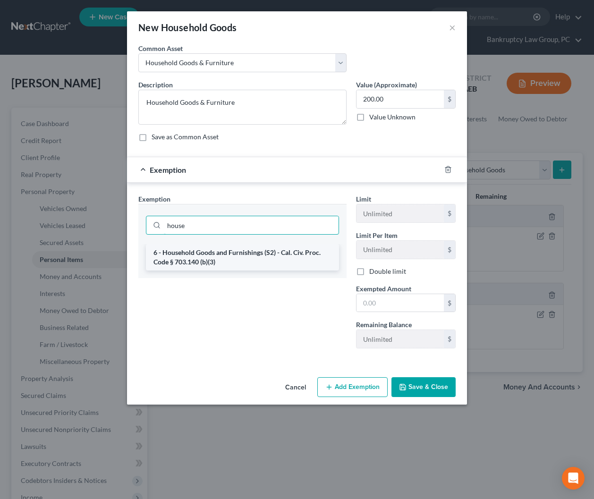
type input "house"
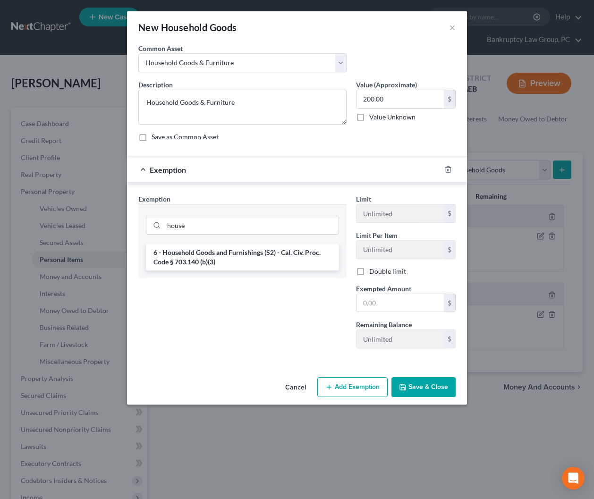
drag, startPoint x: 253, startPoint y: 257, endPoint x: 262, endPoint y: 260, distance: 10.2
click at [254, 257] on li "6 - Household Goods and Furnishings (S2) - Cal. Civ. Proc. Code § 703.140 (b)(3)" at bounding box center [242, 257] width 193 height 26
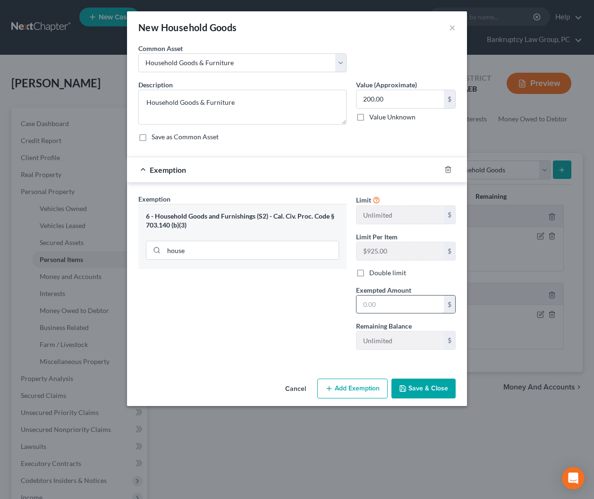
click at [394, 299] on input "text" at bounding box center [400, 305] width 87 height 18
type input "200.00"
click at [417, 391] on button "Save & Close" at bounding box center [424, 389] width 64 height 20
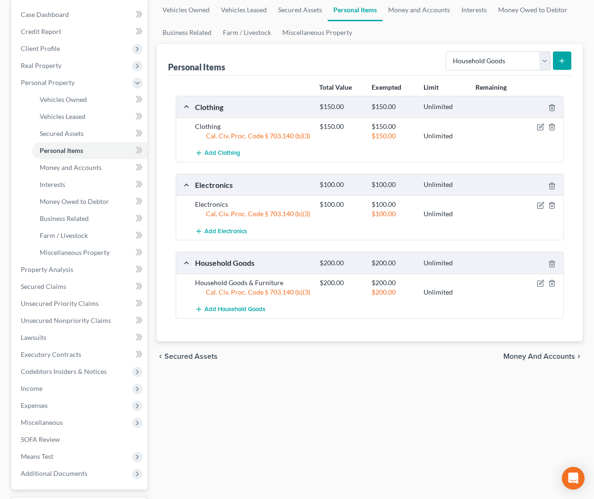
scroll to position [111, 0]
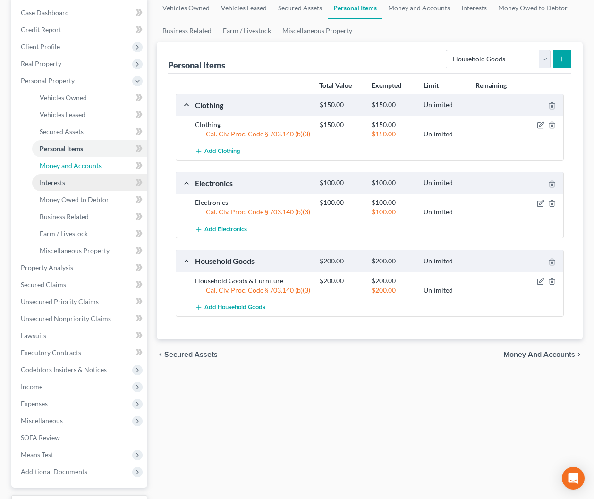
click at [86, 168] on span "Money and Accounts" at bounding box center [71, 166] width 62 height 8
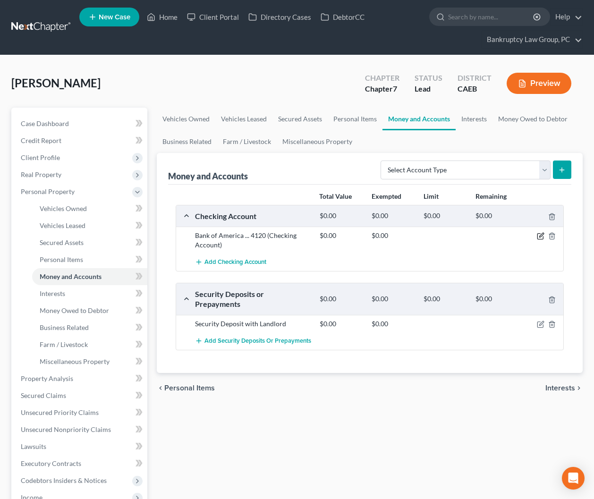
click at [540, 235] on icon "button" at bounding box center [541, 236] width 8 height 8
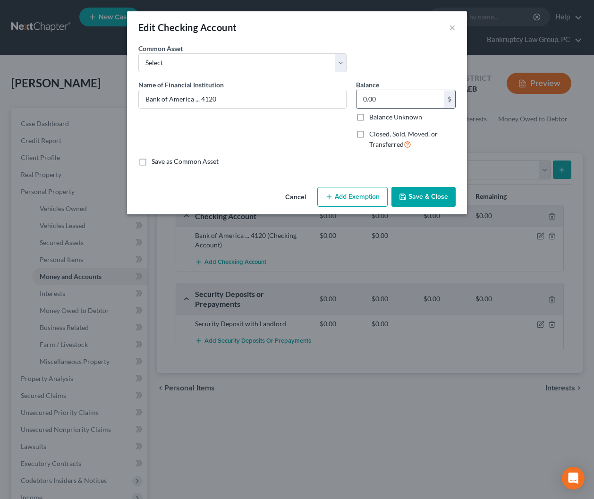
click at [413, 95] on input "0.00" at bounding box center [400, 99] width 87 height 18
type input "2,800"
click at [344, 193] on button "Add Exemption" at bounding box center [353, 197] width 70 height 20
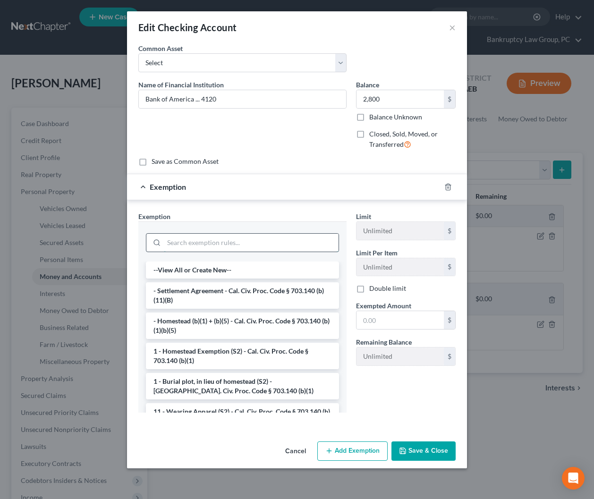
click at [278, 250] on input "search" at bounding box center [251, 243] width 175 height 18
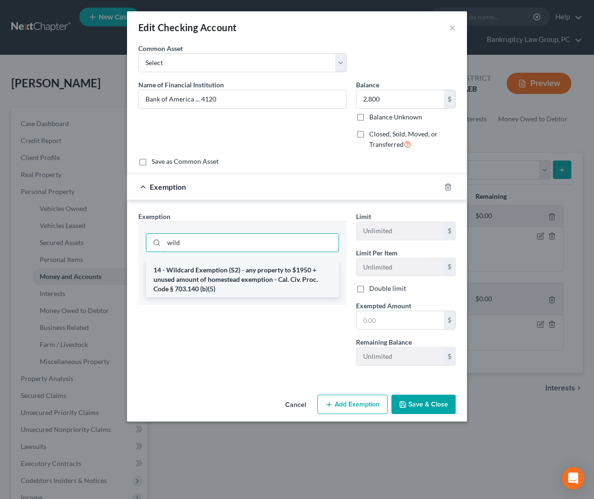
type input "wild"
click at [280, 269] on li "14 - Wildcard Exemption (S2) - any property to $1950 + unused amount of homeste…" at bounding box center [242, 280] width 193 height 36
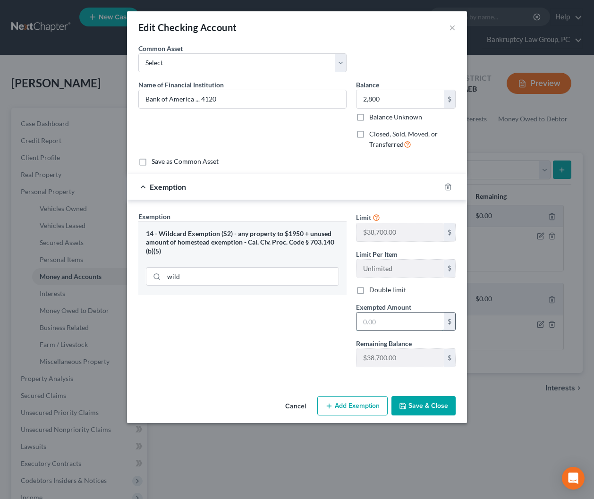
click at [383, 315] on input "text" at bounding box center [400, 322] width 87 height 18
type input "2,800.00"
click at [413, 401] on button "Save & Close" at bounding box center [424, 406] width 64 height 20
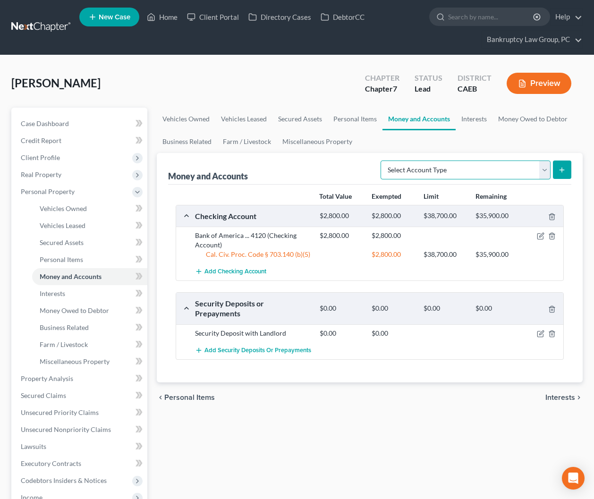
click at [524, 174] on select "Select Account Type Brokerage Cash on Hand Certificates of Deposit Checking Acc…" at bounding box center [466, 170] width 170 height 19
select select "other"
click at [383, 161] on select "Select Account Type Brokerage Cash on Hand Certificates of Deposit Checking Acc…" at bounding box center [466, 170] width 170 height 19
click at [562, 169] on icon "submit" at bounding box center [563, 170] width 8 height 8
click at [465, 167] on select "Select Account Type Brokerage Cash on Hand Certificates of Deposit Checking Acc…" at bounding box center [466, 170] width 170 height 19
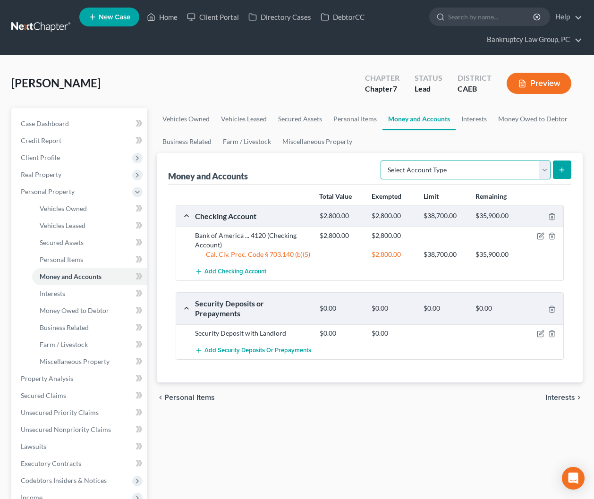
select select "other"
click at [383, 161] on select "Select Account Type Brokerage Cash on Hand Certificates of Deposit Checking Acc…" at bounding box center [466, 170] width 170 height 19
click at [562, 168] on line "submit" at bounding box center [562, 170] width 0 height 4
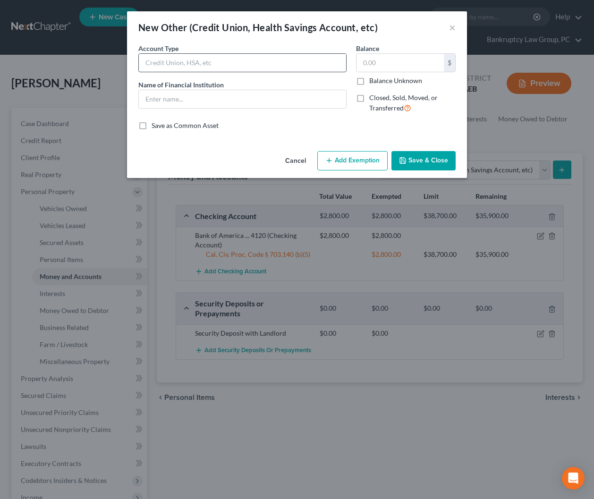
click at [213, 68] on input "text" at bounding box center [242, 63] width 207 height 18
type input "PayPal"
click at [198, 97] on input "text" at bounding box center [242, 99] width 207 height 18
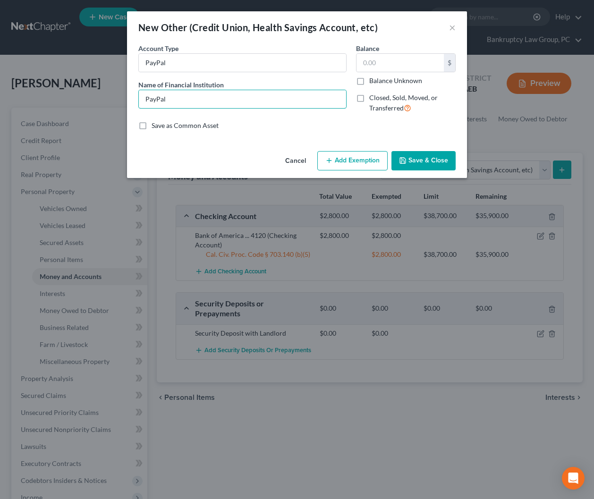
type input "PayPal"
click at [412, 158] on button "Save & Close" at bounding box center [424, 161] width 64 height 20
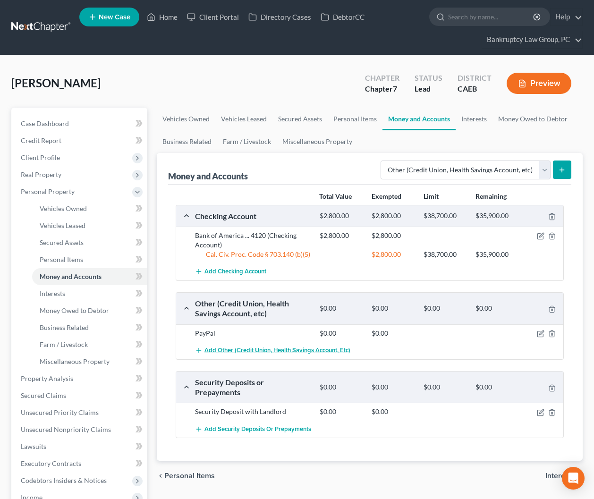
click at [246, 353] on span "Add Other (Credit Union, Health Savings Account, etc)" at bounding box center [278, 351] width 146 height 8
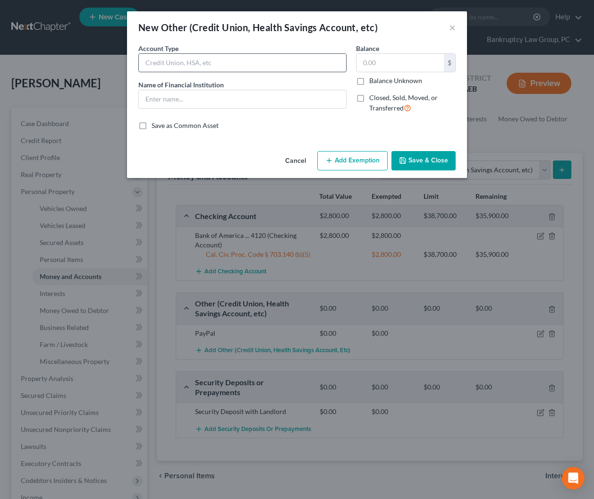
click at [199, 66] on input "text" at bounding box center [242, 63] width 207 height 18
type input "Venmo"
click at [191, 98] on input "text" at bounding box center [242, 99] width 207 height 18
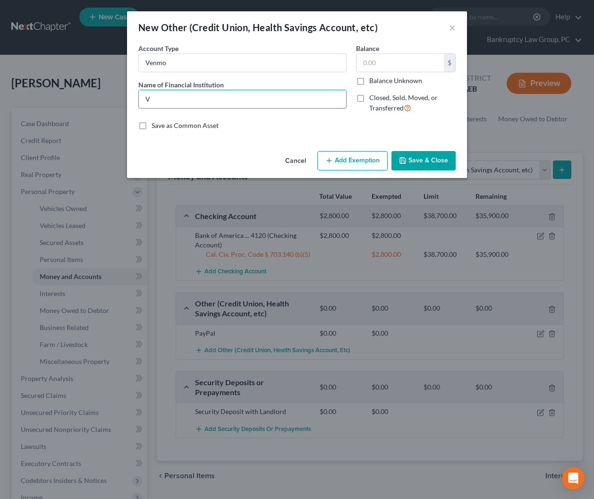
type input "Venmo"
click at [425, 166] on button "Save & Close" at bounding box center [424, 161] width 64 height 20
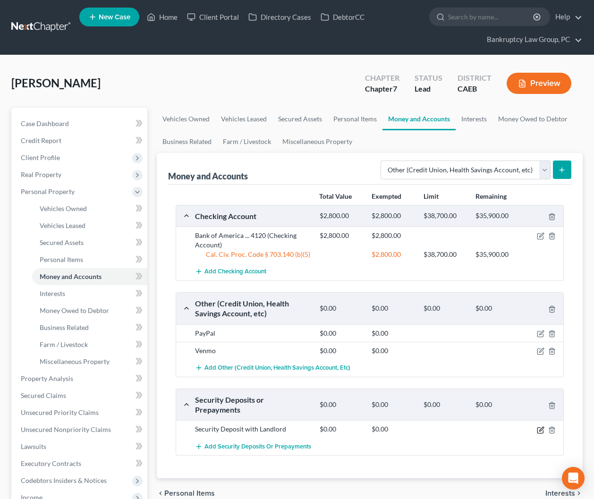
click at [542, 427] on icon "button" at bounding box center [541, 431] width 8 height 8
select select "3"
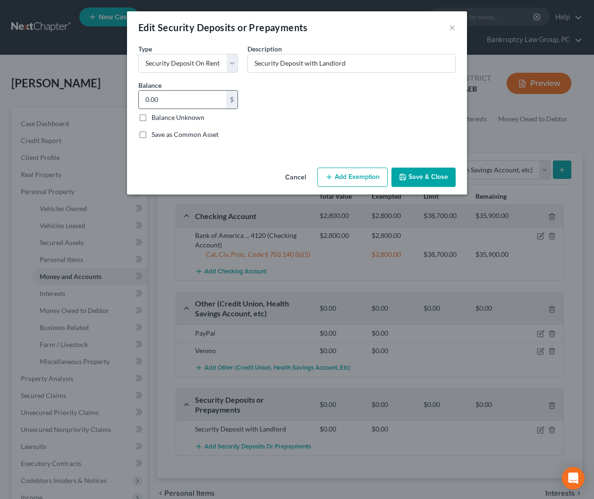
click at [212, 102] on input "0.00" at bounding box center [182, 100] width 87 height 18
click at [356, 181] on button "Add Exemption" at bounding box center [353, 178] width 70 height 20
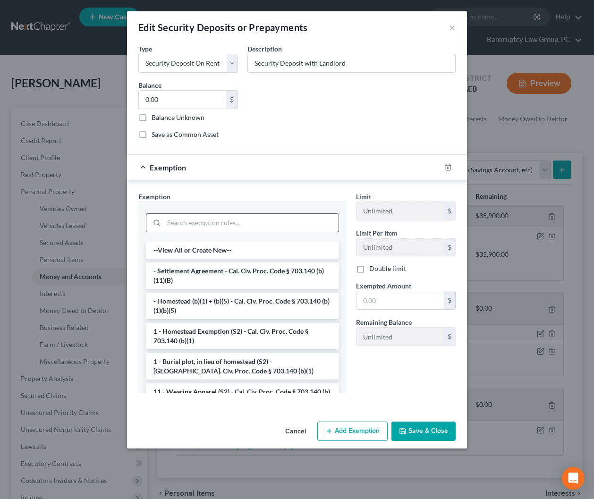
click at [265, 220] on input "search" at bounding box center [251, 223] width 175 height 18
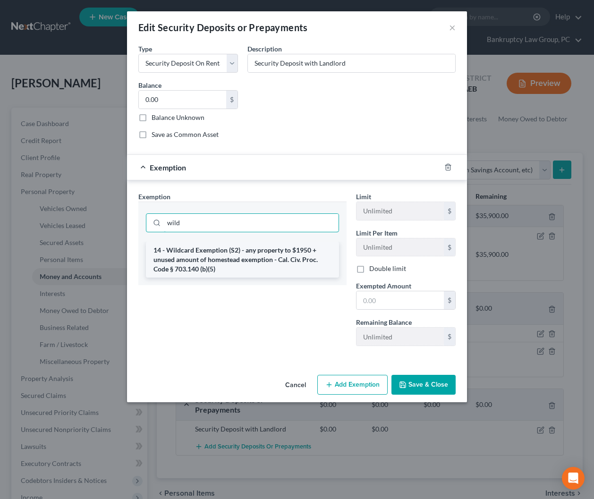
type input "wild"
click at [253, 254] on li "14 - Wildcard Exemption (S2) - any property to $1950 + unused amount of homeste…" at bounding box center [242, 260] width 193 height 36
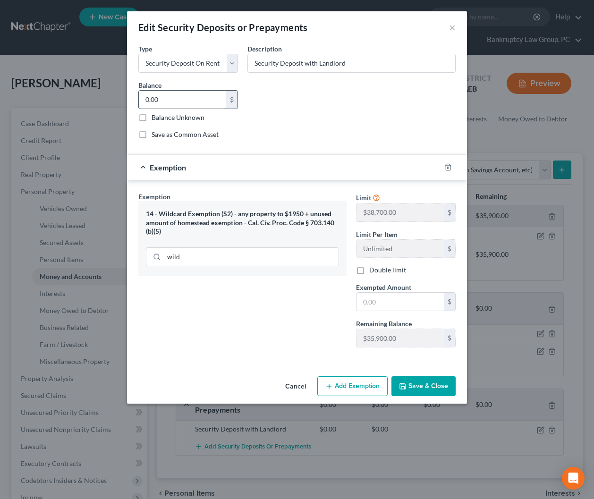
click at [200, 105] on input "0.00" at bounding box center [182, 100] width 87 height 18
type input "1,000"
click at [402, 304] on input "text" at bounding box center [400, 302] width 87 height 18
type input "1,000"
click at [439, 385] on button "Save & Close" at bounding box center [424, 387] width 64 height 20
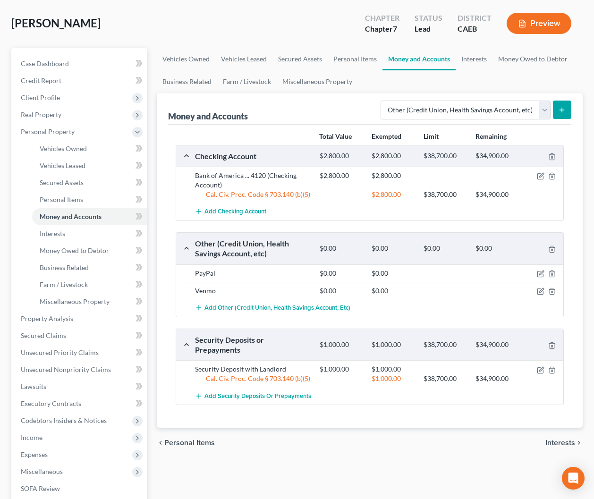
scroll to position [78, 0]
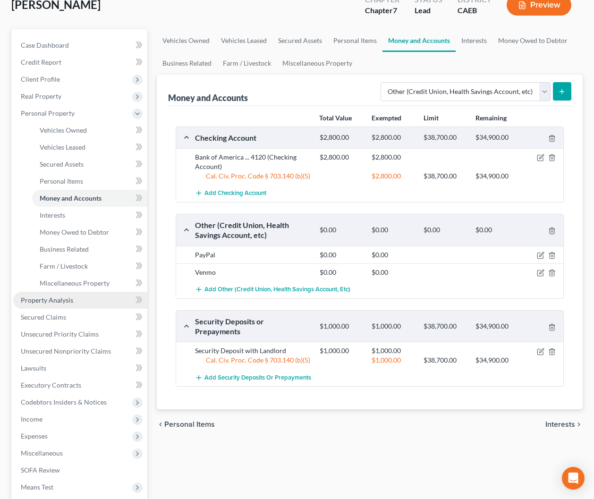
click at [60, 302] on span "Property Analysis" at bounding box center [47, 300] width 52 height 8
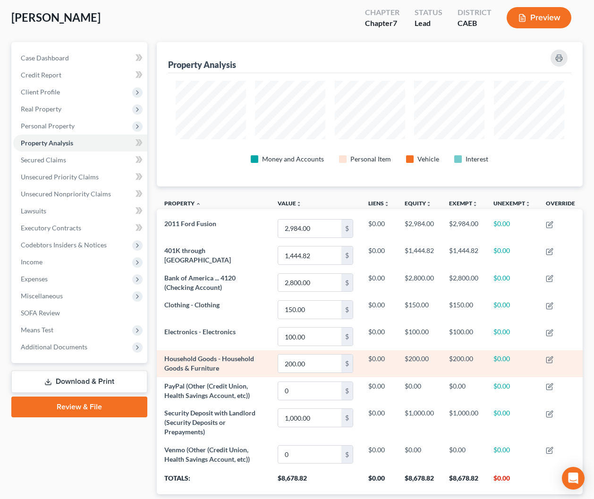
scroll to position [64, 0]
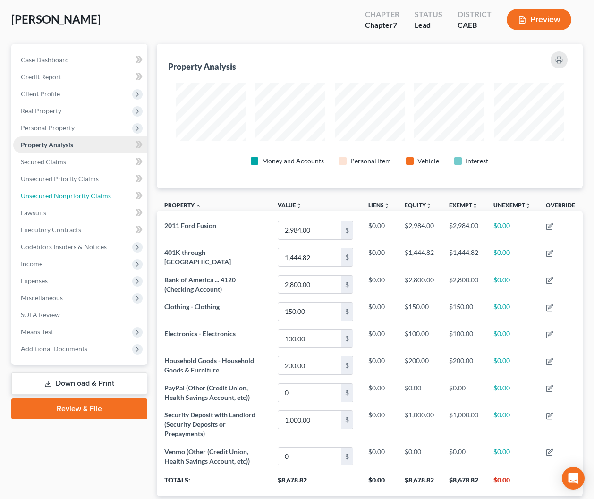
click at [38, 197] on span "Unsecured Nonpriority Claims" at bounding box center [66, 196] width 90 height 8
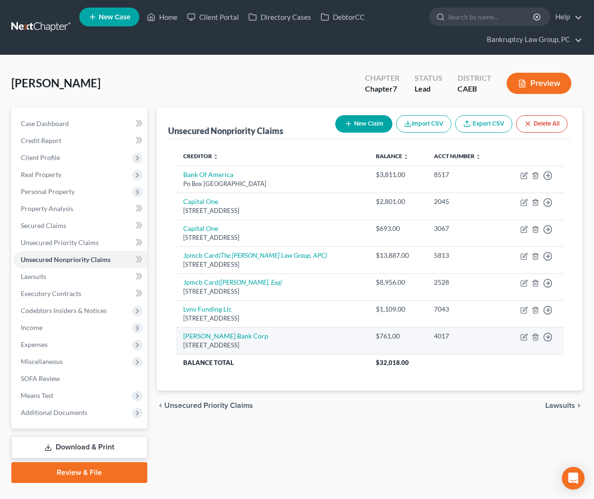
scroll to position [19, 0]
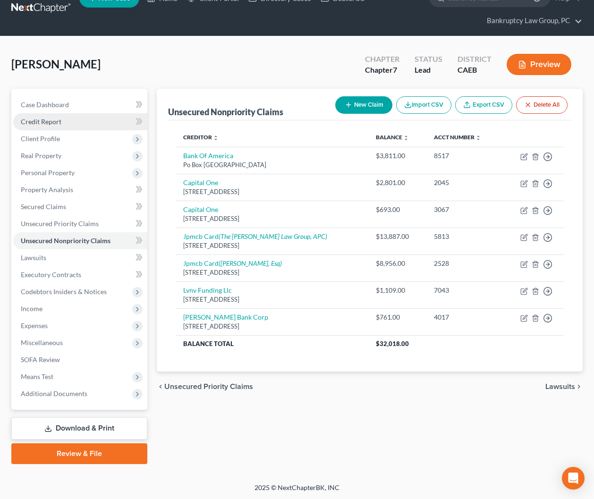
click at [41, 125] on link "Credit Report" at bounding box center [80, 121] width 134 height 17
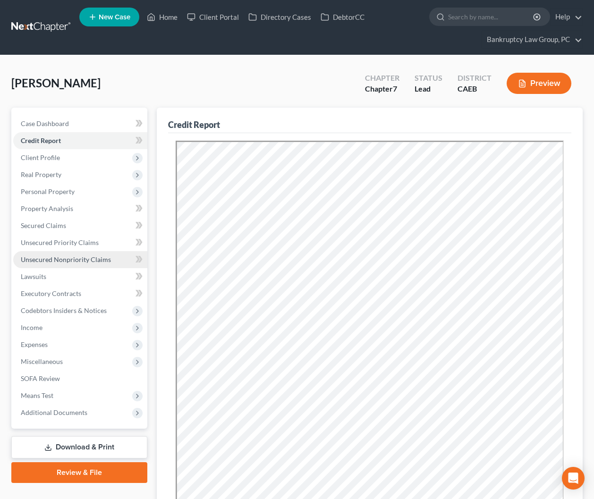
click at [69, 262] on span "Unsecured Nonpriority Claims" at bounding box center [66, 260] width 90 height 8
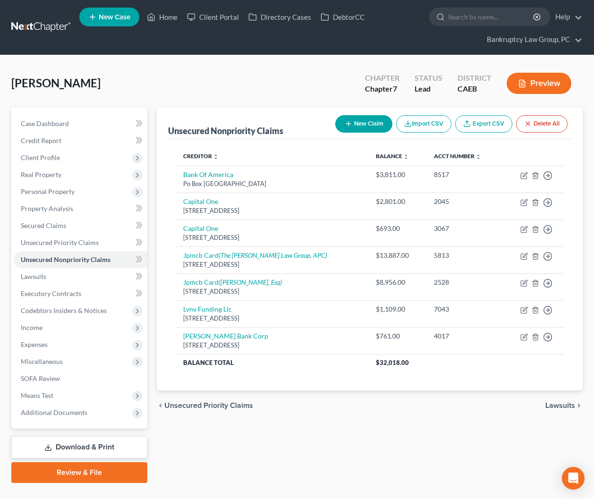
click at [368, 123] on button "New Claim" at bounding box center [363, 123] width 57 height 17
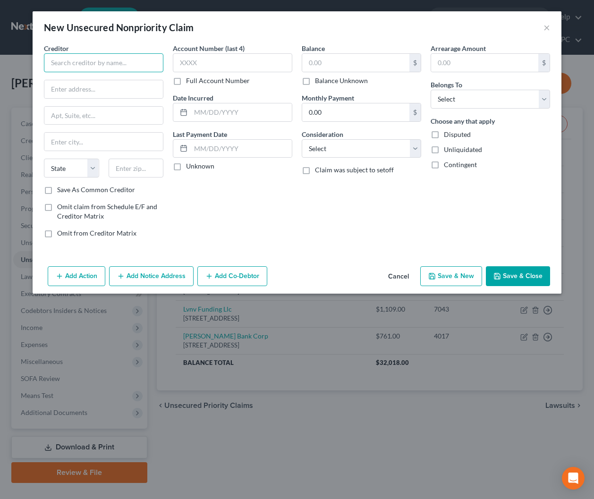
click at [133, 63] on input "text" at bounding box center [104, 62] width 120 height 19
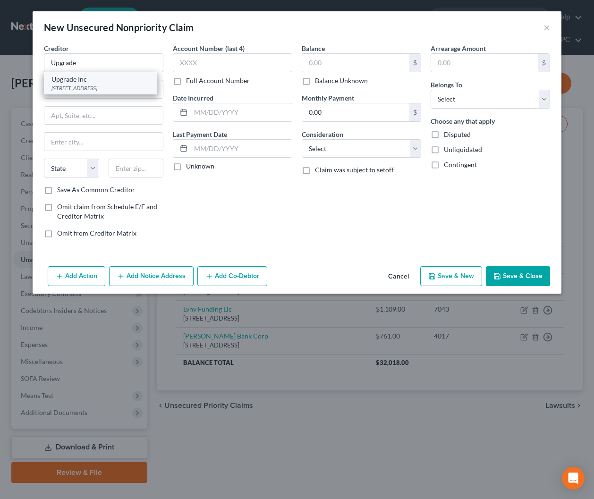
click at [81, 86] on div "[STREET_ADDRESS]" at bounding box center [101, 88] width 98 height 8
type input "Upgrade Inc"
type input "[STREET_ADDRESS]"
type input "Phoenix"
select select "3"
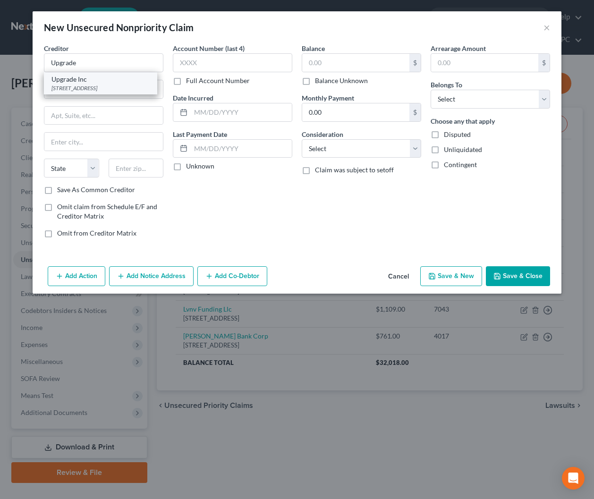
type input "85004"
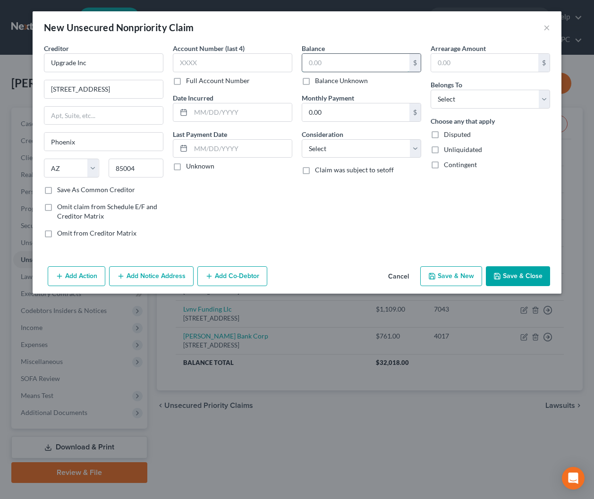
click at [392, 63] on input "text" at bounding box center [355, 63] width 107 height 18
type input "1,032.93"
click at [461, 101] on select "Select Debtor 1 Only Debtor 2 Only Debtor 1 And Debtor 2 Only At Least One Of T…" at bounding box center [491, 99] width 120 height 19
select select "0"
click at [431, 90] on select "Select Debtor 1 Only Debtor 2 Only Debtor 1 And Debtor 2 Only At Least One Of T…" at bounding box center [491, 99] width 120 height 19
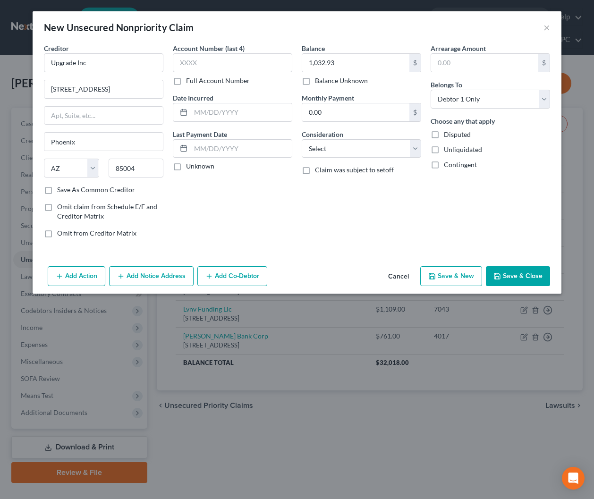
click at [518, 279] on button "Save & Close" at bounding box center [518, 276] width 64 height 20
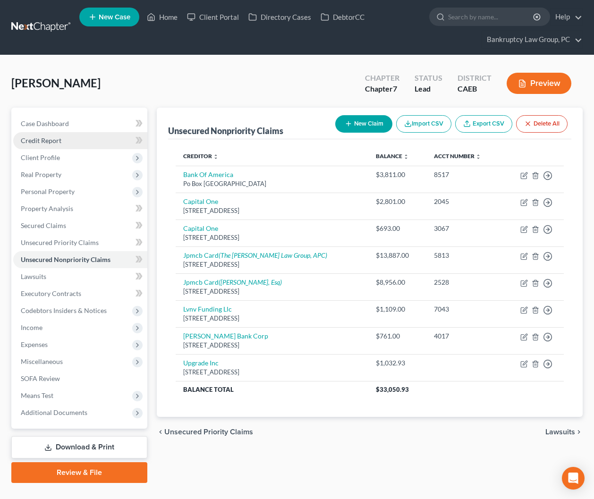
click at [50, 142] on span "Credit Report" at bounding box center [41, 141] width 41 height 8
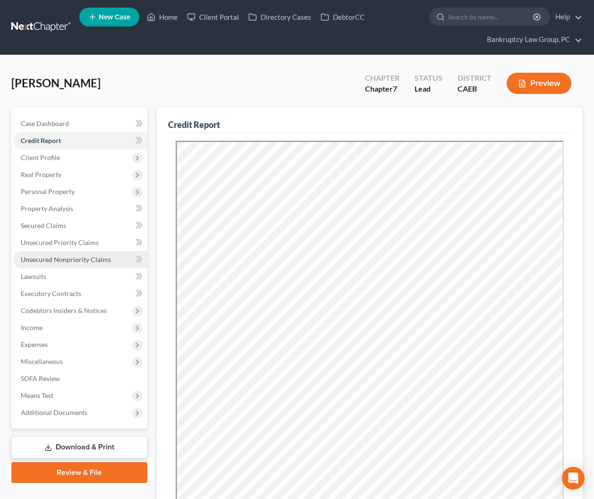
click at [87, 260] on span "Unsecured Nonpriority Claims" at bounding box center [66, 260] width 90 height 8
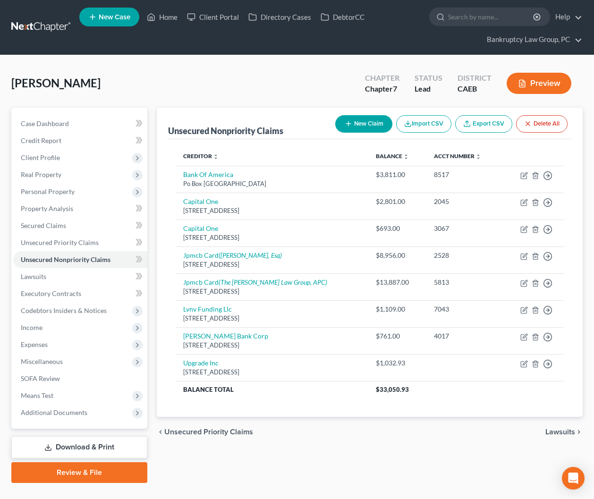
click at [353, 126] on button "New Claim" at bounding box center [363, 123] width 57 height 17
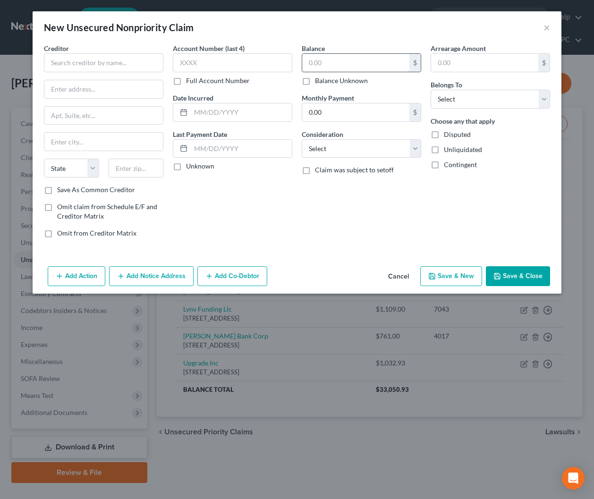
click at [359, 68] on input "text" at bounding box center [355, 63] width 107 height 18
type input "3,700"
click at [440, 94] on select "Select Debtor 1 Only Debtor 2 Only Debtor 1 And Debtor 2 Only At Least One Of T…" at bounding box center [491, 99] width 120 height 19
select select "0"
click at [431, 90] on select "Select Debtor 1 Only Debtor 2 Only Debtor 1 And Debtor 2 Only At Least One Of T…" at bounding box center [491, 99] width 120 height 19
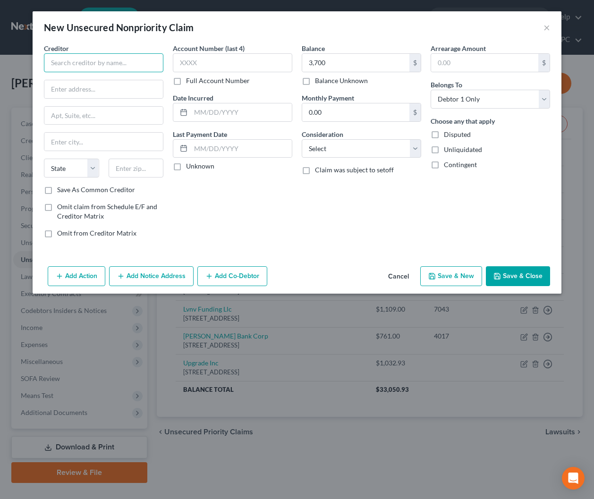
click at [122, 60] on input "text" at bounding box center [104, 62] width 120 height 19
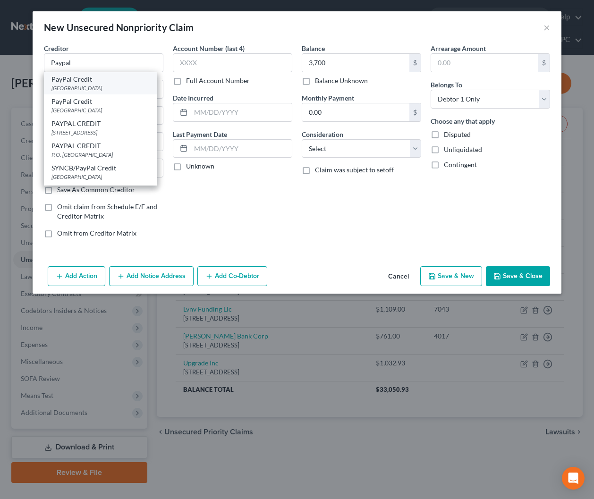
click at [114, 83] on div "PayPal Credit" at bounding box center [101, 79] width 98 height 9
type input "PayPal Credit"
type input "PO Box 105658"
type input "[GEOGRAPHIC_DATA]"
select select "10"
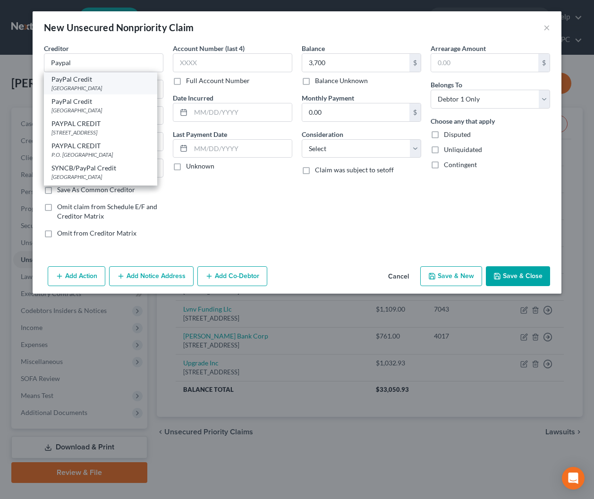
type input "30343"
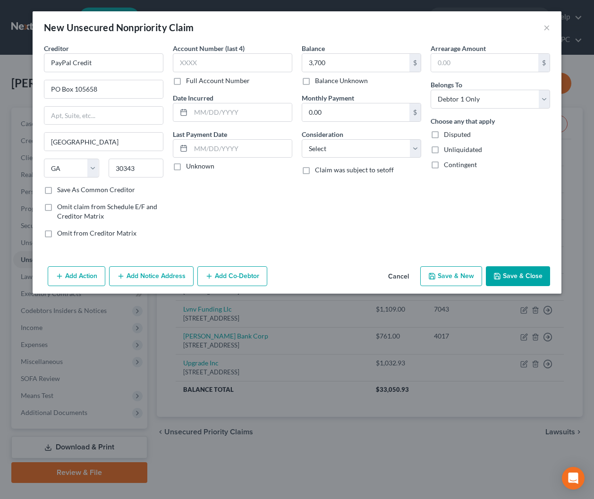
click at [525, 281] on button "Save & Close" at bounding box center [518, 276] width 64 height 20
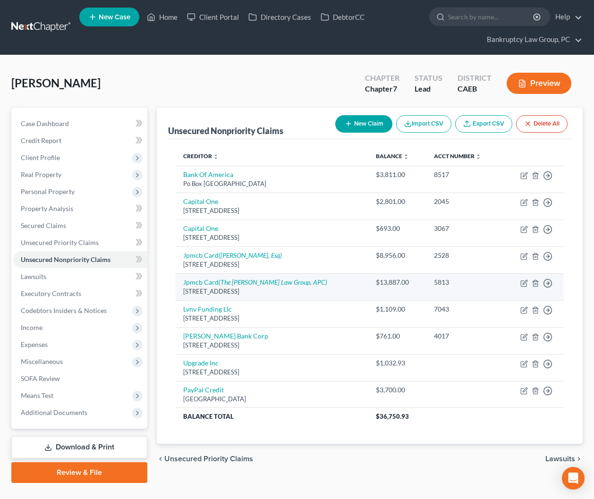
scroll to position [19, 0]
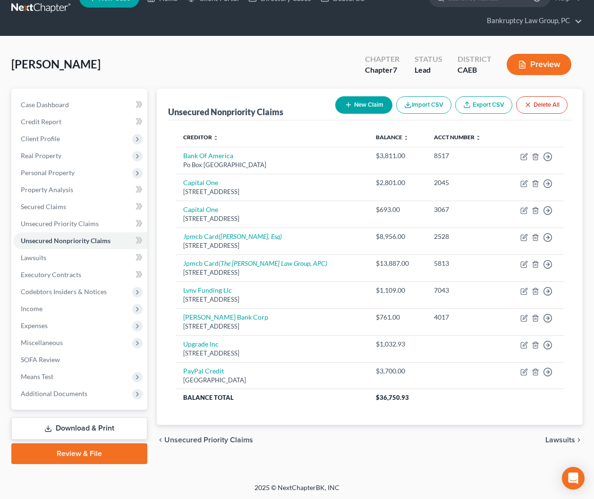
click at [363, 100] on button "New Claim" at bounding box center [363, 104] width 57 height 17
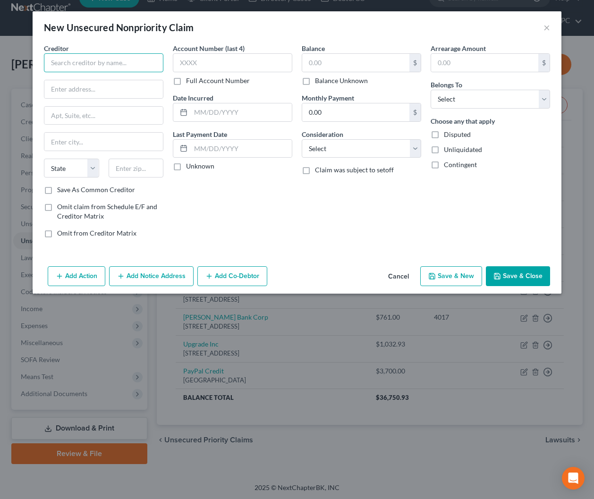
click at [125, 67] on input "text" at bounding box center [104, 62] width 120 height 19
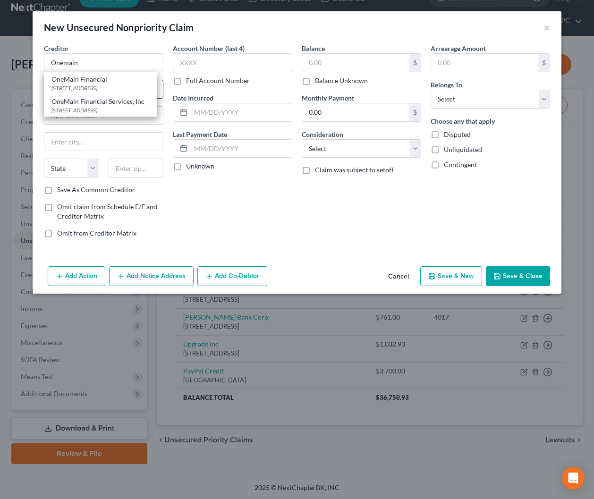
click at [134, 86] on div "[STREET_ADDRESS]" at bounding box center [101, 88] width 98 height 8
type input "OneMain Financial"
type input "[STREET_ADDRESS]"
type input "Sparks"
select select "31"
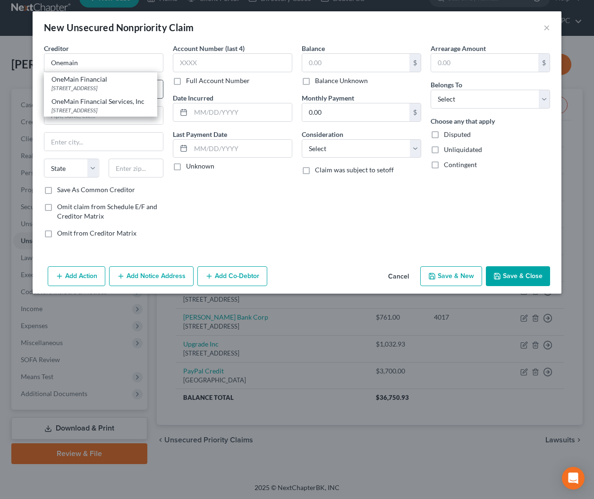
type input "89436"
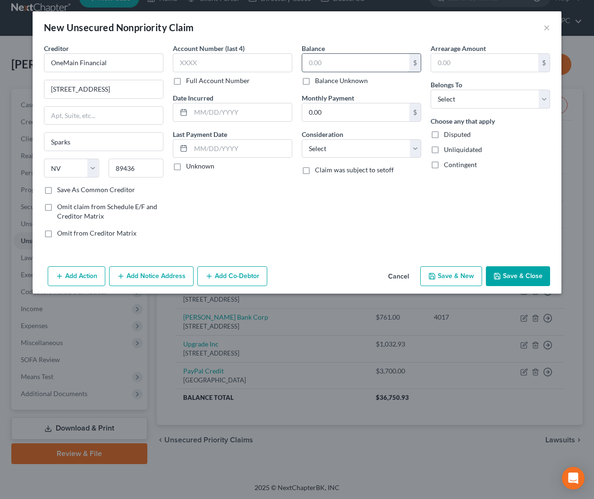
click at [335, 65] on input "text" at bounding box center [355, 63] width 107 height 18
drag, startPoint x: 377, startPoint y: 65, endPoint x: 293, endPoint y: 60, distance: 83.8
click at [293, 60] on div "Creditor * OneMain Financial [STREET_ADDRESS][GEOGRAPHIC_DATA][US_STATE] CA CO …" at bounding box center [297, 144] width 516 height 202
type input "4,362.00"
click at [473, 101] on select "Select Debtor 1 Only Debtor 2 Only Debtor 1 And Debtor 2 Only At Least One Of T…" at bounding box center [491, 99] width 120 height 19
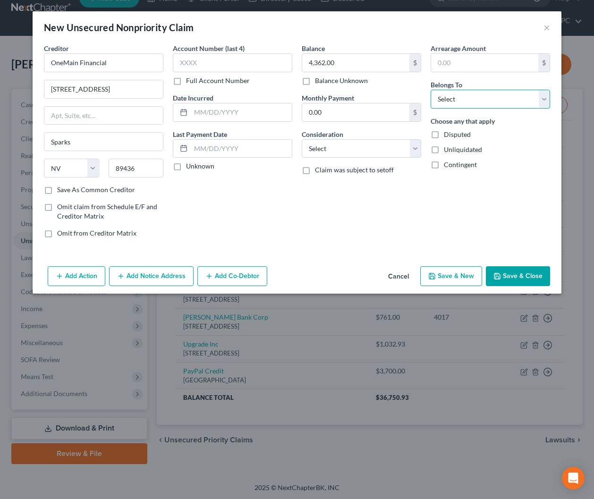
select select "0"
click at [431, 90] on select "Select Debtor 1 Only Debtor 2 Only Debtor 1 And Debtor 2 Only At Least One Of T…" at bounding box center [491, 99] width 120 height 19
click at [343, 61] on input "4,362.00" at bounding box center [355, 63] width 107 height 18
type input "837"
click at [510, 276] on button "Save & Close" at bounding box center [518, 276] width 64 height 20
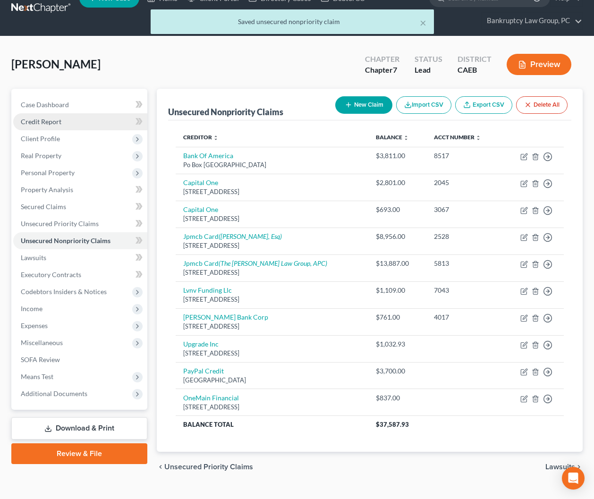
click at [45, 118] on span "Credit Report" at bounding box center [41, 122] width 41 height 8
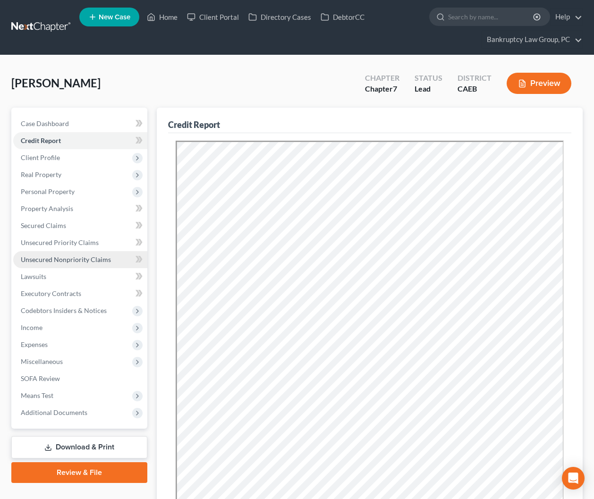
click at [64, 256] on span "Unsecured Nonpriority Claims" at bounding box center [66, 260] width 90 height 8
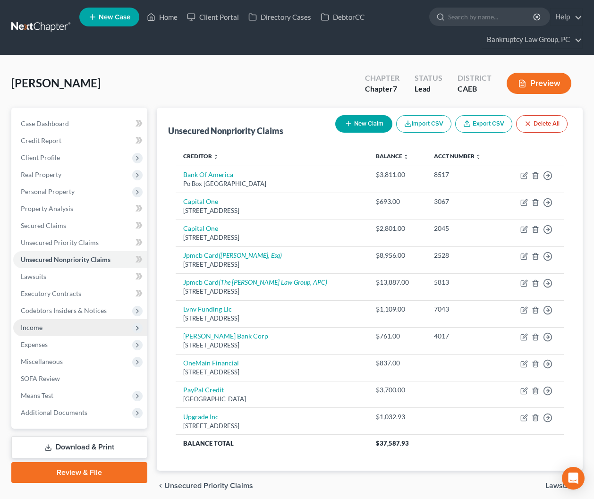
click at [28, 327] on span "Income" at bounding box center [32, 328] width 22 height 8
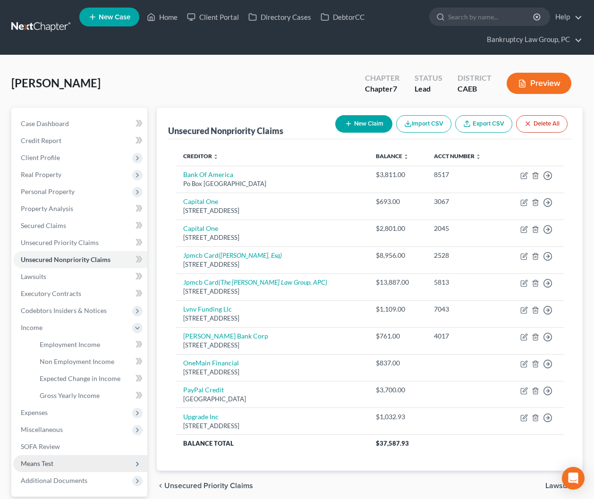
click at [34, 465] on span "Means Test" at bounding box center [37, 464] width 33 height 8
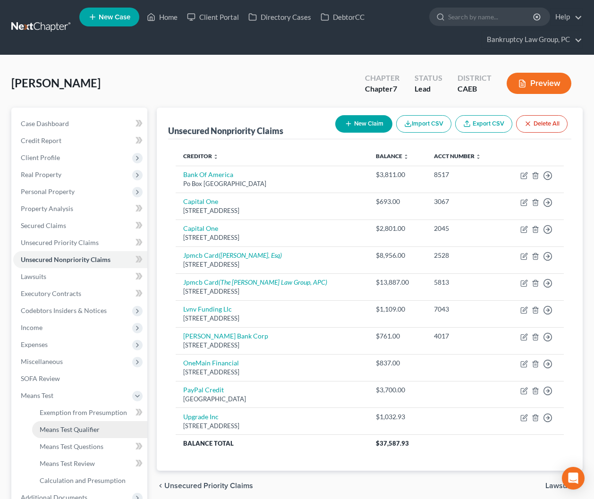
click at [63, 430] on span "Means Test Qualifier" at bounding box center [70, 430] width 60 height 8
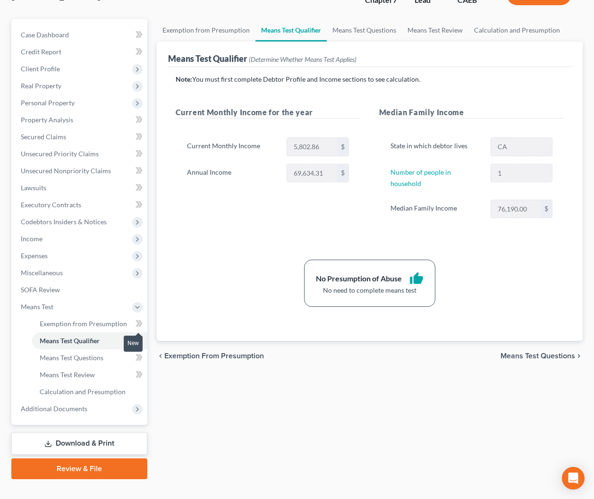
scroll to position [97, 0]
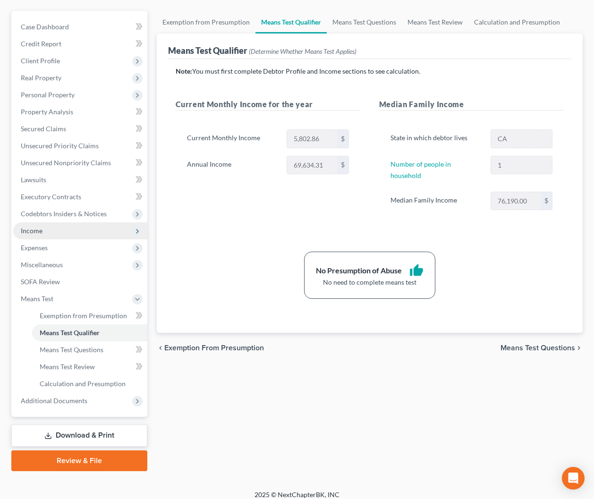
click at [43, 231] on span "Income" at bounding box center [80, 231] width 134 height 17
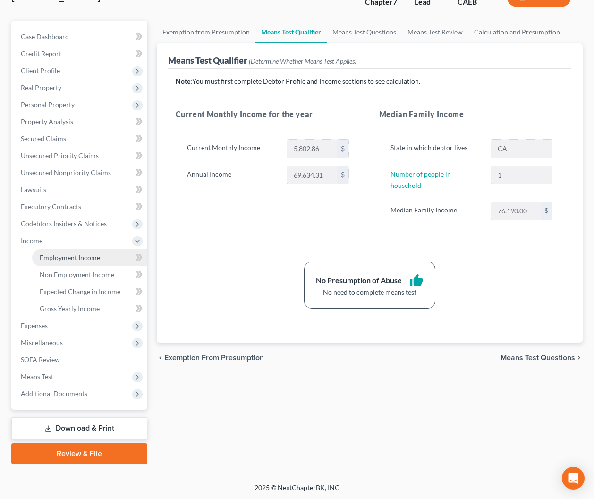
click at [57, 259] on span "Employment Income" at bounding box center [70, 258] width 60 height 8
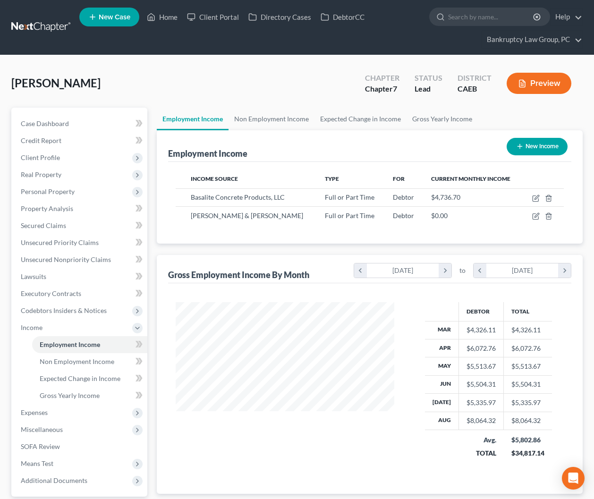
scroll to position [169, 238]
click at [537, 198] on icon "button" at bounding box center [537, 197] width 4 height 4
select select "0"
select select "4"
select select "2"
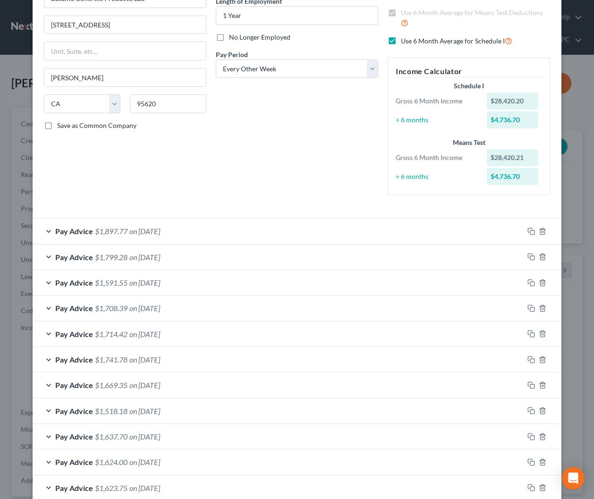
scroll to position [0, 0]
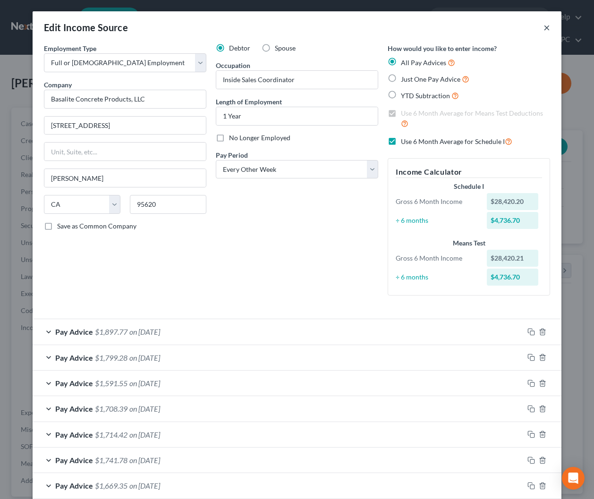
click at [548, 27] on button "×" at bounding box center [547, 27] width 7 height 11
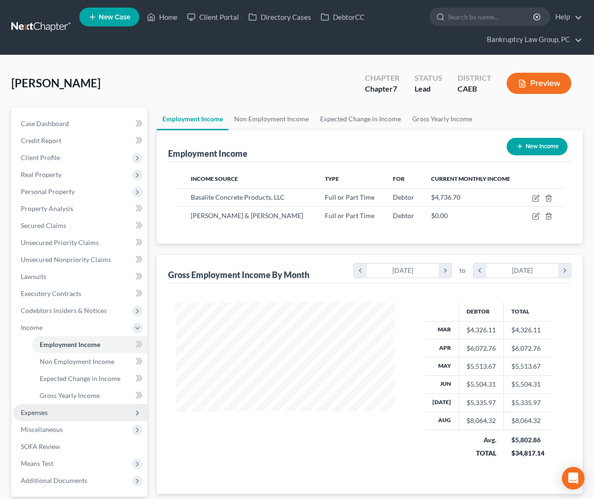
click at [44, 415] on span "Expenses" at bounding box center [34, 413] width 27 height 8
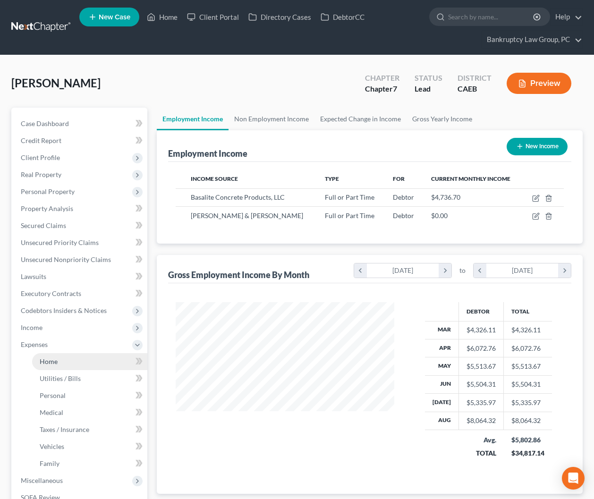
click at [52, 364] on span "Home" at bounding box center [49, 362] width 18 height 8
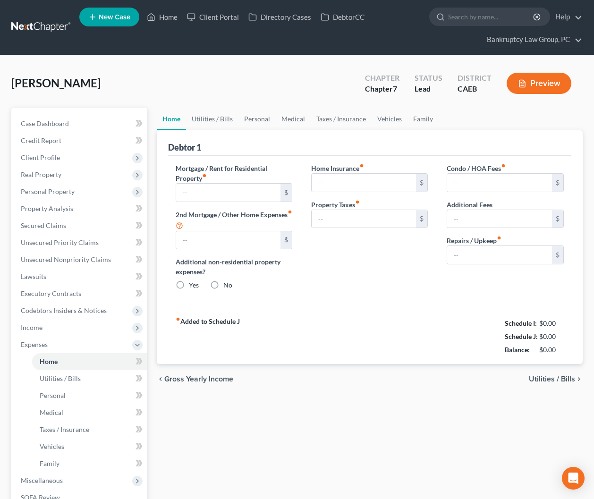
type input "1,705.00"
type input "0.00"
radio input "true"
type input "12.00"
type input "0.00"
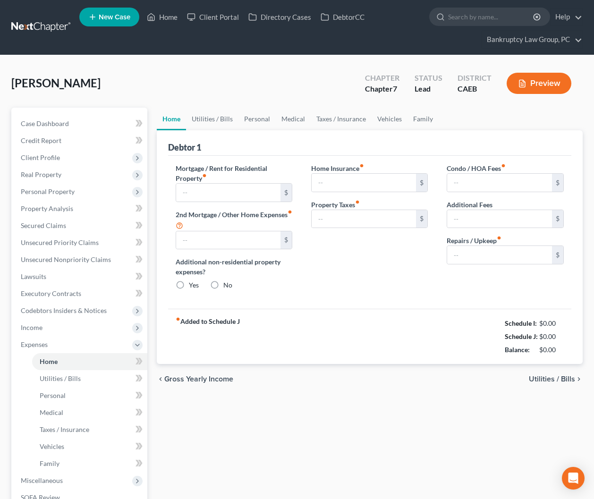
type input "0.00"
click at [224, 193] on input "1,705.00" at bounding box center [228, 193] width 105 height 18
type input "1,655.00"
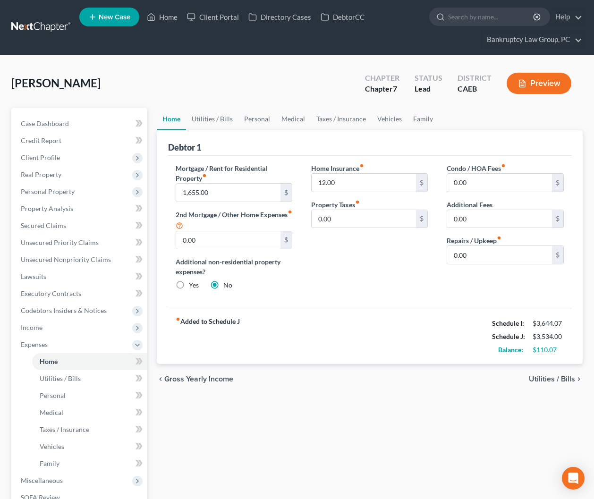
click at [327, 287] on div "Home Insurance fiber_manual_record 12.00 $ Property Taxes fiber_manual_record 0…" at bounding box center [370, 230] width 136 height 135
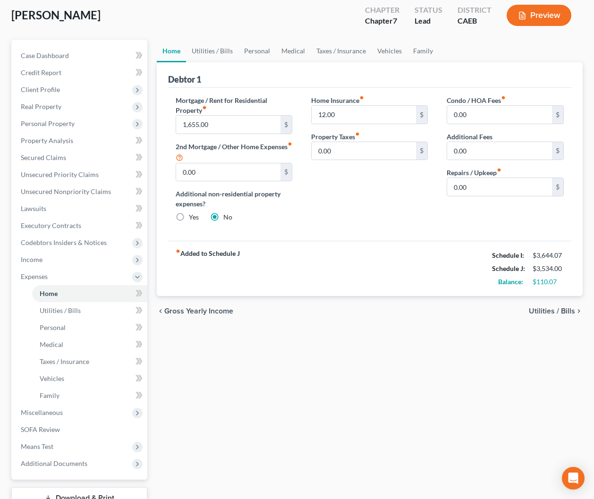
scroll to position [73, 0]
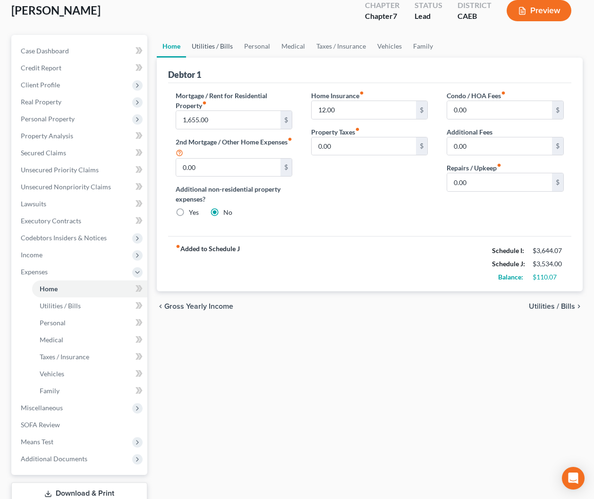
click at [217, 47] on link "Utilities / Bills" at bounding box center [212, 46] width 52 height 23
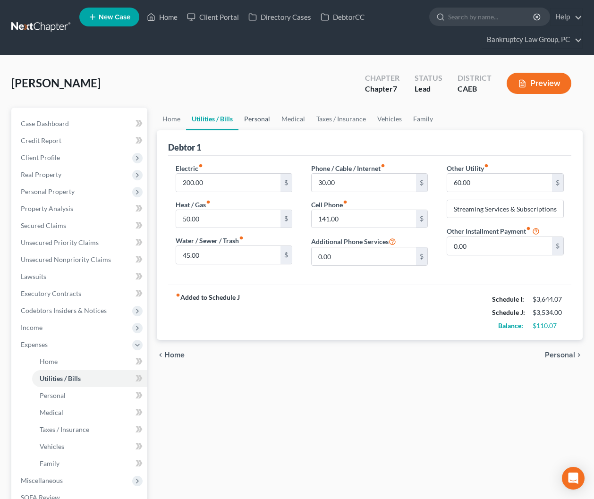
click at [253, 124] on link "Personal" at bounding box center [257, 119] width 37 height 23
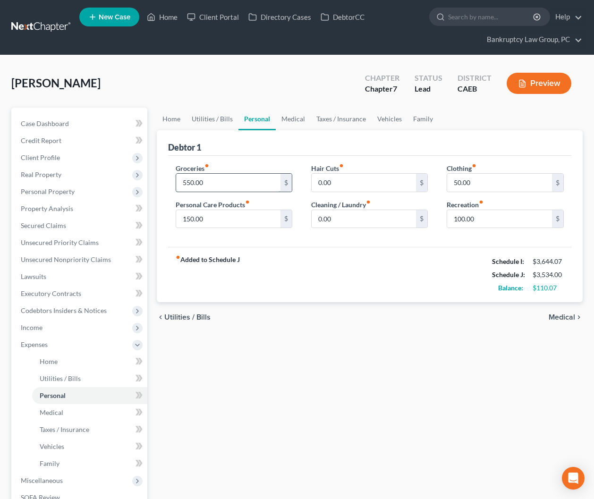
click at [217, 185] on input "550.00" at bounding box center [228, 183] width 105 height 18
click at [485, 184] on input "50.00" at bounding box center [499, 183] width 105 height 18
type input "75.00"
drag, startPoint x: 483, startPoint y: 225, endPoint x: 499, endPoint y: 220, distance: 16.9
click at [485, 224] on input "100.00" at bounding box center [499, 219] width 105 height 18
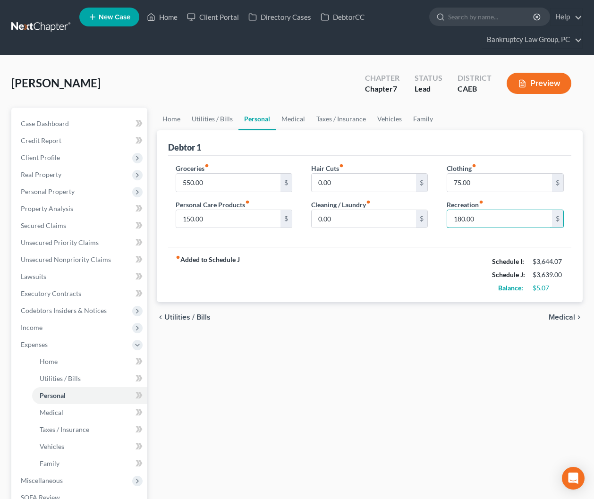
type input "180.00"
click at [438, 281] on div "fiber_manual_record Added to Schedule J Schedule I: $3,644.07 Schedule J: $3,63…" at bounding box center [370, 274] width 404 height 55
click at [295, 123] on link "Medical" at bounding box center [293, 119] width 35 height 23
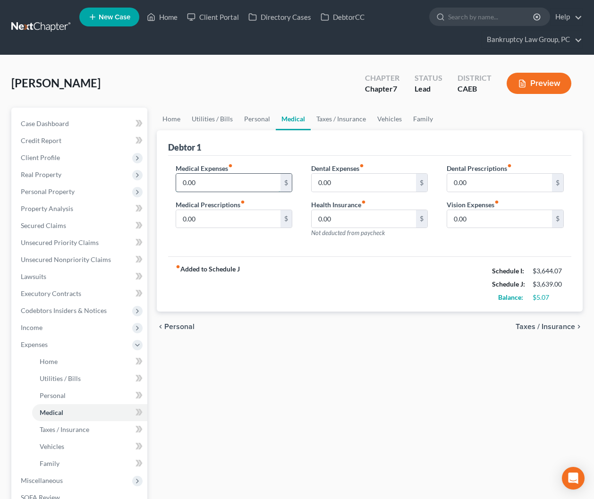
click at [254, 187] on input "0.00" at bounding box center [228, 183] width 105 height 18
type input "50.00"
click at [279, 139] on div "Debtor 1" at bounding box center [370, 143] width 404 height 26
click at [90, 393] on link "Personal" at bounding box center [89, 395] width 115 height 17
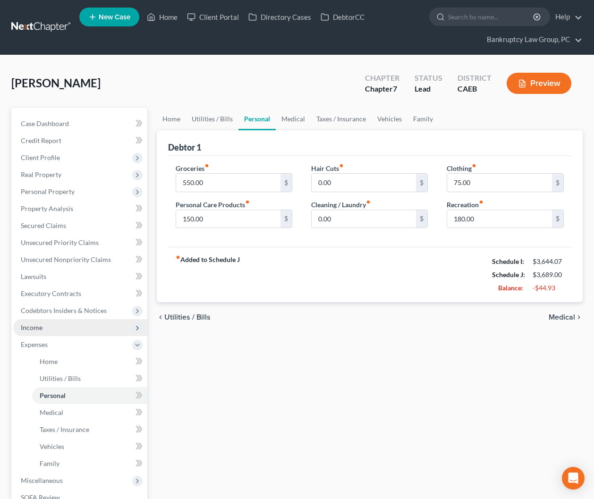
click at [48, 327] on span "Income" at bounding box center [80, 327] width 134 height 17
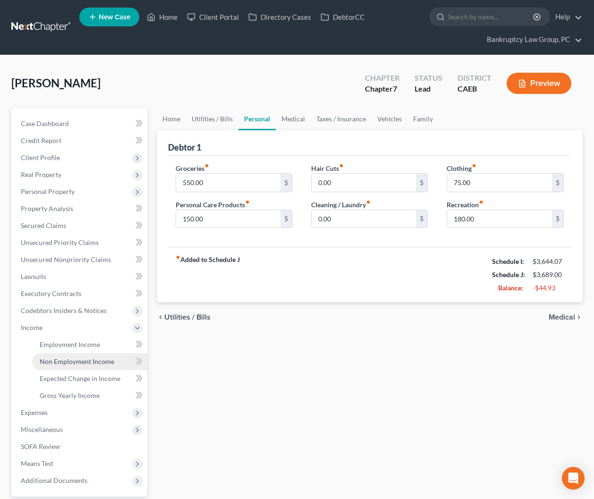
click at [71, 363] on span "Non Employment Income" at bounding box center [77, 362] width 75 height 8
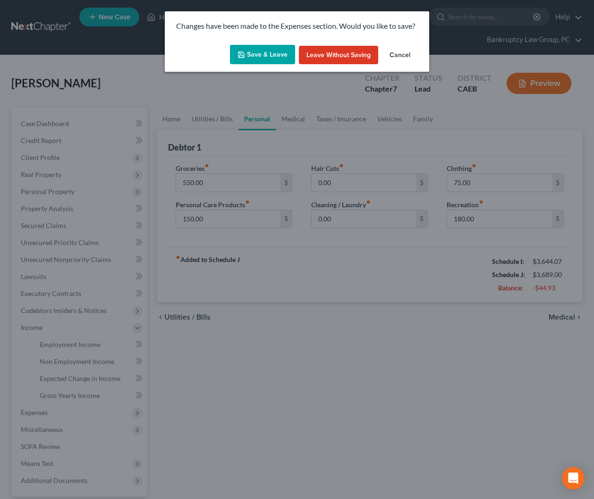
click at [278, 55] on button "Save & Leave" at bounding box center [262, 55] width 65 height 20
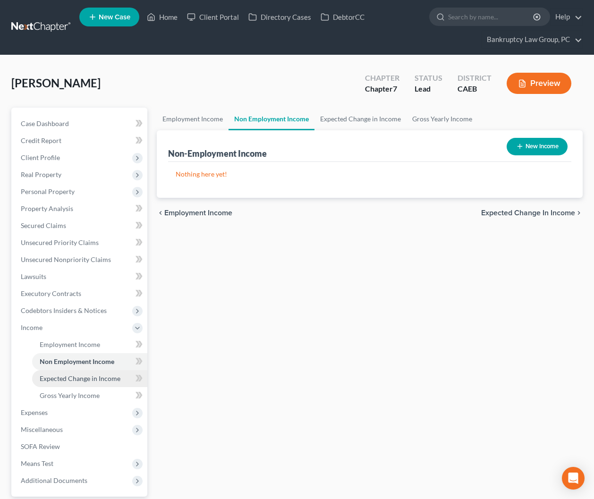
click at [89, 376] on span "Expected Change in Income" at bounding box center [80, 379] width 81 height 8
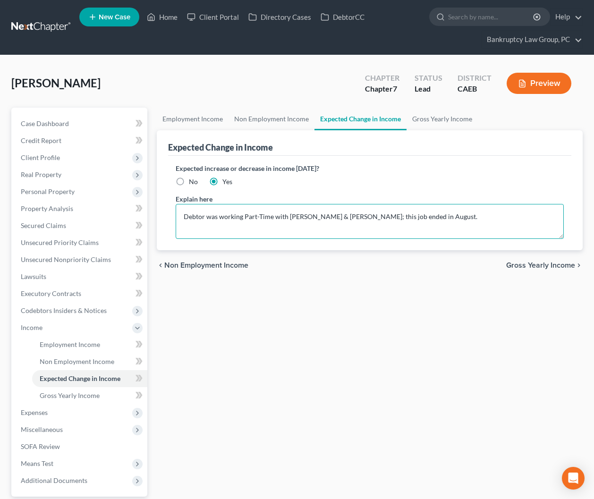
click at [428, 216] on textarea "Debtor was working Part-Time with [PERSON_NAME] & [PERSON_NAME]; this job ended…" at bounding box center [370, 221] width 389 height 35
drag, startPoint x: 541, startPoint y: 216, endPoint x: 541, endPoint y: 223, distance: 6.6
click at [541, 216] on textarea "Debtor was working Part-Time with [PERSON_NAME] & [PERSON_NAME]; this job ended…" at bounding box center [370, 221] width 389 height 35
type textarea "Debtor was working Part-Time with [PERSON_NAME] & [PERSON_NAME]; this job ended…"
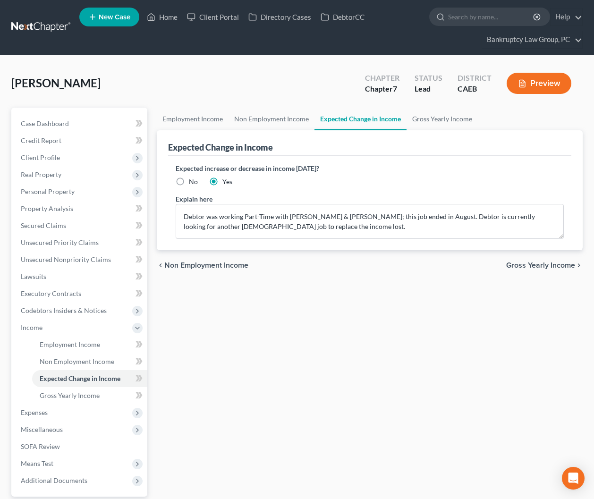
click at [469, 316] on div "Employment Income Non Employment Income Expected Change in Income Gross Yearly …" at bounding box center [370, 330] width 436 height 444
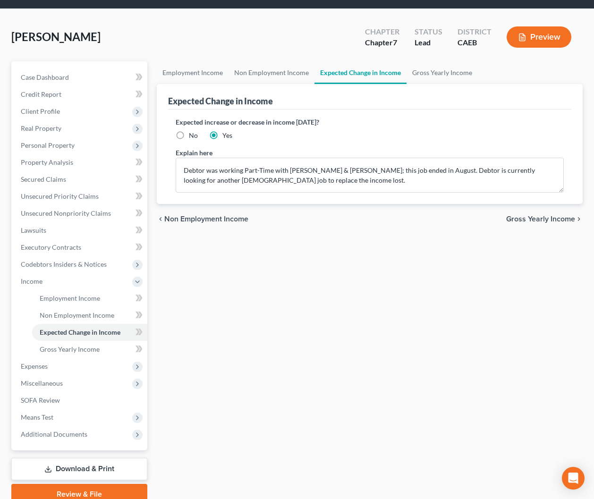
scroll to position [87, 0]
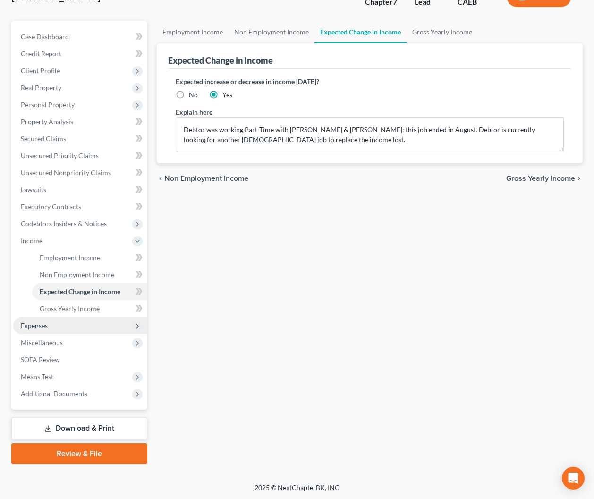
click at [41, 330] on span "Expenses" at bounding box center [80, 326] width 134 height 17
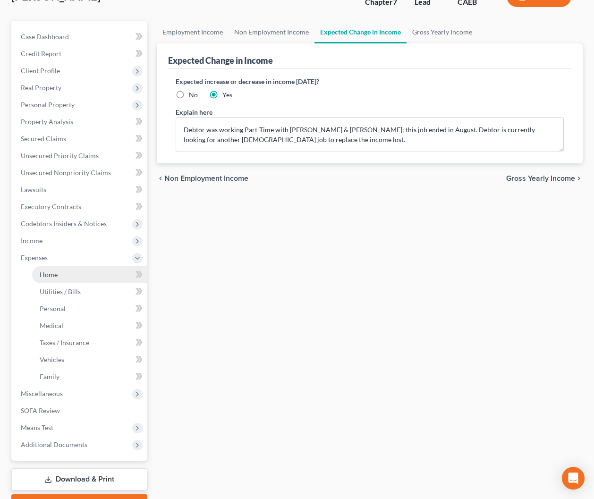
click at [51, 281] on link "Home" at bounding box center [89, 274] width 115 height 17
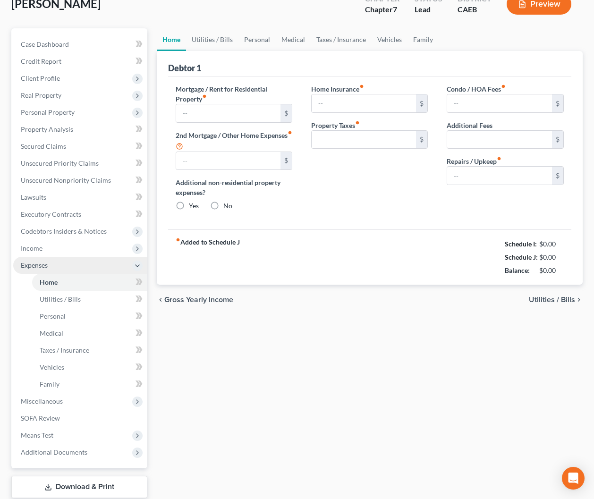
scroll to position [26, 0]
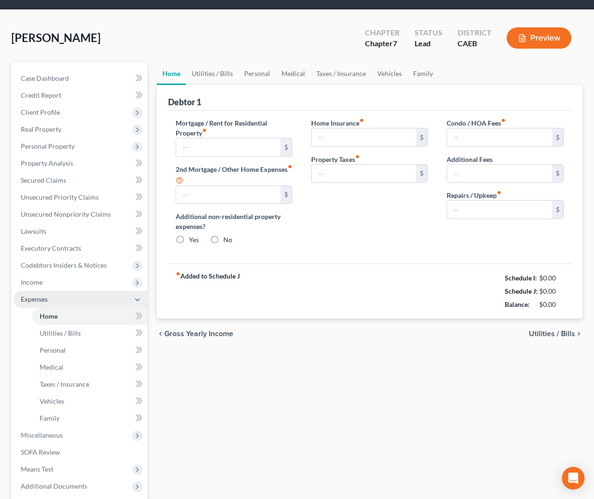
type input "1,655.00"
type input "0.00"
radio input "true"
type input "12.00"
type input "0.00"
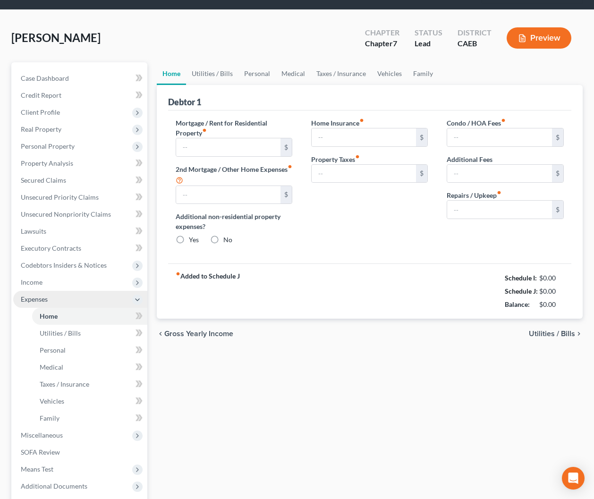
type input "0.00"
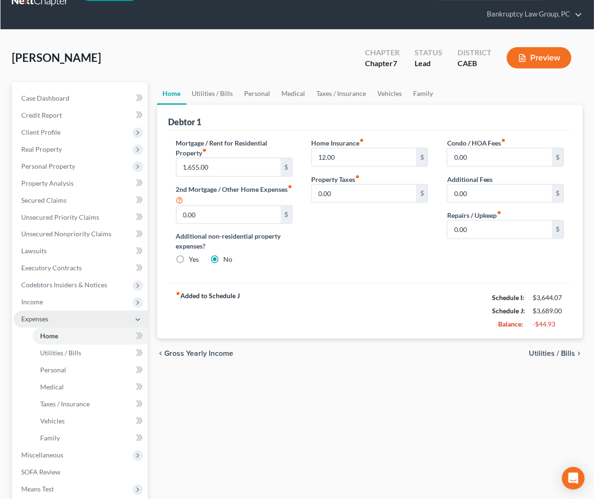
scroll to position [0, 0]
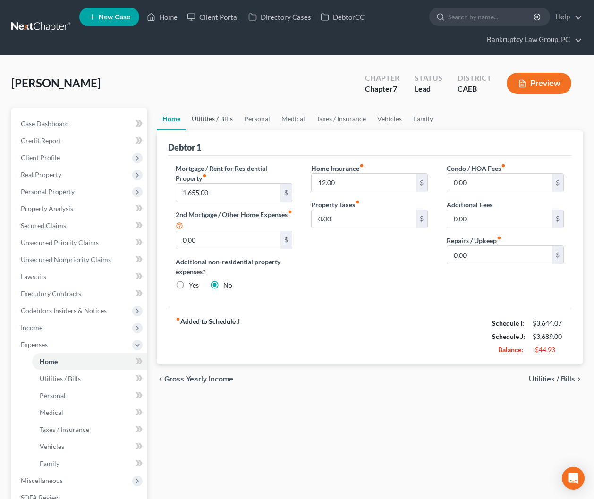
click at [216, 119] on link "Utilities / Bills" at bounding box center [212, 119] width 52 height 23
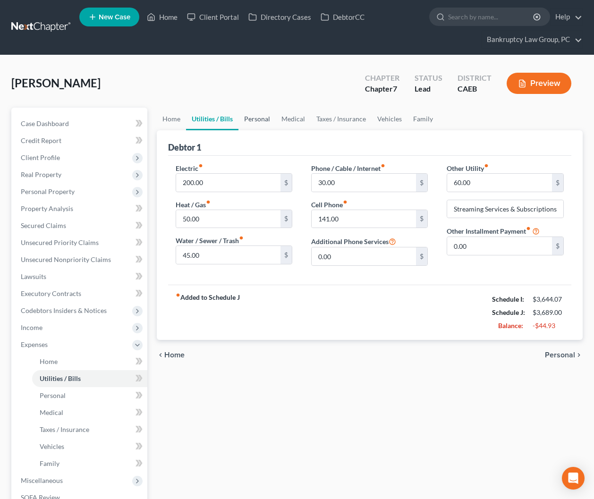
click at [258, 120] on link "Personal" at bounding box center [257, 119] width 37 height 23
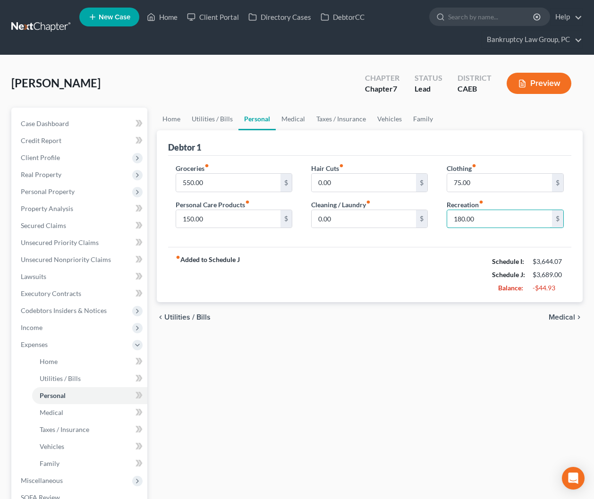
drag, startPoint x: 490, startPoint y: 216, endPoint x: 592, endPoint y: 230, distance: 103.0
click at [490, 216] on input "180.00" at bounding box center [499, 219] width 105 height 18
type input "300"
click at [513, 181] on input "75.00" at bounding box center [499, 183] width 105 height 18
type input "125"
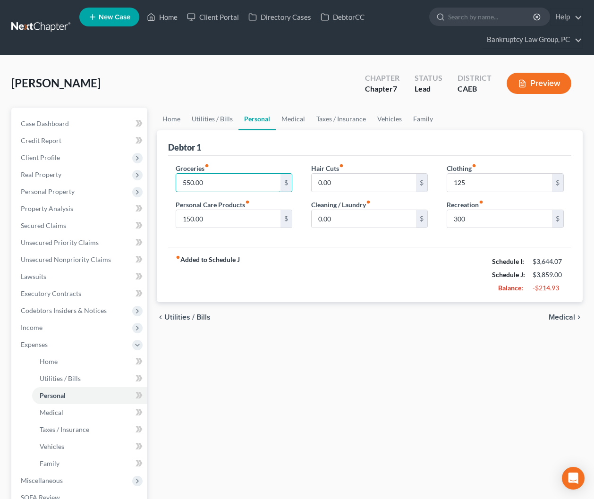
drag, startPoint x: 225, startPoint y: 187, endPoint x: 360, endPoint y: 171, distance: 135.6
click at [227, 187] on input "550.00" at bounding box center [228, 183] width 105 height 18
type input "650.00"
click at [344, 324] on div "chevron_left Utilities / Bills Medical chevron_right" at bounding box center [370, 317] width 427 height 30
click at [297, 116] on link "Medical" at bounding box center [293, 119] width 35 height 23
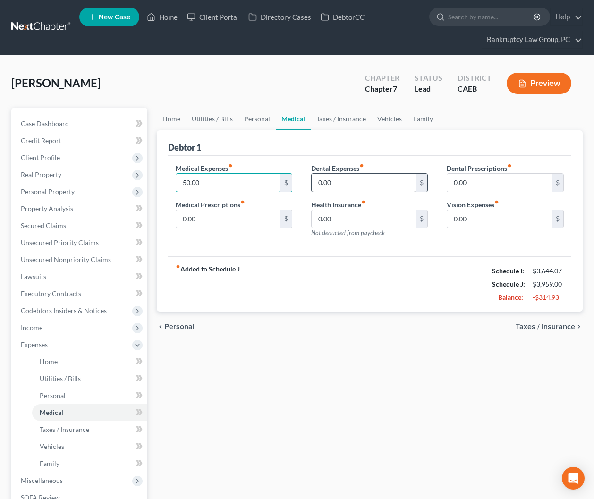
drag, startPoint x: 230, startPoint y: 181, endPoint x: 385, endPoint y: 181, distance: 155.0
click at [230, 181] on input "50.00" at bounding box center [228, 183] width 105 height 18
type input "85.00"
click at [360, 335] on div "chevron_left Personal Taxes / Insurance chevron_right" at bounding box center [370, 327] width 427 height 30
click at [390, 118] on link "Vehicles" at bounding box center [390, 119] width 36 height 23
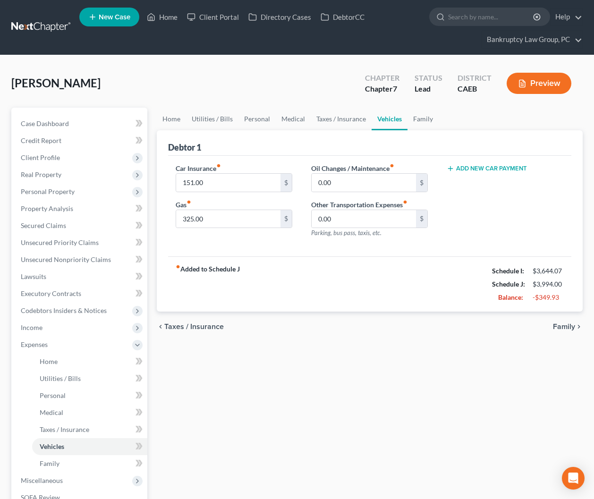
click at [345, 386] on div "Home Utilities / Bills Personal Medical Taxes / Insurance Vehicles Family Debto…" at bounding box center [370, 355] width 436 height 495
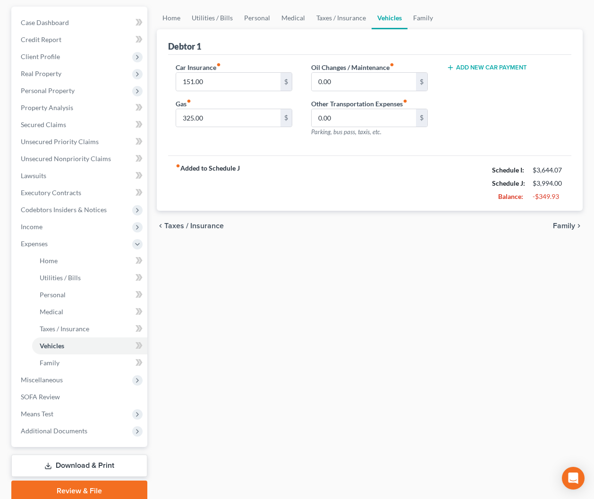
scroll to position [138, 0]
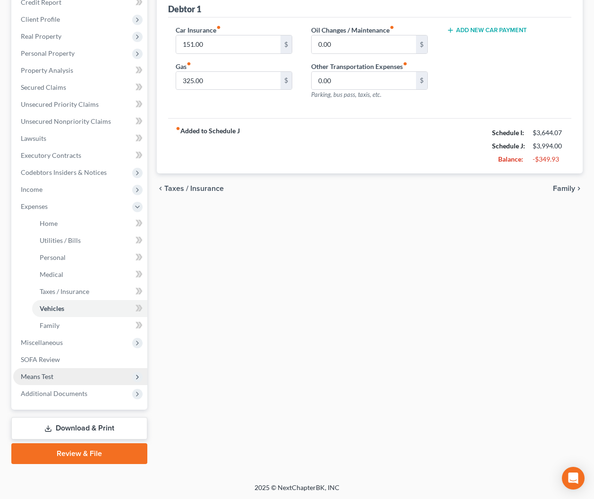
drag, startPoint x: 67, startPoint y: 394, endPoint x: 82, endPoint y: 376, distance: 23.5
click at [67, 394] on span "Additional Documents" at bounding box center [54, 393] width 67 height 8
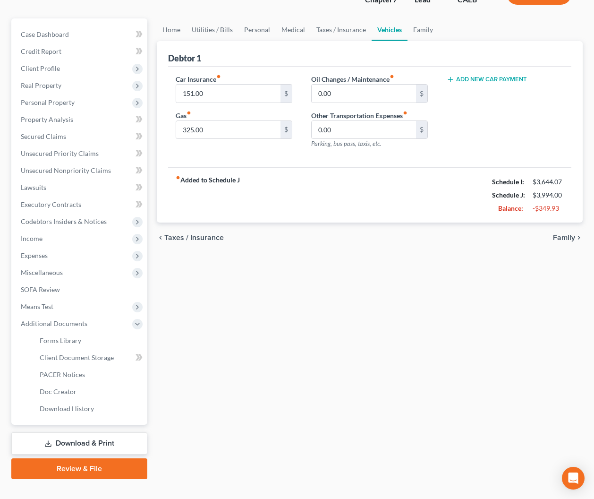
scroll to position [104, 0]
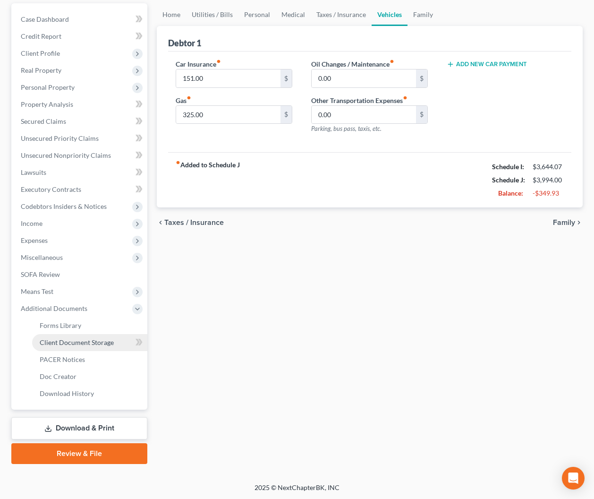
click at [69, 339] on span "Client Document Storage" at bounding box center [77, 342] width 74 height 8
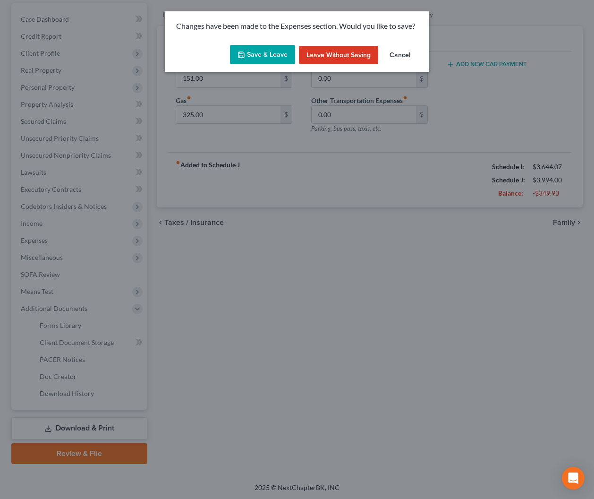
click at [254, 55] on button "Save & Leave" at bounding box center [262, 55] width 65 height 20
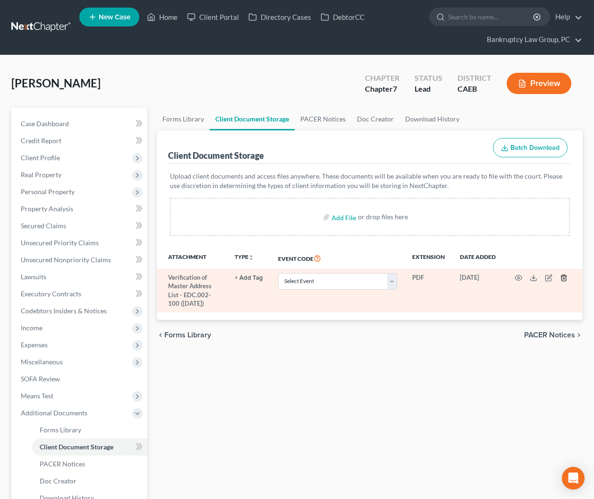
click at [567, 277] on icon "button" at bounding box center [564, 278] width 8 height 8
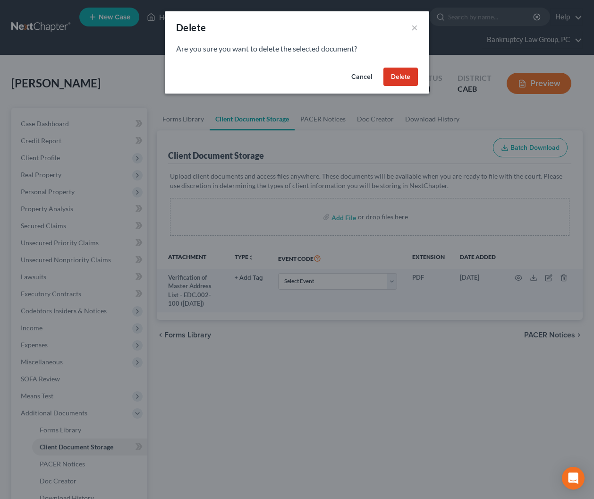
click at [408, 81] on button "Delete" at bounding box center [401, 77] width 34 height 19
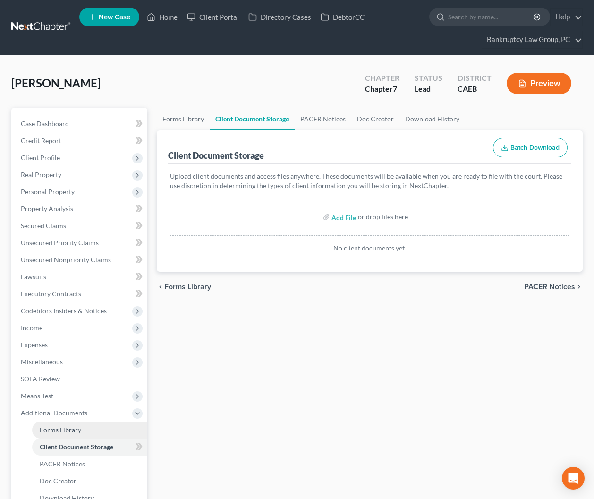
click at [77, 431] on span "Forms Library" at bounding box center [61, 430] width 42 height 8
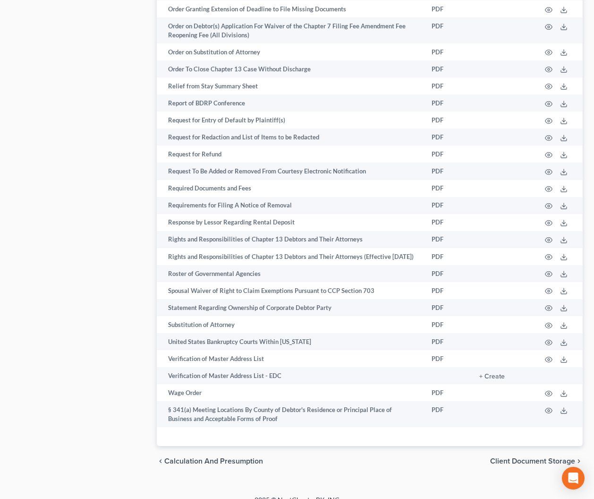
scroll to position [1426, 0]
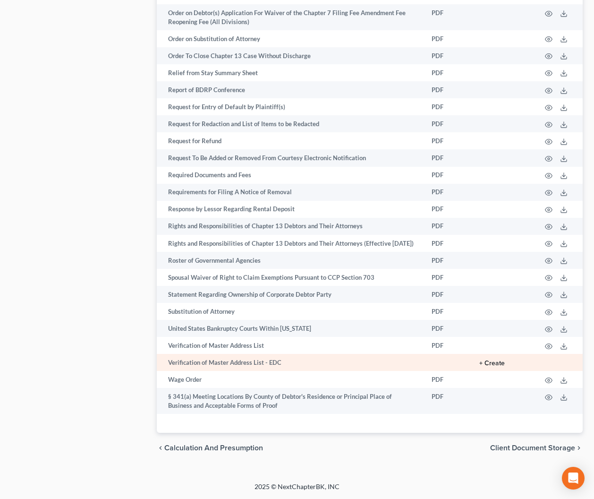
click at [492, 362] on button "+ Create" at bounding box center [493, 363] width 26 height 7
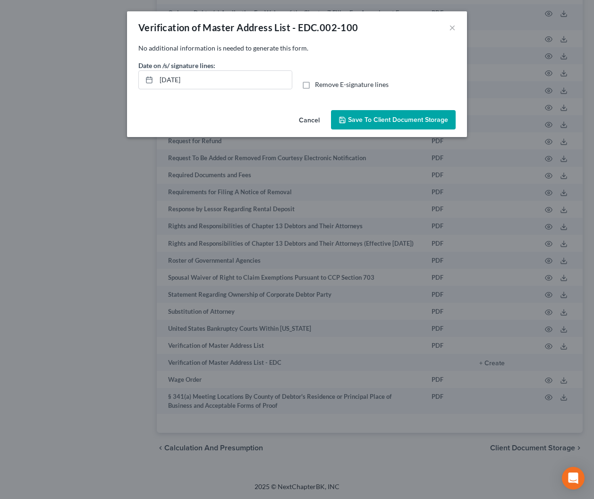
click at [315, 86] on label "Remove E-signature lines" at bounding box center [352, 84] width 74 height 9
click at [319, 86] on input "Remove E-signature lines" at bounding box center [322, 83] width 6 height 6
checkbox input "true"
click at [248, 80] on input "[DATE]" at bounding box center [224, 80] width 136 height 18
click at [374, 118] on span "Save to Client Document Storage" at bounding box center [398, 120] width 100 height 8
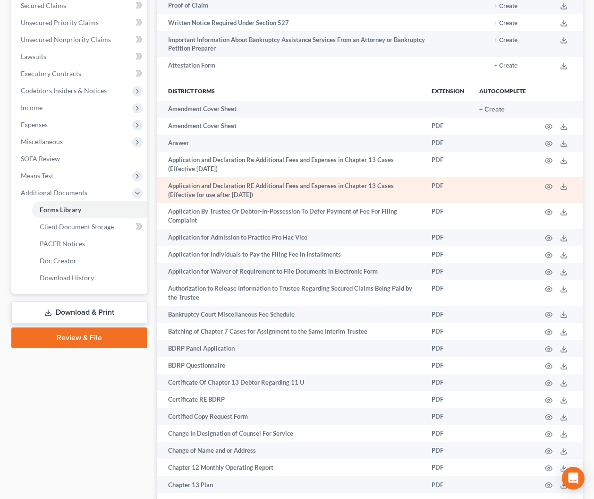
scroll to position [196, 0]
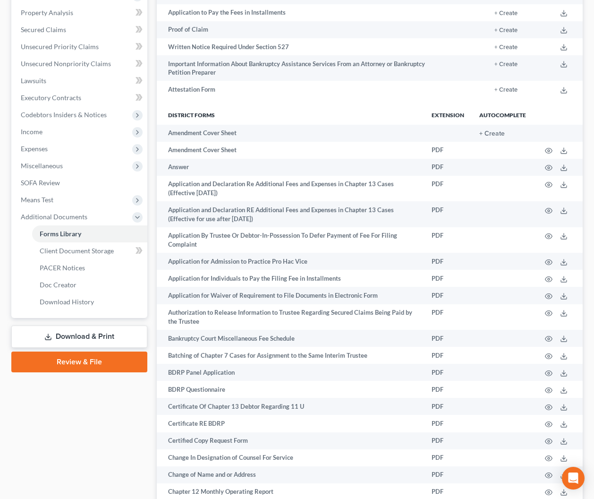
click at [84, 331] on link "Download & Print" at bounding box center [79, 337] width 136 height 22
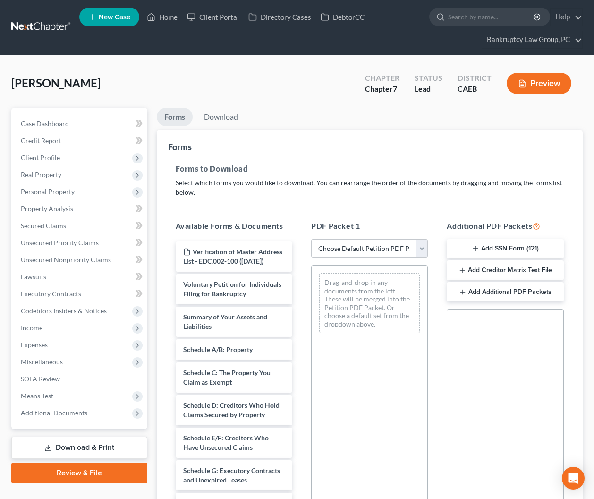
click at [344, 248] on select "Choose Default Petition PDF Packet Complete Bankruptcy Petition (all forms and …" at bounding box center [369, 248] width 117 height 19
select select "0"
click at [311, 239] on select "Choose Default Petition PDF Packet Complete Bankruptcy Petition (all forms and …" at bounding box center [369, 248] width 117 height 19
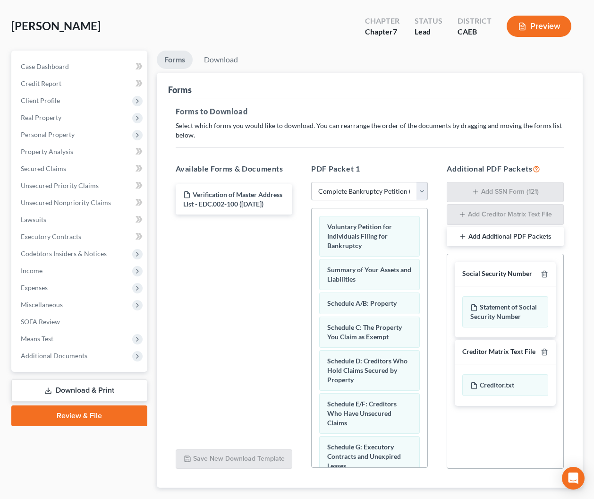
scroll to position [60, 0]
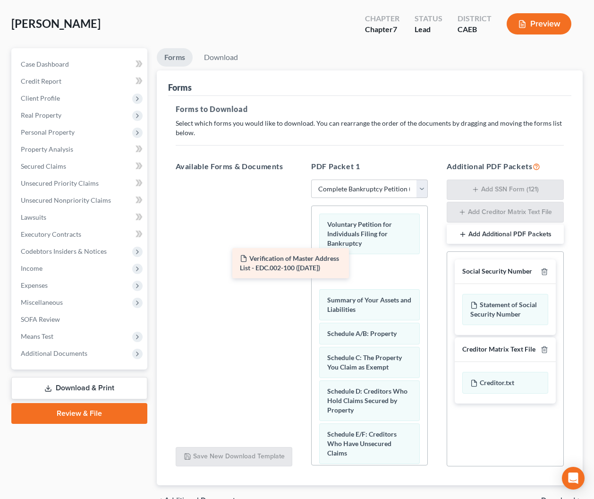
drag, startPoint x: 255, startPoint y: 201, endPoint x: 345, endPoint y: 268, distance: 112.7
click at [300, 180] on div "Verification of Master Address List - EDC.002-100 ([DATE]) Verification of Mast…" at bounding box center [234, 180] width 132 height 0
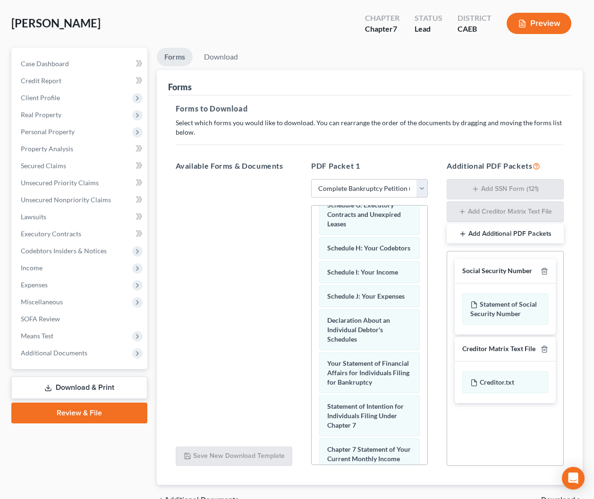
scroll to position [501, 0]
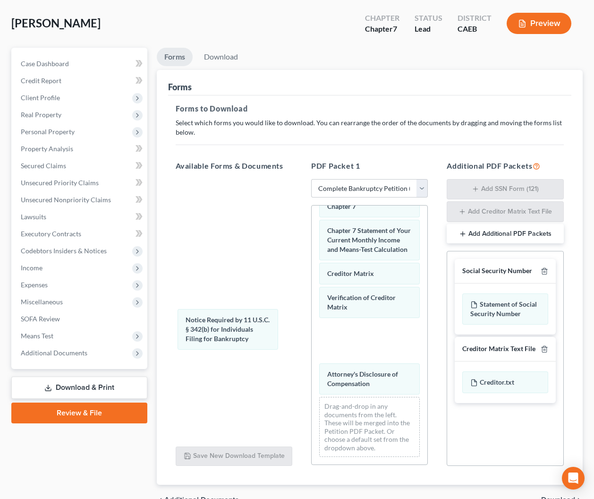
drag, startPoint x: 366, startPoint y: 343, endPoint x: 223, endPoint y: 331, distance: 143.1
click at [312, 331] on div "Notice Required by 11 U.S.C. § 342(b) for Individuals Filing for Bankruptcy Vol…" at bounding box center [370, 85] width 116 height 760
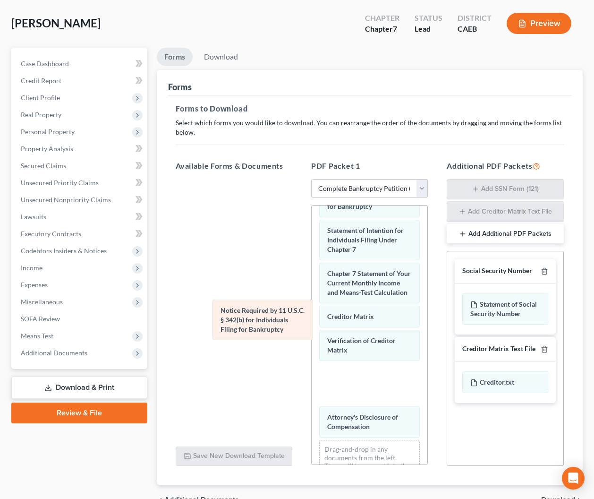
drag, startPoint x: 354, startPoint y: 337, endPoint x: 210, endPoint y: 302, distance: 148.2
click at [312, 302] on div "Notice Required by 11 U.S.C. § 342(b) for Individuals Filing for Bankruptcy Vol…" at bounding box center [370, 128] width 116 height 760
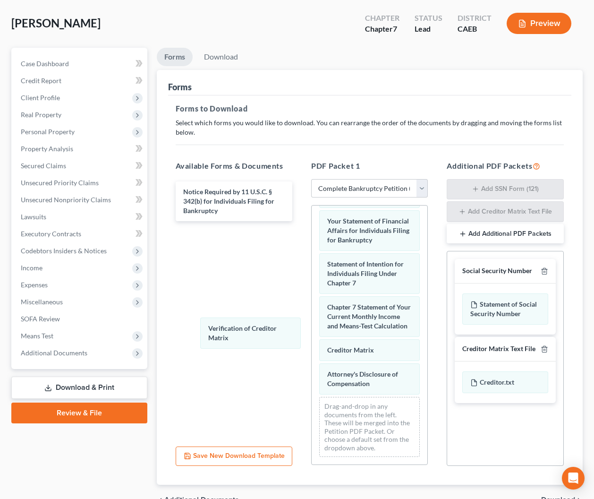
scroll to position [424, 0]
drag, startPoint x: 341, startPoint y: 350, endPoint x: 226, endPoint y: 338, distance: 115.0
click at [312, 338] on div "Verification of Creditor Matrix Voluntary Petition for Individuals Filing for B…" at bounding box center [370, 122] width 116 height 683
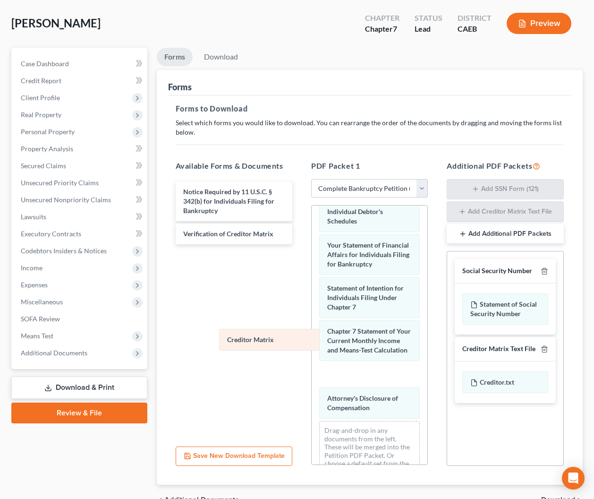
drag, startPoint x: 357, startPoint y: 355, endPoint x: 222, endPoint y: 334, distance: 136.8
click at [312, 334] on div "Creditor Matrix Voluntary Petition for Individuals Filing for Bankruptcy Verifi…" at bounding box center [370, 146] width 116 height 683
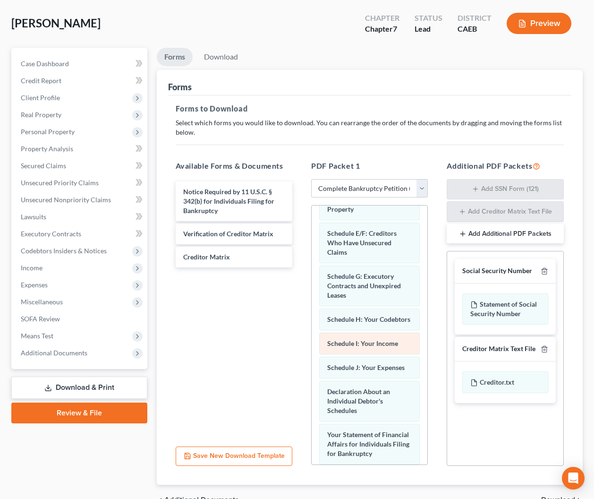
scroll to position [209, 0]
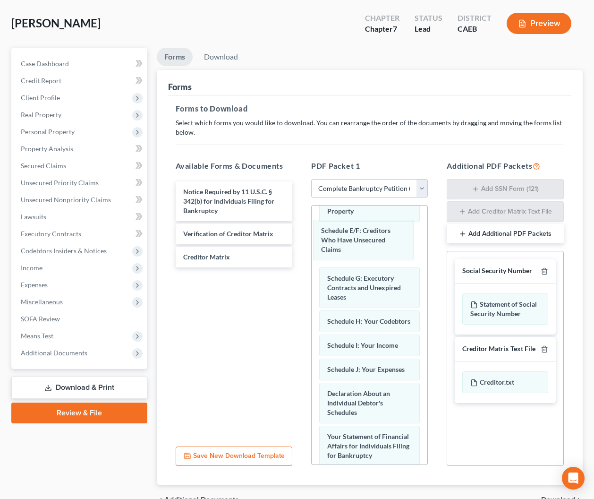
drag, startPoint x: 366, startPoint y: 245, endPoint x: 360, endPoint y: 241, distance: 6.8
click at [360, 241] on div "Schedule E/F: Creditors Who Have Unsecured Claims Voluntary Petition for Indivi…" at bounding box center [370, 326] width 116 height 659
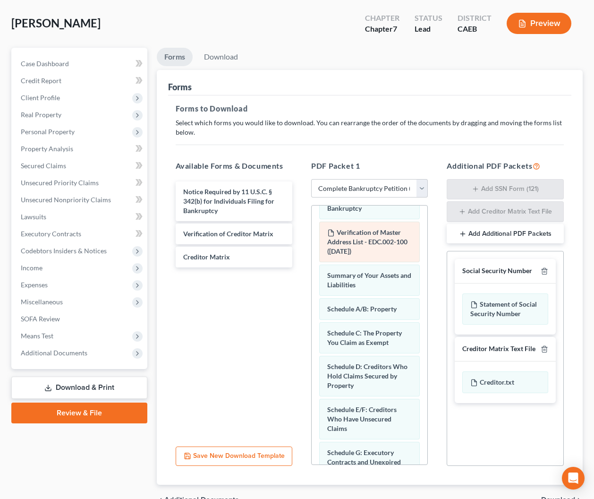
scroll to position [0, 0]
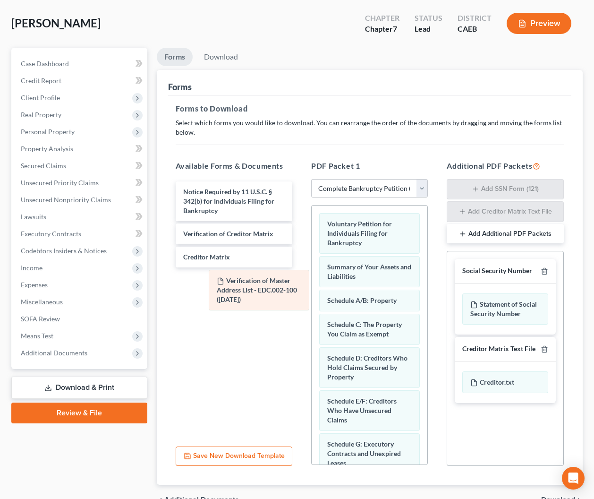
drag, startPoint x: 366, startPoint y: 280, endPoint x: 209, endPoint y: 304, distance: 158.6
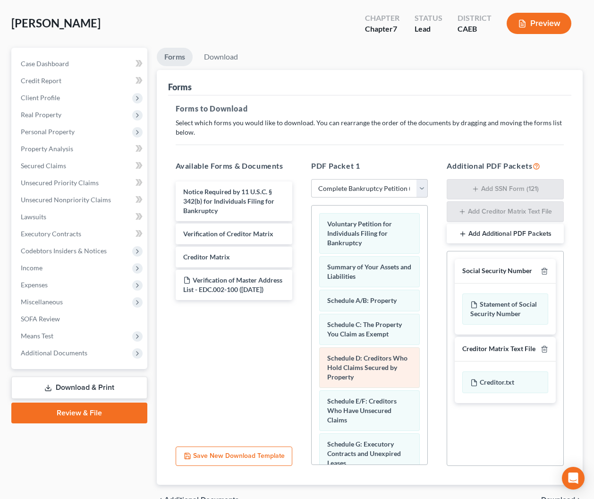
scroll to position [357, 0]
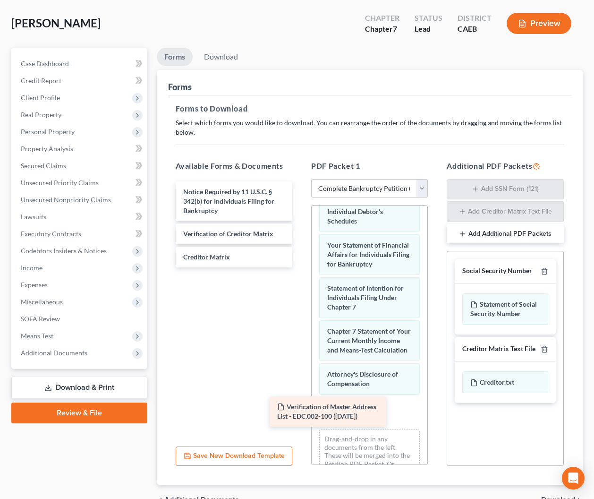
drag, startPoint x: 261, startPoint y: 283, endPoint x: 370, endPoint y: 410, distance: 167.8
click at [300, 267] on div "Verification of Master Address List - EDC.002-100 ([DATE]) Notice Required by 1…" at bounding box center [234, 224] width 132 height 86
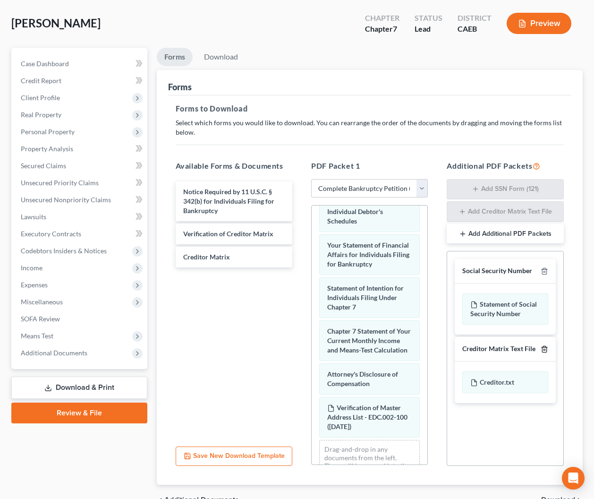
drag, startPoint x: 544, startPoint y: 348, endPoint x: 540, endPoint y: 354, distance: 7.2
click at [544, 348] on icon "button" at bounding box center [545, 349] width 8 height 8
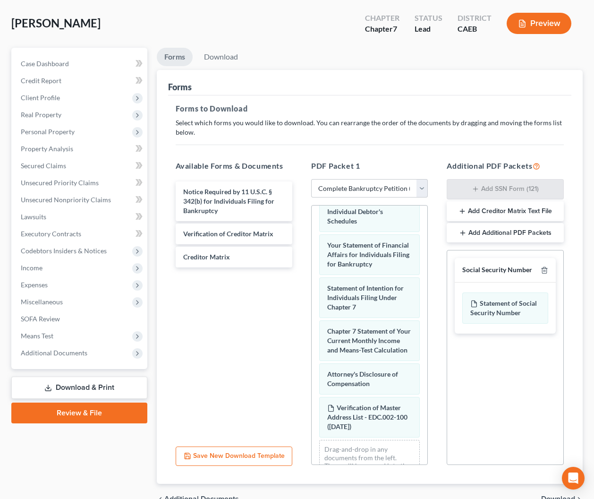
scroll to position [111, 0]
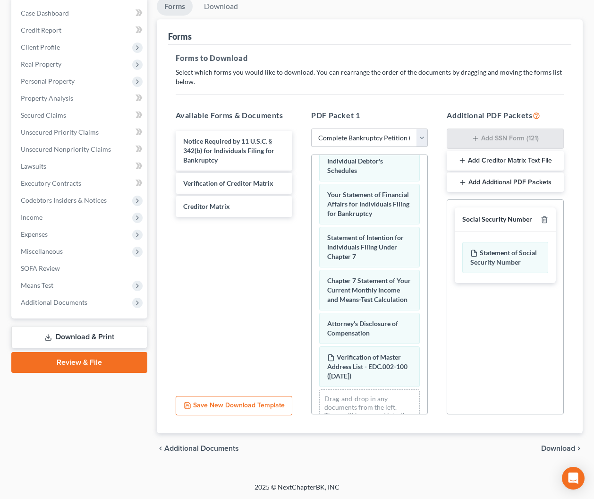
click at [559, 448] on span "Download" at bounding box center [559, 449] width 34 height 8
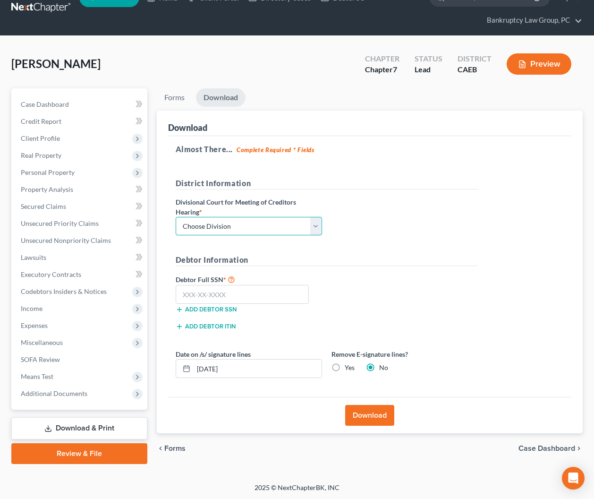
click at [287, 224] on select "Choose Division Fresno Modesto [GEOGRAPHIC_DATA]" at bounding box center [249, 226] width 146 height 19
select select "2"
click at [176, 217] on select "Choose Division Fresno Modesto [GEOGRAPHIC_DATA]" at bounding box center [249, 226] width 146 height 19
click at [281, 296] on input "text" at bounding box center [243, 294] width 134 height 19
type input "618-42-4349"
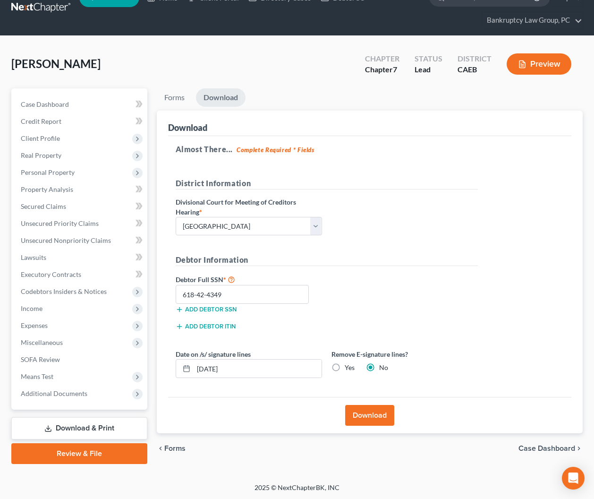
click at [345, 368] on label "Yes" at bounding box center [350, 367] width 10 height 9
click at [349, 368] on input "Yes" at bounding box center [352, 366] width 6 height 6
radio input "true"
radio input "false"
click at [368, 415] on button "Download" at bounding box center [369, 415] width 49 height 21
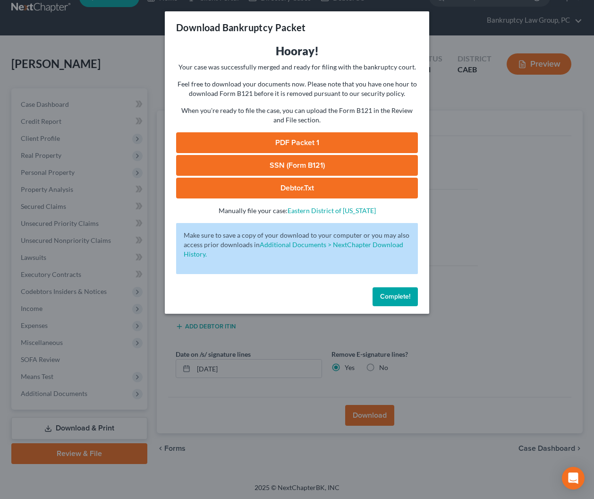
click at [300, 163] on link "SSN (Form B121)" at bounding box center [297, 165] width 242 height 21
click at [290, 141] on link "PDF Packet 1" at bounding box center [297, 142] width 242 height 21
click at [303, 165] on link "SSN (Form B121)" at bounding box center [297, 165] width 242 height 21
drag, startPoint x: 396, startPoint y: 300, endPoint x: 381, endPoint y: 266, distance: 36.4
click at [397, 298] on span "Complete!" at bounding box center [395, 296] width 30 height 8
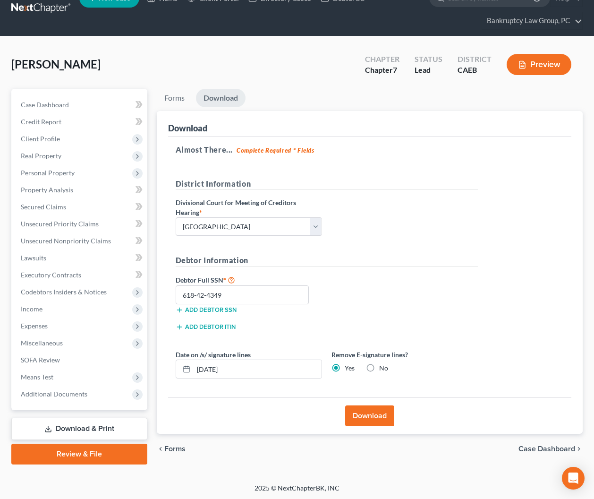
scroll to position [0, 0]
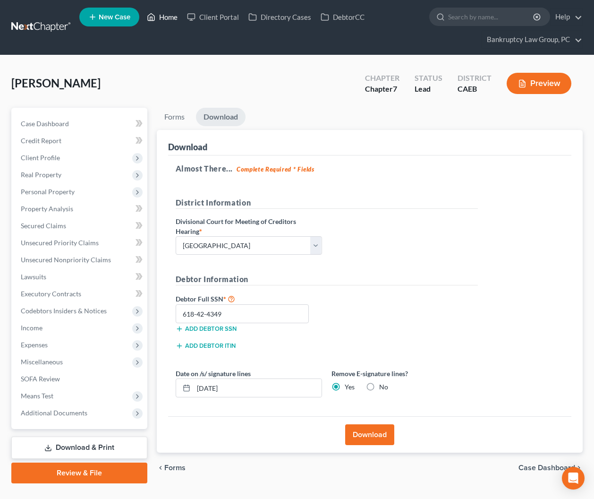
click at [171, 19] on link "Home" at bounding box center [162, 17] width 40 height 17
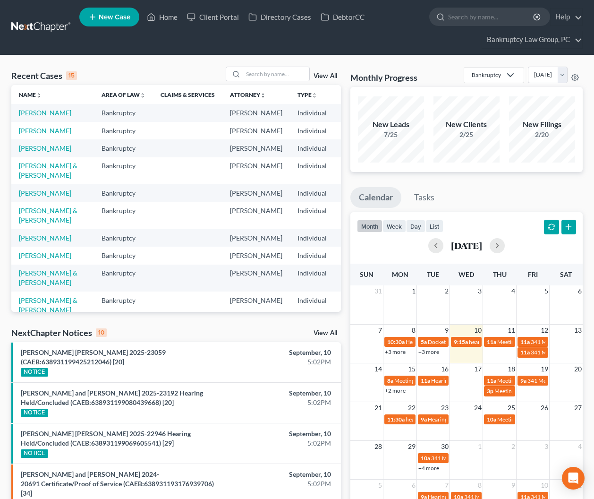
click at [21, 135] on link "[PERSON_NAME]" at bounding box center [45, 131] width 52 height 8
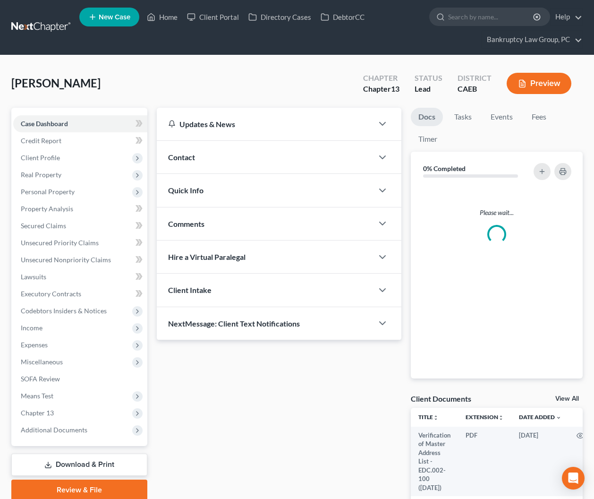
scroll to position [141, 0]
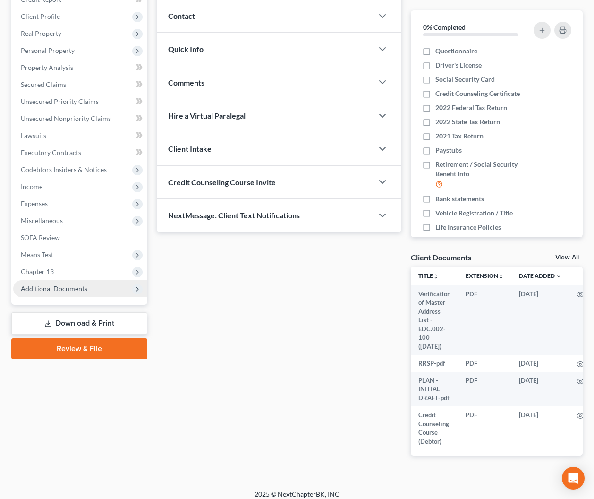
click at [62, 288] on span "Additional Documents" at bounding box center [54, 288] width 67 height 8
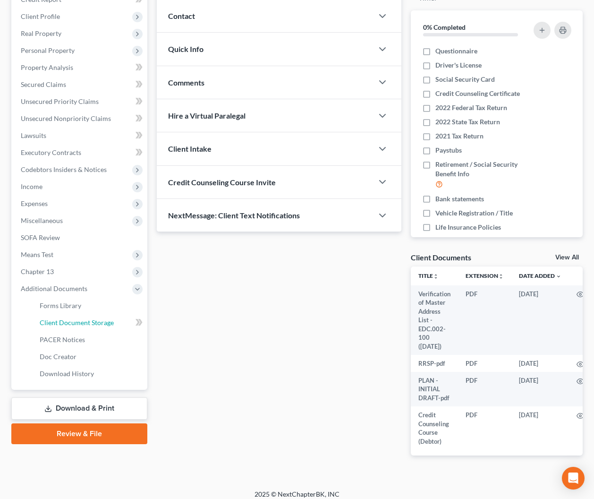
drag, startPoint x: 80, startPoint y: 324, endPoint x: 213, endPoint y: 330, distance: 132.5
click at [80, 324] on span "Client Document Storage" at bounding box center [77, 322] width 74 height 8
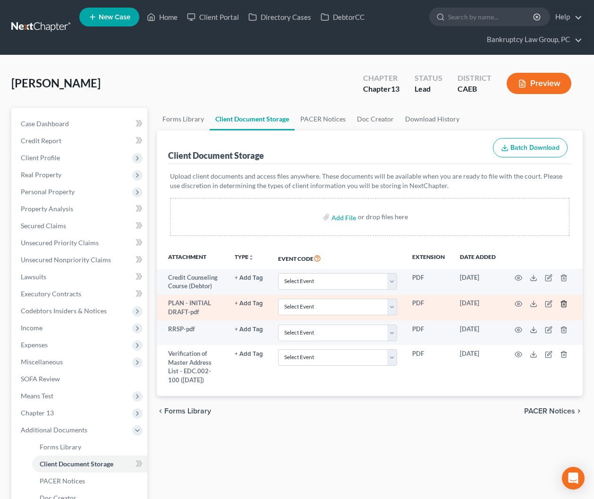
click at [565, 302] on icon "button" at bounding box center [564, 304] width 8 height 8
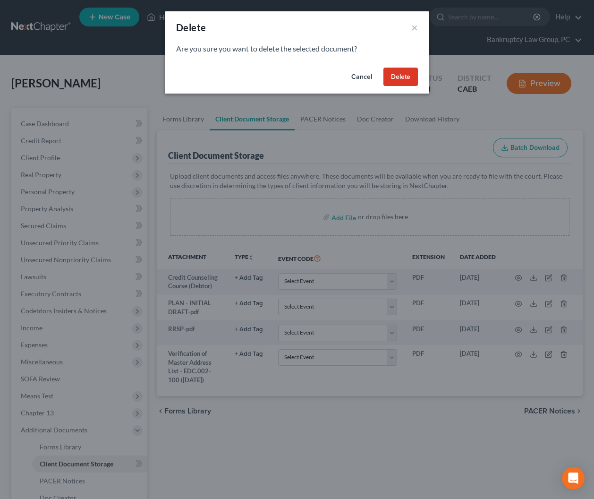
click at [403, 77] on button "Delete" at bounding box center [401, 77] width 34 height 19
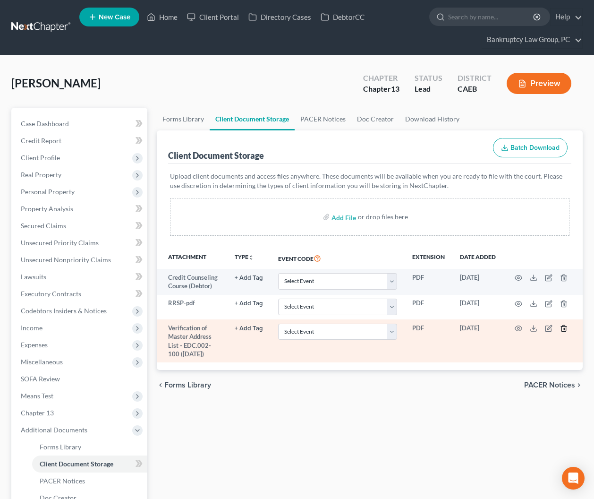
click at [563, 327] on icon "button" at bounding box center [564, 329] width 8 height 8
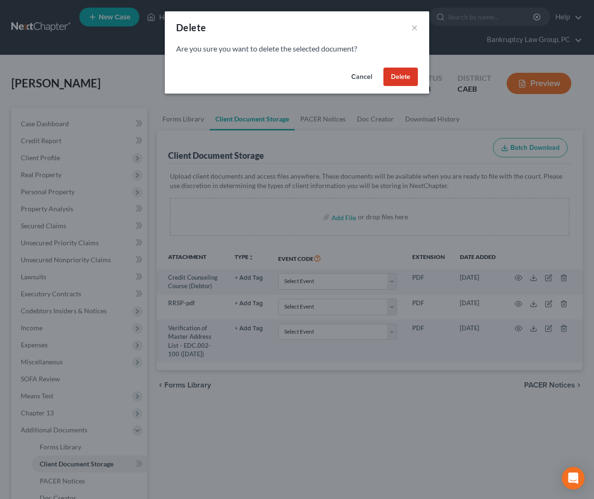
drag, startPoint x: 398, startPoint y: 75, endPoint x: 416, endPoint y: 87, distance: 21.8
click at [398, 75] on button "Delete" at bounding box center [401, 77] width 34 height 19
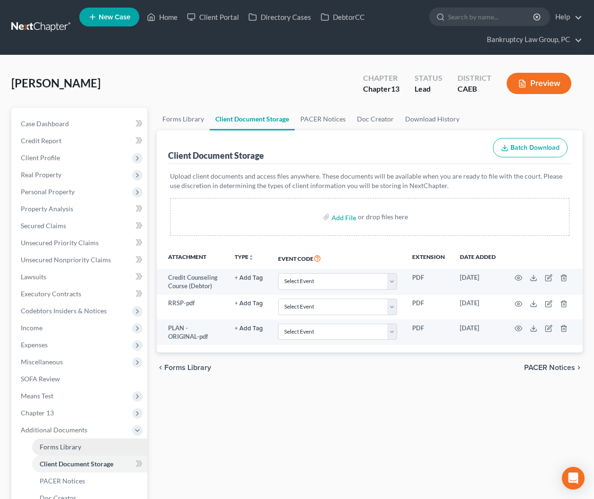
click at [61, 441] on link "Forms Library" at bounding box center [89, 446] width 115 height 17
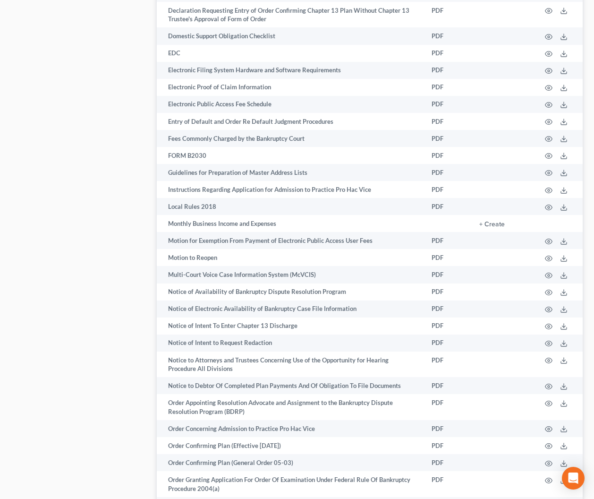
scroll to position [1469, 0]
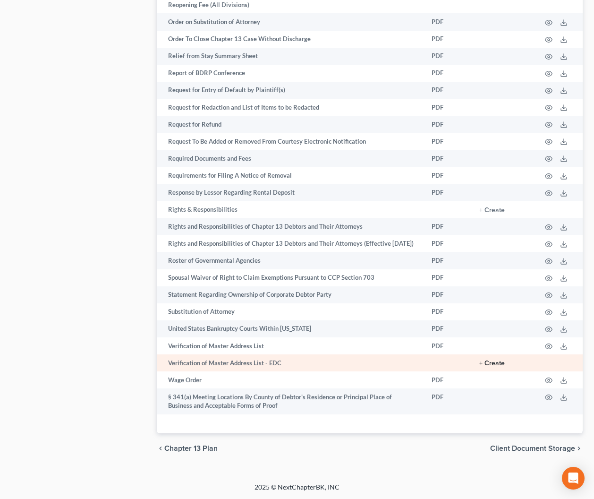
click at [496, 364] on button "+ Create" at bounding box center [493, 363] width 26 height 7
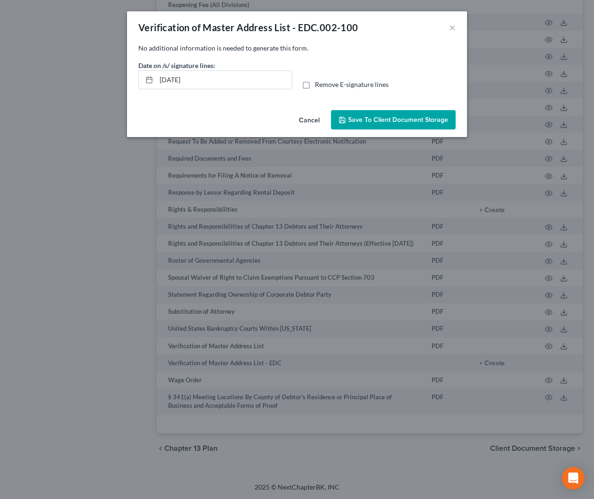
drag, startPoint x: 309, startPoint y: 86, endPoint x: 315, endPoint y: 91, distance: 7.4
click at [315, 86] on label "Remove E-signature lines" at bounding box center [352, 84] width 74 height 9
click at [319, 86] on input "Remove E-signature lines" at bounding box center [322, 83] width 6 height 6
checkbox input "true"
click at [384, 117] on span "Save to Client Document Storage" at bounding box center [398, 120] width 100 height 8
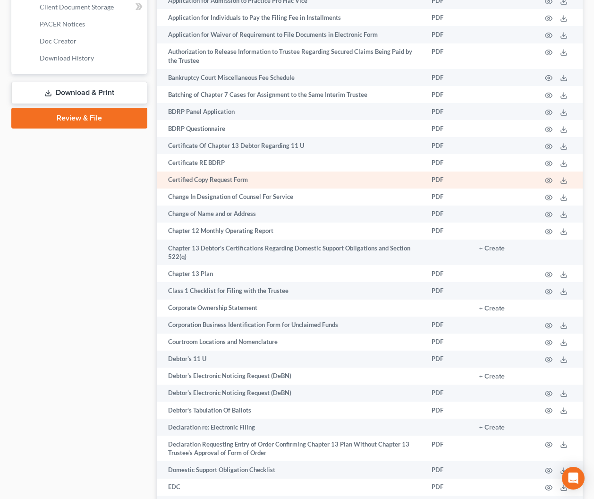
scroll to position [308, 0]
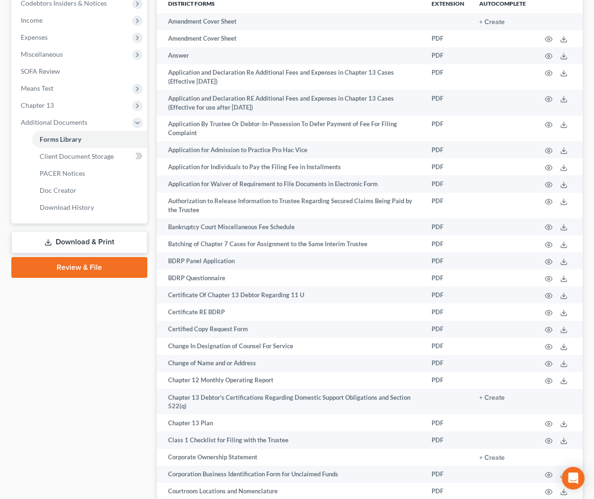
click at [87, 243] on link "Download & Print" at bounding box center [79, 242] width 136 height 22
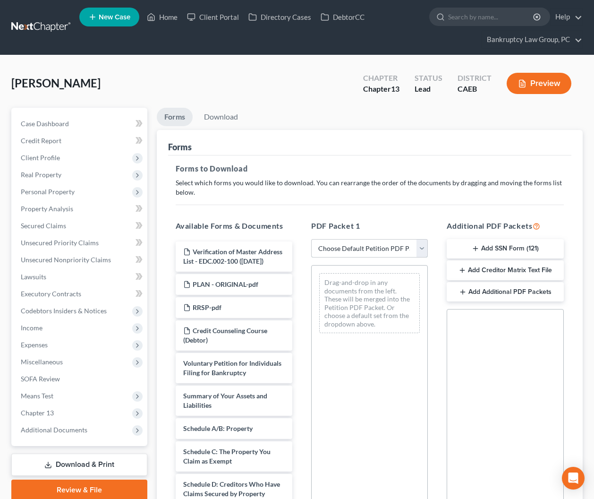
click at [378, 244] on select "Choose Default Petition PDF Packet Complete Bankruptcy Petition (all forms and …" at bounding box center [369, 248] width 117 height 19
select select "0"
click at [311, 239] on select "Choose Default Petition PDF Packet Complete Bankruptcy Petition (all forms and …" at bounding box center [369, 248] width 117 height 19
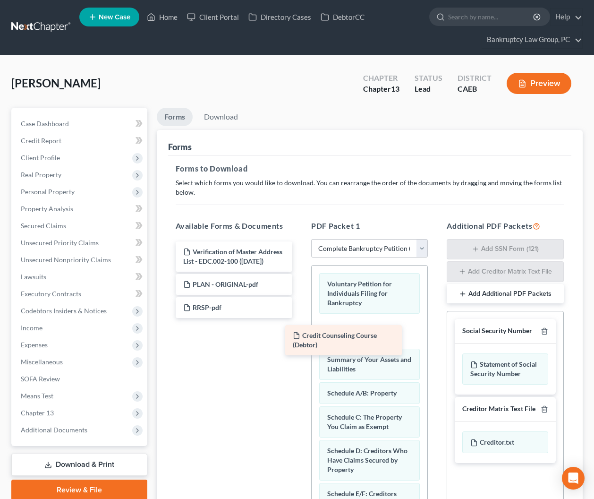
drag, startPoint x: 274, startPoint y: 328, endPoint x: 384, endPoint y: 334, distance: 109.7
click at [300, 318] on div "Credit Counseling Course (Debtor) Verification of Master Address List - EDC.002…" at bounding box center [234, 279] width 132 height 77
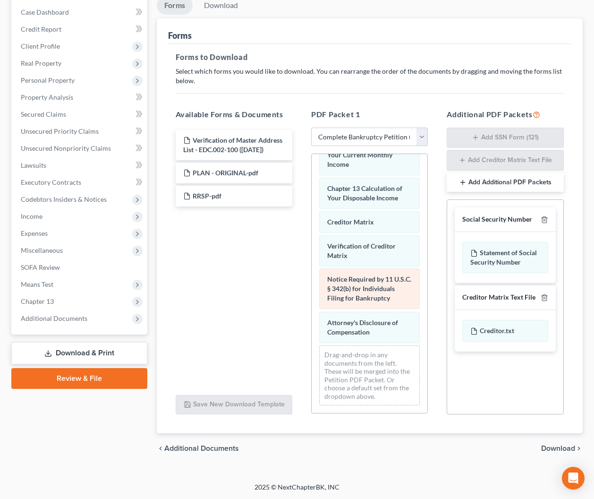
scroll to position [439, 0]
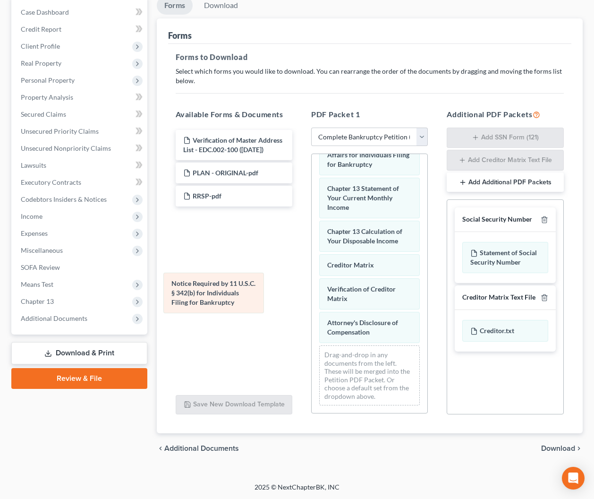
drag, startPoint x: 373, startPoint y: 292, endPoint x: 202, endPoint y: 301, distance: 171.3
click at [312, 299] on div "Notice Required by 11 U.S.C. § 342(b) for Individuals Filing for Bankruptcy Vol…" at bounding box center [370, 64] width 116 height 698
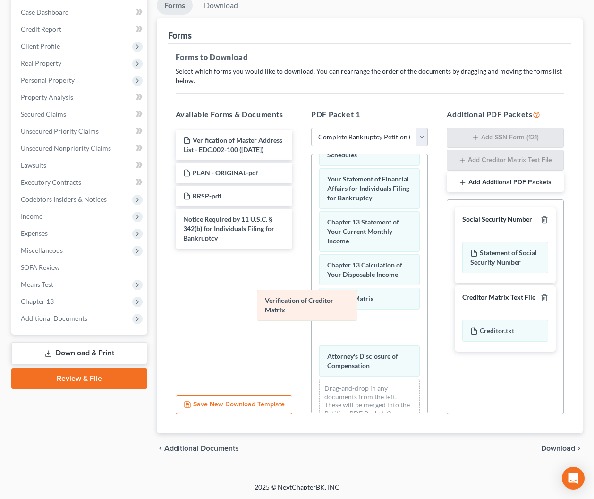
drag, startPoint x: 374, startPoint y: 289, endPoint x: 248, endPoint y: 310, distance: 127.5
click at [312, 310] on div "Verification of Creditor Matrix Voluntary Petition for Individuals Filing for B…" at bounding box center [370, 98] width 116 height 698
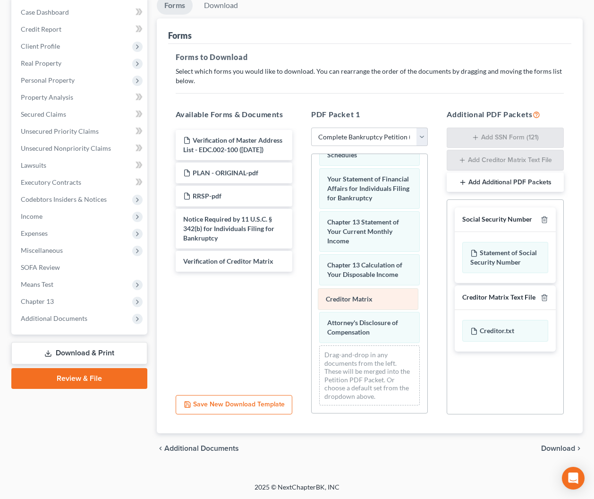
scroll to position [381, 0]
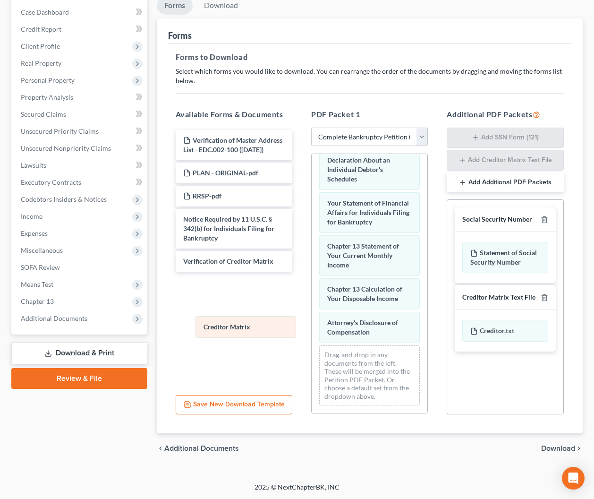
drag, startPoint x: 344, startPoint y: 295, endPoint x: 219, endPoint y: 323, distance: 127.8
click at [312, 323] on div "Creditor Matrix Voluntary Petition for Individuals Filing for Bankruptcy Credit…" at bounding box center [370, 93] width 116 height 640
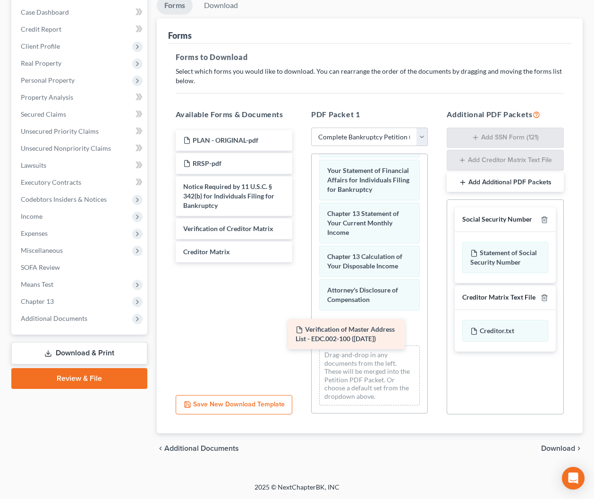
drag, startPoint x: 162, startPoint y: 242, endPoint x: 334, endPoint y: 331, distance: 193.6
click at [300, 262] on div "Verification of Master Address List - EDC.002-100 ([DATE]) Verification of Mast…" at bounding box center [234, 196] width 132 height 132
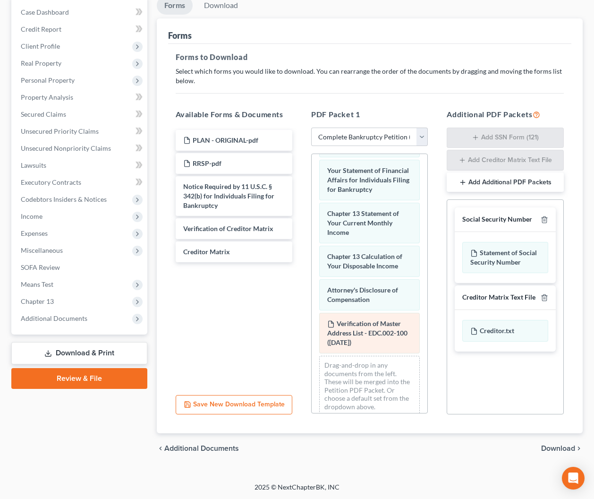
scroll to position [424, 0]
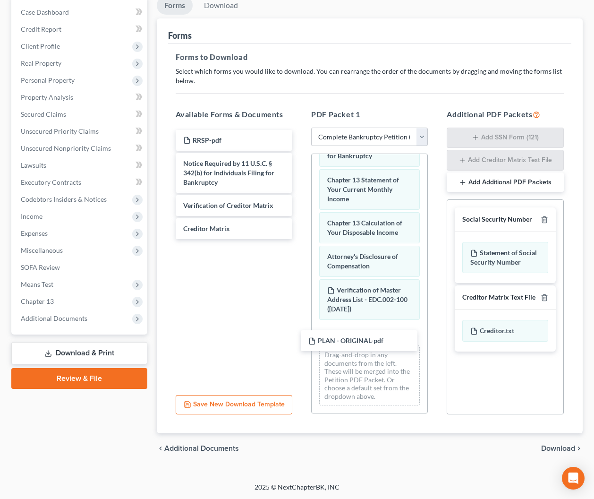
drag, startPoint x: 220, startPoint y: 138, endPoint x: 340, endPoint y: 329, distance: 225.9
click at [300, 239] on div "PLAN - ORIGINAL-pdf PLAN - ORIGINAL-pdf RRSP-pdf Notice Required by 11 U.S.C. §…" at bounding box center [234, 184] width 132 height 109
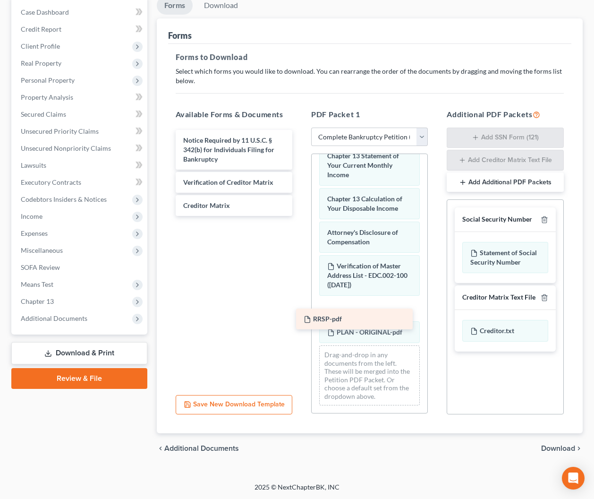
drag, startPoint x: 214, startPoint y: 138, endPoint x: 335, endPoint y: 317, distance: 216.2
click at [300, 216] on div "RRSP-pdf RRSP-pdf Notice Required by 11 U.S.C. § 342(b) for Individuals Filing …" at bounding box center [234, 173] width 132 height 86
drag, startPoint x: 544, startPoint y: 297, endPoint x: 555, endPoint y: 363, distance: 67.0
click at [544, 298] on icon "button" at bounding box center [545, 298] width 8 height 8
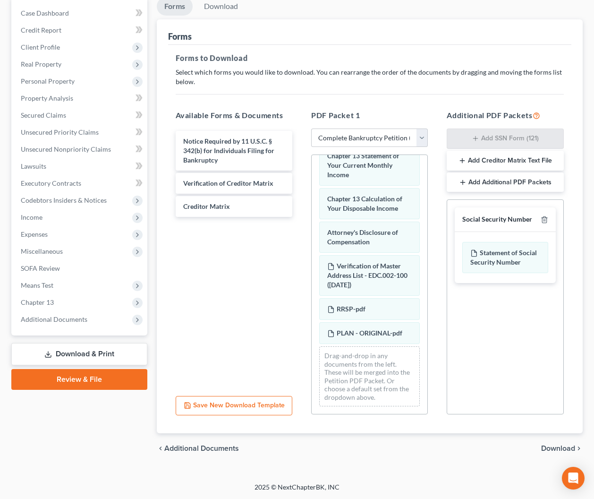
click at [557, 445] on span "Download" at bounding box center [559, 449] width 34 height 8
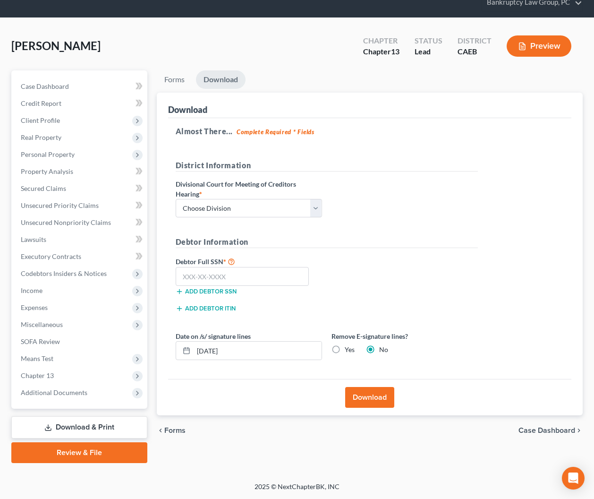
scroll to position [36, 0]
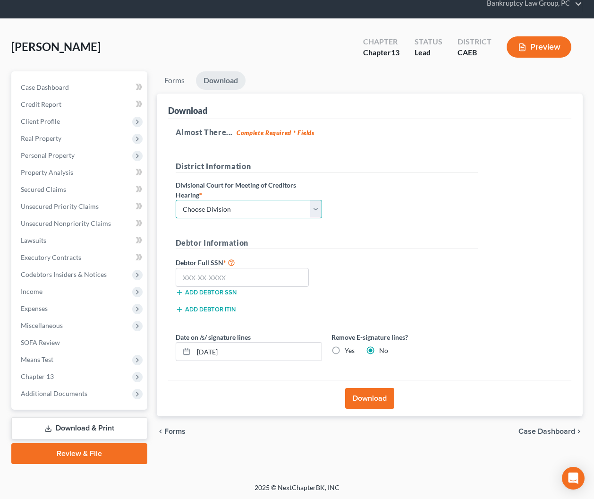
click at [246, 200] on select "Choose Division Fresno Modesto [GEOGRAPHIC_DATA]" at bounding box center [249, 209] width 146 height 19
select select "2"
click at [176, 200] on select "Choose Division Fresno Modesto [GEOGRAPHIC_DATA]" at bounding box center [249, 209] width 146 height 19
click at [259, 274] on input "text" at bounding box center [243, 277] width 134 height 19
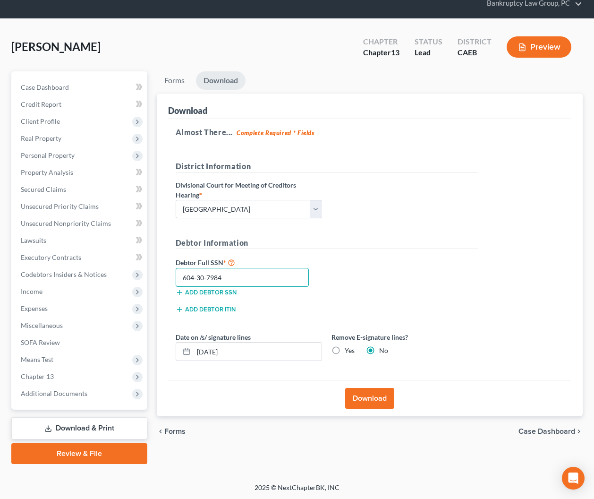
type input "604-30-7984"
click at [345, 352] on label "Yes" at bounding box center [350, 350] width 10 height 9
click at [349, 352] on input "Yes" at bounding box center [352, 349] width 6 height 6
radio input "true"
radio input "false"
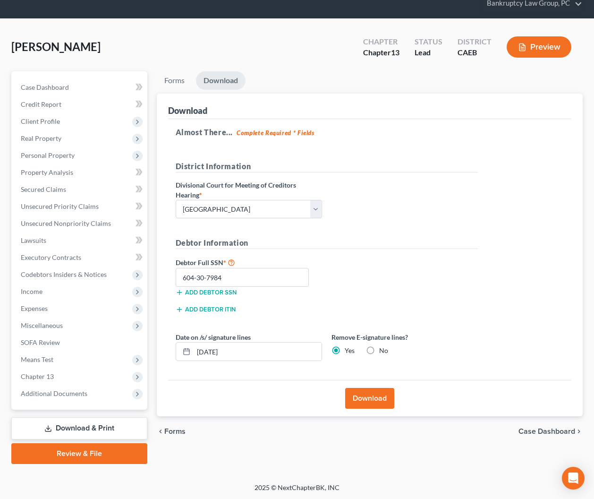
click at [363, 396] on button "Download" at bounding box center [369, 398] width 49 height 21
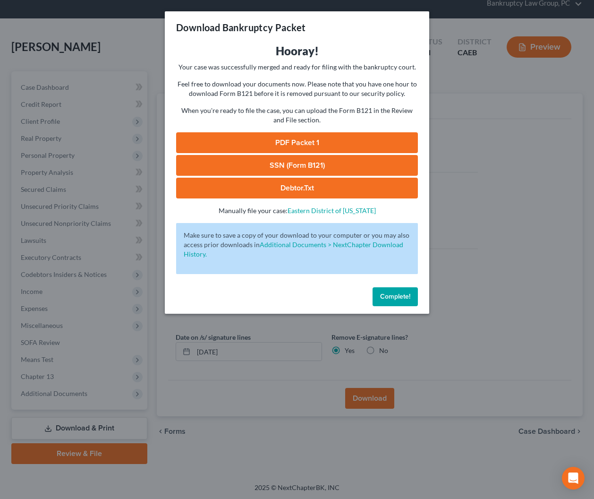
click at [281, 168] on link "SSN (Form B121)" at bounding box center [297, 165] width 242 height 21
drag, startPoint x: 283, startPoint y: 144, endPoint x: 290, endPoint y: 145, distance: 7.6
click at [283, 144] on link "PDF Packet 1" at bounding box center [297, 142] width 242 height 21
click at [416, 301] on button "Complete!" at bounding box center [395, 296] width 45 height 19
